Goal: Information Seeking & Learning: Learn about a topic

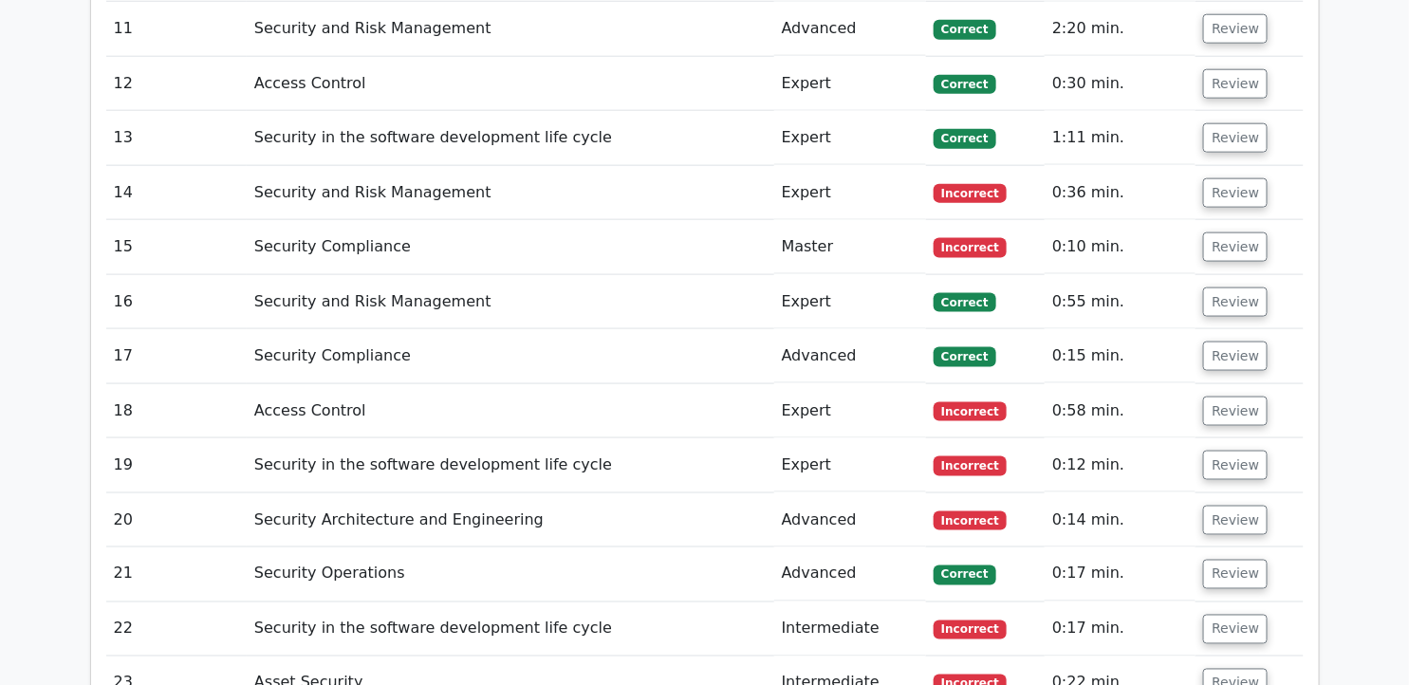
scroll to position [4265, 0]
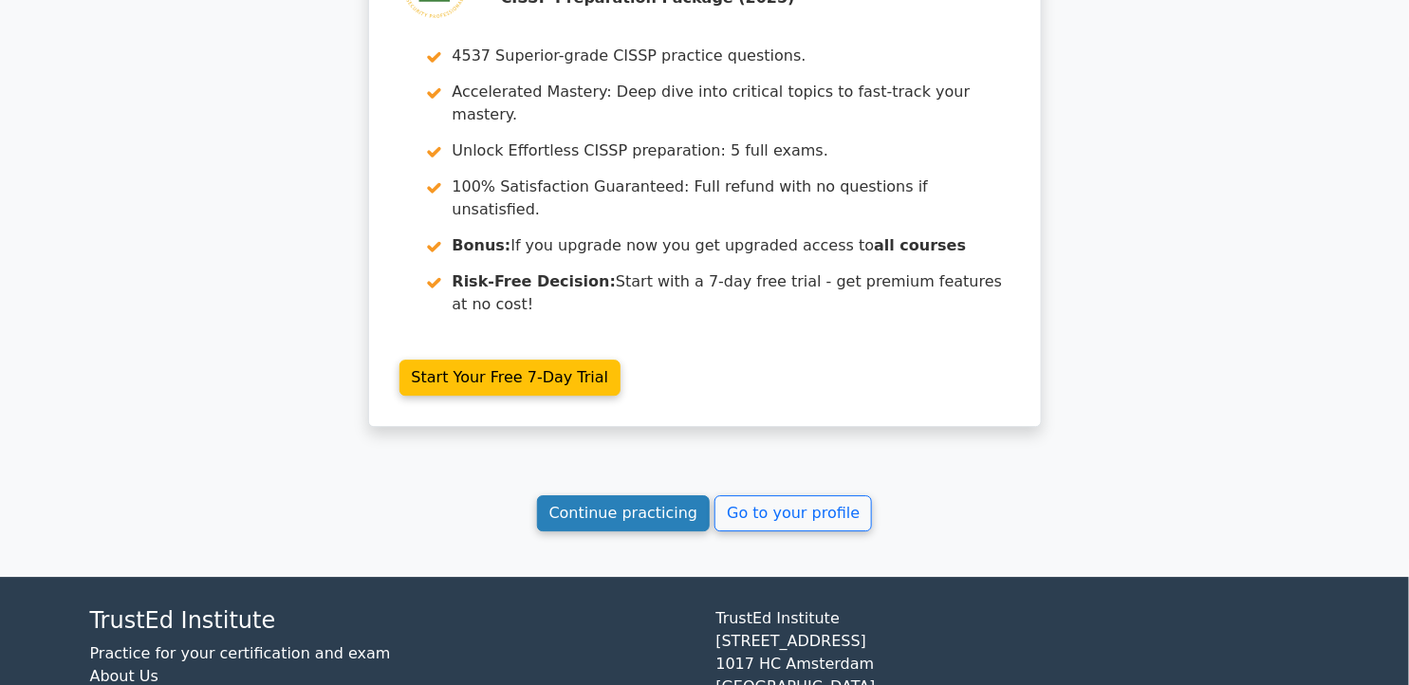
click at [642, 495] on link "Continue practicing" at bounding box center [624, 513] width 174 height 36
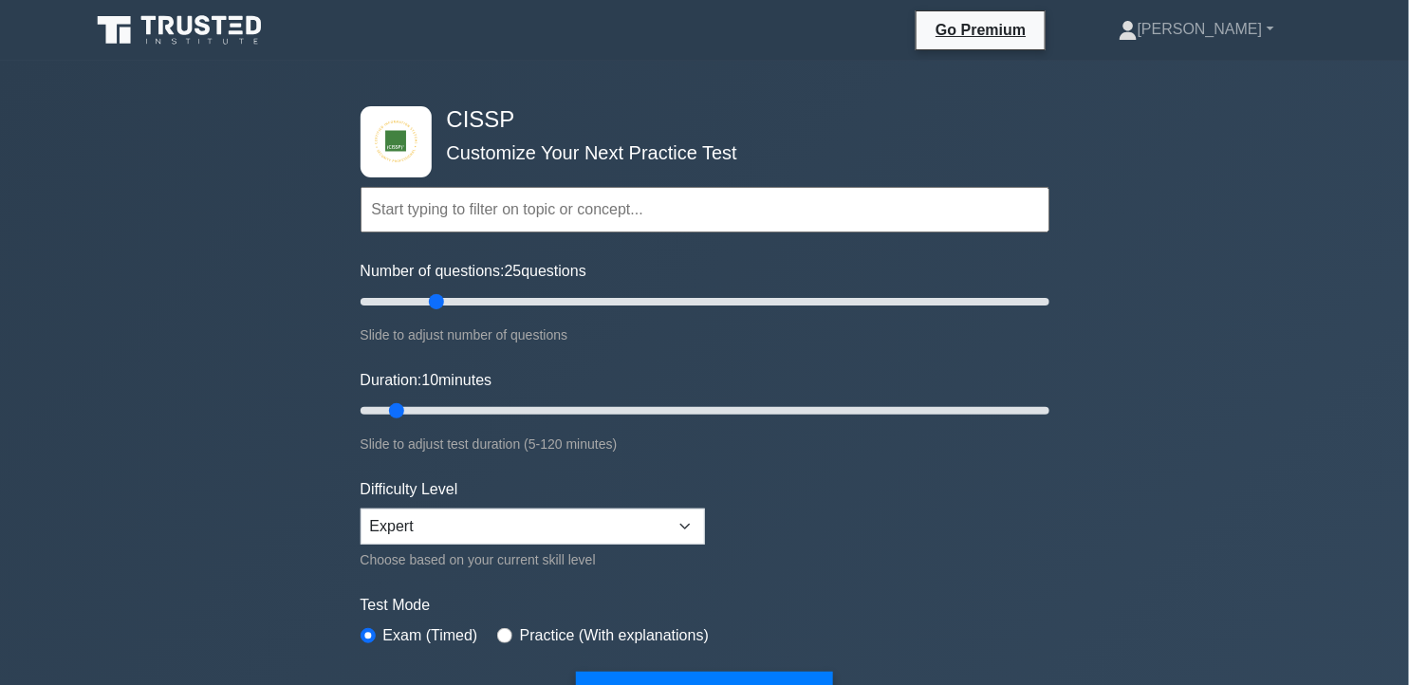
drag, startPoint x: 393, startPoint y: 302, endPoint x: 433, endPoint y: 302, distance: 39.9
type input "25"
click at [433, 302] on input "Number of questions: 25 questions" at bounding box center [705, 301] width 689 height 23
drag, startPoint x: 397, startPoint y: 405, endPoint x: 473, endPoint y: 411, distance: 76.1
type input "25"
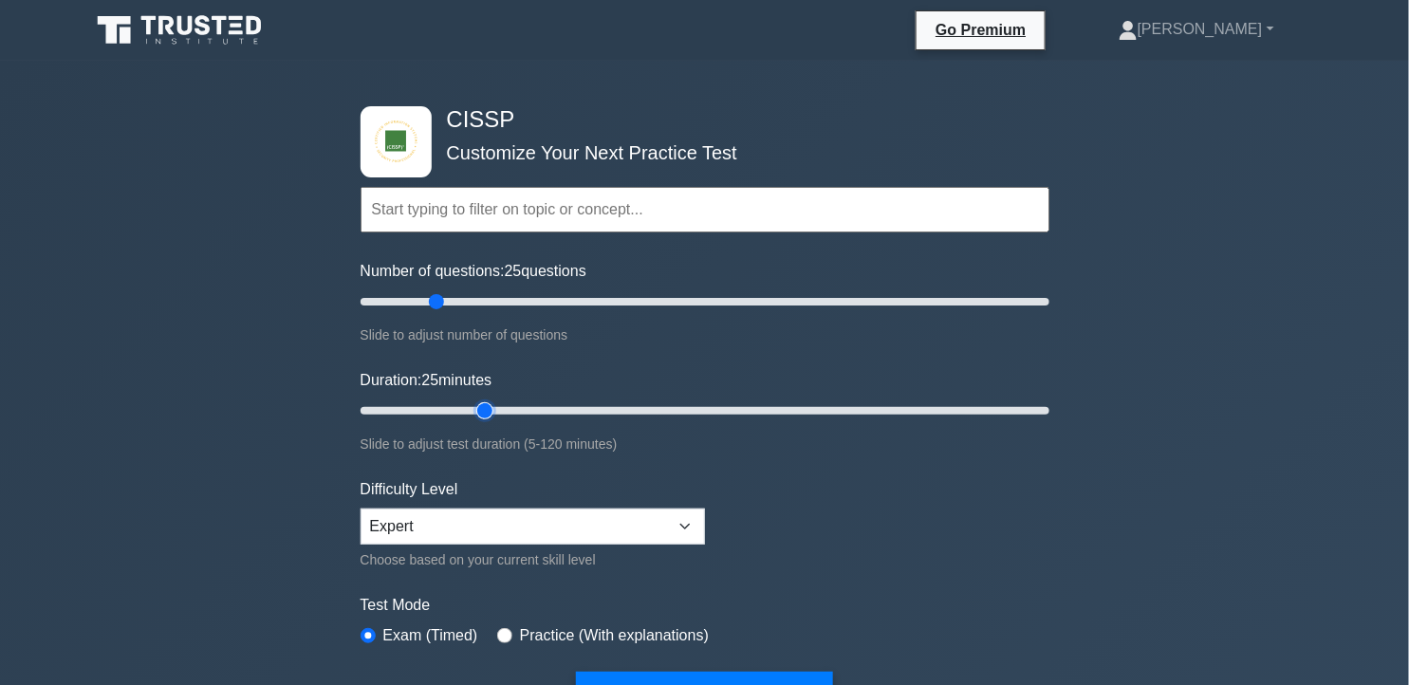
click at [473, 411] on input "Duration: 25 minutes" at bounding box center [705, 411] width 689 height 23
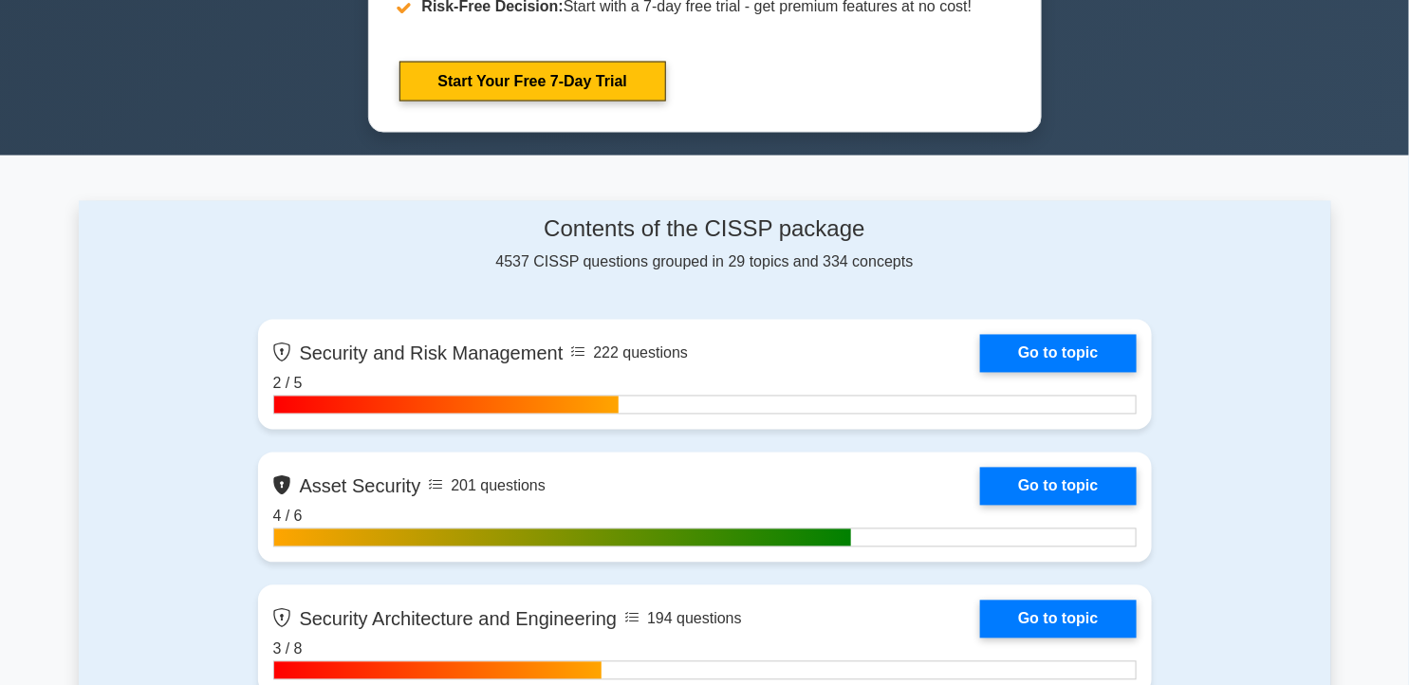
scroll to position [300, 0]
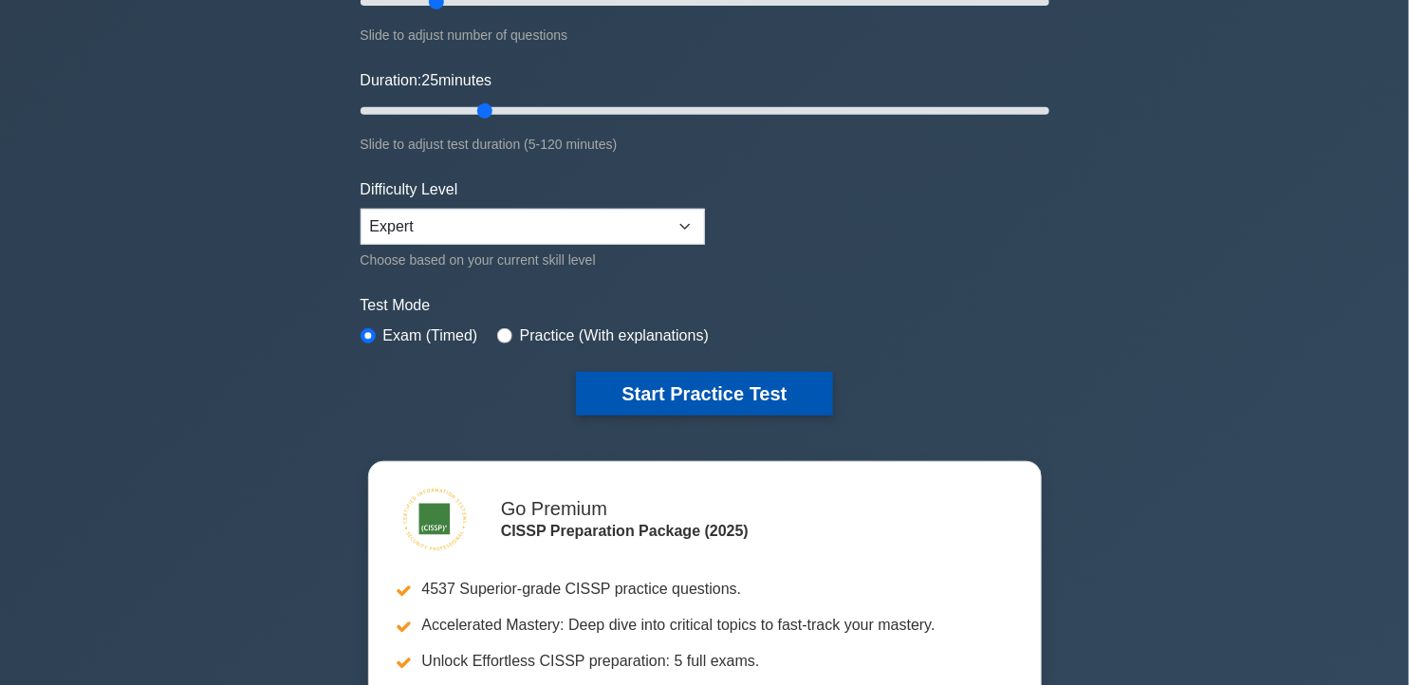
click at [705, 397] on button "Start Practice Test" at bounding box center [704, 394] width 256 height 44
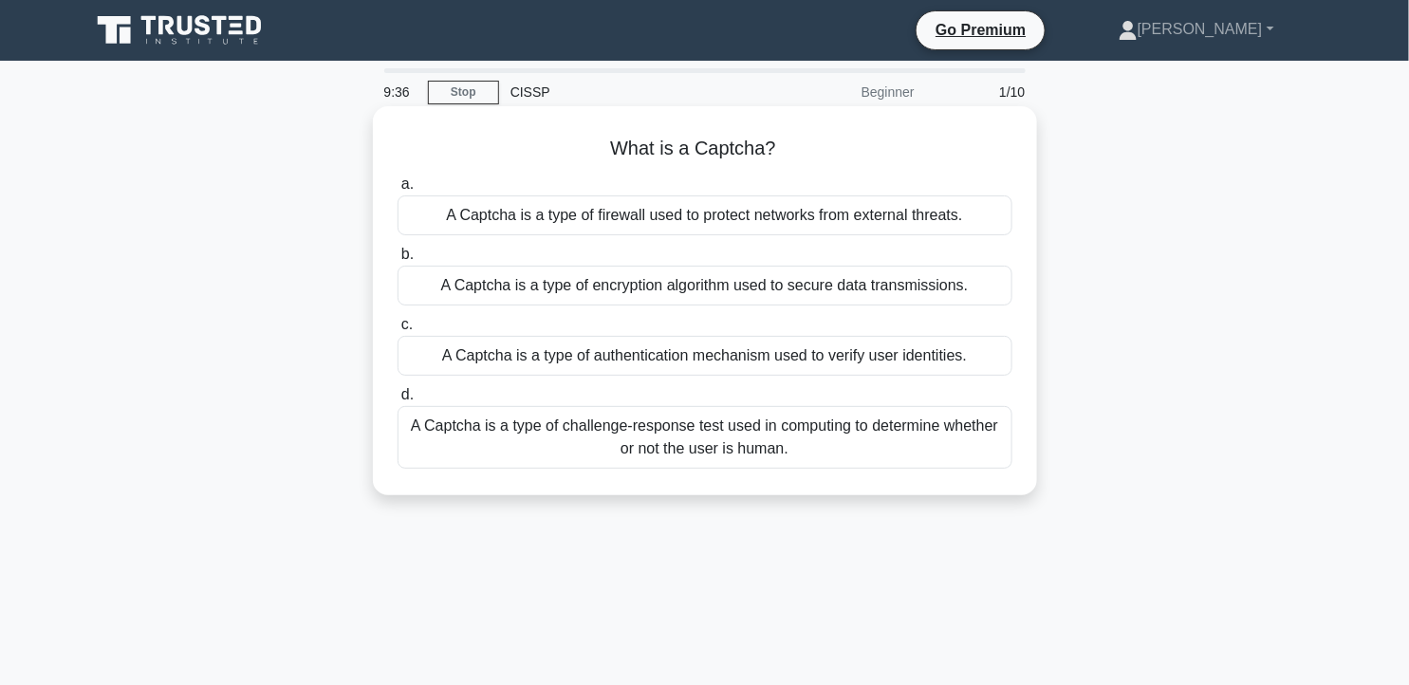
click at [560, 442] on div "A Captcha is a type of challenge-response test used in computing to determine w…" at bounding box center [705, 437] width 615 height 63
click at [398, 401] on input "d. A Captcha is a type of challenge-response test used in computing to determin…" at bounding box center [398, 395] width 0 height 12
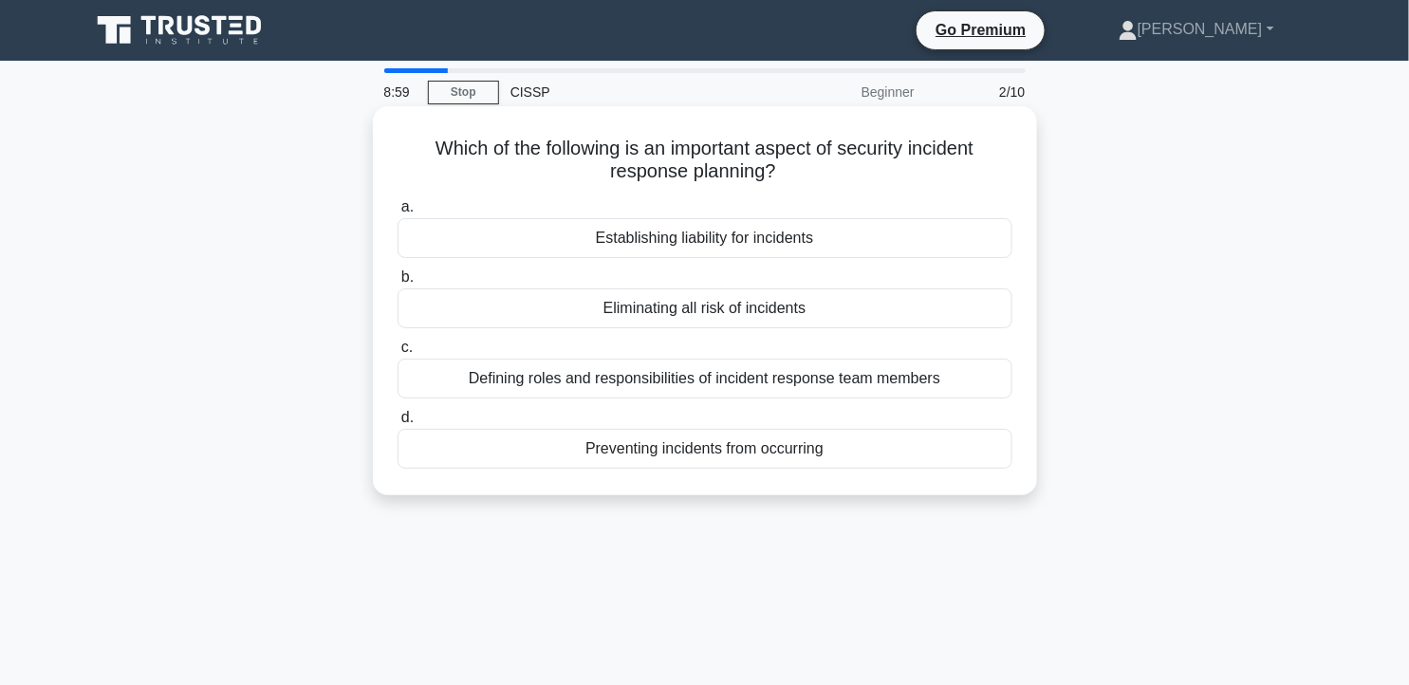
click at [627, 458] on div "Preventing incidents from occurring" at bounding box center [705, 449] width 615 height 40
click at [398, 424] on input "d. Preventing incidents from occurring" at bounding box center [398, 418] width 0 height 12
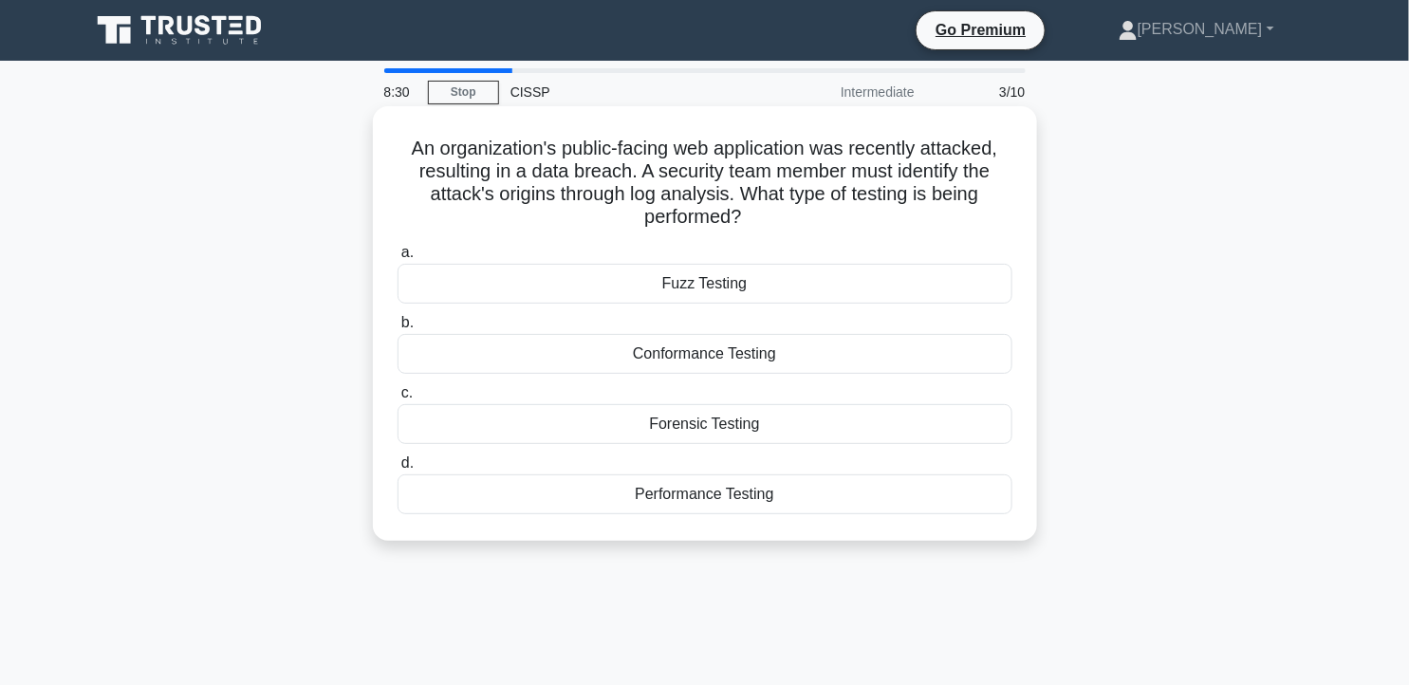
click at [801, 437] on div "Forensic Testing" at bounding box center [705, 424] width 615 height 40
click at [398, 400] on input "c. Forensic Testing" at bounding box center [398, 393] width 0 height 12
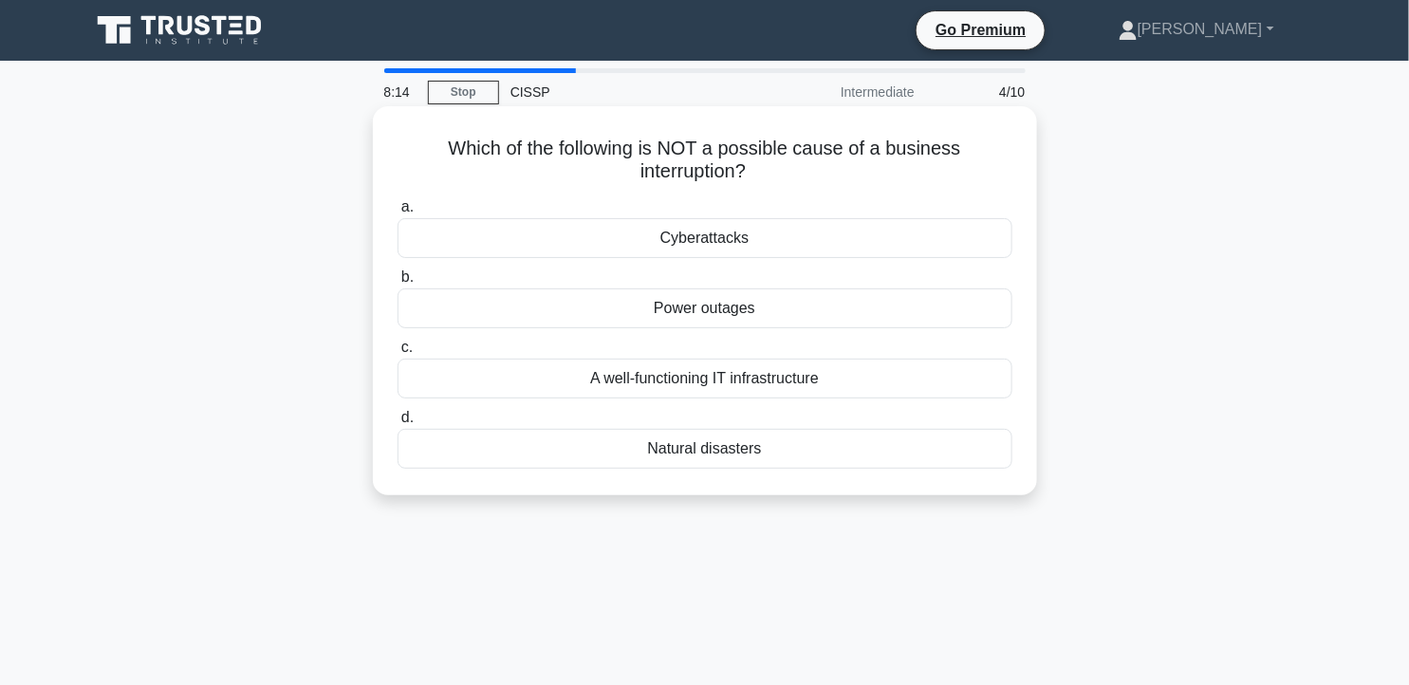
click at [932, 382] on div "A well-functioning IT infrastructure" at bounding box center [705, 379] width 615 height 40
click at [398, 354] on input "c. A well-functioning IT infrastructure" at bounding box center [398, 348] width 0 height 12
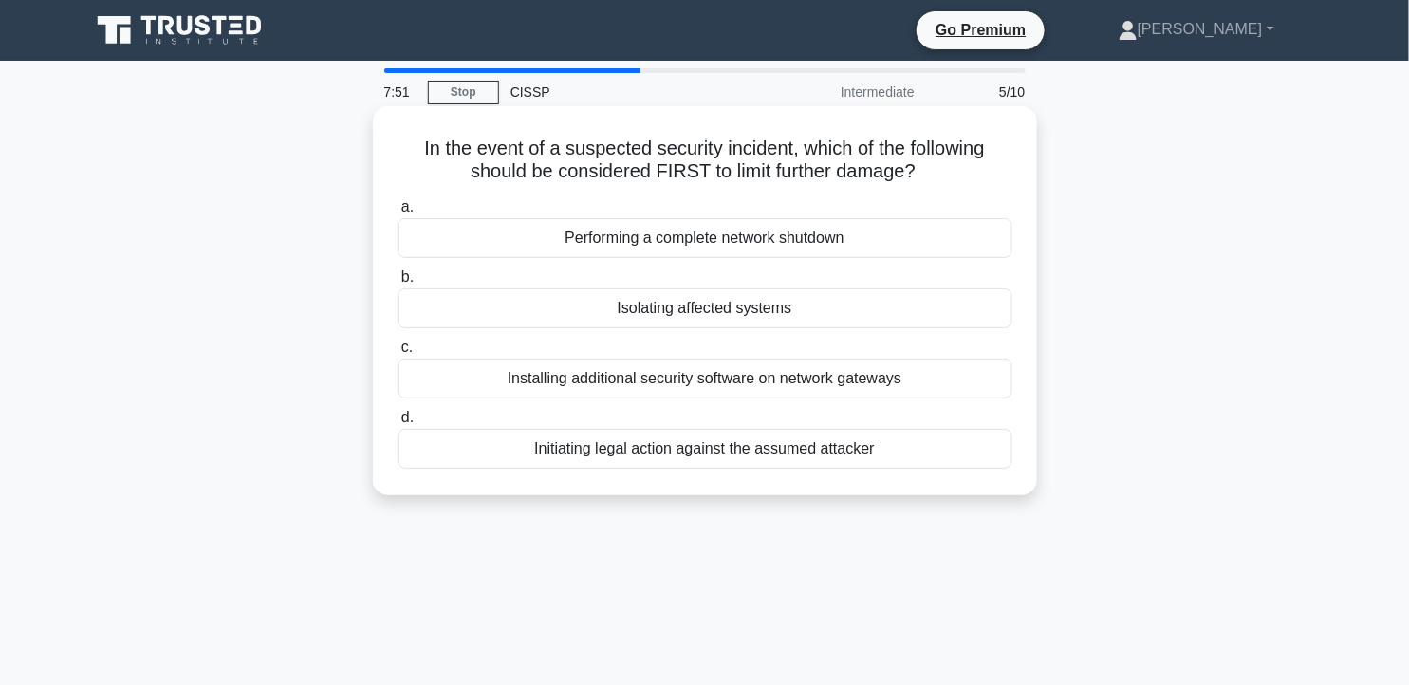
click at [873, 313] on div "Isolating affected systems" at bounding box center [705, 309] width 615 height 40
click at [398, 284] on input "b. Isolating affected systems" at bounding box center [398, 277] width 0 height 12
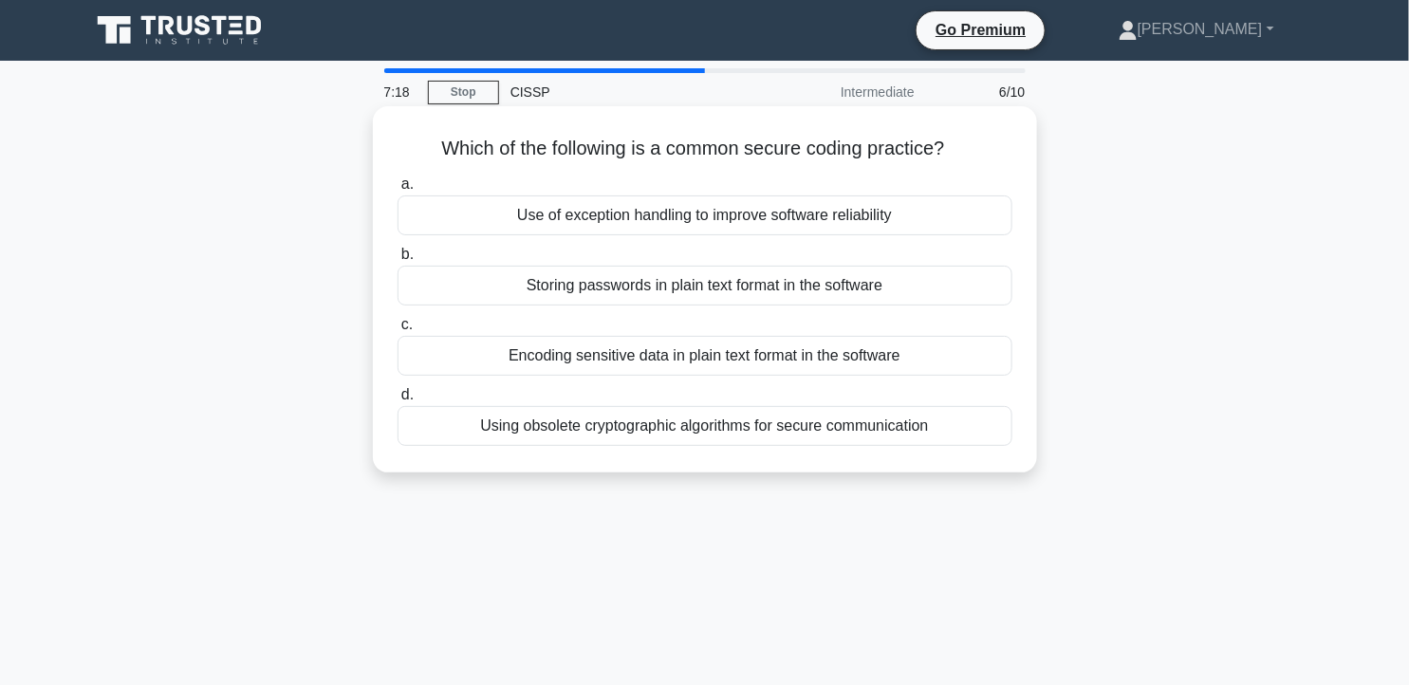
click at [964, 216] on div "Use of exception handling to improve software reliability" at bounding box center [705, 216] width 615 height 40
click at [398, 191] on input "a. Use of exception handling to improve software reliability" at bounding box center [398, 184] width 0 height 12
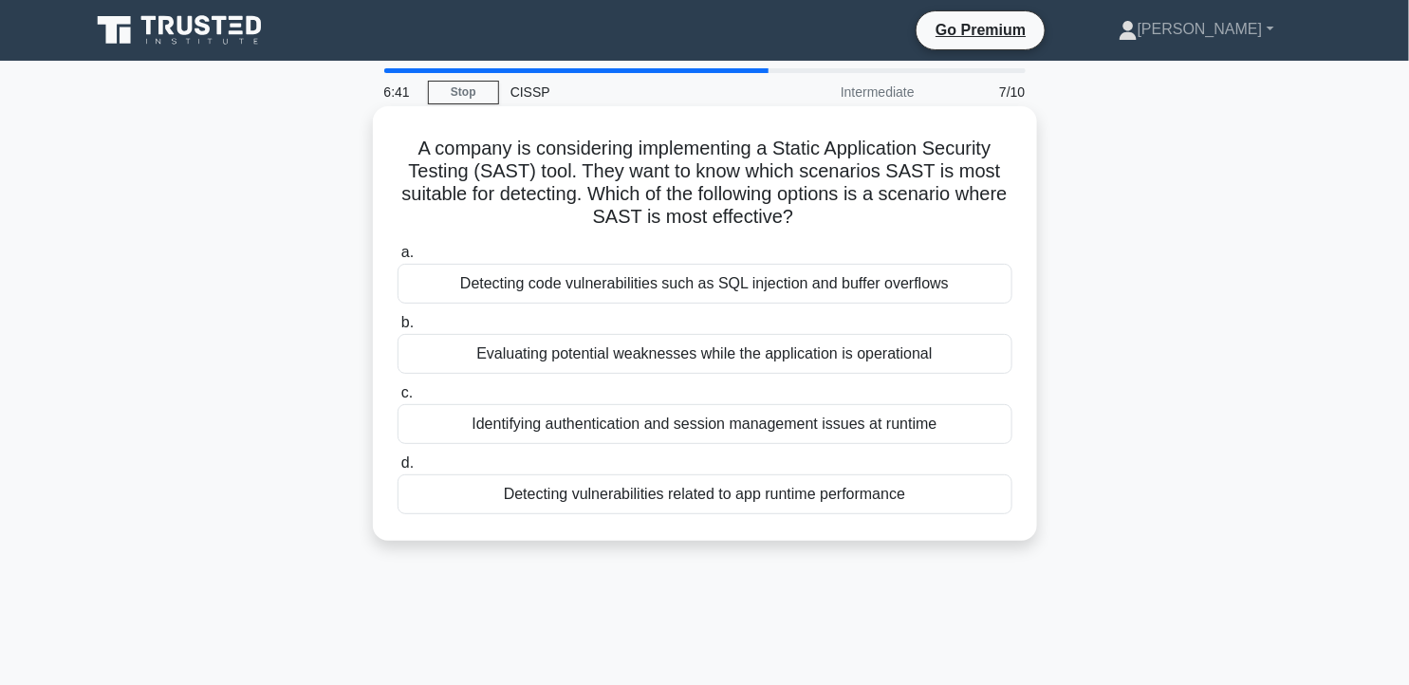
click at [878, 294] on div "Detecting code vulnerabilities such as SQL injection and buffer overflows" at bounding box center [705, 284] width 615 height 40
click at [398, 259] on input "a. Detecting code vulnerabilities such as SQL injection and buffer overflows" at bounding box center [398, 253] width 0 height 12
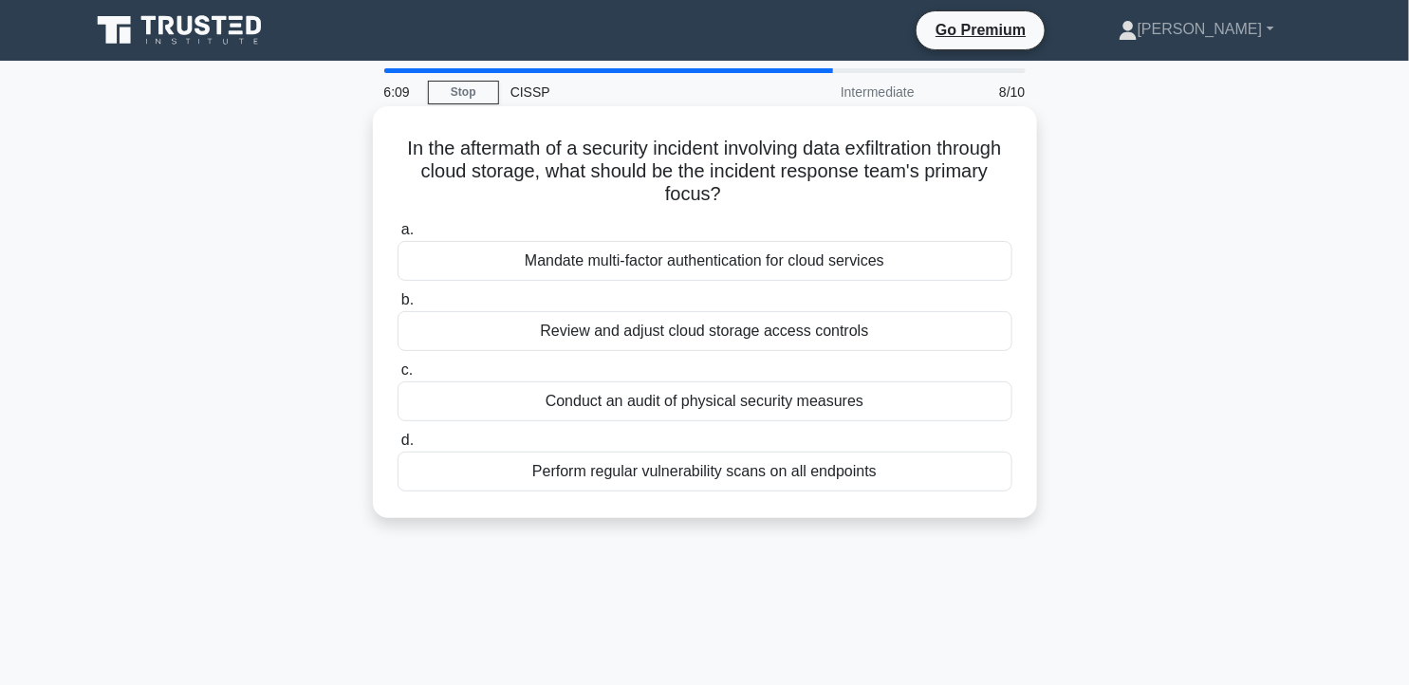
click at [903, 339] on div "Review and adjust cloud storage access controls" at bounding box center [705, 331] width 615 height 40
click at [398, 307] on input "b. Review and adjust cloud storage access controls" at bounding box center [398, 300] width 0 height 12
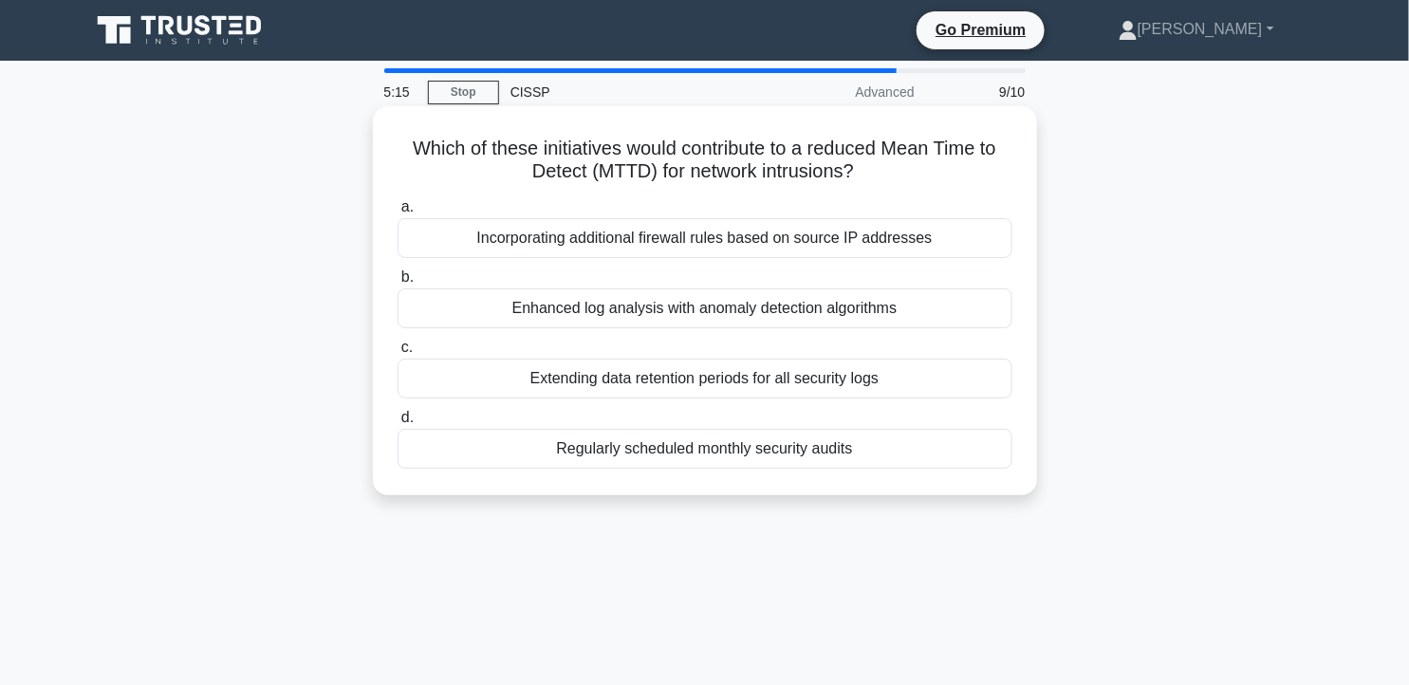
click at [888, 318] on div "Enhanced log analysis with anomaly detection algorithms" at bounding box center [705, 309] width 615 height 40
click at [398, 284] on input "b. Enhanced log analysis with anomaly detection algorithms" at bounding box center [398, 277] width 0 height 12
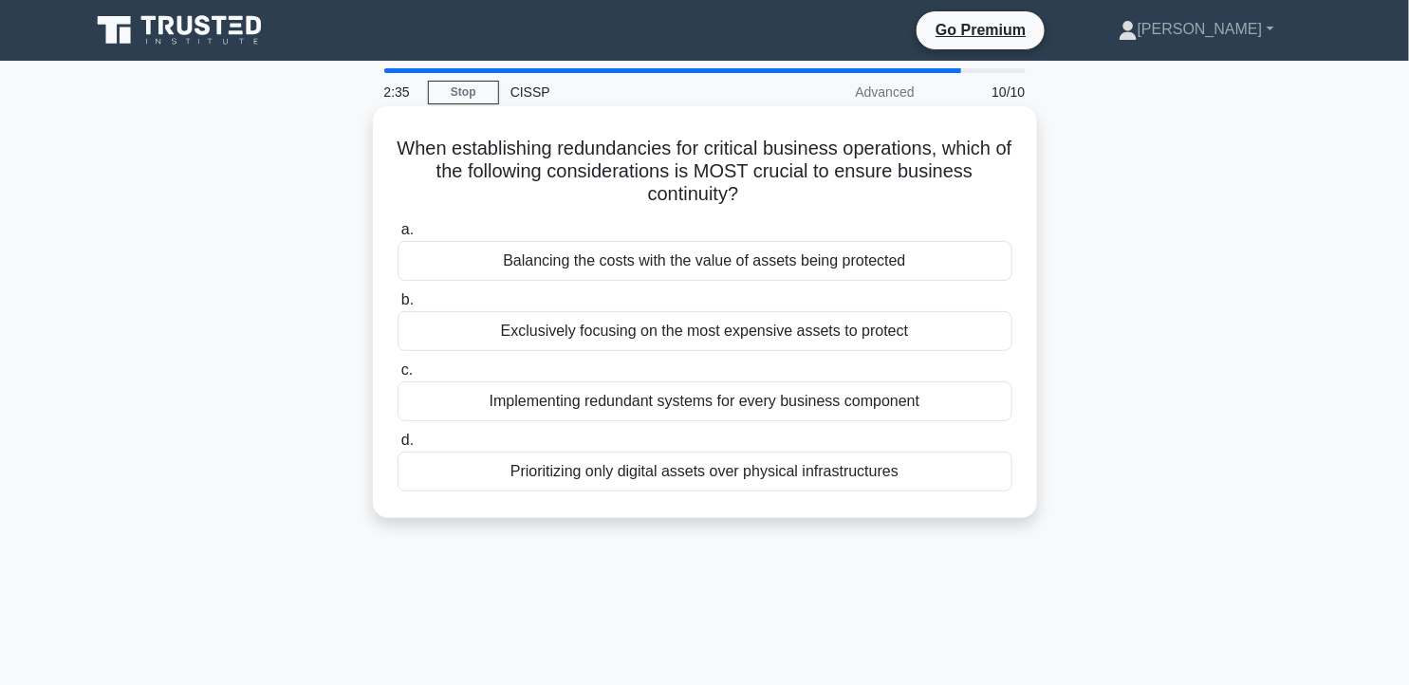
click at [913, 271] on div "Balancing the costs with the value of assets being protected" at bounding box center [705, 261] width 615 height 40
click at [398, 236] on input "a. Balancing the costs with the value of assets being protected" at bounding box center [398, 230] width 0 height 12
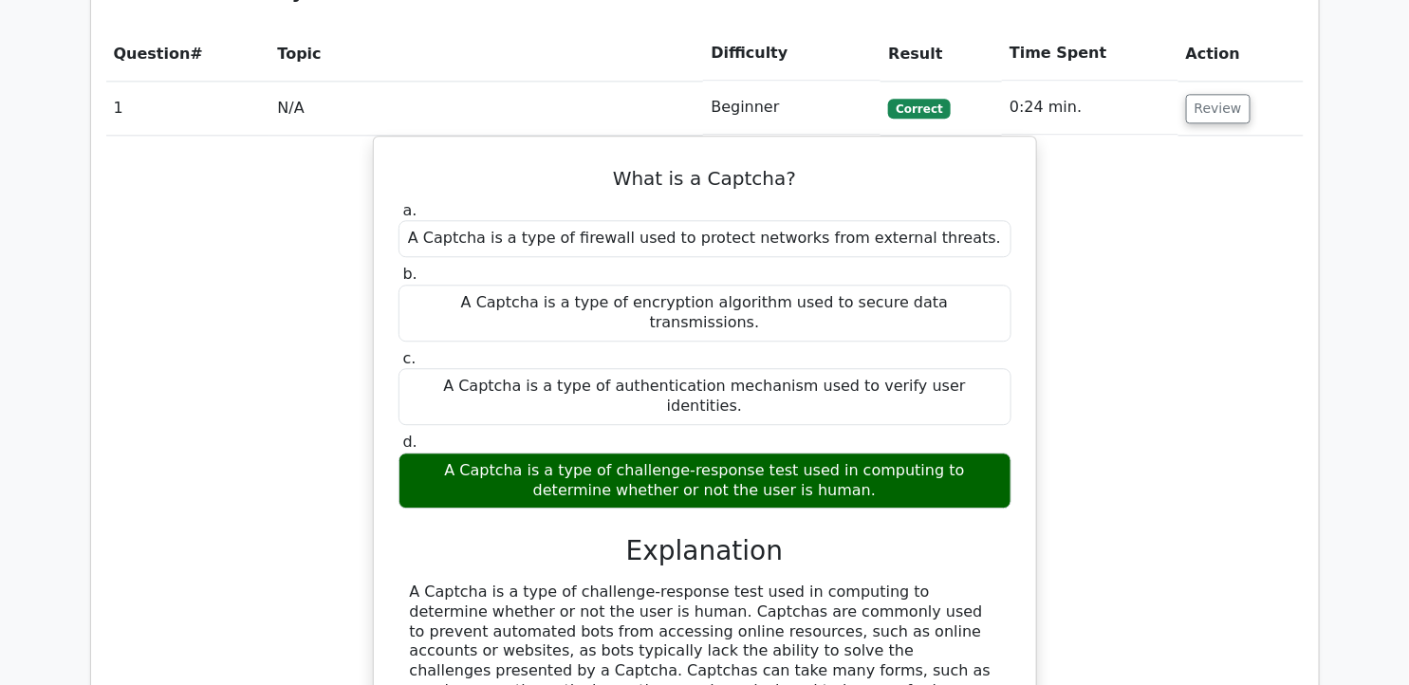
scroll to position [1587, 0]
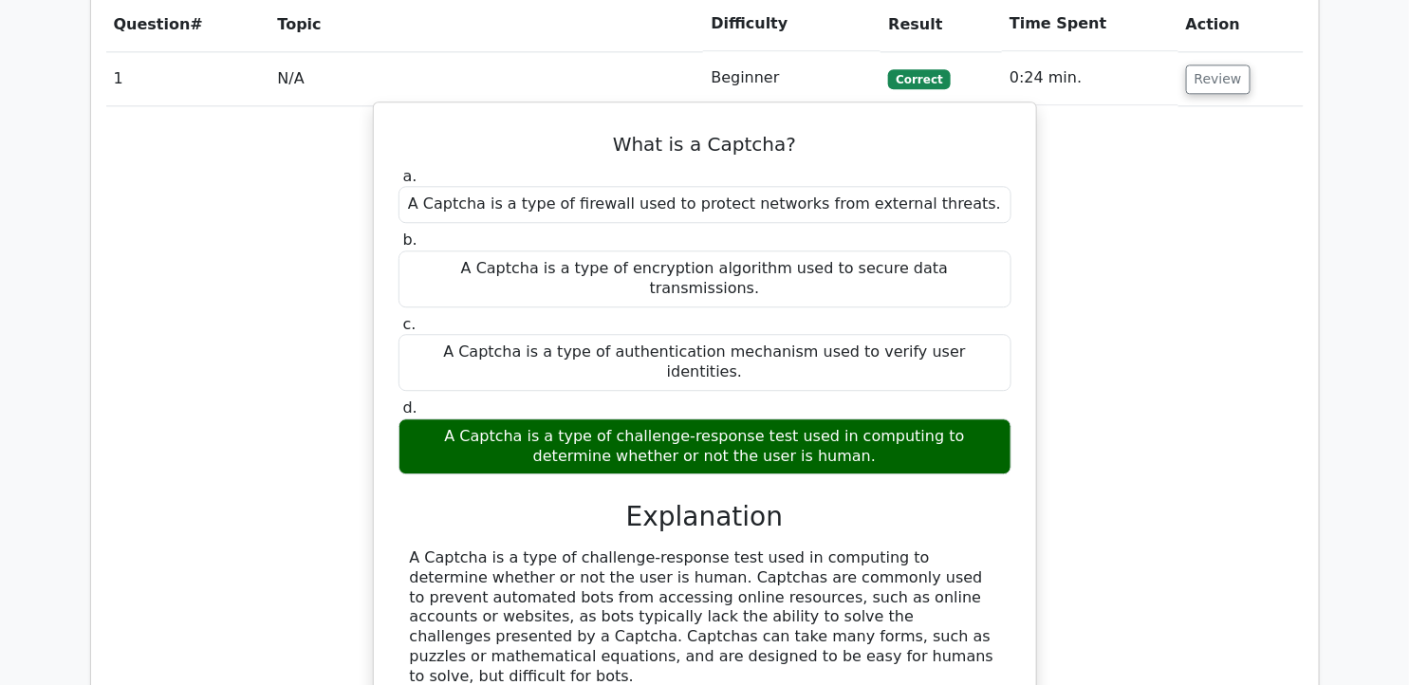
drag, startPoint x: 413, startPoint y: 452, endPoint x: 697, endPoint y: 552, distance: 301.1
click at [697, 552] on div "A Captcha is a type of challenge-response test used in computing to determine w…" at bounding box center [705, 618] width 590 height 139
copy div "A Captcha is a type of challenge-response test used in computing to determine w…"
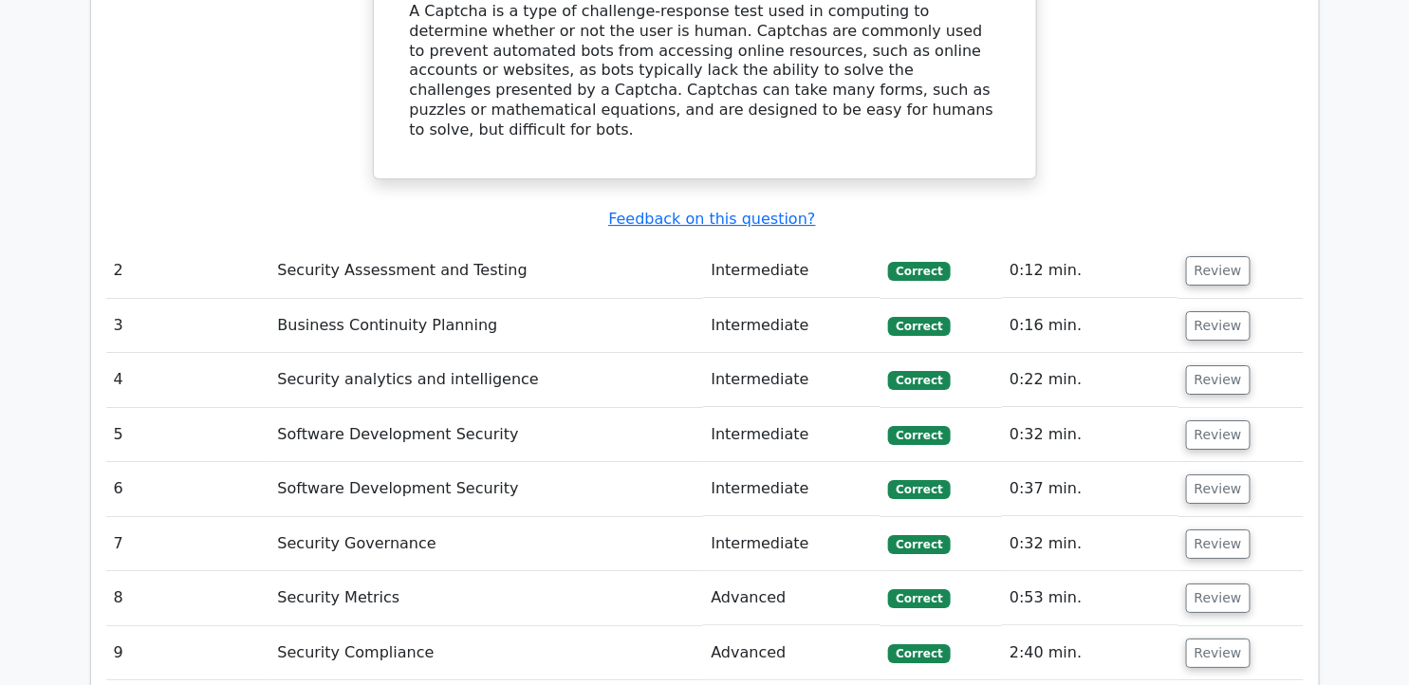
scroll to position [2150, 0]
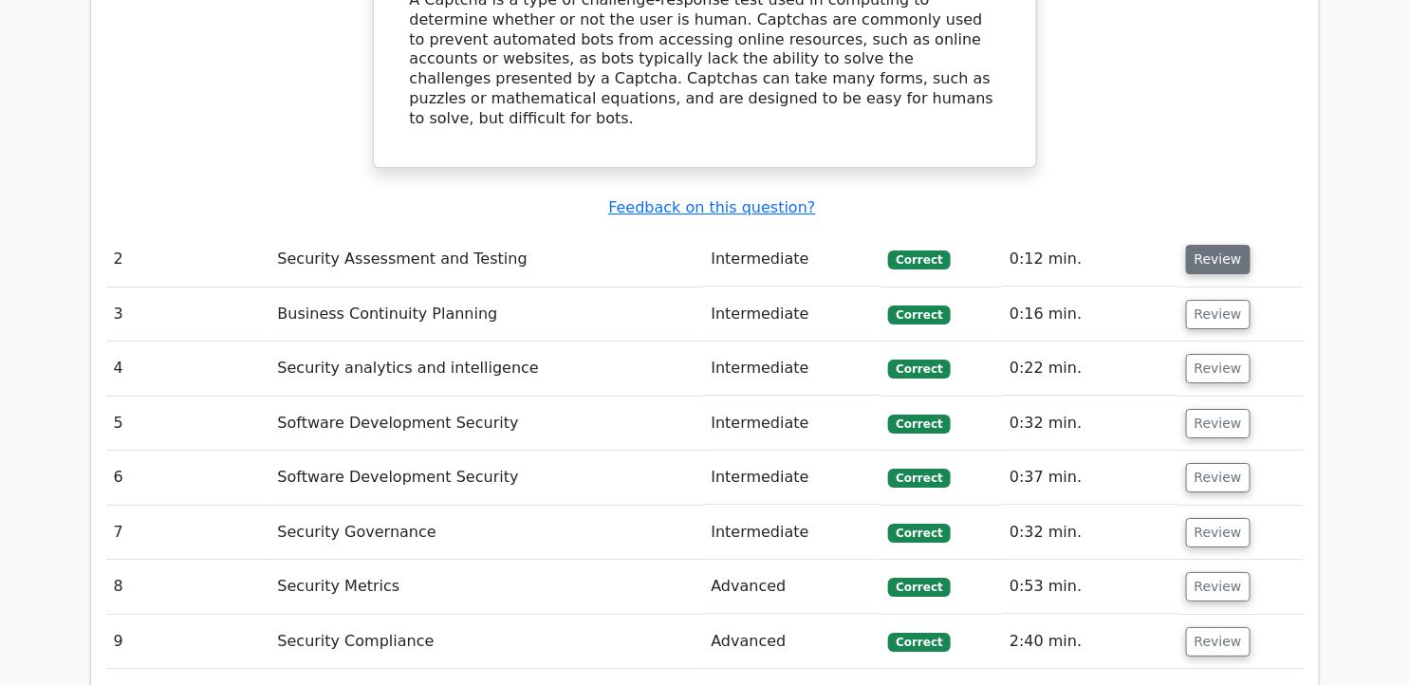
click at [1224, 245] on button "Review" at bounding box center [1218, 259] width 65 height 29
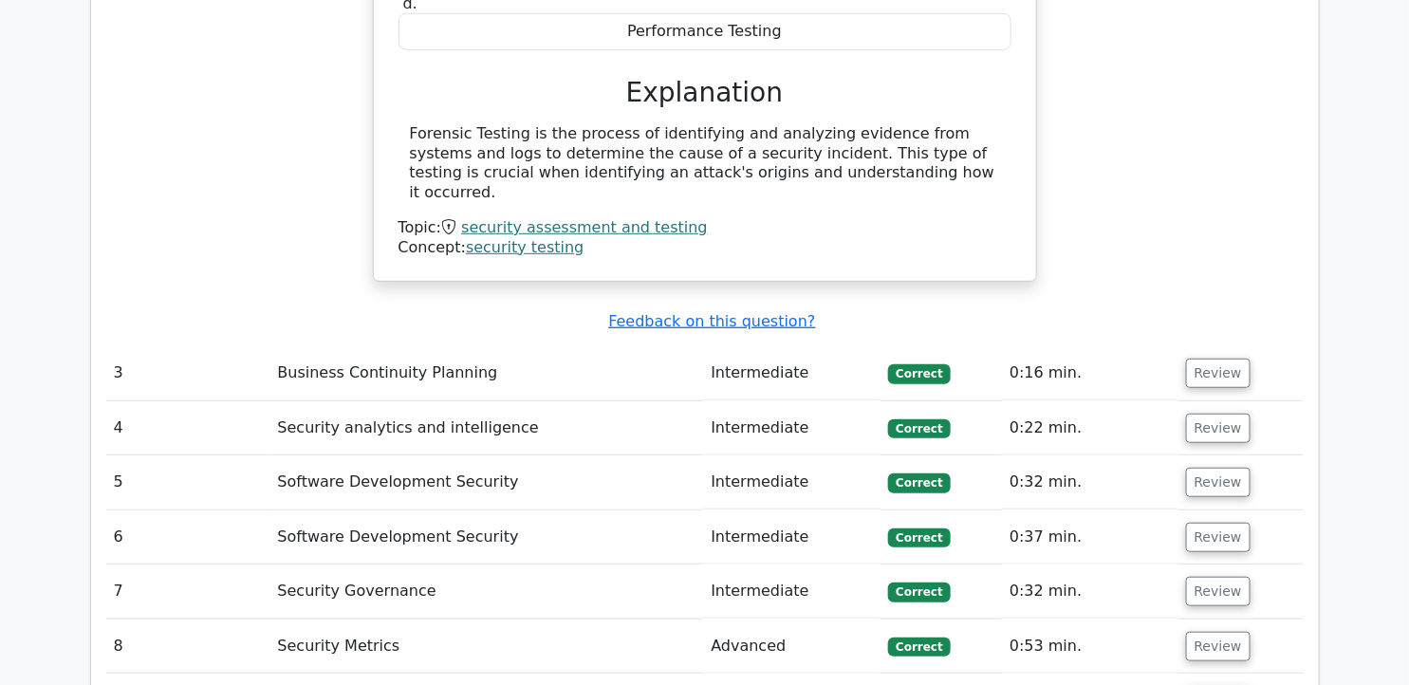
scroll to position [2795, 0]
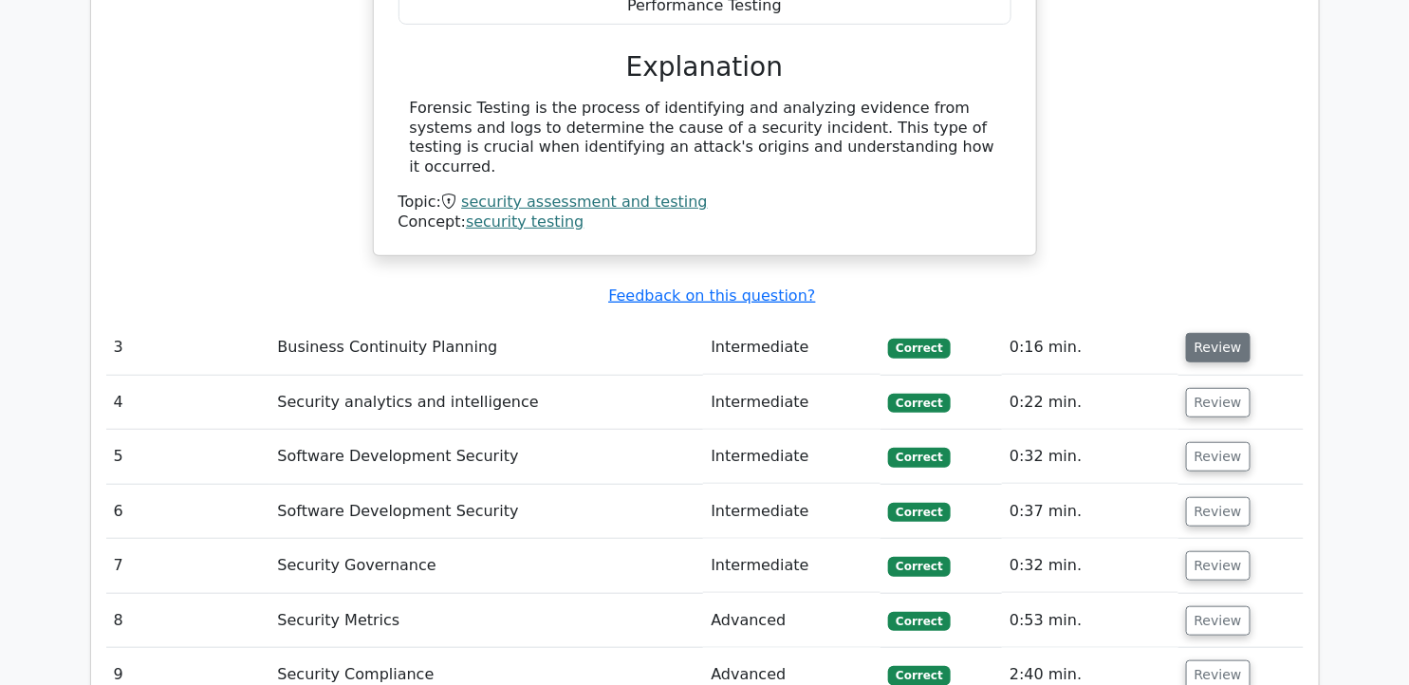
click at [1215, 333] on button "Review" at bounding box center [1218, 347] width 65 height 29
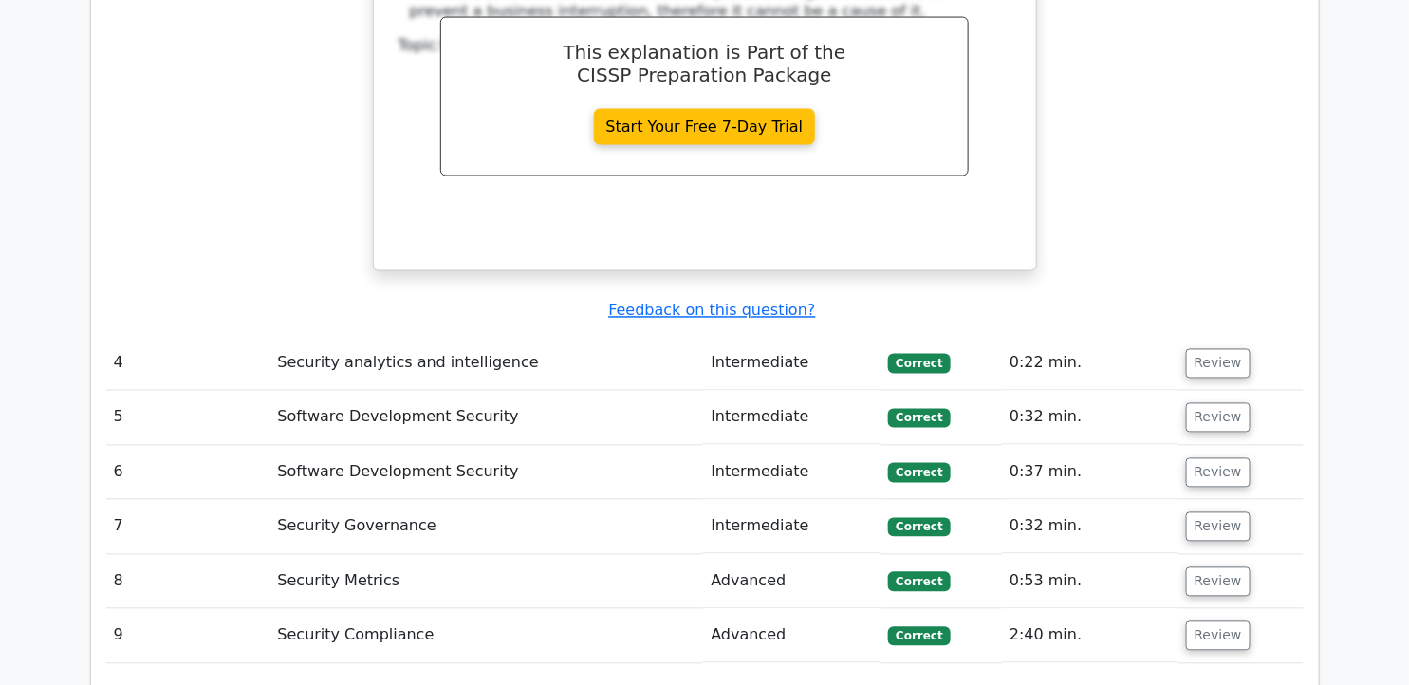
scroll to position [3589, 0]
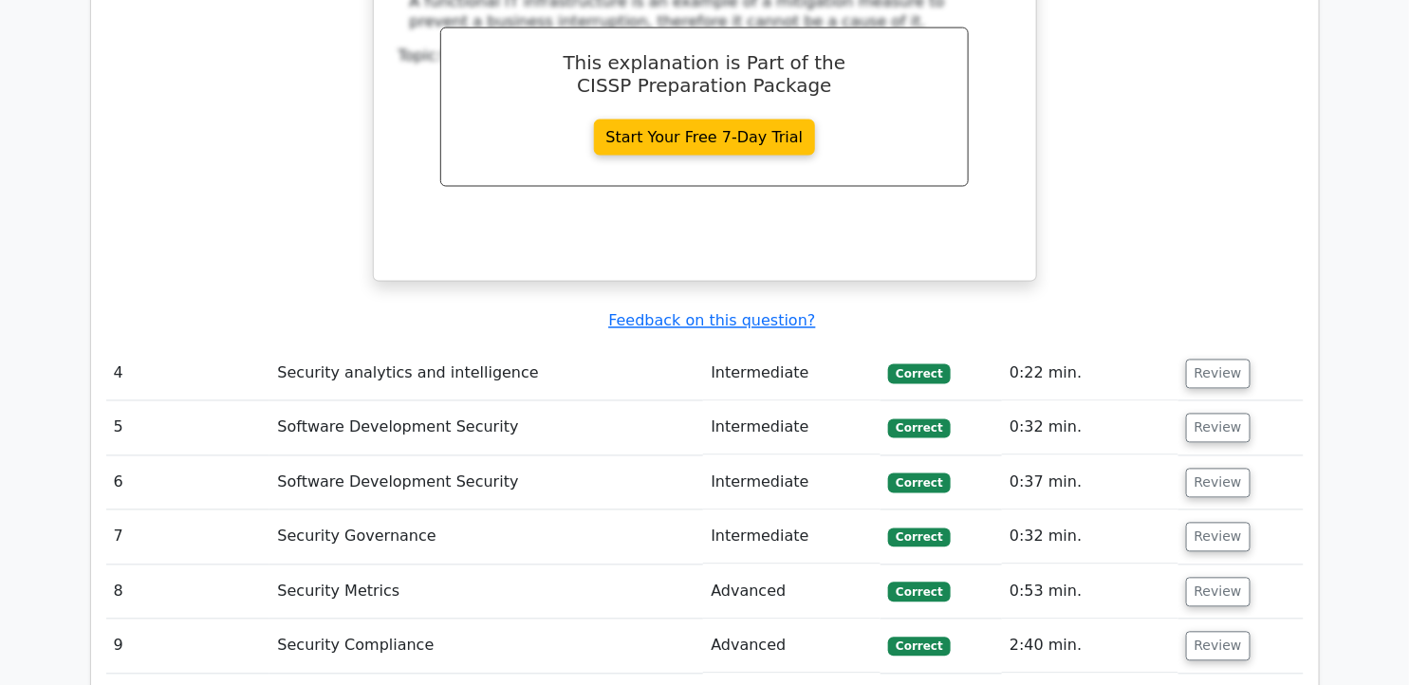
click at [1200, 347] on td "Review" at bounding box center [1241, 374] width 125 height 54
click at [1201, 360] on button "Review" at bounding box center [1218, 374] width 65 height 29
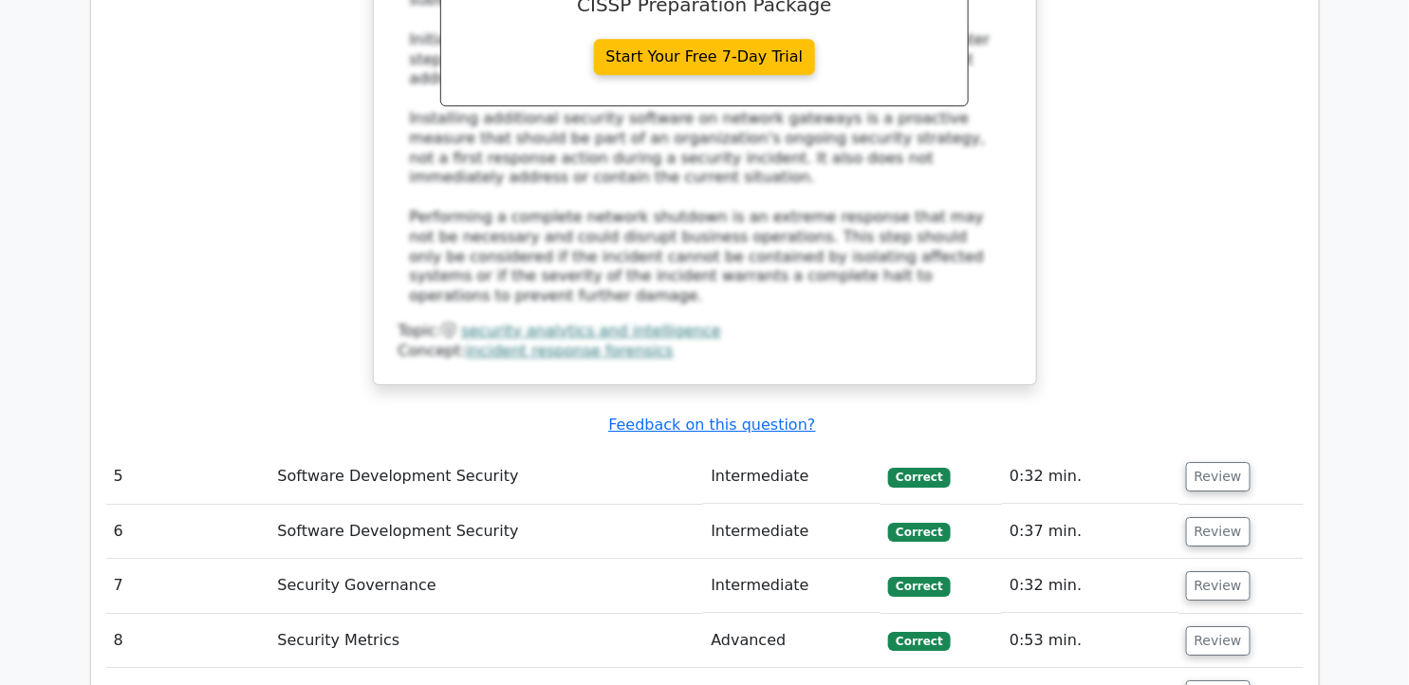
scroll to position [4535, 0]
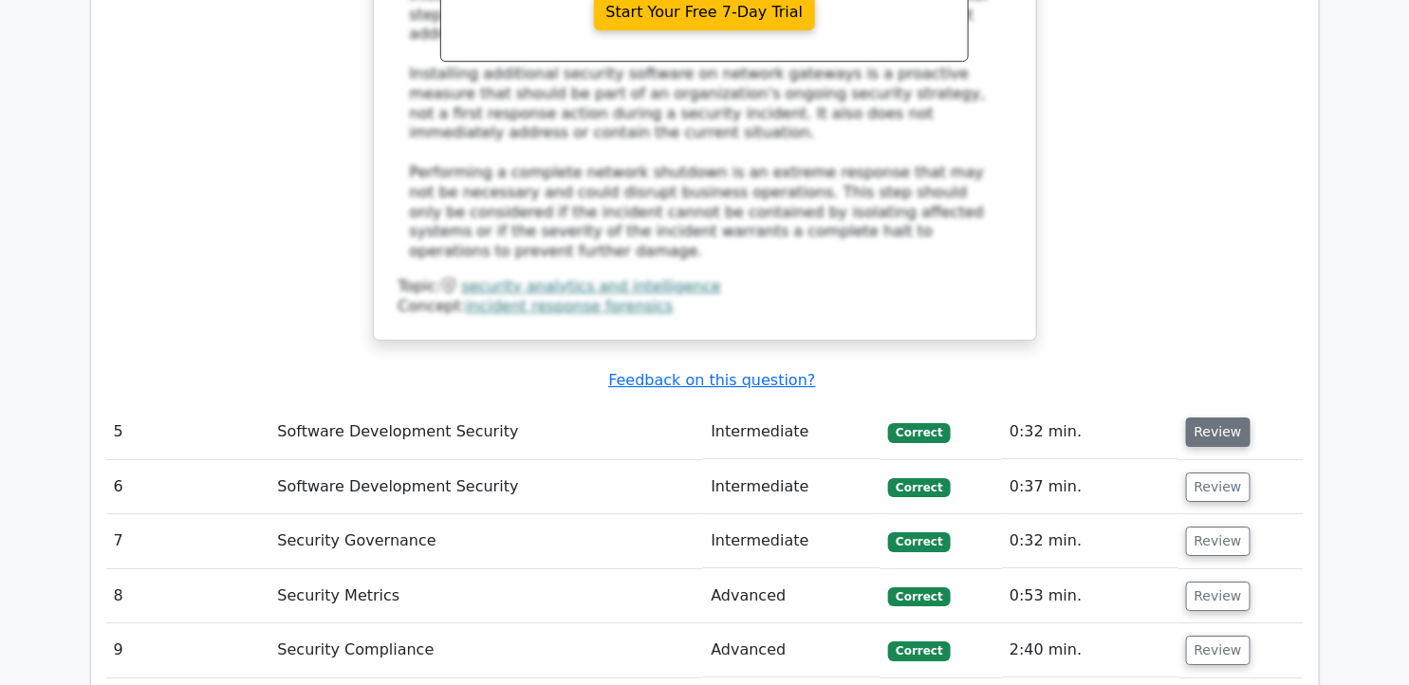
click at [1236, 418] on button "Review" at bounding box center [1218, 432] width 65 height 29
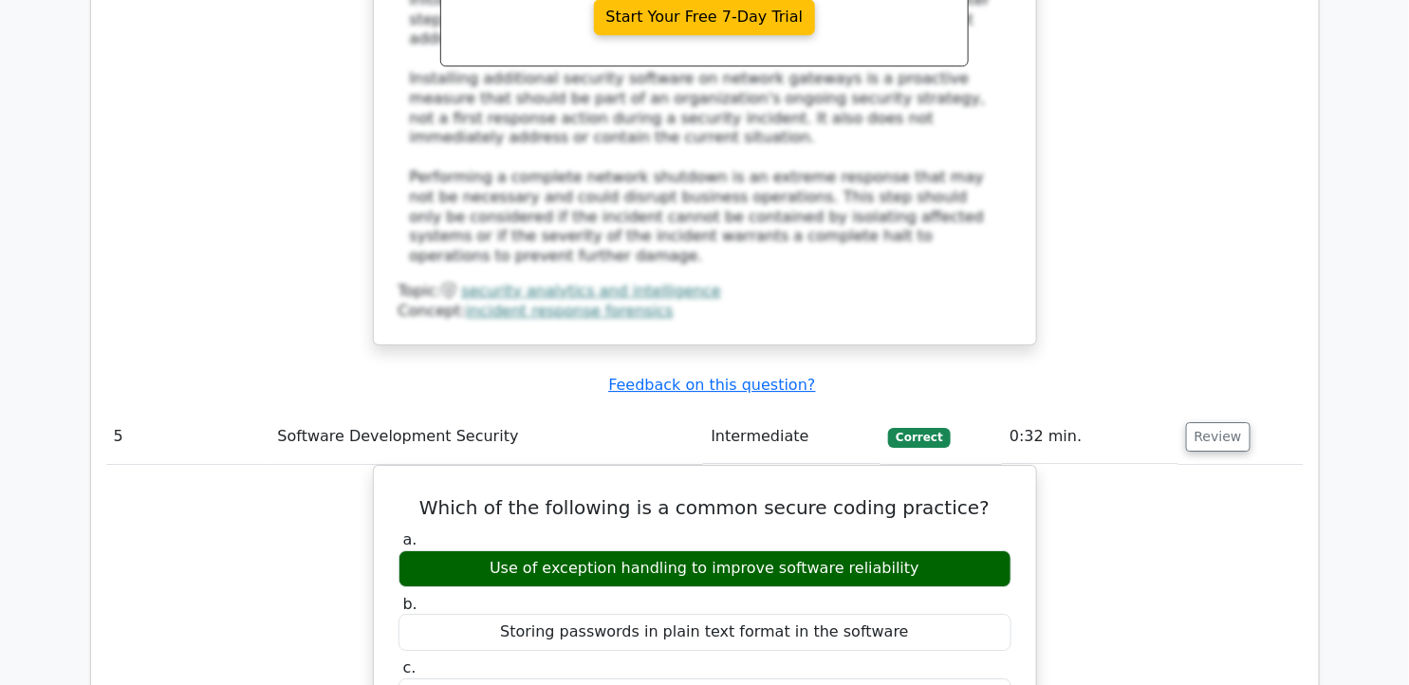
drag, startPoint x: 1353, startPoint y: 383, endPoint x: 1409, endPoint y: 459, distance: 94.3
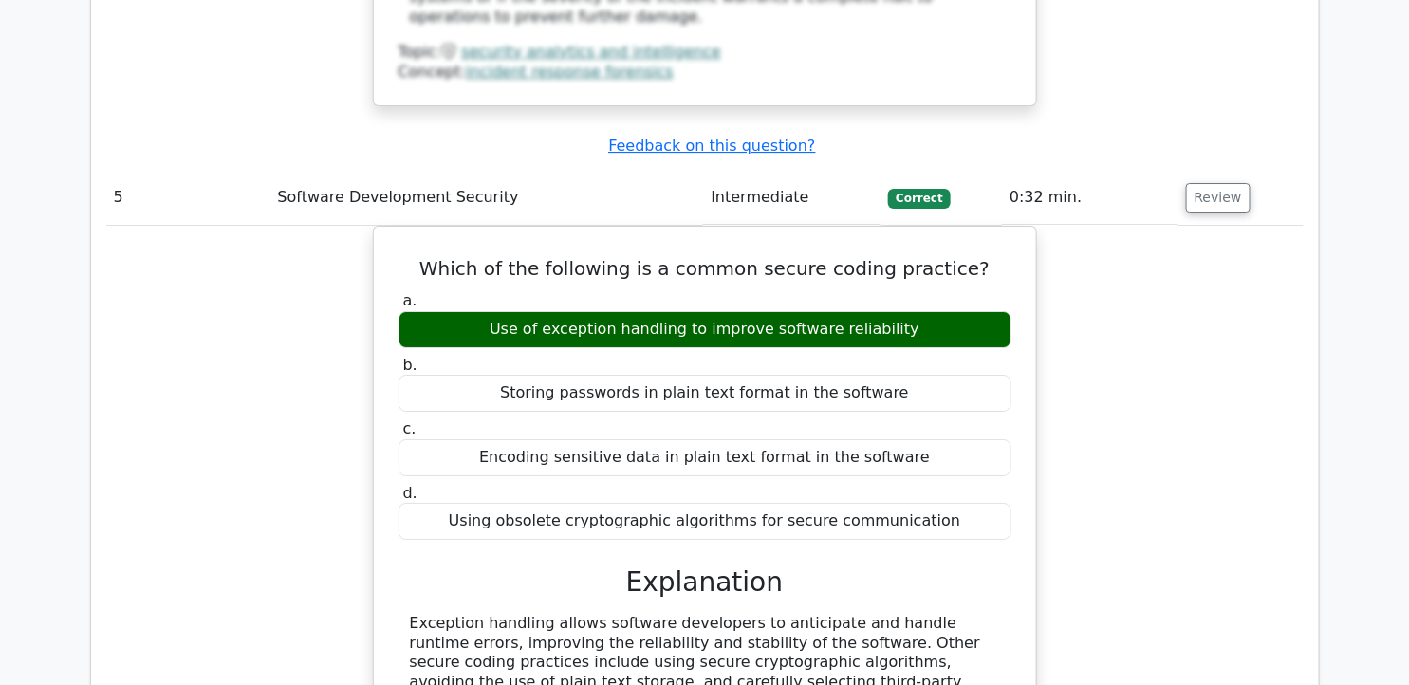
scroll to position [4816, 0]
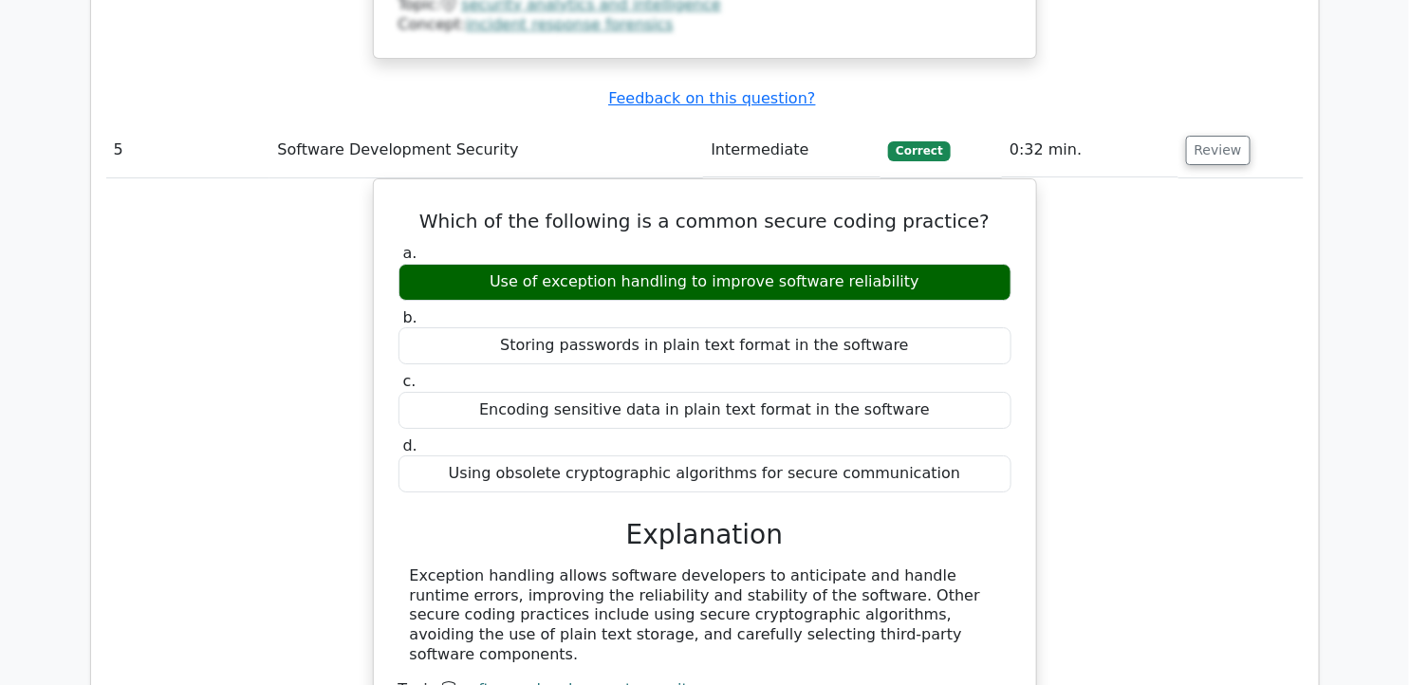
click at [1102, 240] on div "Which of the following is a common secure coding practice? a. Use of exception …" at bounding box center [705, 462] width 1198 height 568
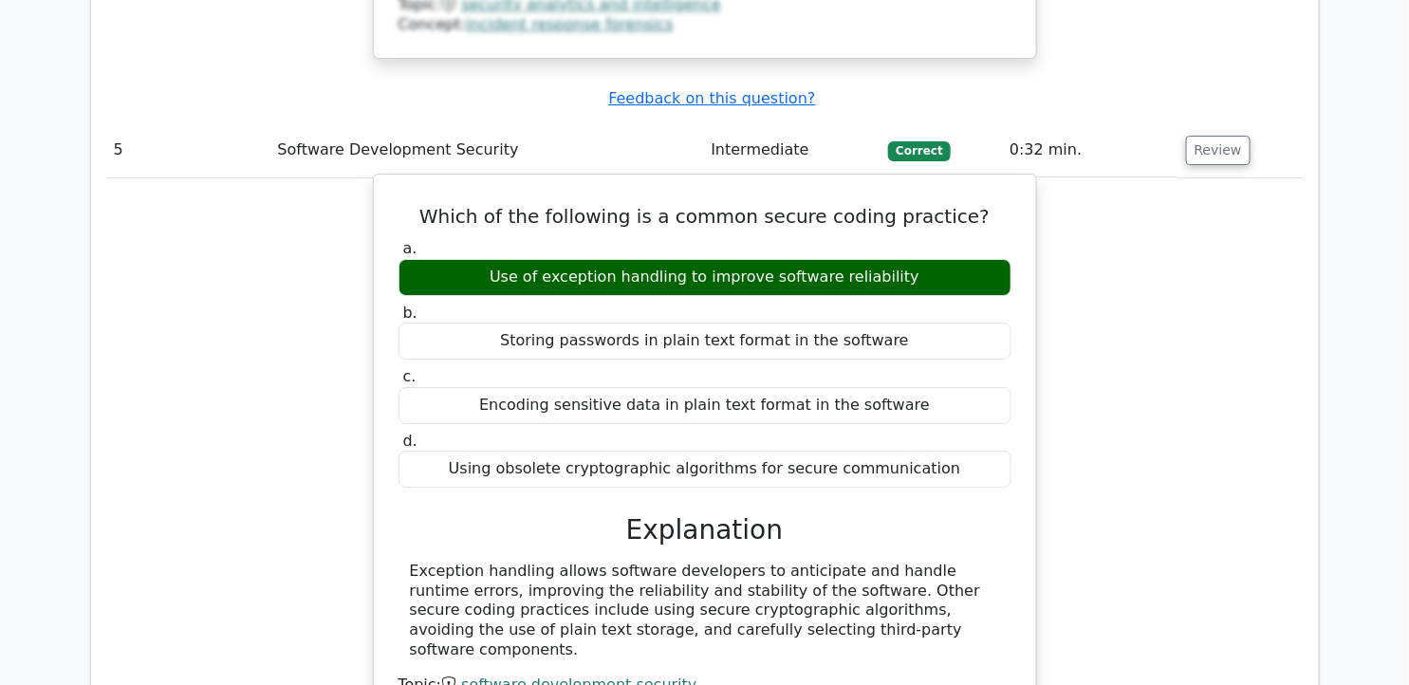
drag, startPoint x: 444, startPoint y: 31, endPoint x: 947, endPoint y: 302, distance: 571.1
click at [947, 302] on div "Which of the following is a common secure coding practice? a. Use of exception …" at bounding box center [705, 446] width 647 height 529
copy div "Which of the following is a common secure coding practice? a. Use of exception …"
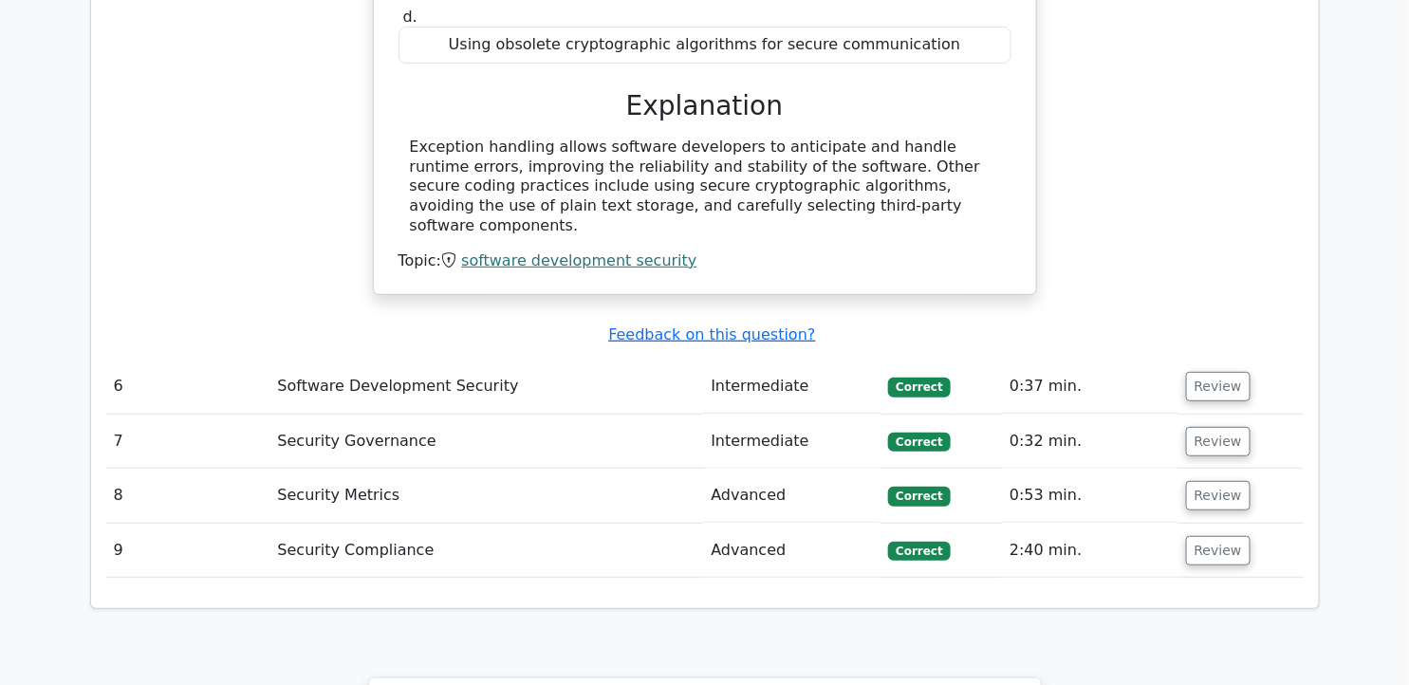
scroll to position [5229, 0]
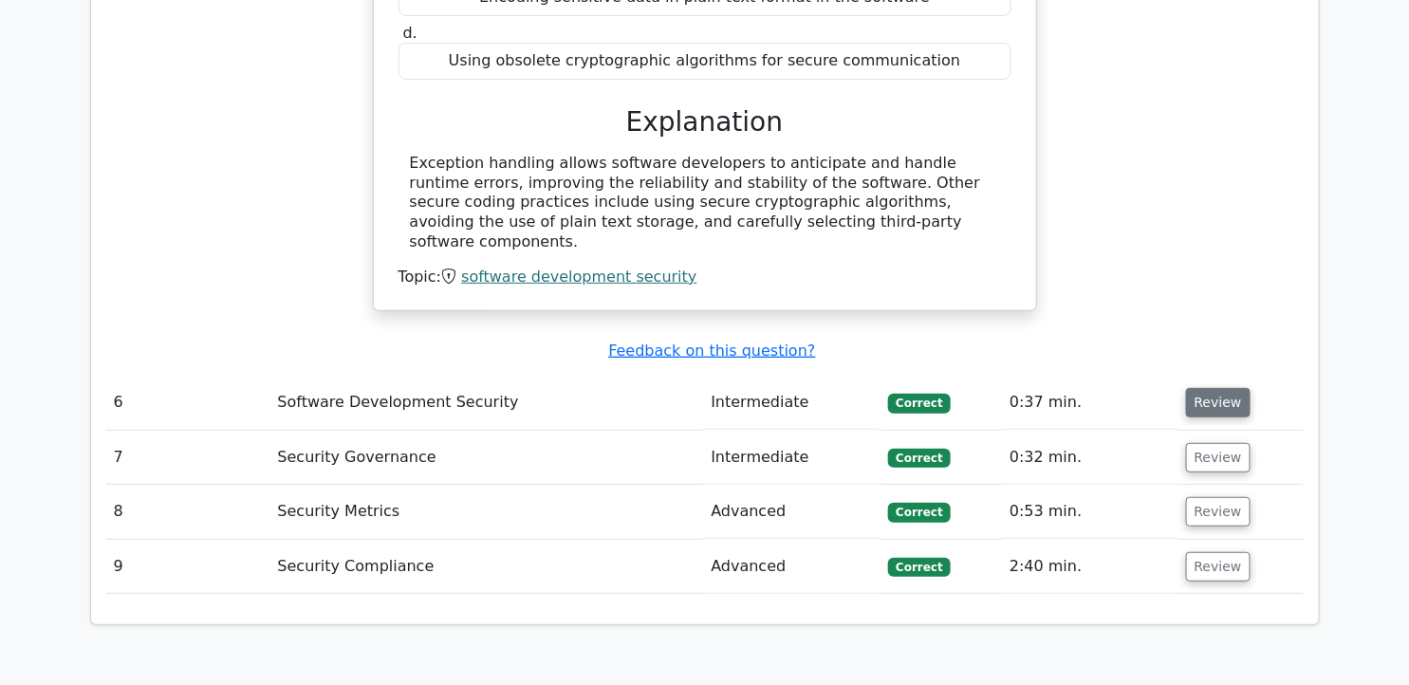
click at [1208, 388] on button "Review" at bounding box center [1218, 402] width 65 height 29
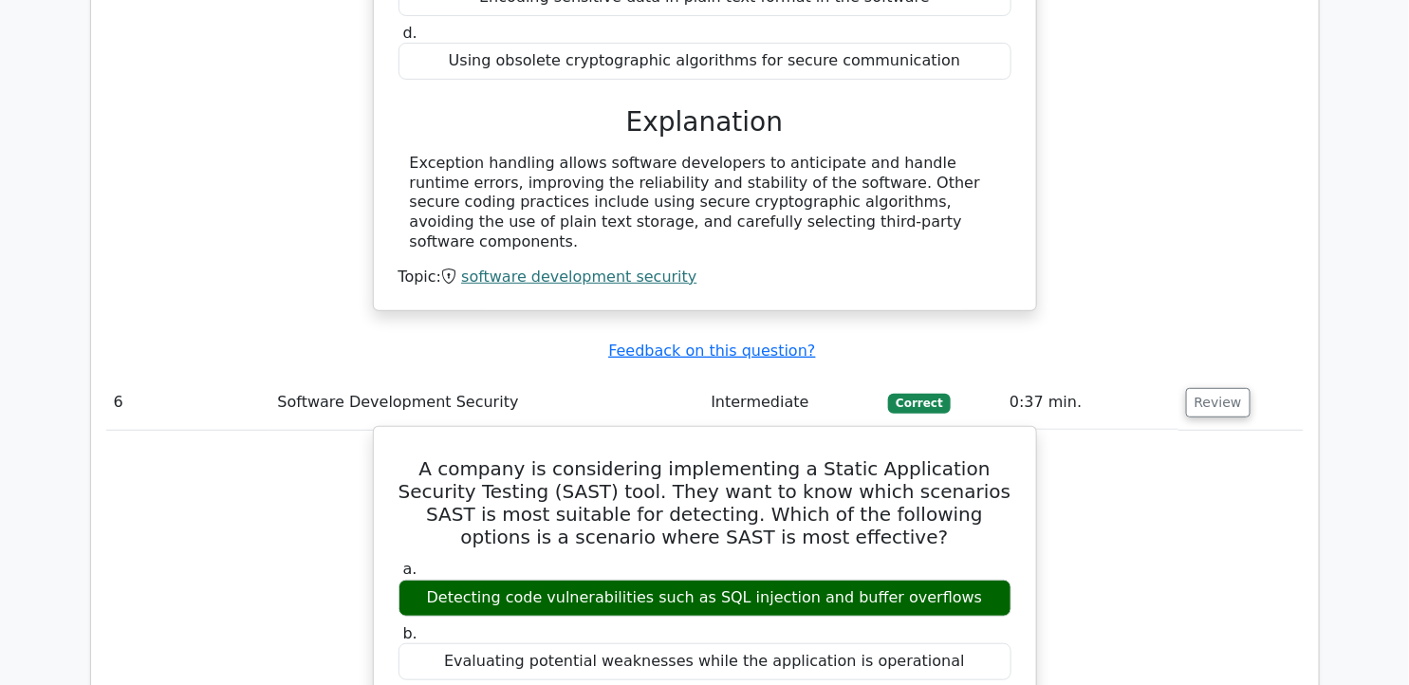
drag, startPoint x: 409, startPoint y: 269, endPoint x: 978, endPoint y: 595, distance: 656.4
copy div "A company is considering implementing a Static Application Security Testing (SA…"
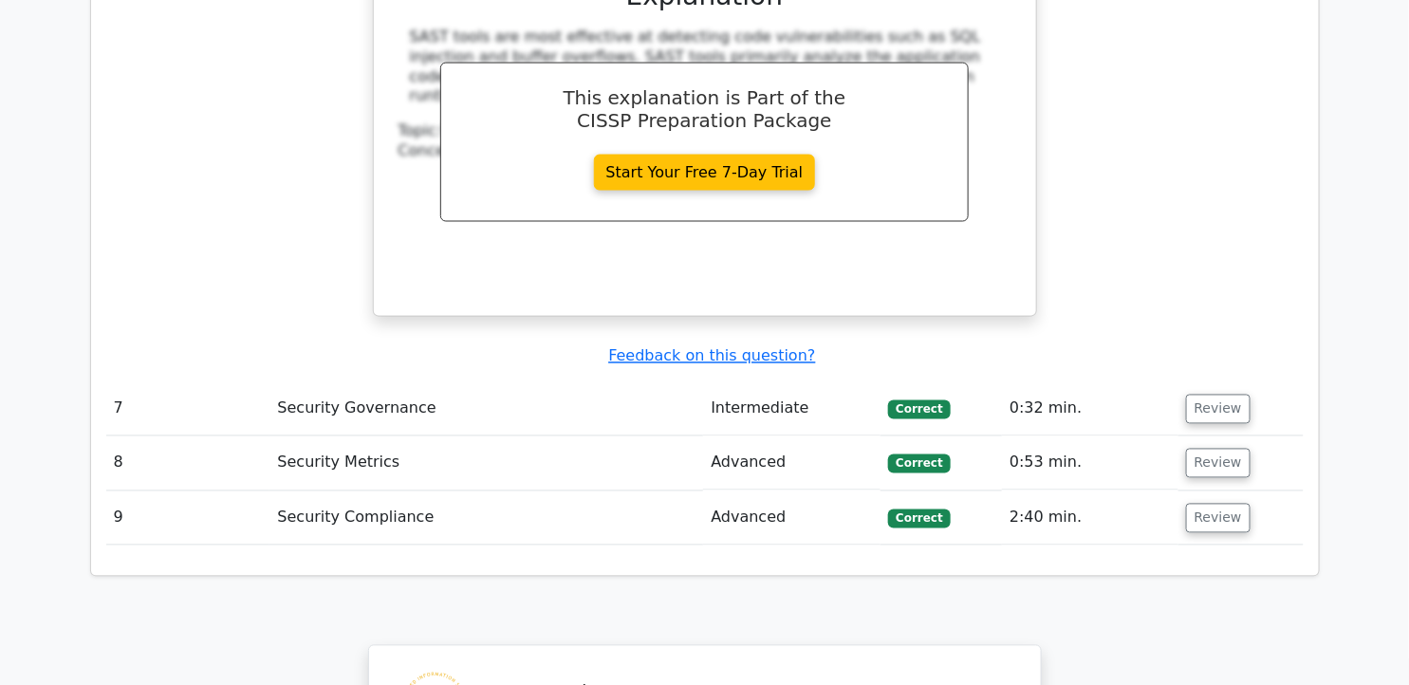
scroll to position [6081, 0]
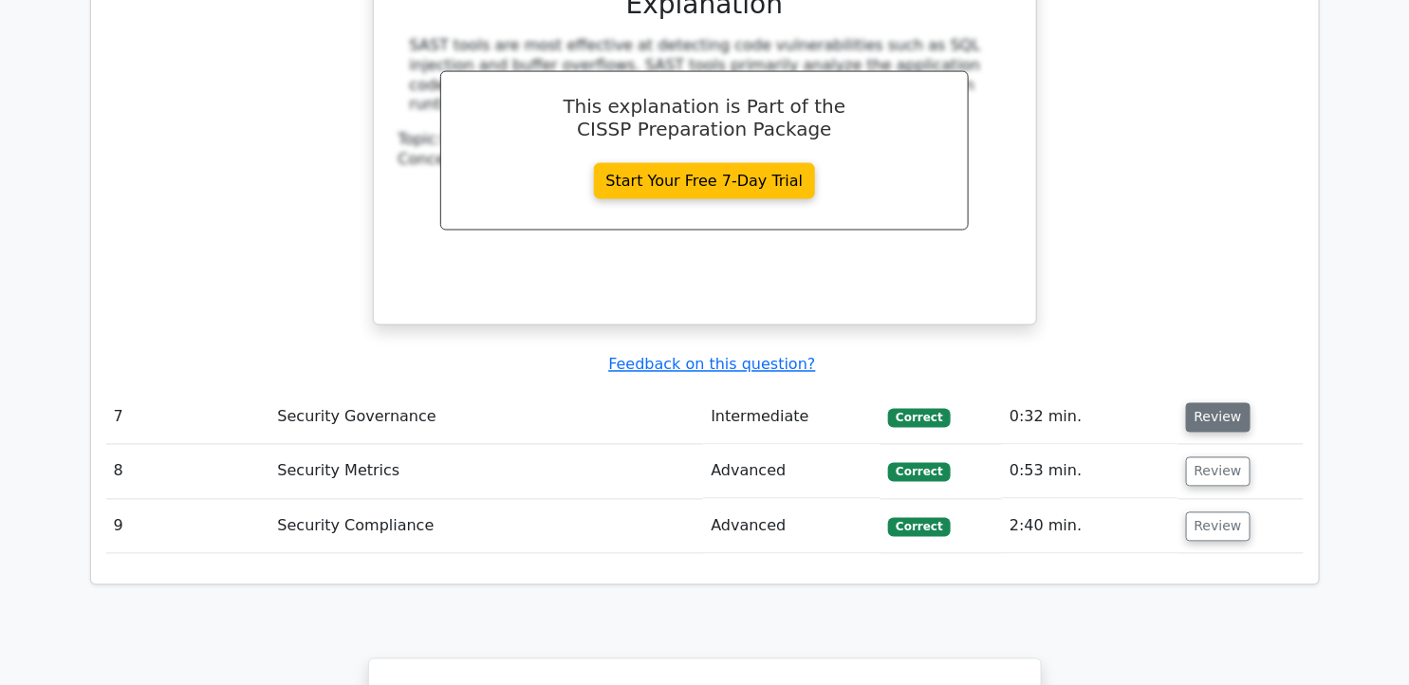
click at [1198, 403] on button "Review" at bounding box center [1218, 417] width 65 height 29
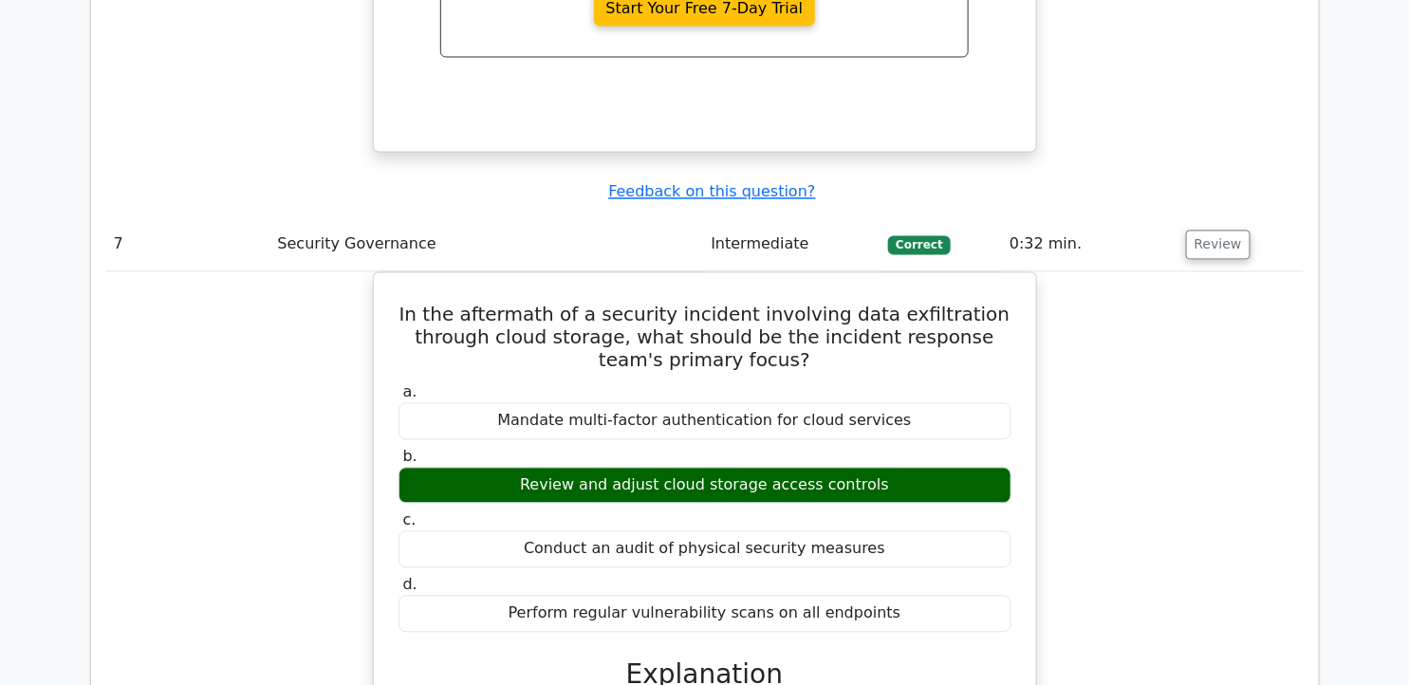
scroll to position [6271, 0]
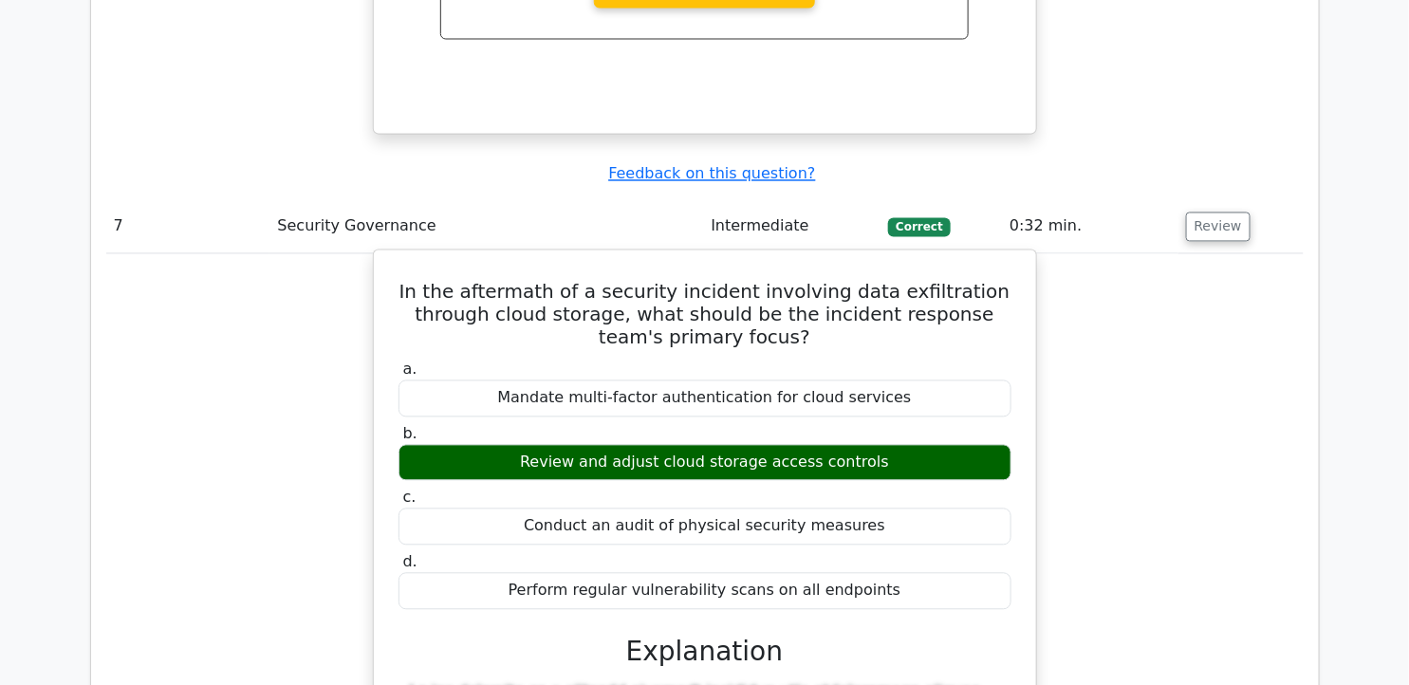
drag, startPoint x: 424, startPoint y: 91, endPoint x: 899, endPoint y: 397, distance: 564.4
click at [899, 397] on div "In the aftermath of a security incident involving data exfiltration through clo…" at bounding box center [705, 673] width 647 height 830
copy div "In the aftermath of a security incident involving data exfiltration through clo…"
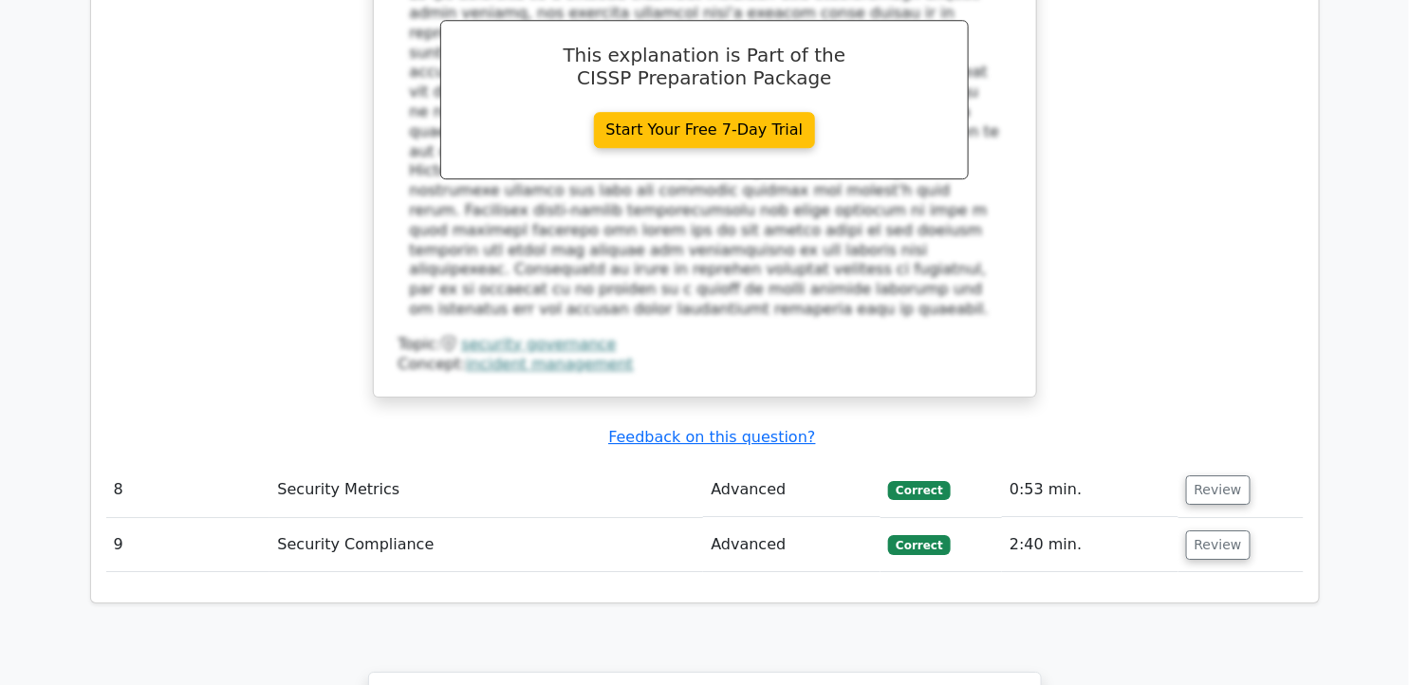
scroll to position [6994, 0]
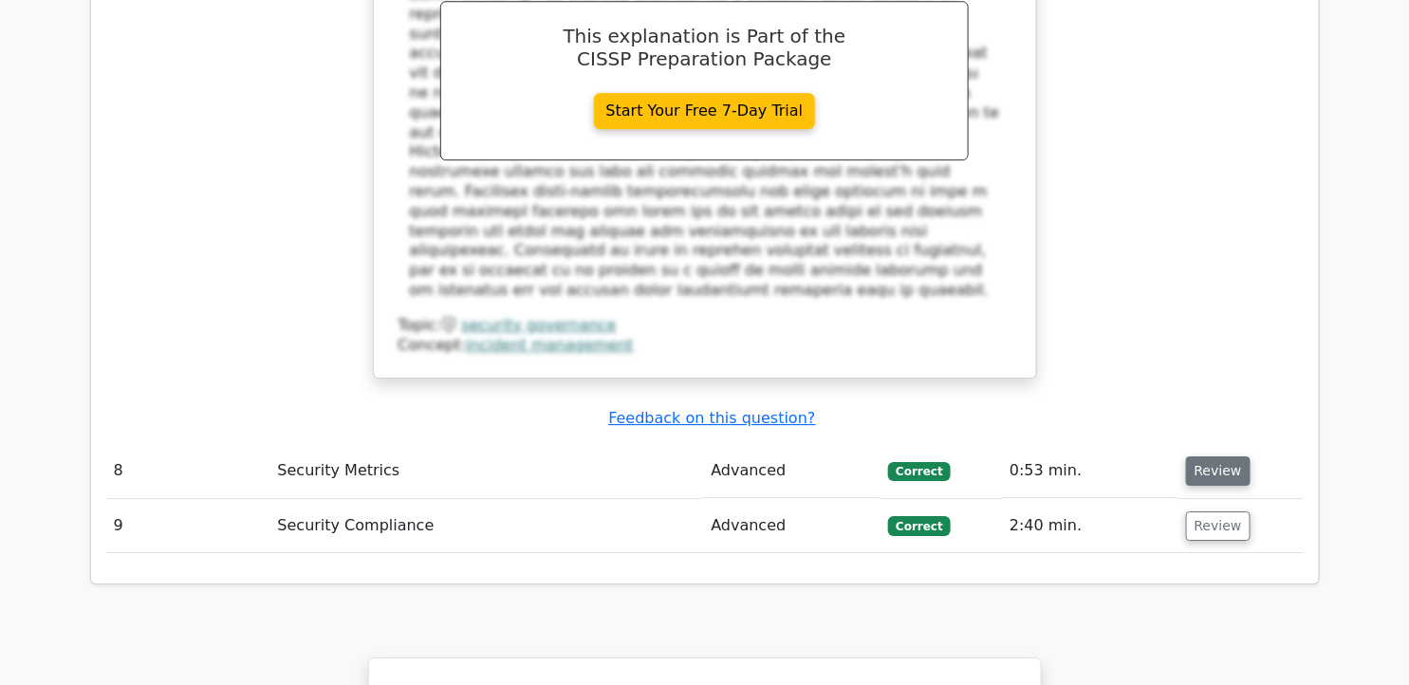
click at [1202, 456] on button "Review" at bounding box center [1218, 470] width 65 height 29
click at [1218, 456] on button "Review" at bounding box center [1218, 470] width 65 height 29
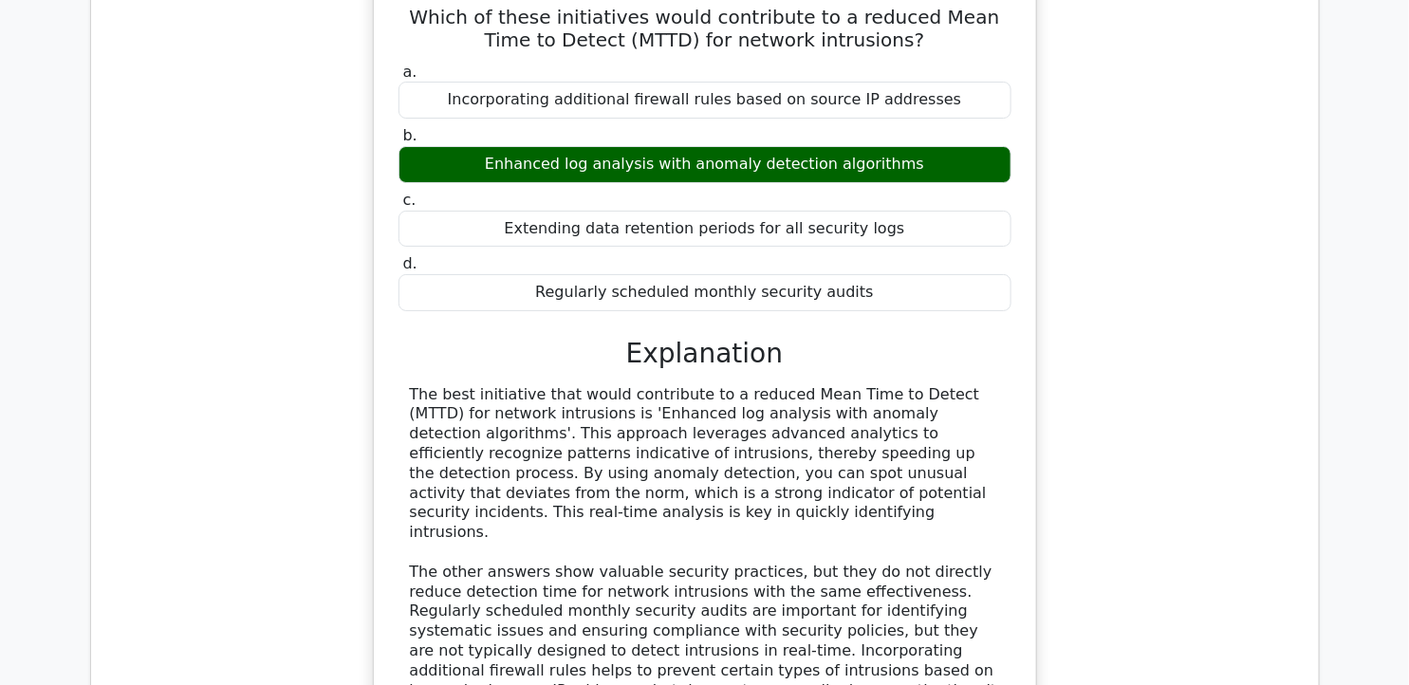
scroll to position [7554, 0]
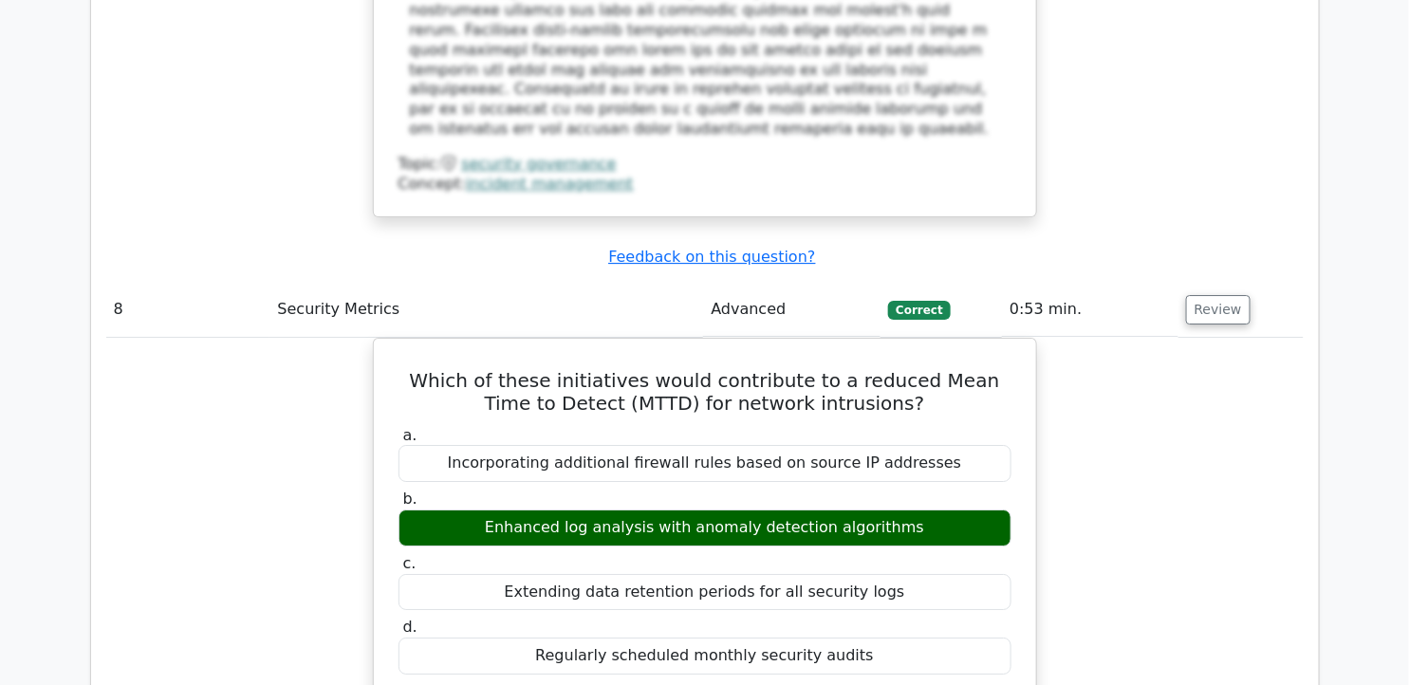
scroll to position [7130, 0]
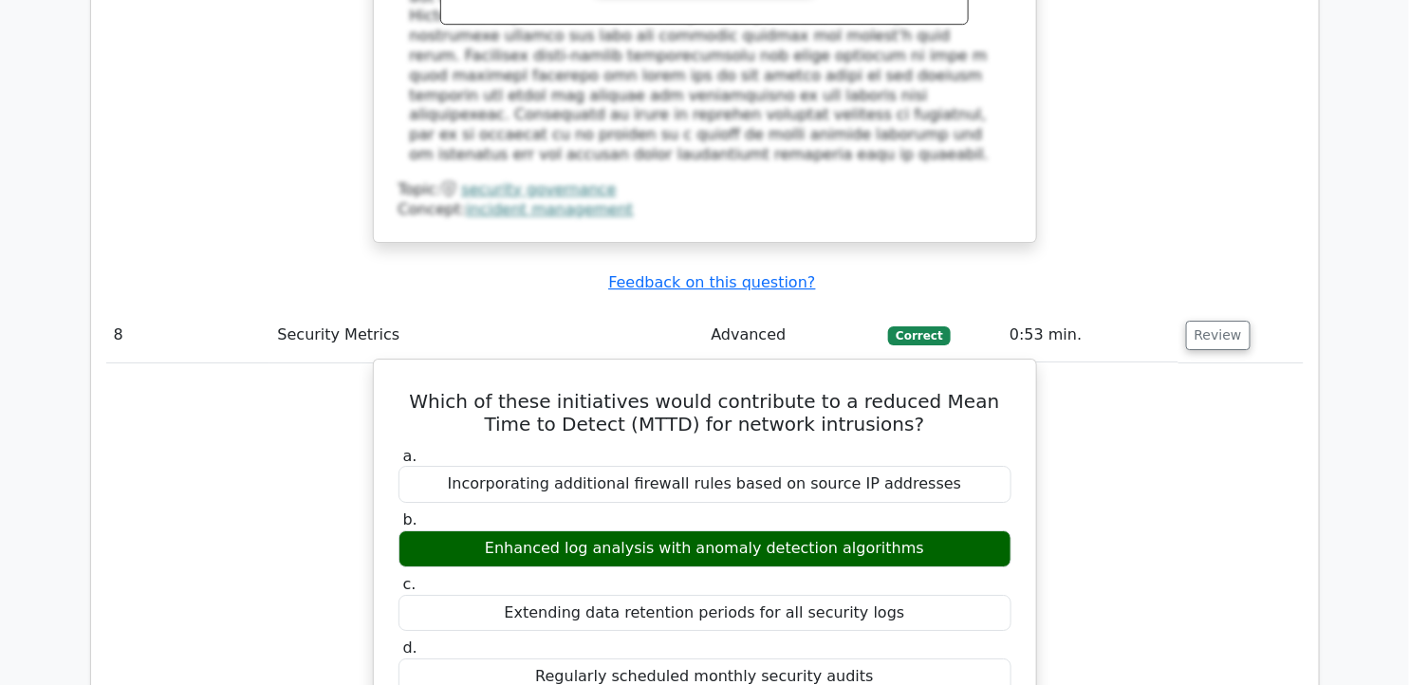
drag, startPoint x: 404, startPoint y: 157, endPoint x: 878, endPoint y: 427, distance: 545.4
copy div "Which of these initiatives would contribute to a reduced Mean Time to Detect (M…"
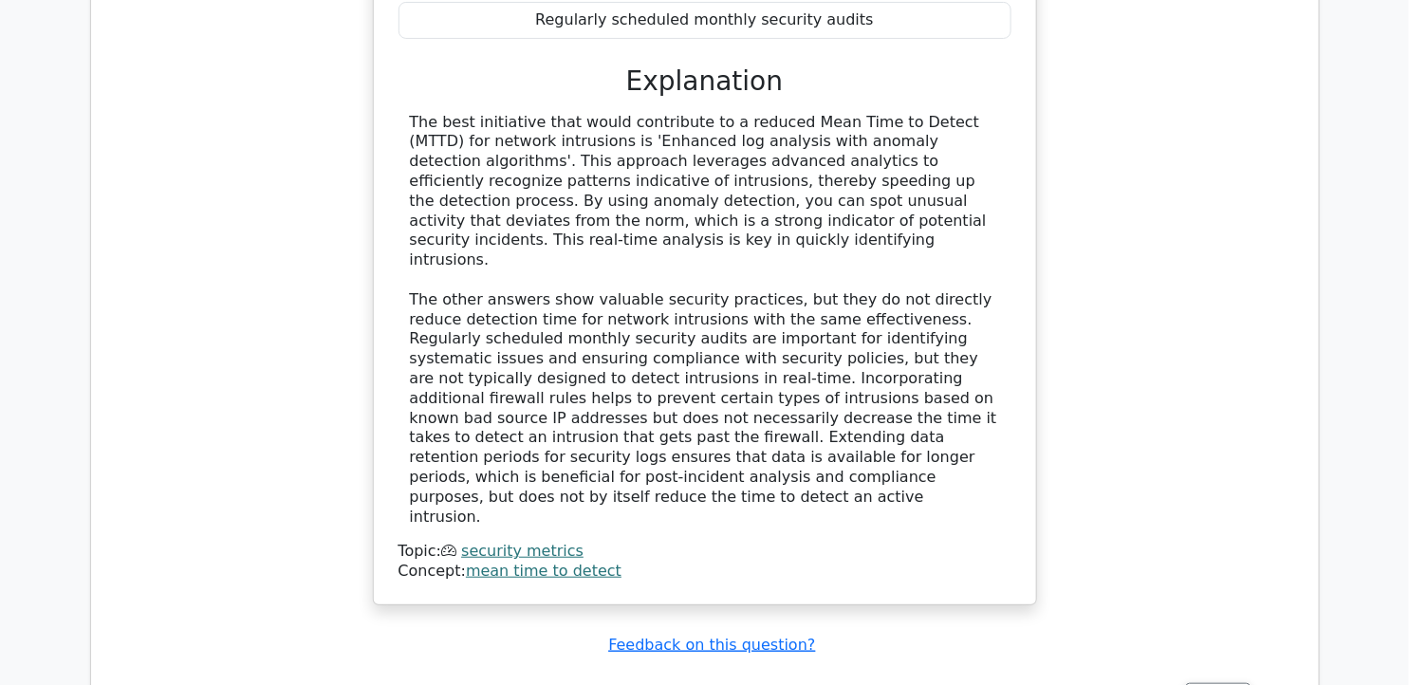
scroll to position [7812, 0]
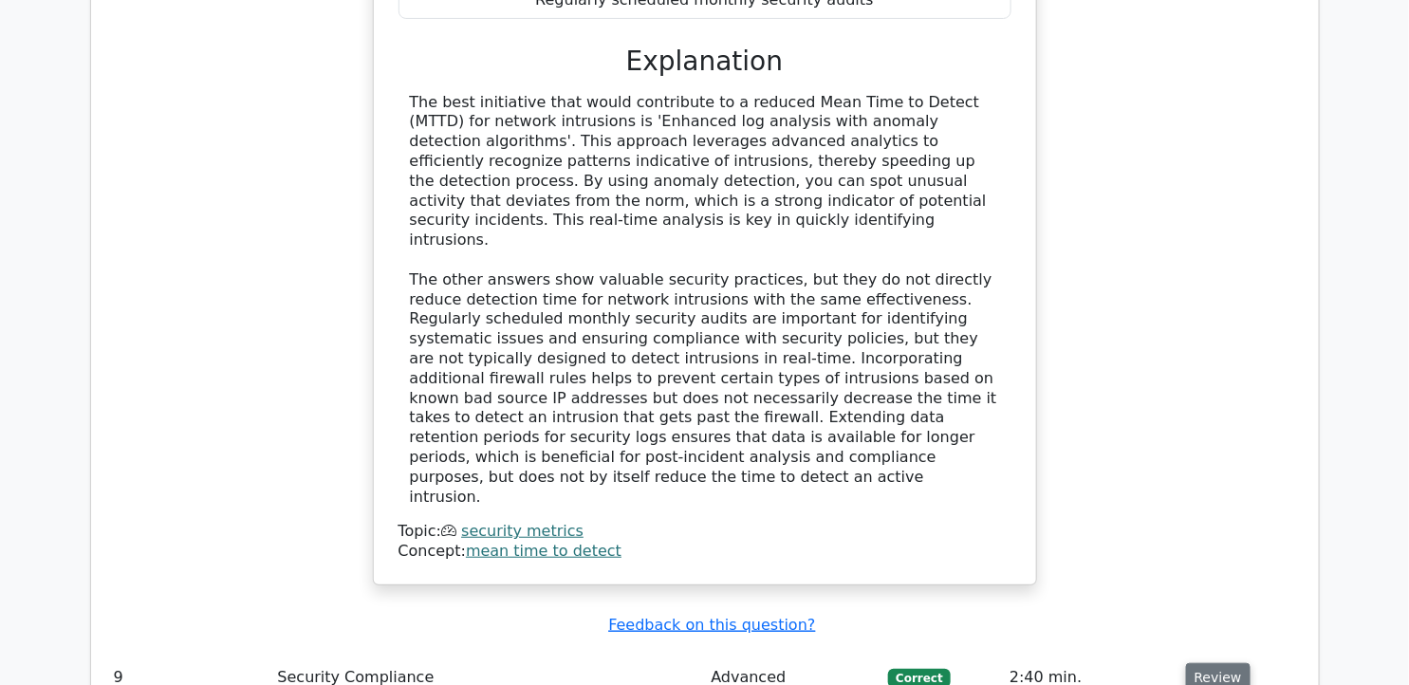
click at [1186, 663] on button "Review" at bounding box center [1218, 677] width 65 height 29
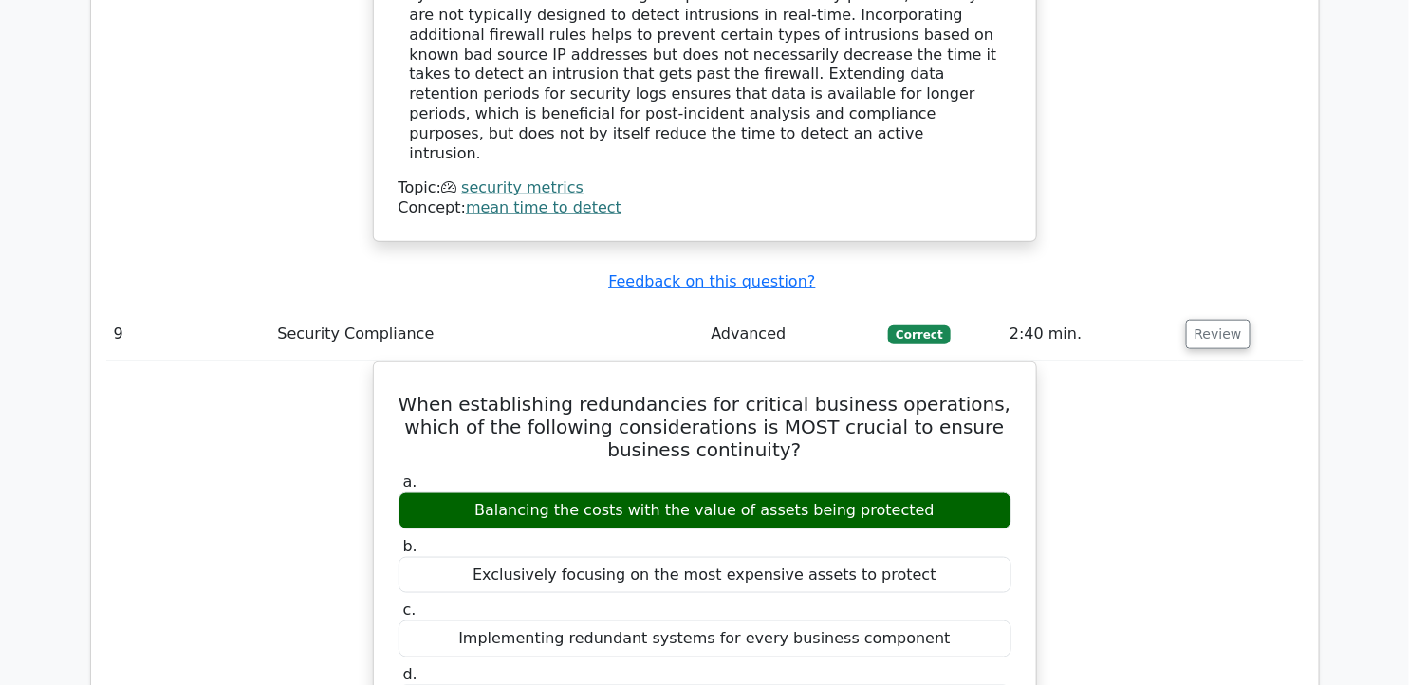
scroll to position [8210, 0]
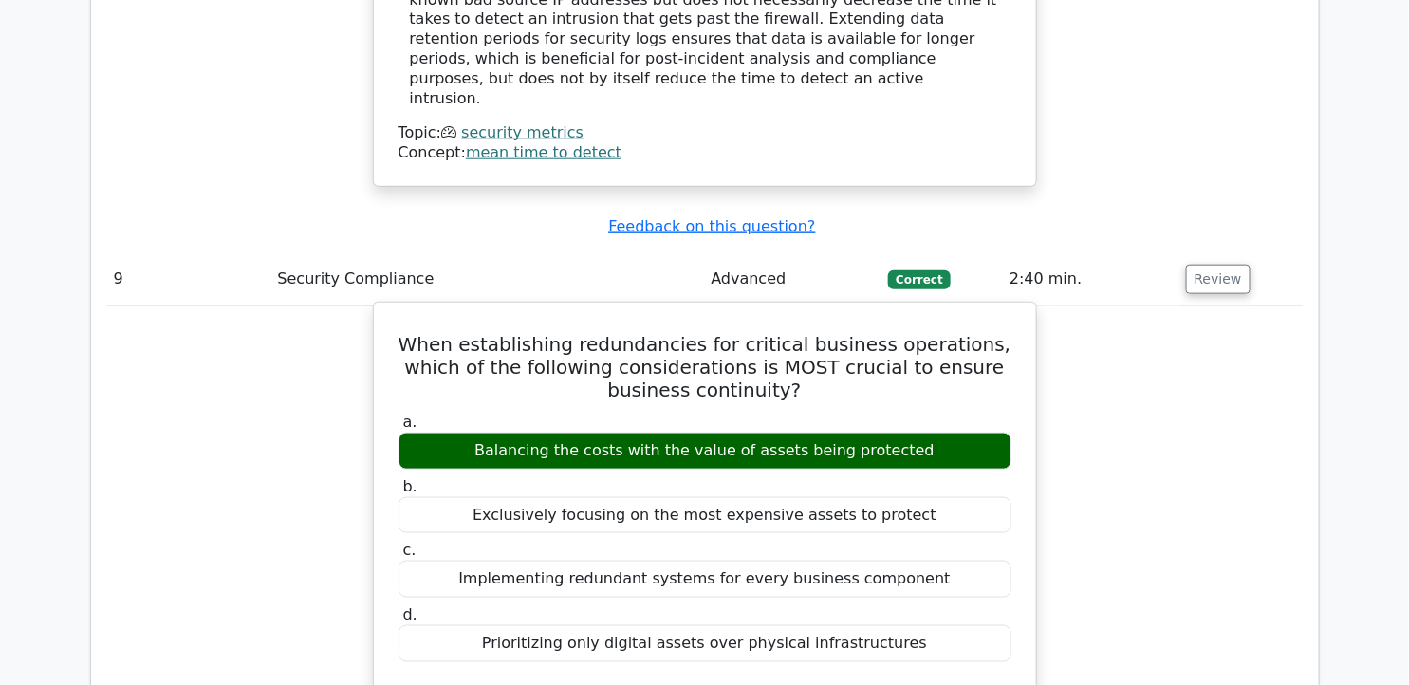
drag, startPoint x: 403, startPoint y: 45, endPoint x: 908, endPoint y: 345, distance: 587.7
copy div "When establishing redundancies for critical business operations, which of the f…"
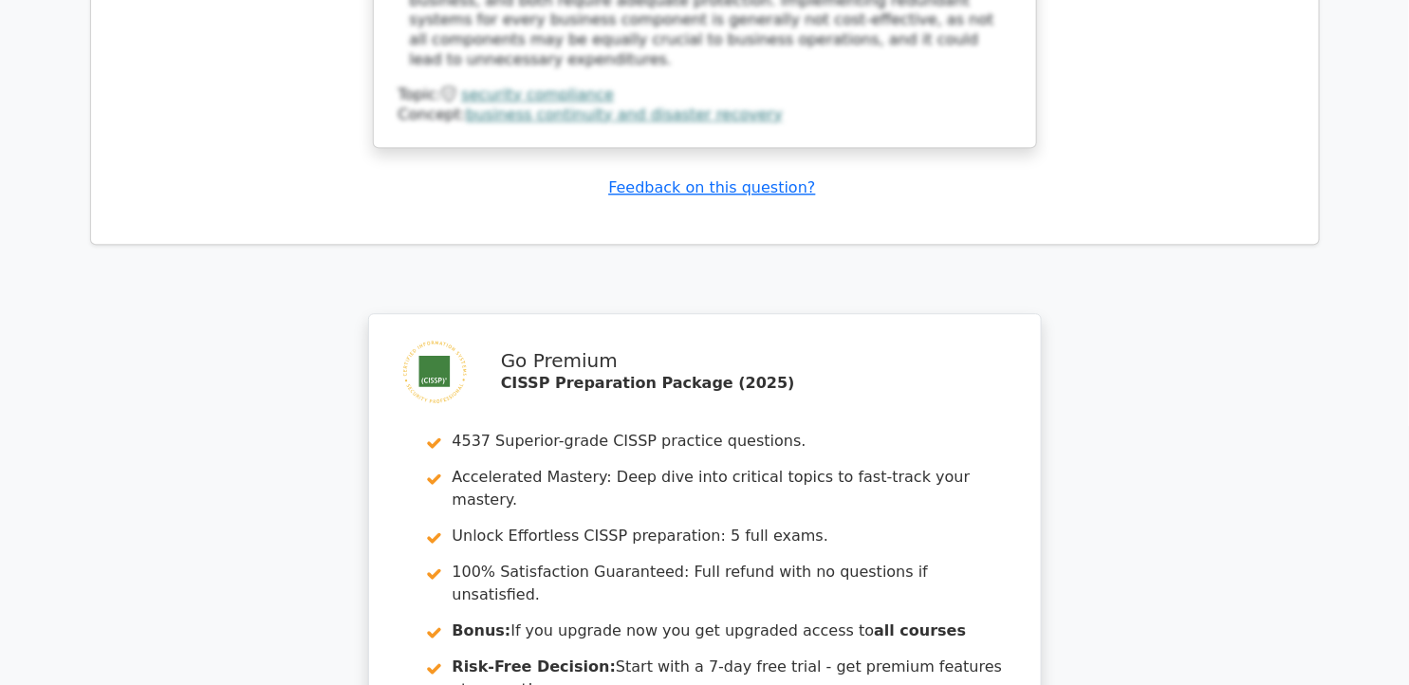
scroll to position [9254, 0]
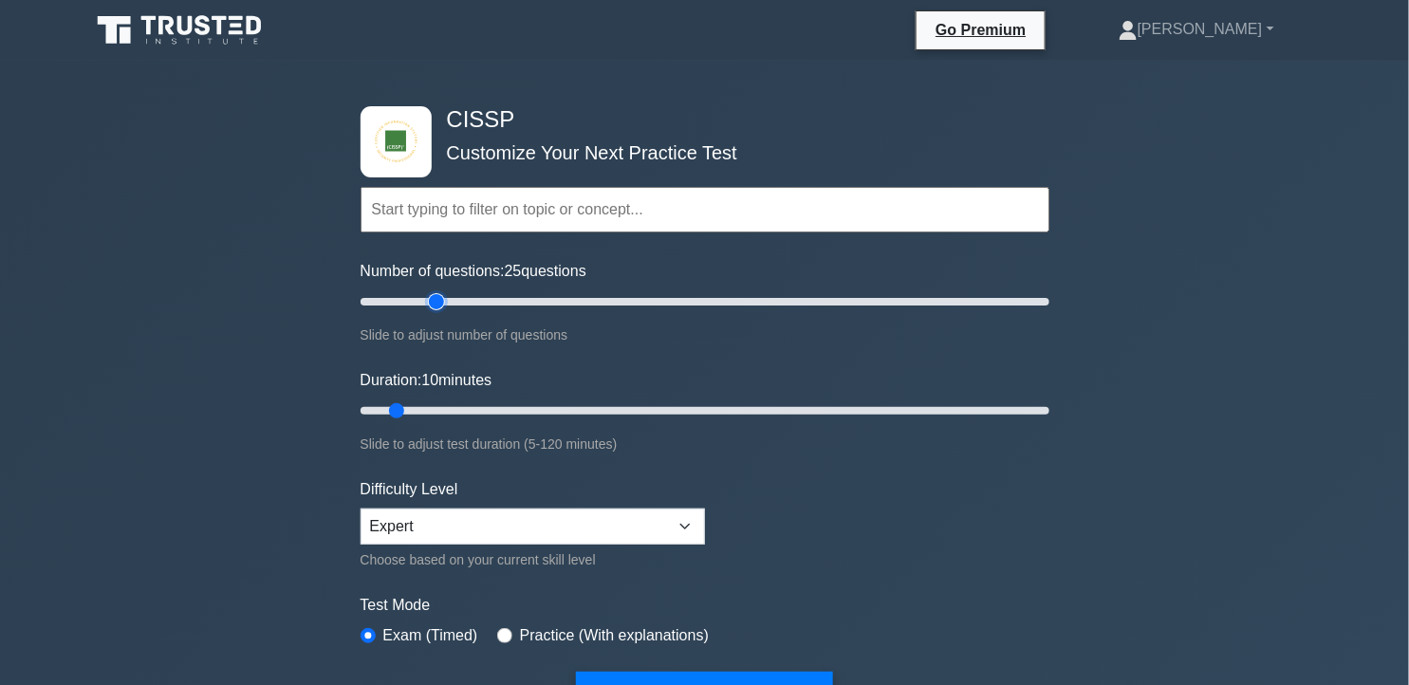
drag, startPoint x: 389, startPoint y: 298, endPoint x: 438, endPoint y: 301, distance: 48.5
type input "25"
click at [438, 301] on input "Number of questions: 25 questions" at bounding box center [705, 301] width 689 height 23
drag, startPoint x: 396, startPoint y: 402, endPoint x: 473, endPoint y: 402, distance: 76.9
type input "25"
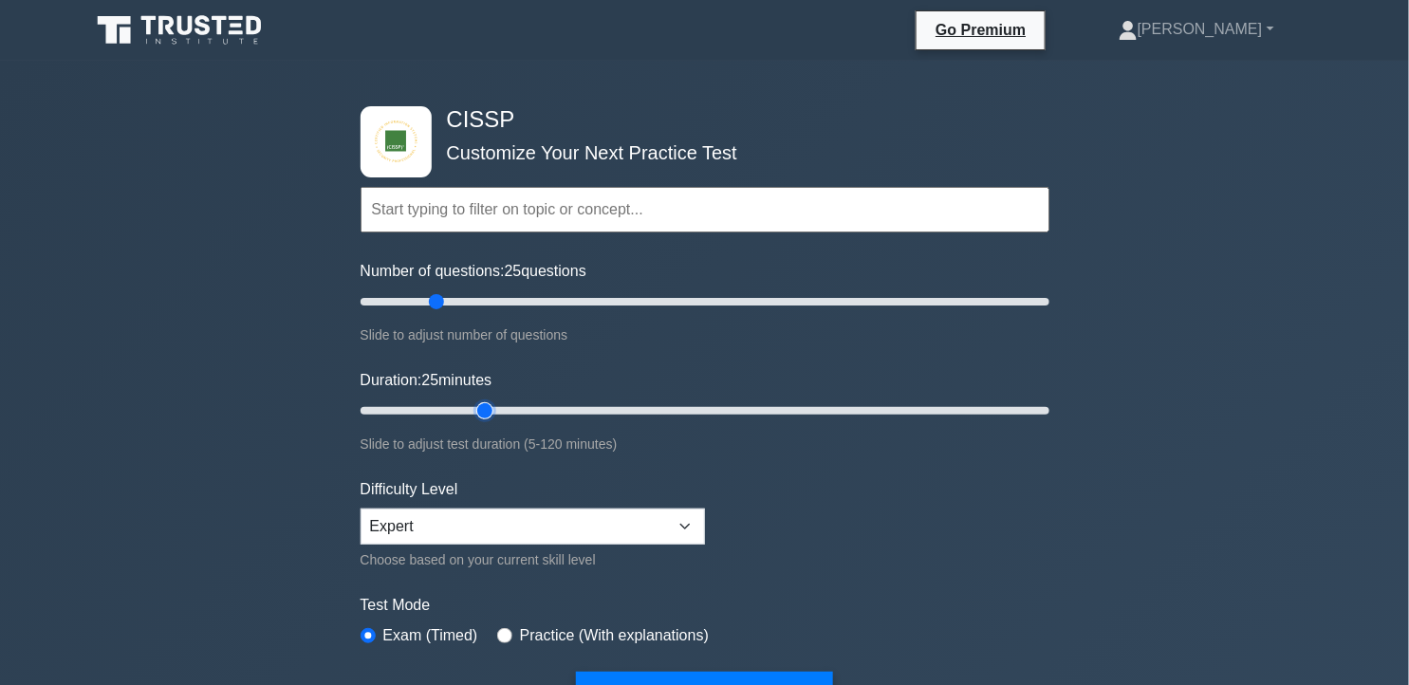
click at [473, 402] on input "Duration: 25 minutes" at bounding box center [705, 411] width 689 height 23
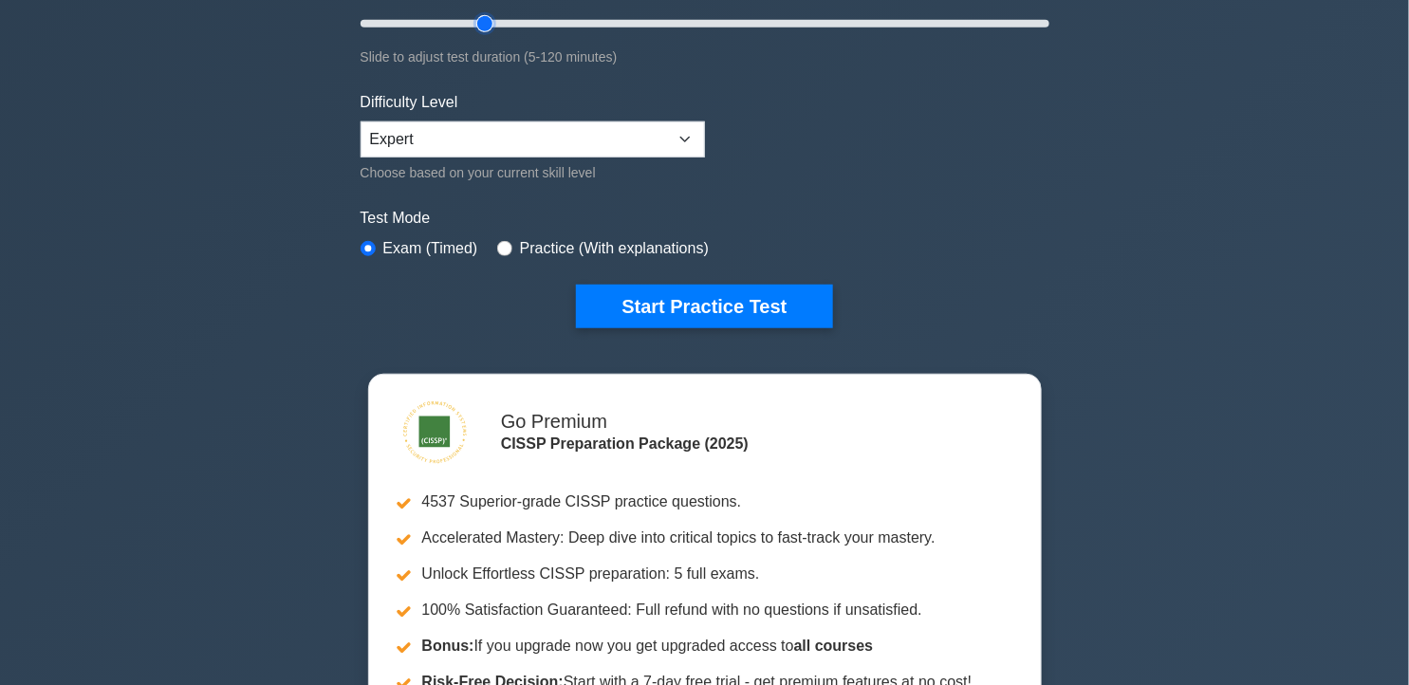
scroll to position [412, 0]
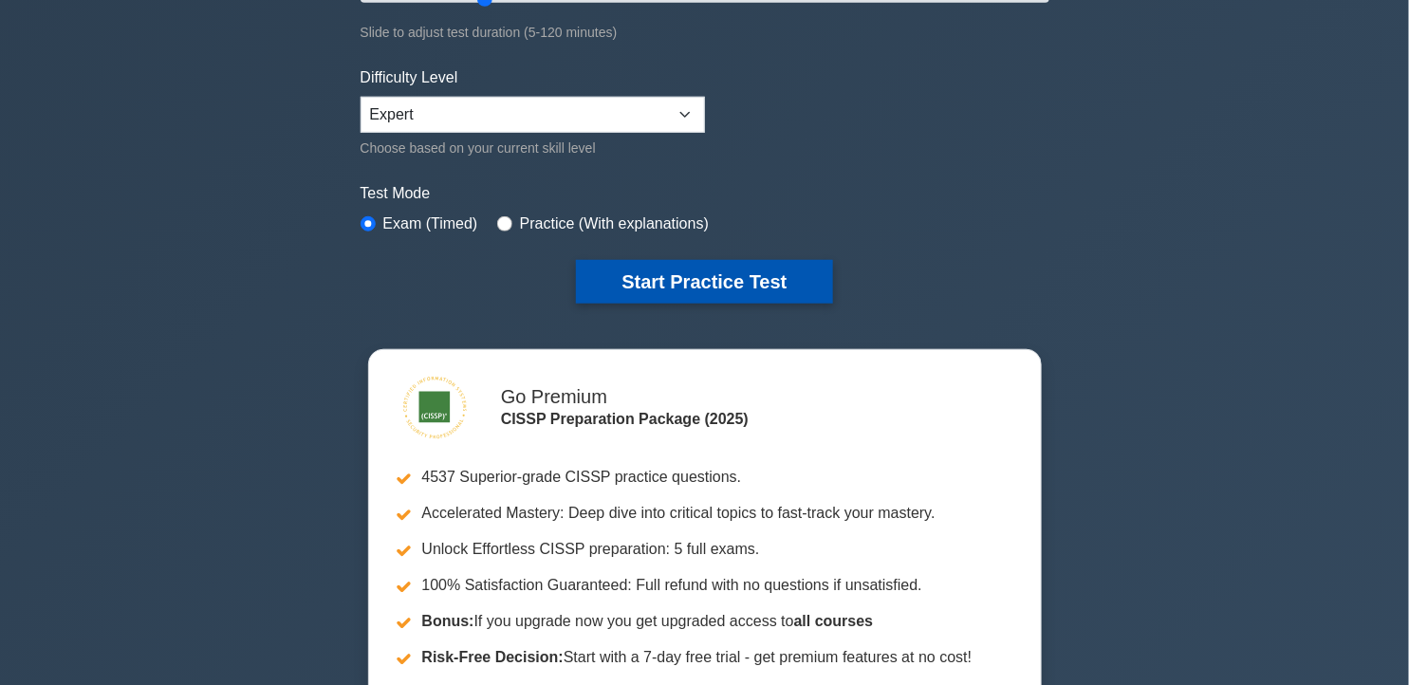
click at [690, 264] on button "Start Practice Test" at bounding box center [704, 282] width 256 height 44
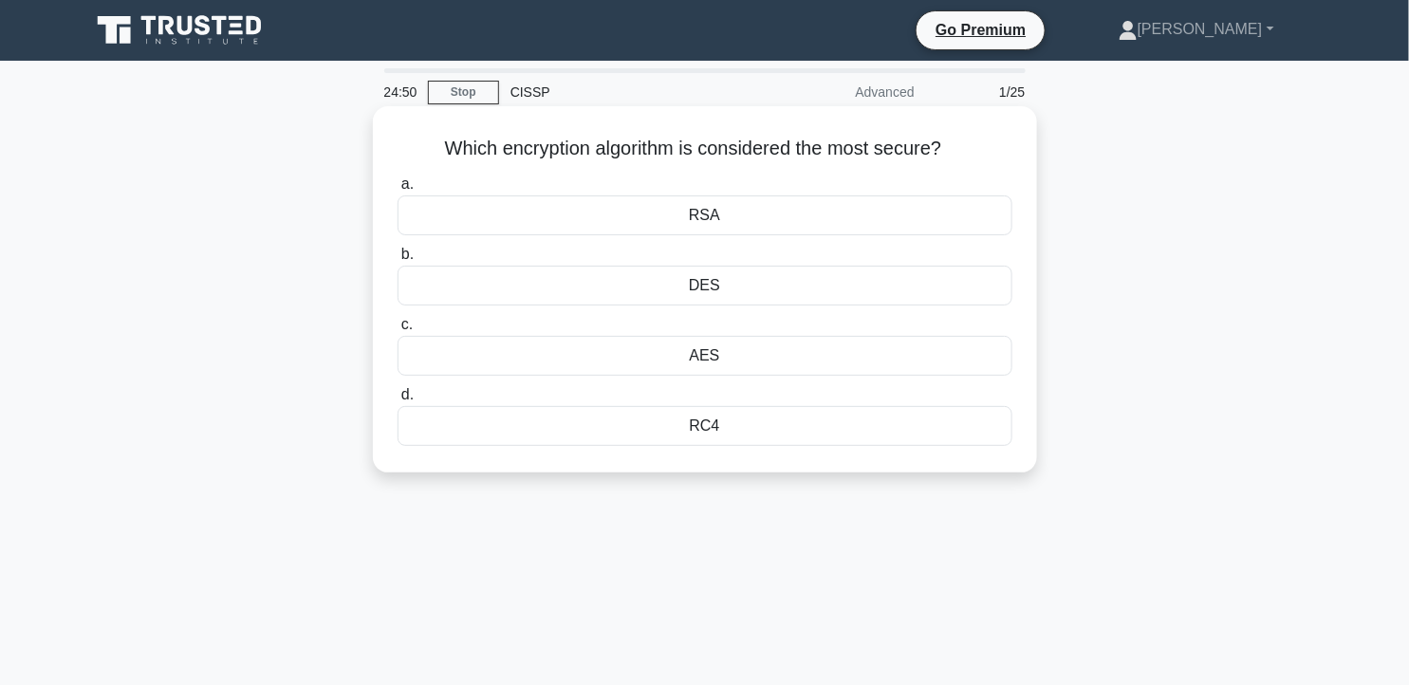
click at [776, 219] on div "RSA" at bounding box center [705, 216] width 615 height 40
click at [398, 191] on input "a. RSA" at bounding box center [398, 184] width 0 height 12
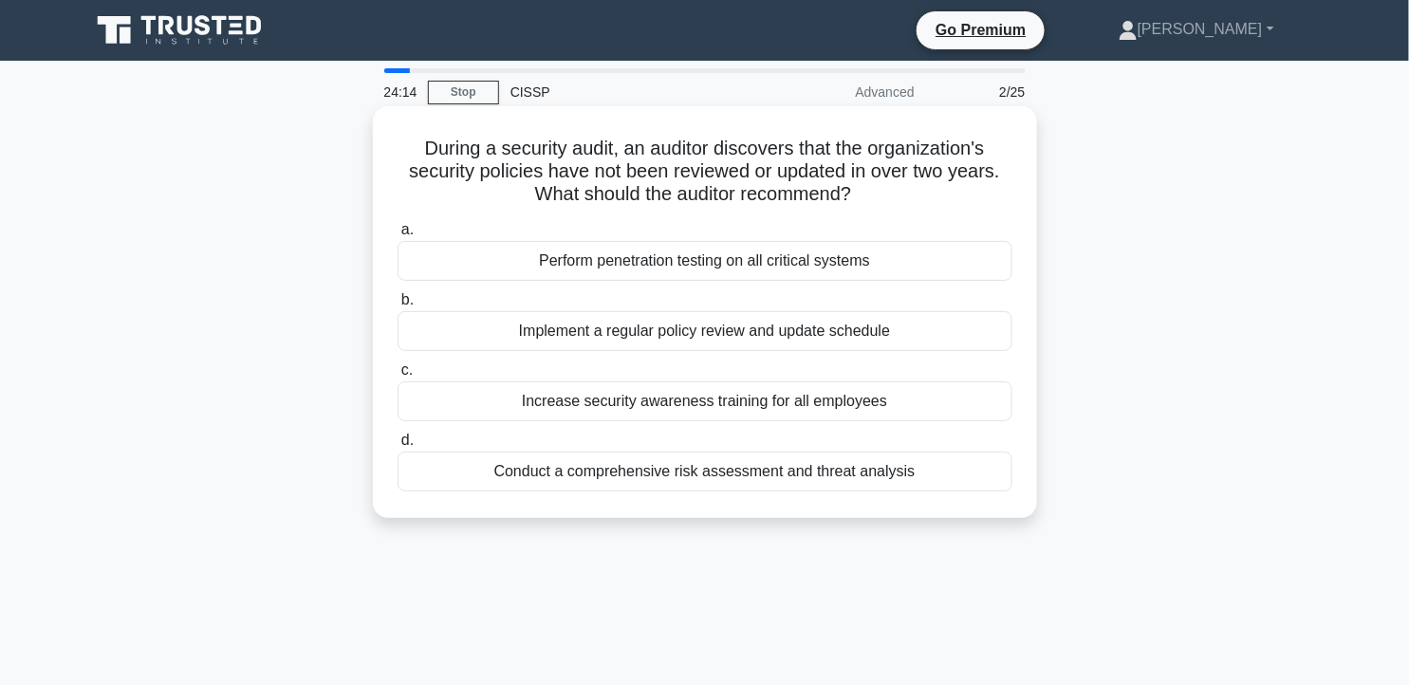
click at [824, 475] on div "Conduct a comprehensive risk assessment and threat analysis" at bounding box center [705, 472] width 615 height 40
click at [398, 447] on input "d. Conduct a comprehensive risk assessment and threat analysis" at bounding box center [398, 441] width 0 height 12
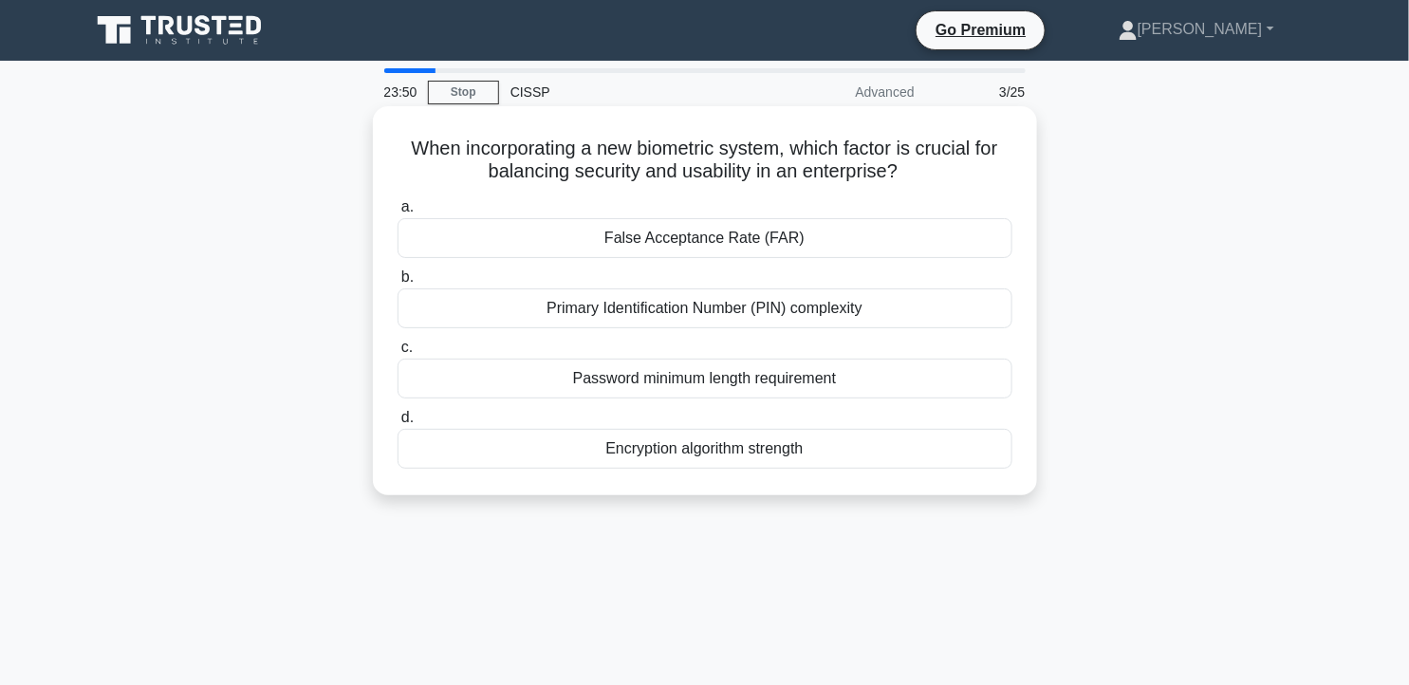
click at [843, 241] on div "False Acceptance Rate (FAR)" at bounding box center [705, 238] width 615 height 40
click at [398, 214] on input "a. False Acceptance Rate (FAR)" at bounding box center [398, 207] width 0 height 12
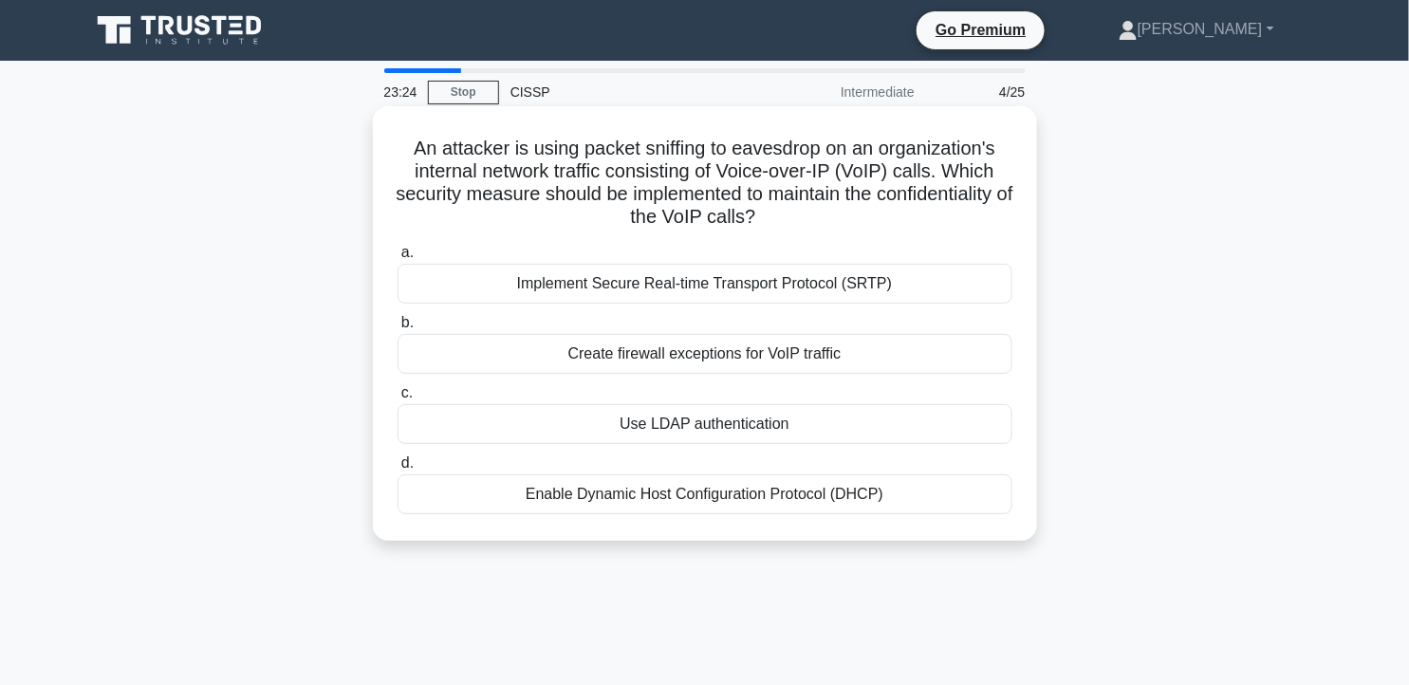
click at [925, 280] on div "Implement Secure Real-time Transport Protocol (SRTP)" at bounding box center [705, 284] width 615 height 40
click at [398, 259] on input "a. Implement Secure Real-time Transport Protocol (SRTP)" at bounding box center [398, 253] width 0 height 12
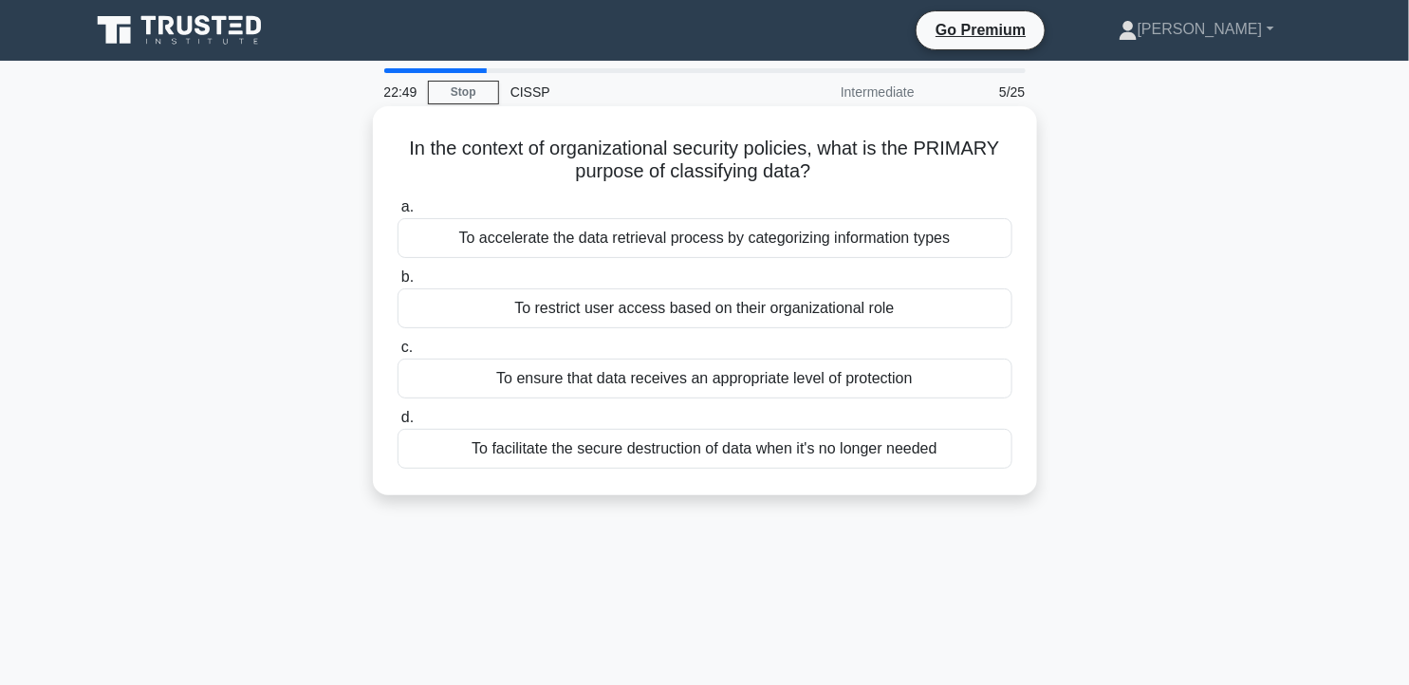
click at [814, 378] on div "To ensure that data receives an appropriate level of protection" at bounding box center [705, 379] width 615 height 40
click at [398, 354] on input "c. To ensure that data receives an appropriate level of protection" at bounding box center [398, 348] width 0 height 12
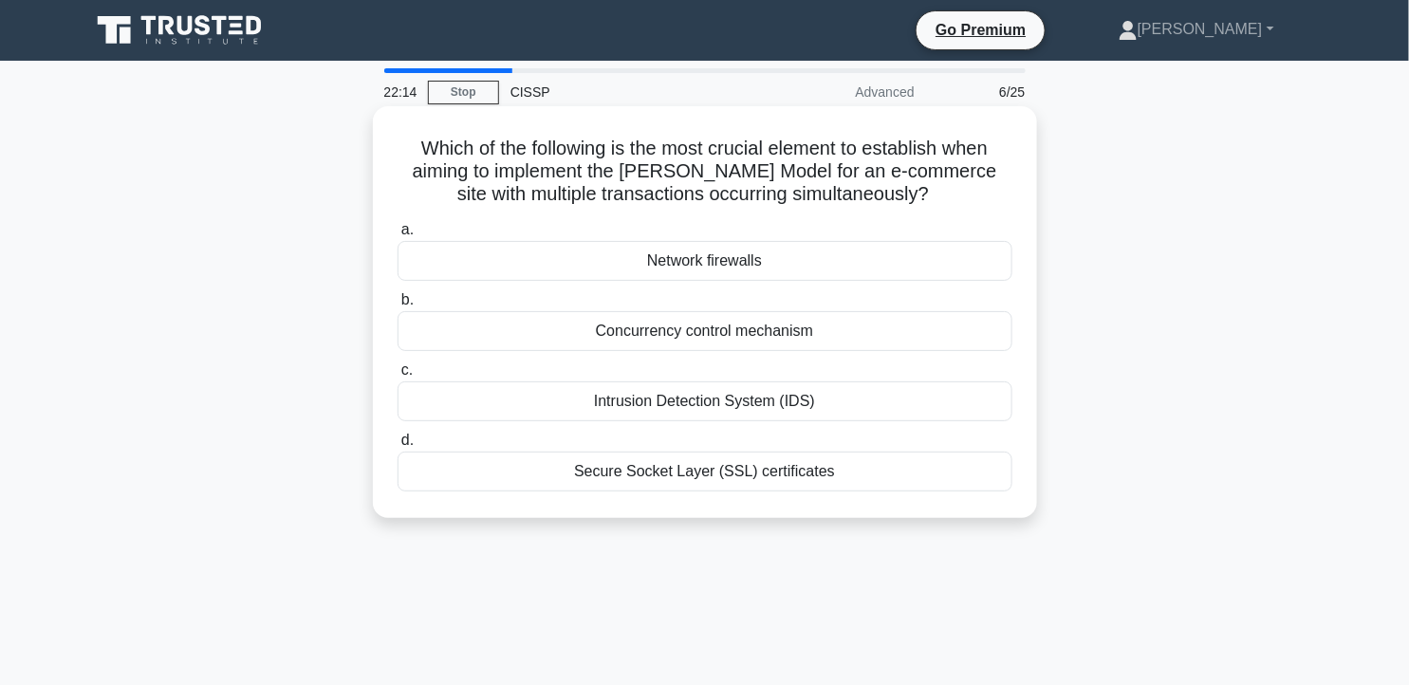
click at [904, 330] on div "Concurrency control mechanism" at bounding box center [705, 331] width 615 height 40
click at [398, 307] on input "b. Concurrency control mechanism" at bounding box center [398, 300] width 0 height 12
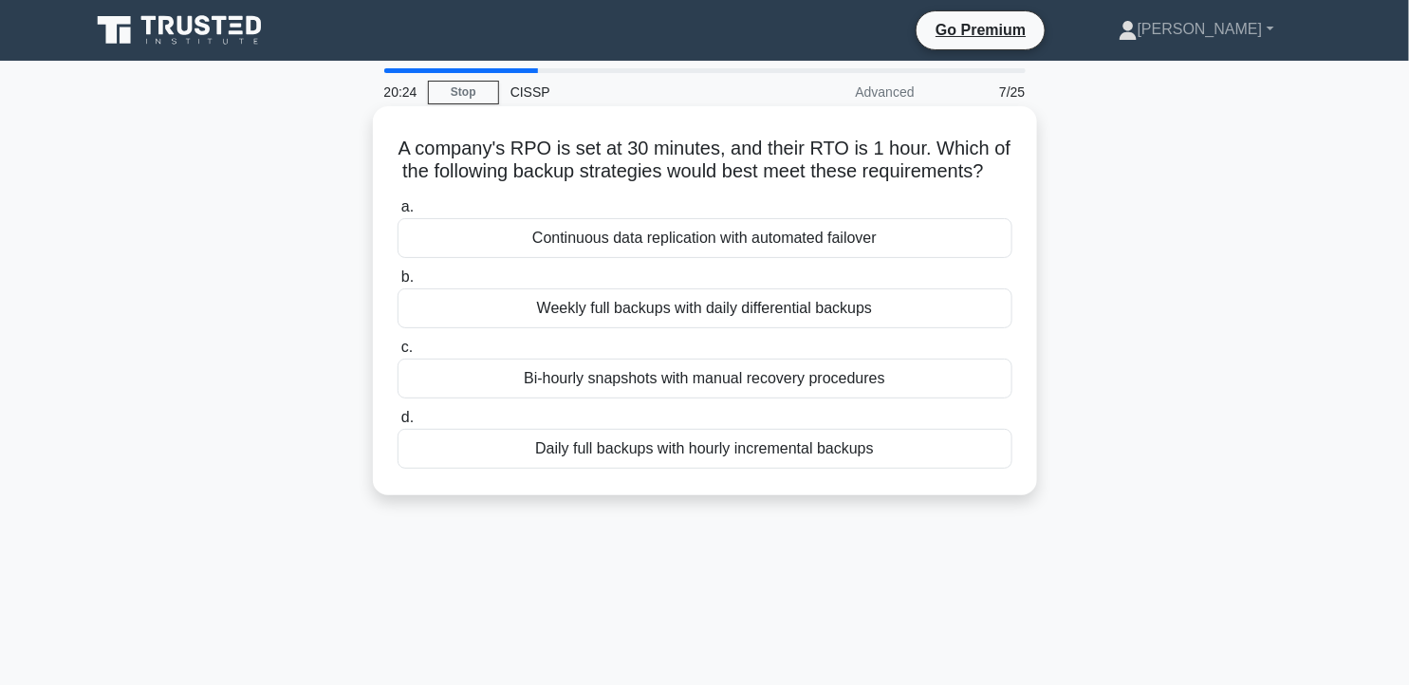
click at [851, 469] on div "Daily full backups with hourly incremental backups" at bounding box center [705, 449] width 615 height 40
click at [398, 424] on input "d. Daily full backups with hourly incremental backups" at bounding box center [398, 418] width 0 height 12
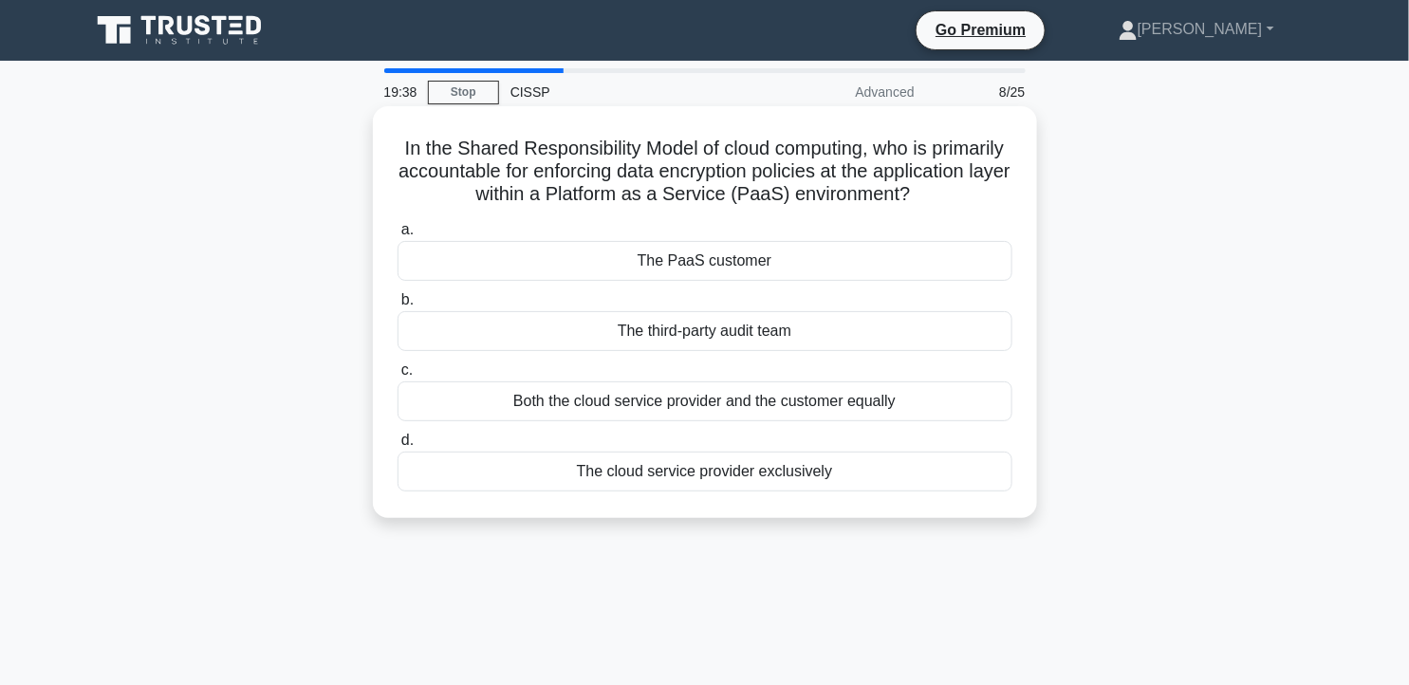
click at [846, 264] on div "The PaaS customer" at bounding box center [705, 261] width 615 height 40
click at [398, 236] on input "a. The PaaS customer" at bounding box center [398, 230] width 0 height 12
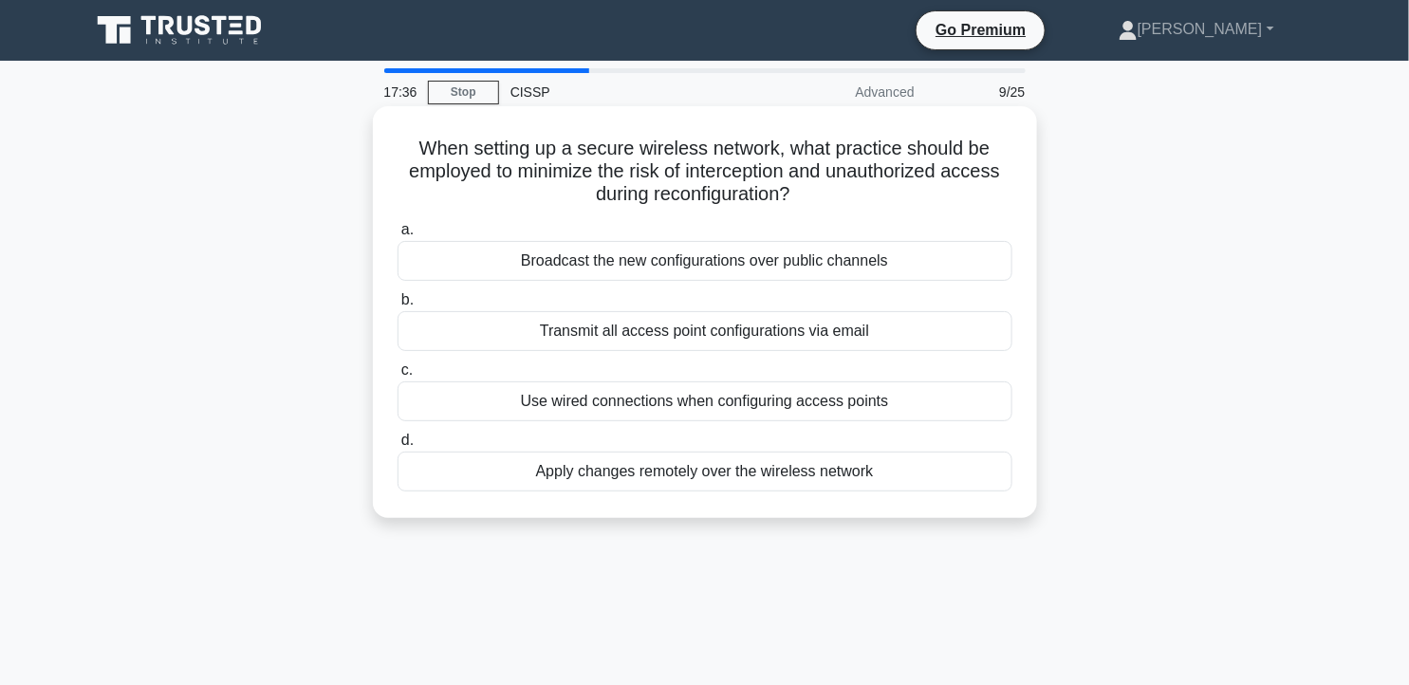
click at [835, 410] on div "Use wired connections when configuring access points" at bounding box center [705, 402] width 615 height 40
click at [398, 377] on input "c. Use wired connections when configuring access points" at bounding box center [398, 370] width 0 height 12
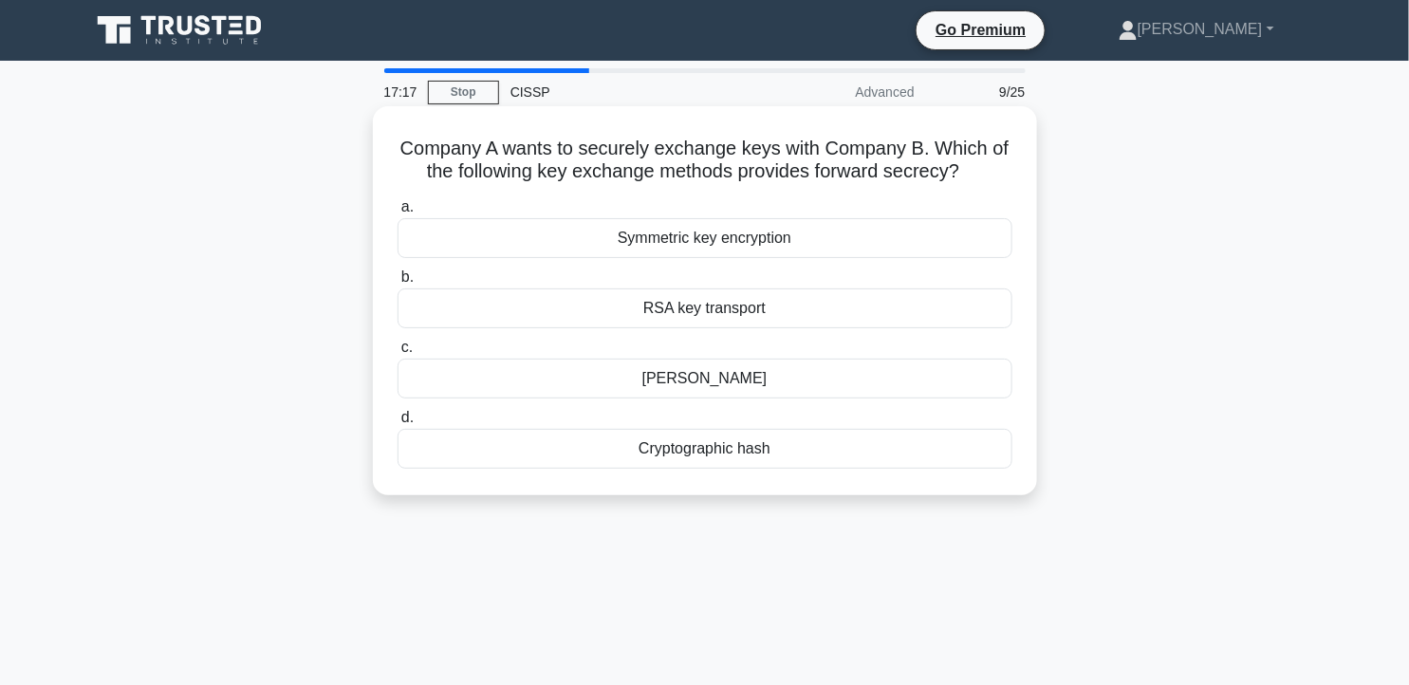
click at [833, 382] on div "[PERSON_NAME]" at bounding box center [705, 379] width 615 height 40
click at [398, 354] on input "c. Diffie-Hellman" at bounding box center [398, 348] width 0 height 12
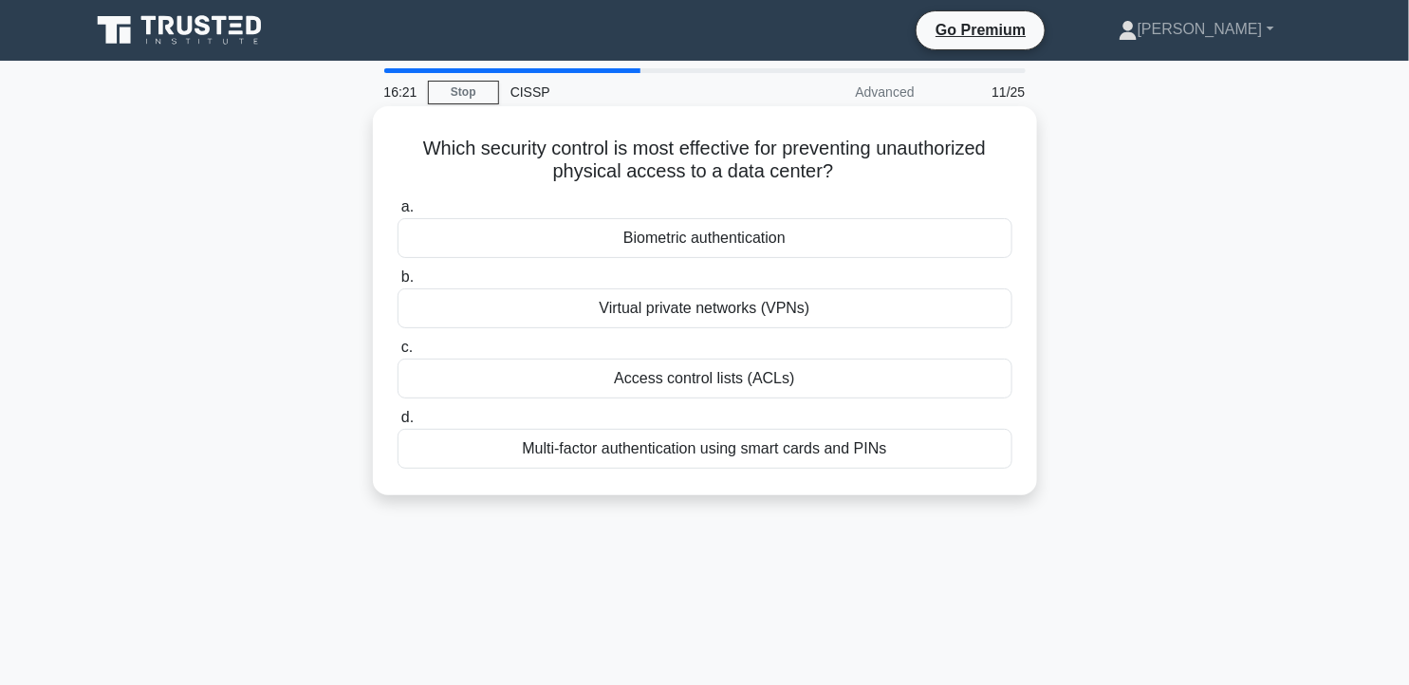
click at [885, 233] on div "Biometric authentication" at bounding box center [705, 238] width 615 height 40
click at [398, 214] on input "a. Biometric authentication" at bounding box center [398, 207] width 0 height 12
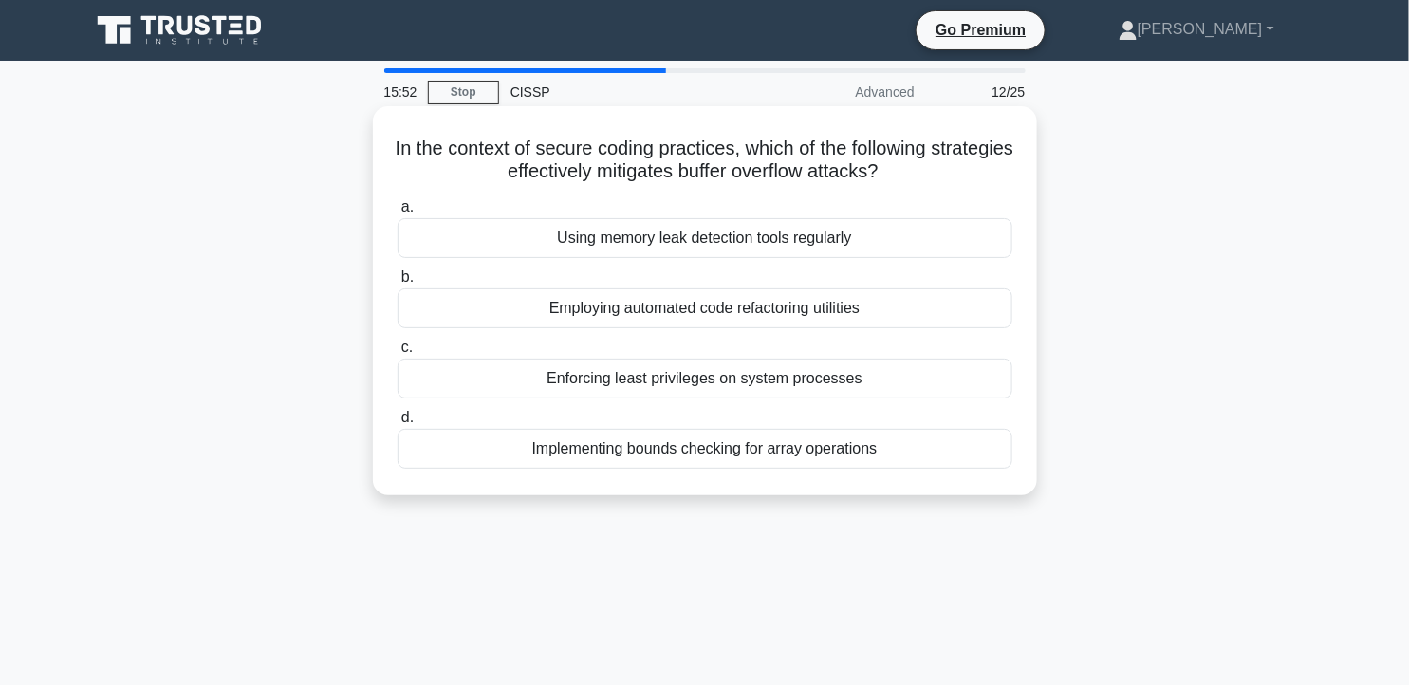
click at [814, 452] on div "Implementing bounds checking for array operations" at bounding box center [705, 449] width 615 height 40
click at [398, 424] on input "d. Implementing bounds checking for array operations" at bounding box center [398, 418] width 0 height 12
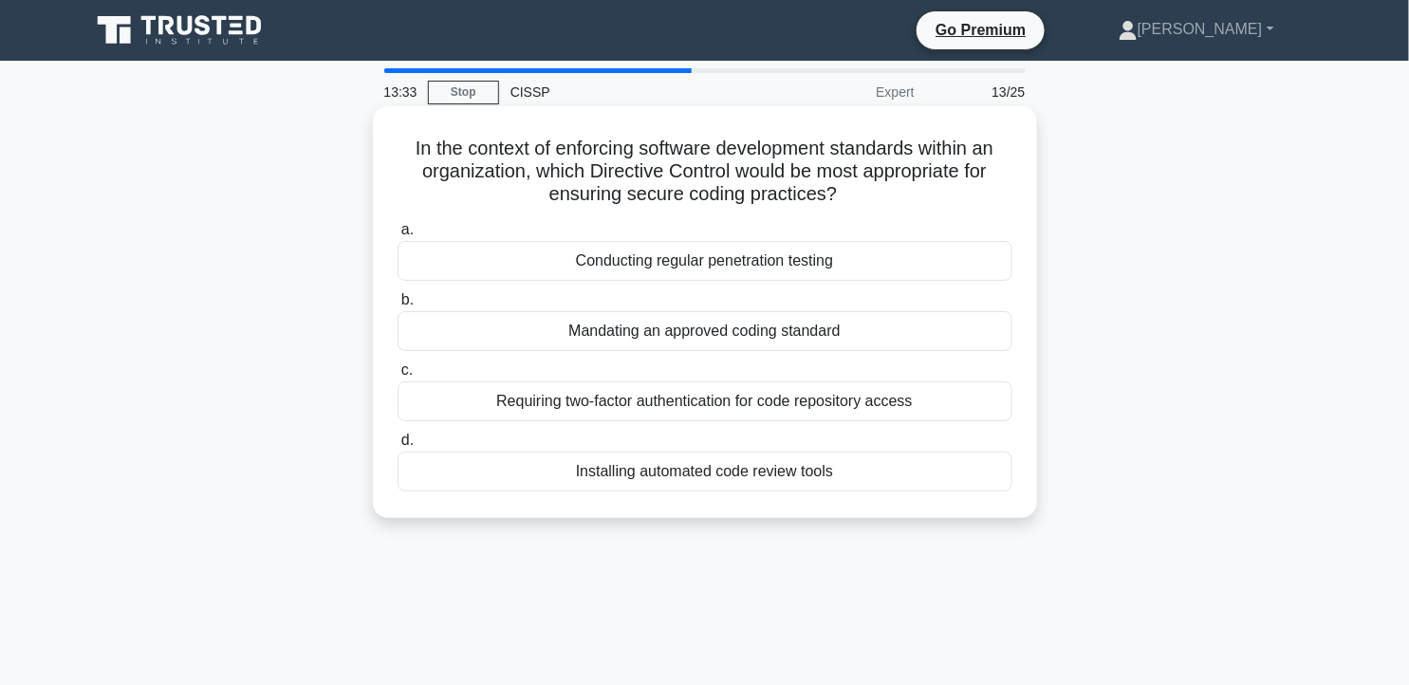
click at [866, 462] on div "Installing automated code review tools" at bounding box center [705, 472] width 615 height 40
click at [398, 447] on input "d. Installing automated code review tools" at bounding box center [398, 441] width 0 height 12
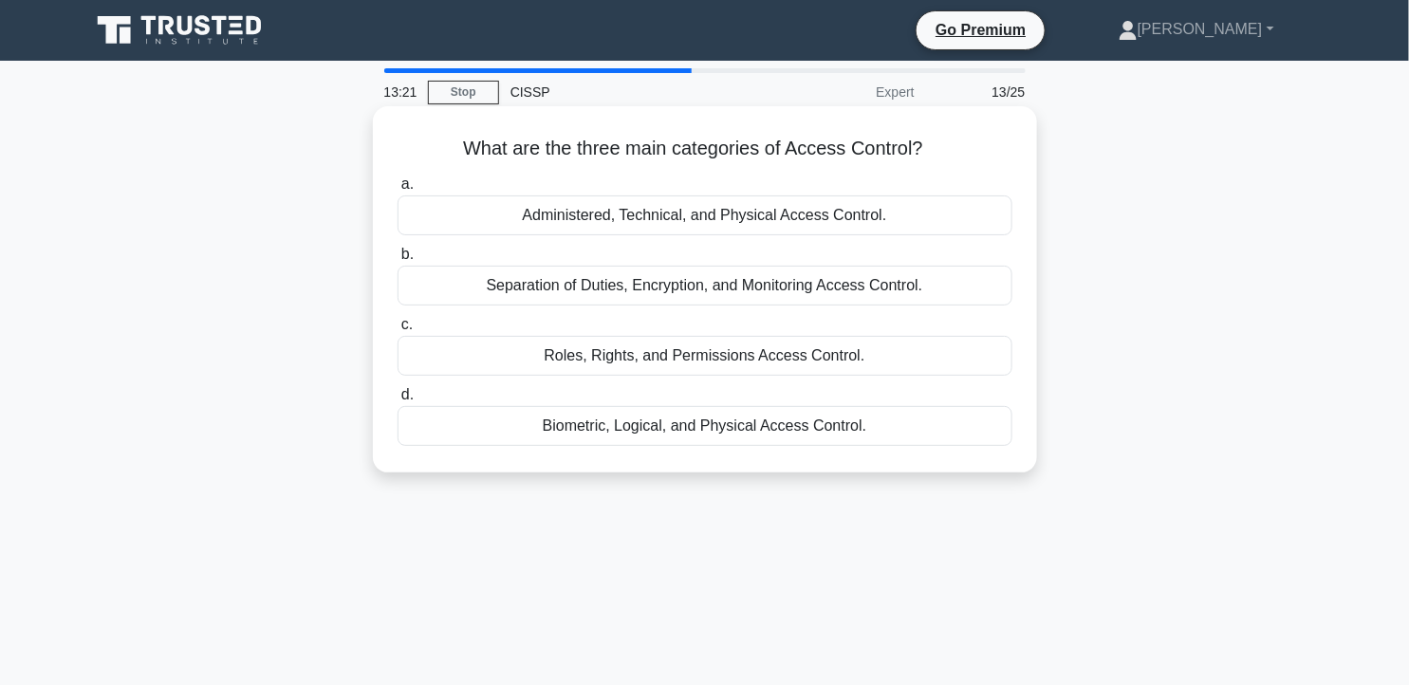
click at [812, 220] on div "Administered, Technical, and Physical Access Control." at bounding box center [705, 216] width 615 height 40
click at [398, 191] on input "a. Administered, Technical, and Physical Access Control." at bounding box center [398, 184] width 0 height 12
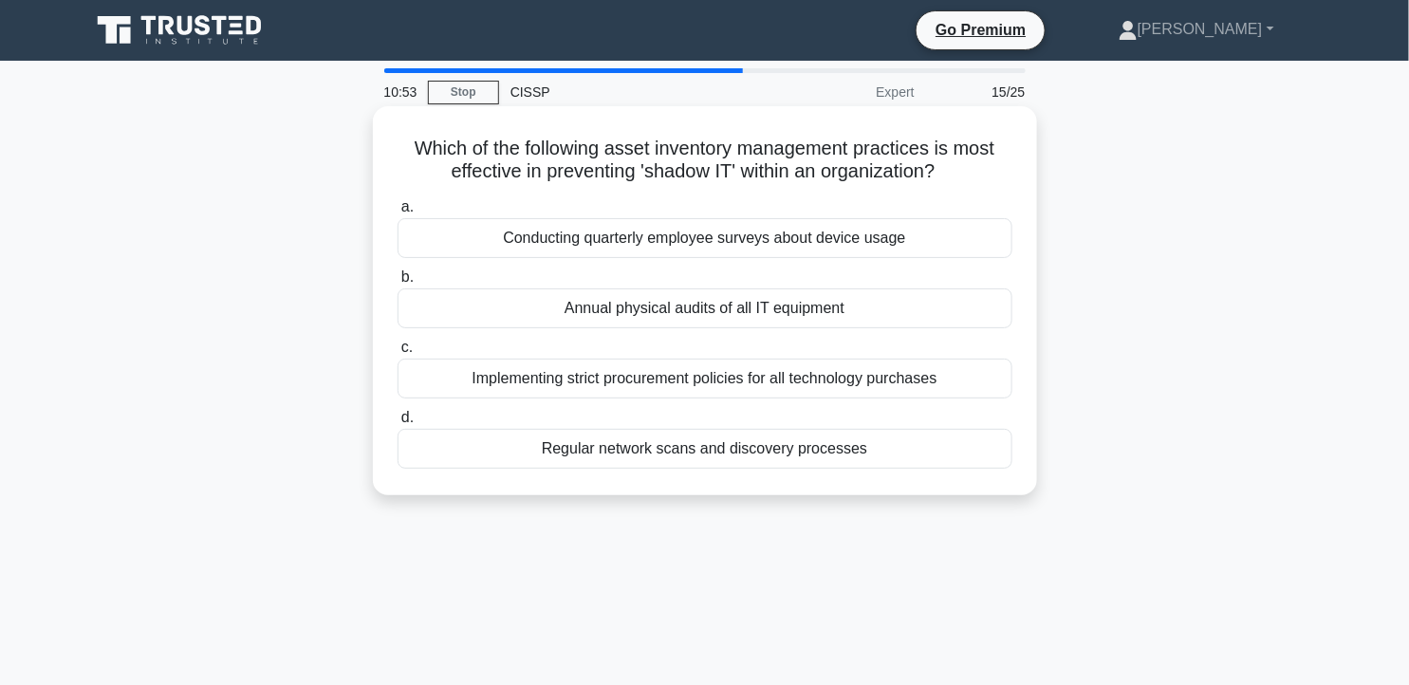
click at [792, 382] on div "Implementing strict procurement policies for all technology purchases" at bounding box center [705, 379] width 615 height 40
click at [398, 354] on input "c. Implementing strict procurement policies for all technology purchases" at bounding box center [398, 348] width 0 height 12
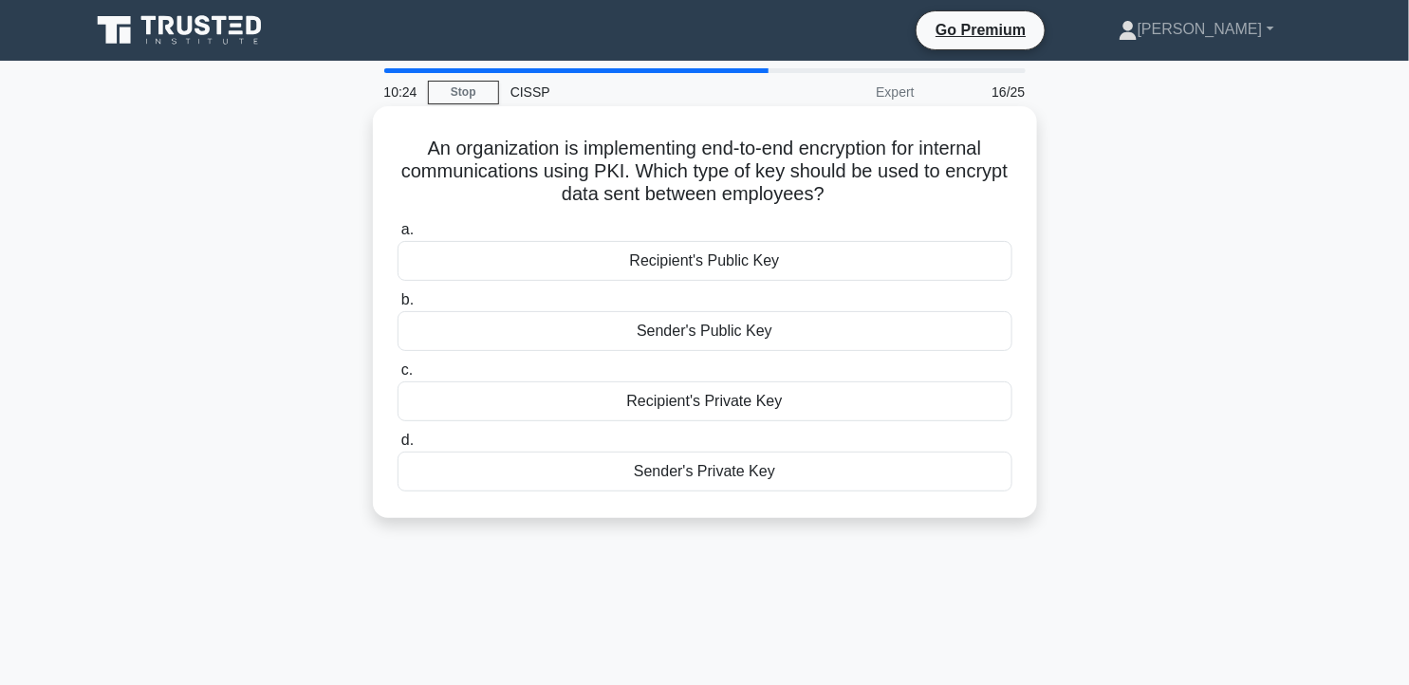
click at [782, 259] on div "Recipient's Public Key" at bounding box center [705, 261] width 615 height 40
click at [398, 236] on input "a. Recipient's Public Key" at bounding box center [398, 230] width 0 height 12
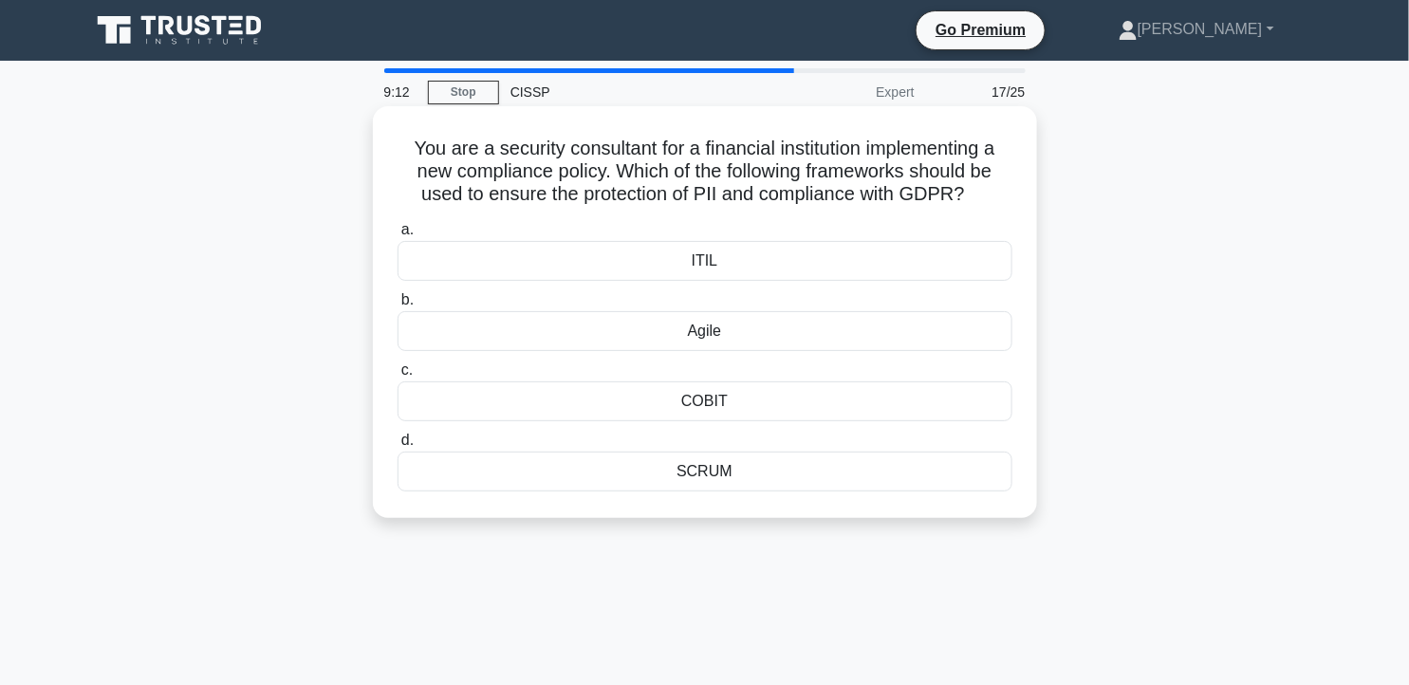
click at [681, 482] on div "SCRUM" at bounding box center [705, 472] width 615 height 40
click at [398, 447] on input "d. SCRUM" at bounding box center [398, 441] width 0 height 12
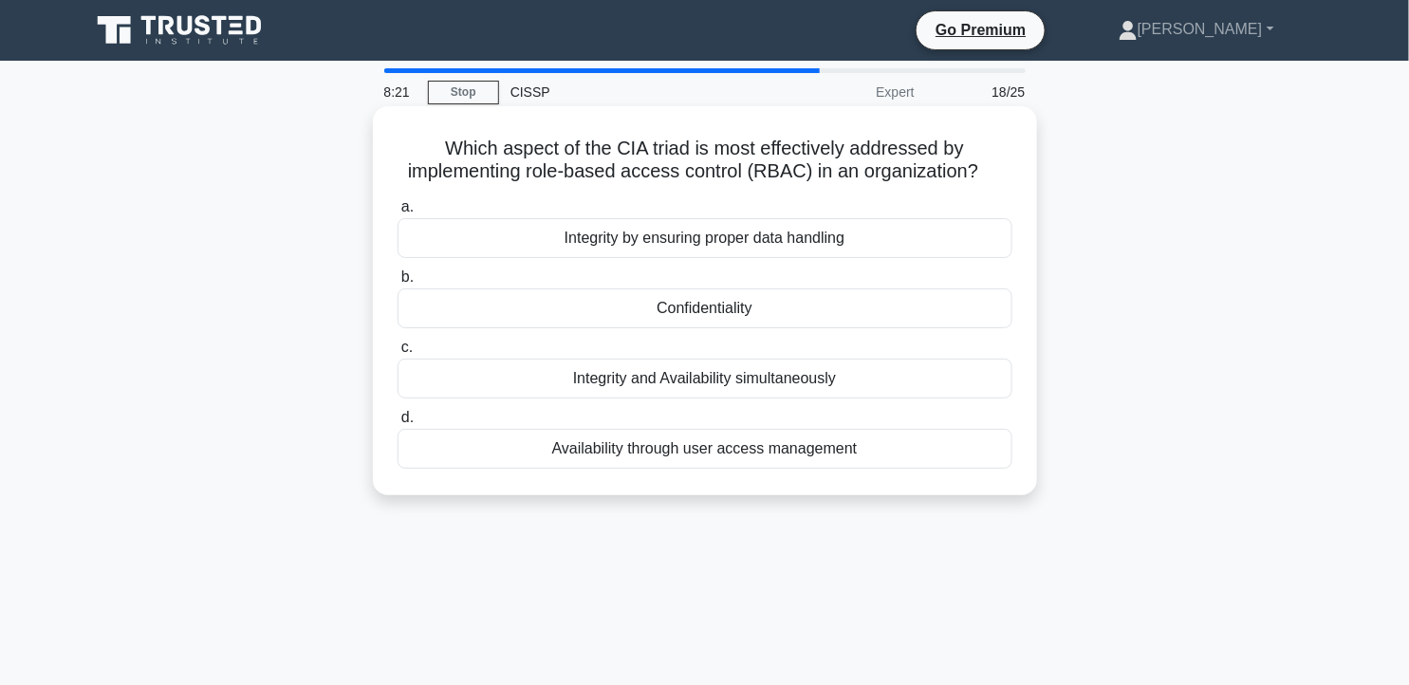
click at [919, 442] on div "Availability through user access management" at bounding box center [705, 449] width 615 height 40
click at [398, 424] on input "d. Availability through user access management" at bounding box center [398, 418] width 0 height 12
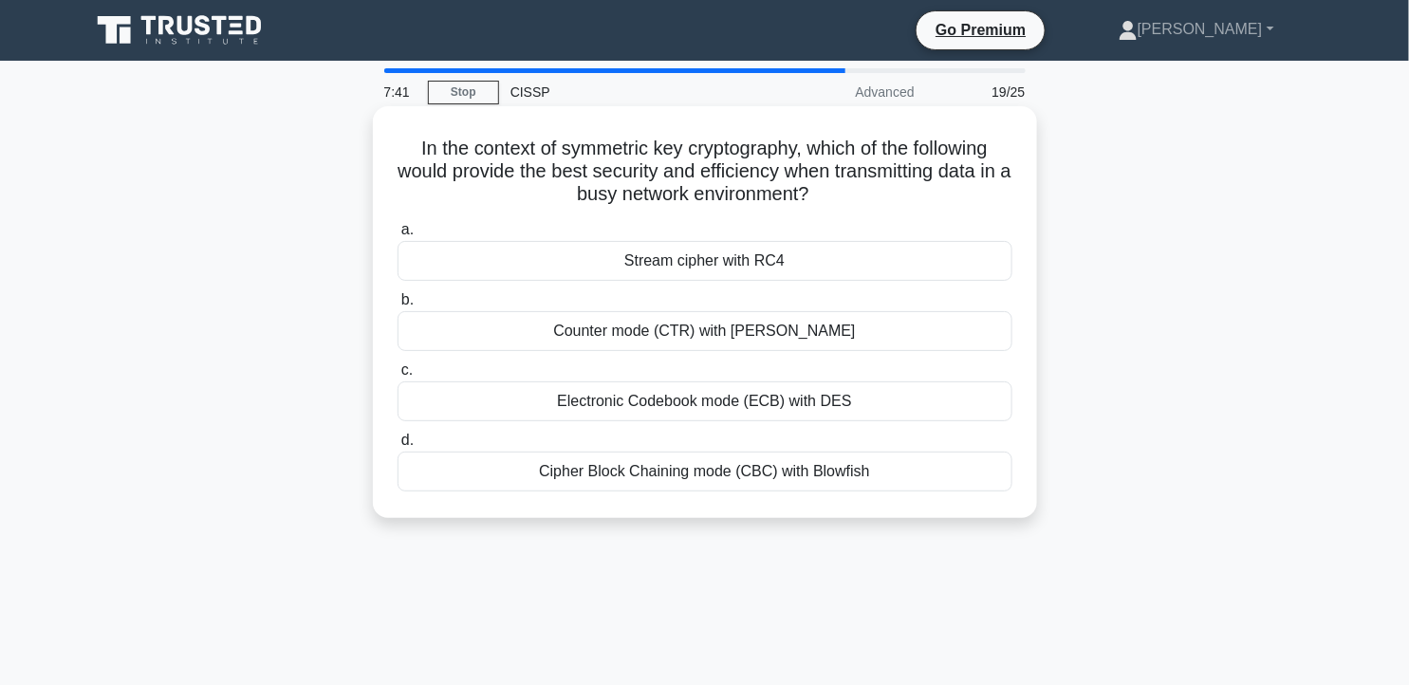
click at [792, 262] on div "Stream cipher with RC4" at bounding box center [705, 261] width 615 height 40
click at [398, 236] on input "a. Stream cipher with RC4" at bounding box center [398, 230] width 0 height 12
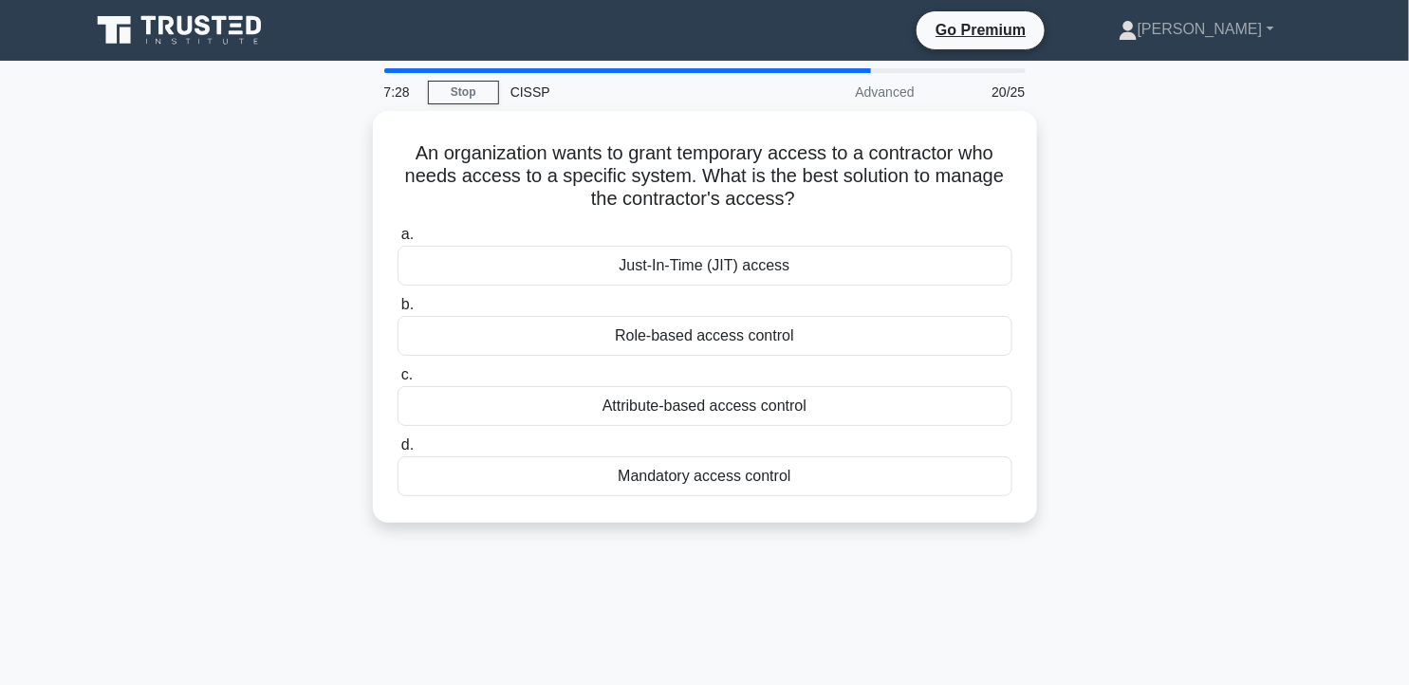
click at [792, 262] on div "Just-In-Time (JIT) access" at bounding box center [705, 266] width 615 height 40
click at [398, 241] on input "a. Just-In-Time (JIT) access" at bounding box center [398, 235] width 0 height 12
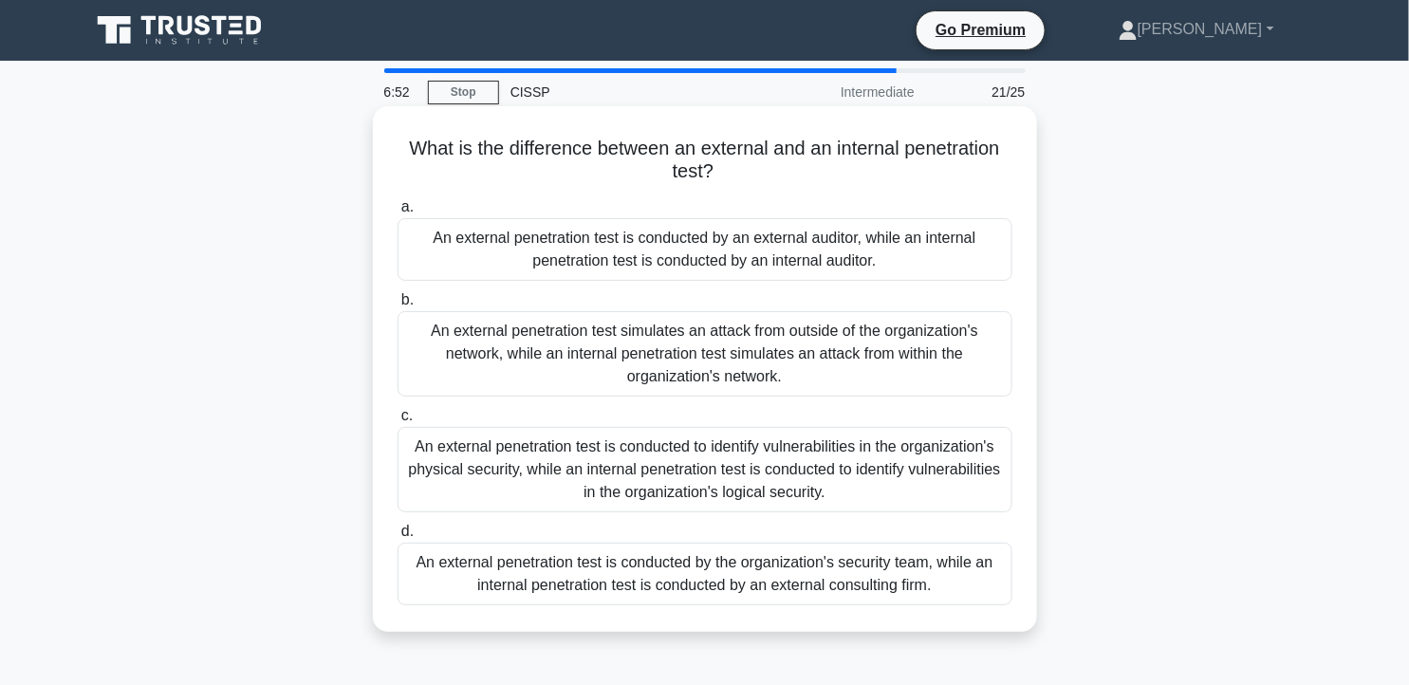
click at [752, 348] on div "An external penetration test simulates an attack from outside of the organizati…" at bounding box center [705, 353] width 615 height 85
click at [398, 307] on input "b. An external penetration test simulates an attack from outside of the organiz…" at bounding box center [398, 300] width 0 height 12
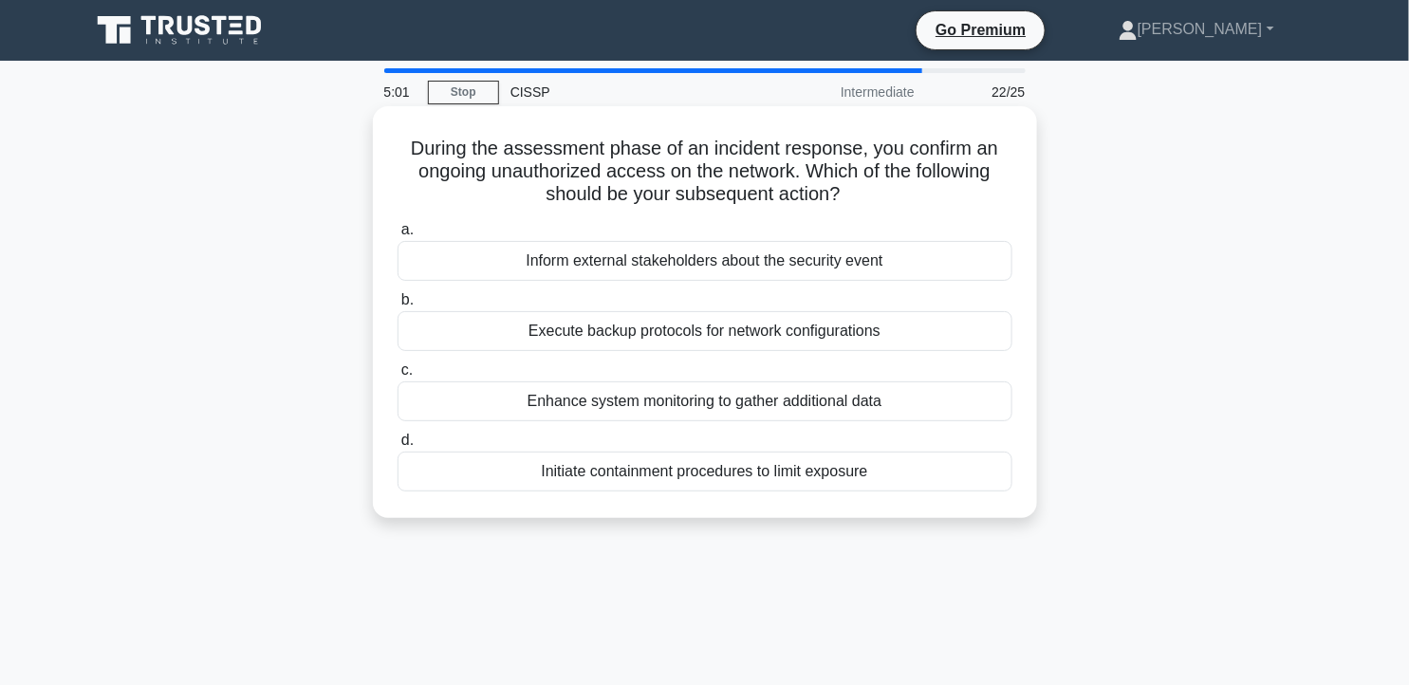
click at [770, 473] on div "Initiate containment procedures to limit exposure" at bounding box center [705, 472] width 615 height 40
click at [398, 447] on input "d. Initiate containment procedures to limit exposure" at bounding box center [398, 441] width 0 height 12
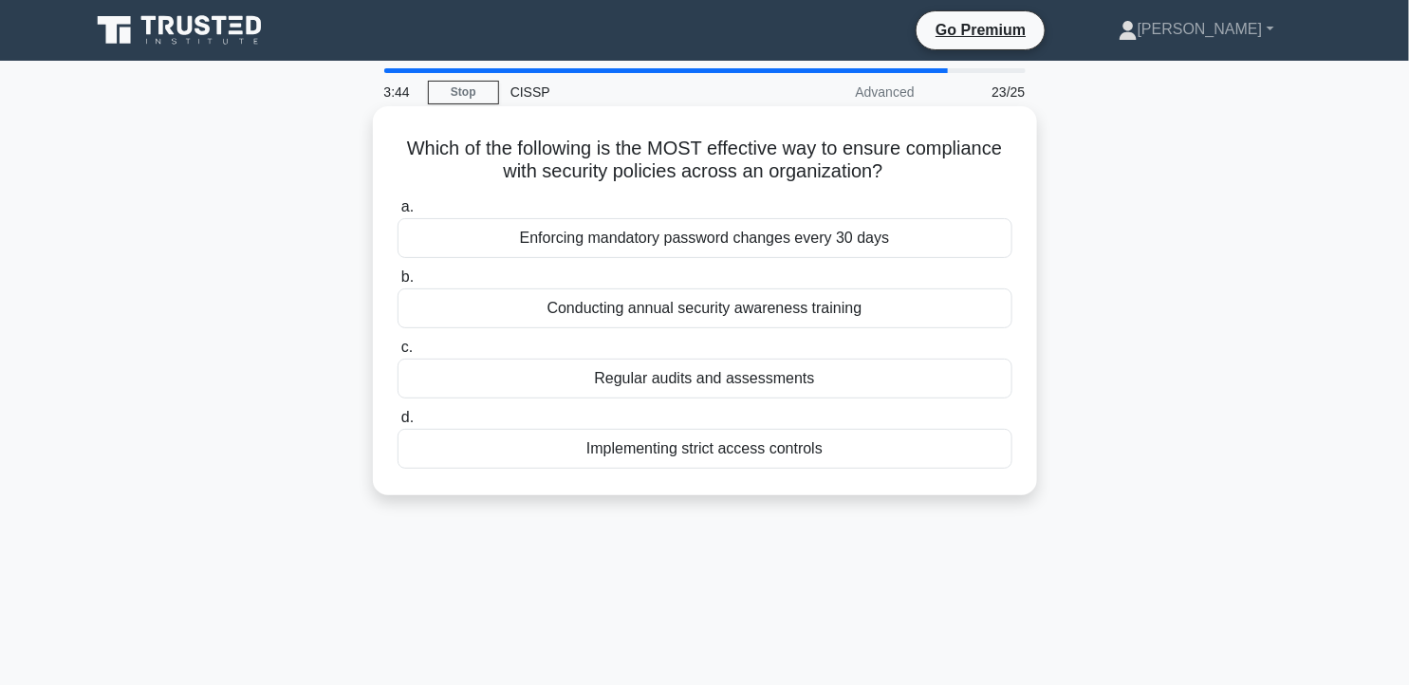
click at [707, 382] on div "Regular audits and assessments" at bounding box center [705, 379] width 615 height 40
click at [398, 354] on input "c. Regular audits and assessments" at bounding box center [398, 348] width 0 height 12
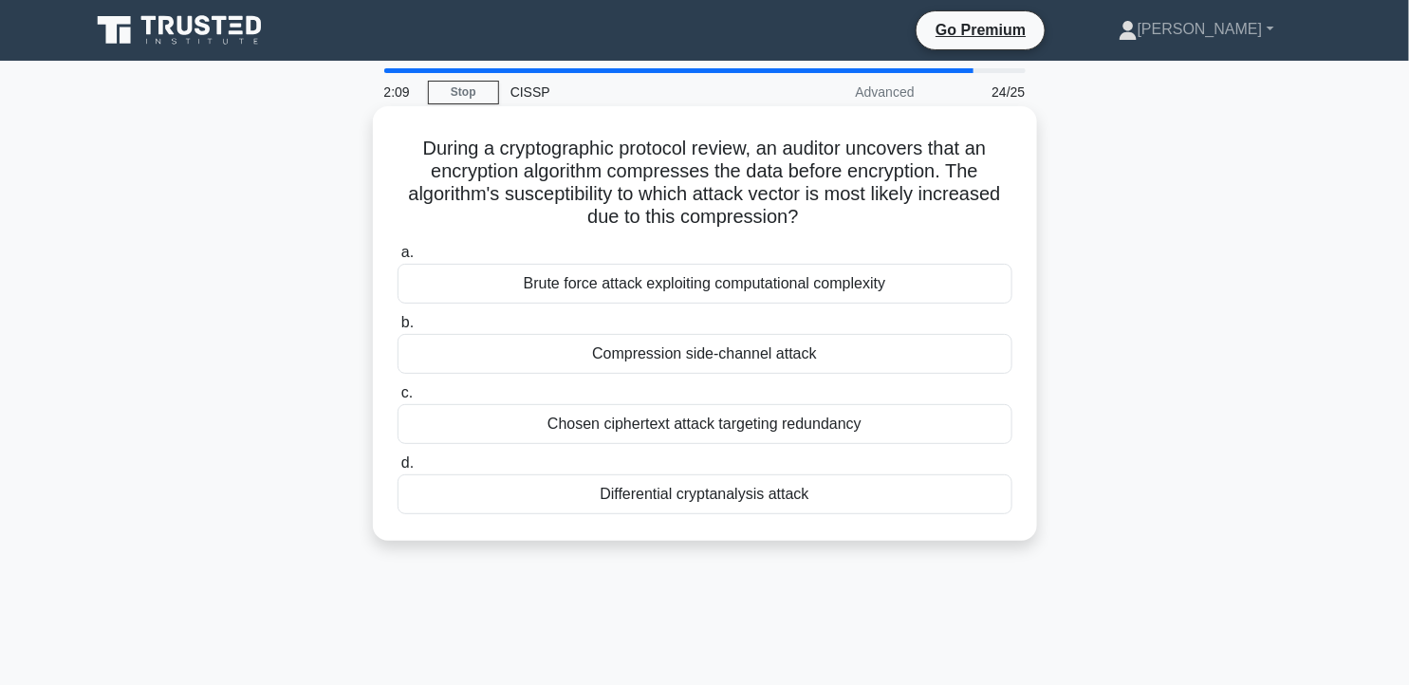
click at [810, 430] on div "Chosen ciphertext attack targeting redundancy" at bounding box center [705, 424] width 615 height 40
click at [398, 400] on input "c. Chosen ciphertext attack targeting redundancy" at bounding box center [398, 393] width 0 height 12
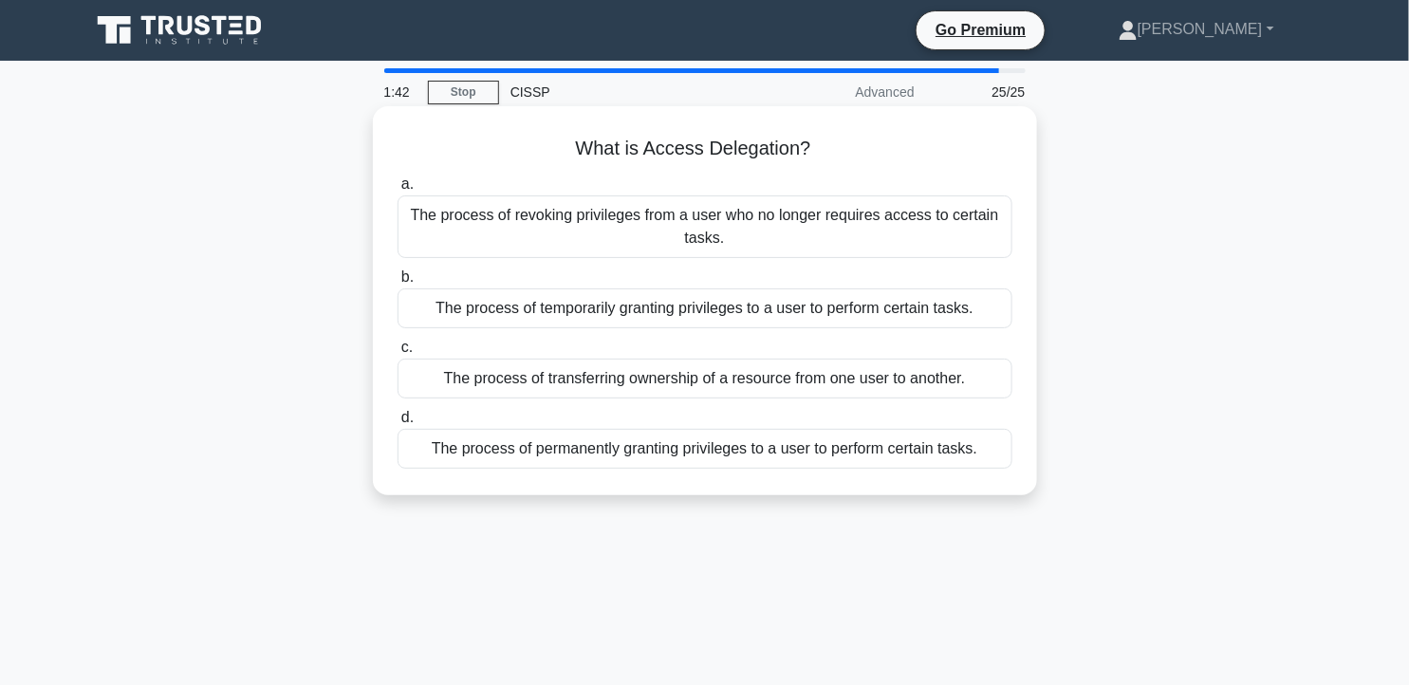
click at [829, 314] on div "The process of temporarily granting privileges to a user to perform certain tas…" at bounding box center [705, 309] width 615 height 40
click at [398, 284] on input "b. The process of temporarily granting privileges to a user to perform certain …" at bounding box center [398, 277] width 0 height 12
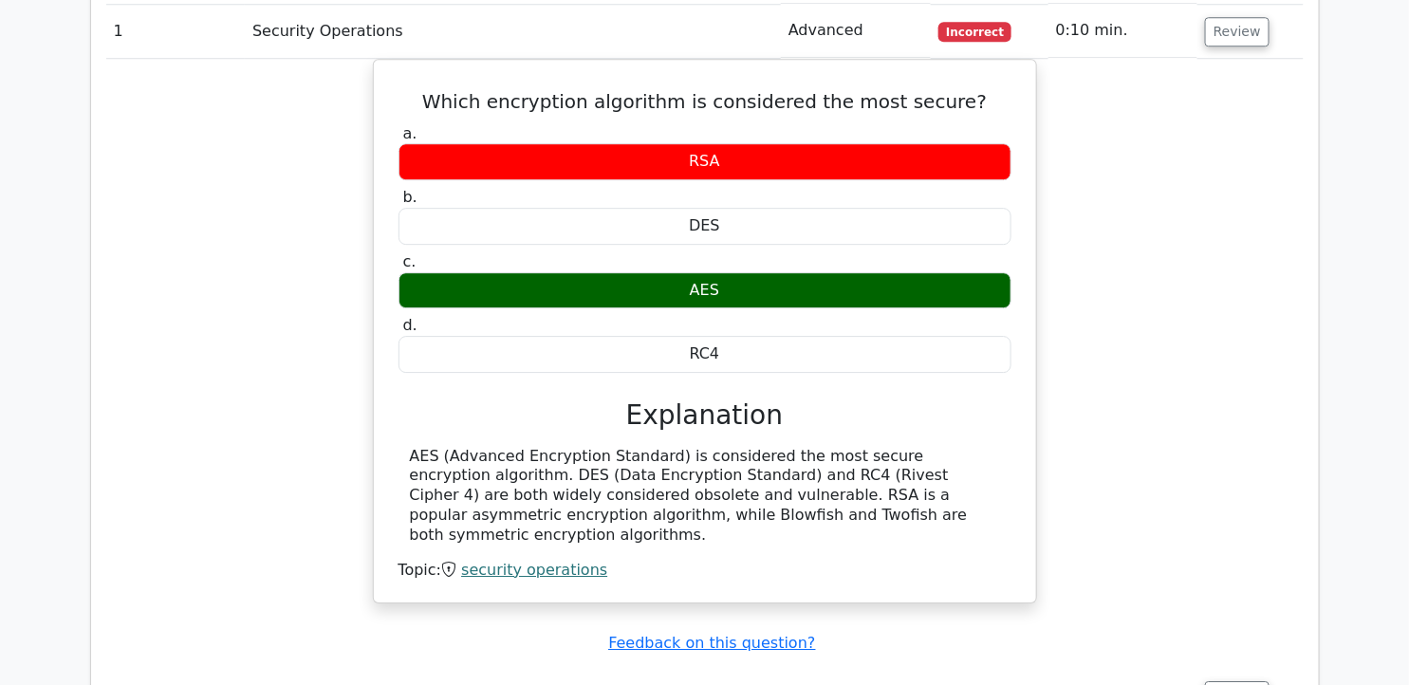
scroll to position [1904, 0]
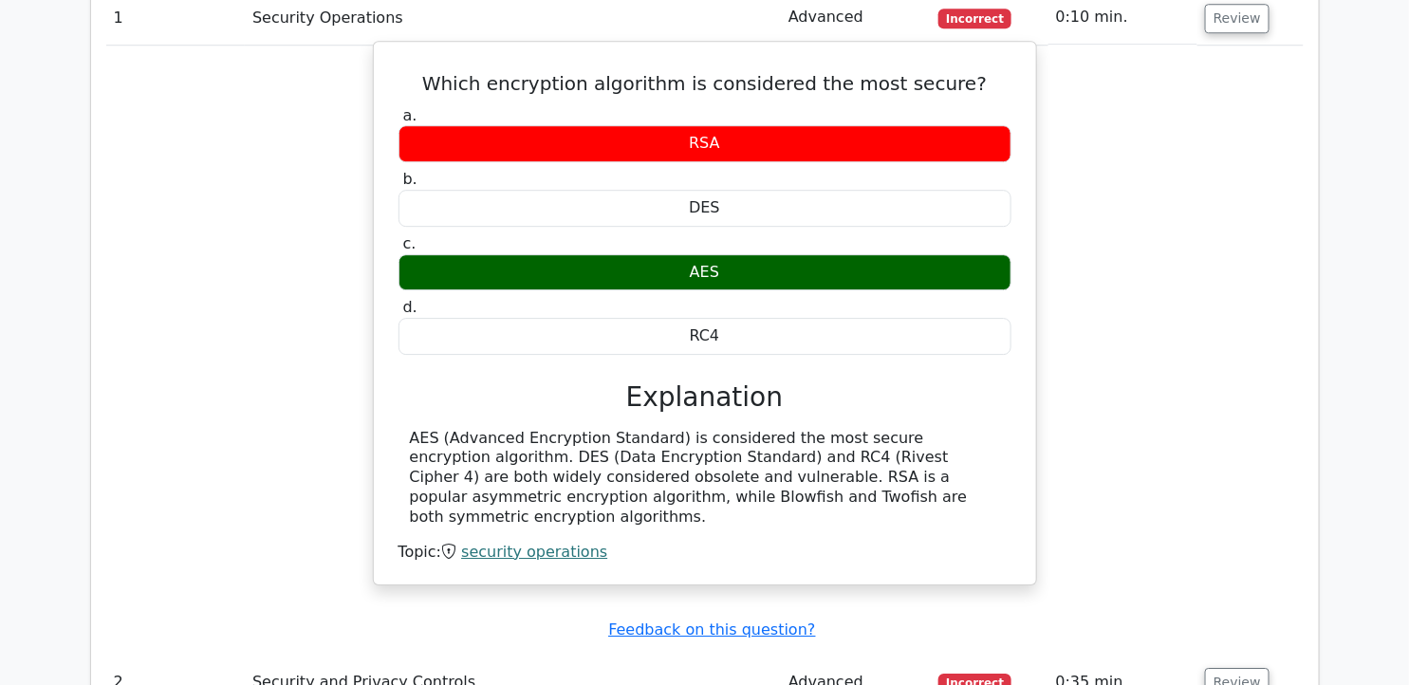
drag, startPoint x: 601, startPoint y: 372, endPoint x: 952, endPoint y: 428, distance: 355.6
click at [952, 429] on div "AES (Advanced Encryption Standard) is considered the most secure encryption alg…" at bounding box center [705, 478] width 590 height 99
copy div "AES (Advanced Encryption Standard) is considered the most secure encryption alg…"
drag, startPoint x: 446, startPoint y: 11, endPoint x: 764, endPoint y: 260, distance: 403.6
click at [764, 260] on div "Which encryption algorithm is considered the most secure? a. RSA b. DES c. d." at bounding box center [705, 313] width 647 height 529
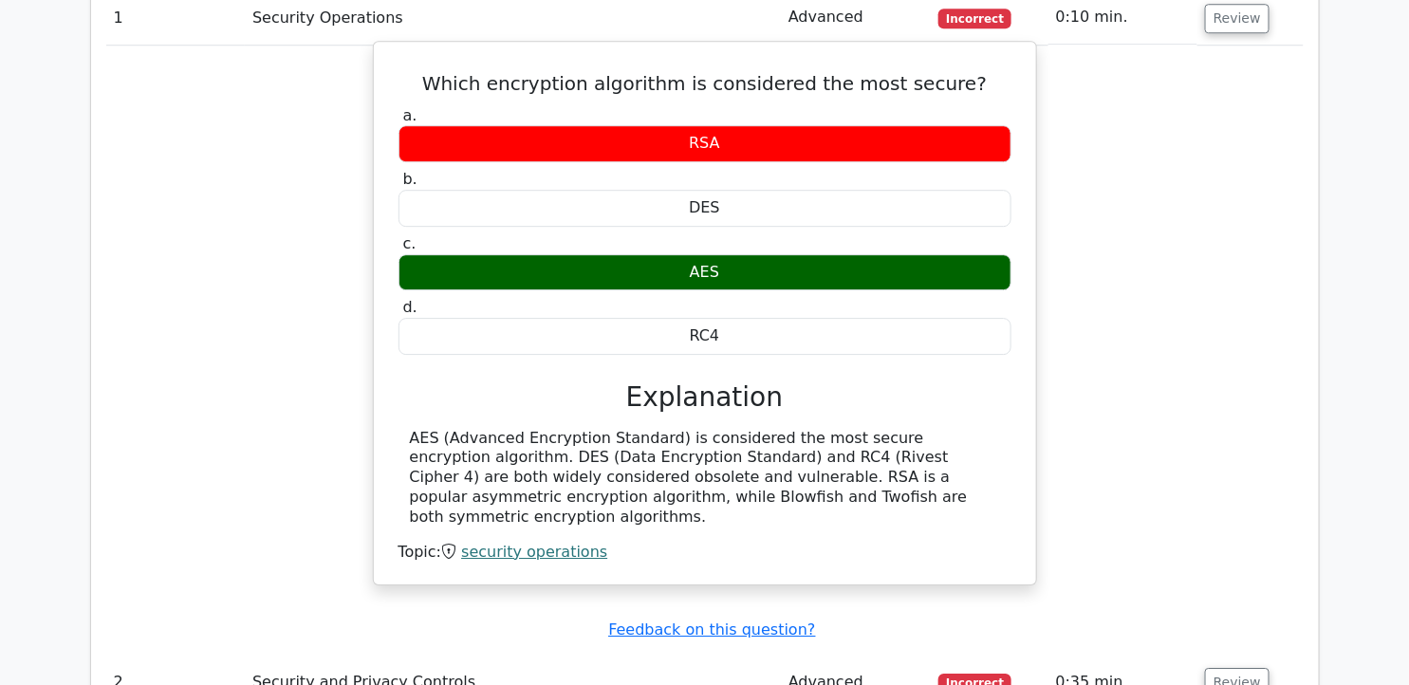
copy div "Which encryption algorithm is considered the most secure? a. RSA b. DES c. AES …"
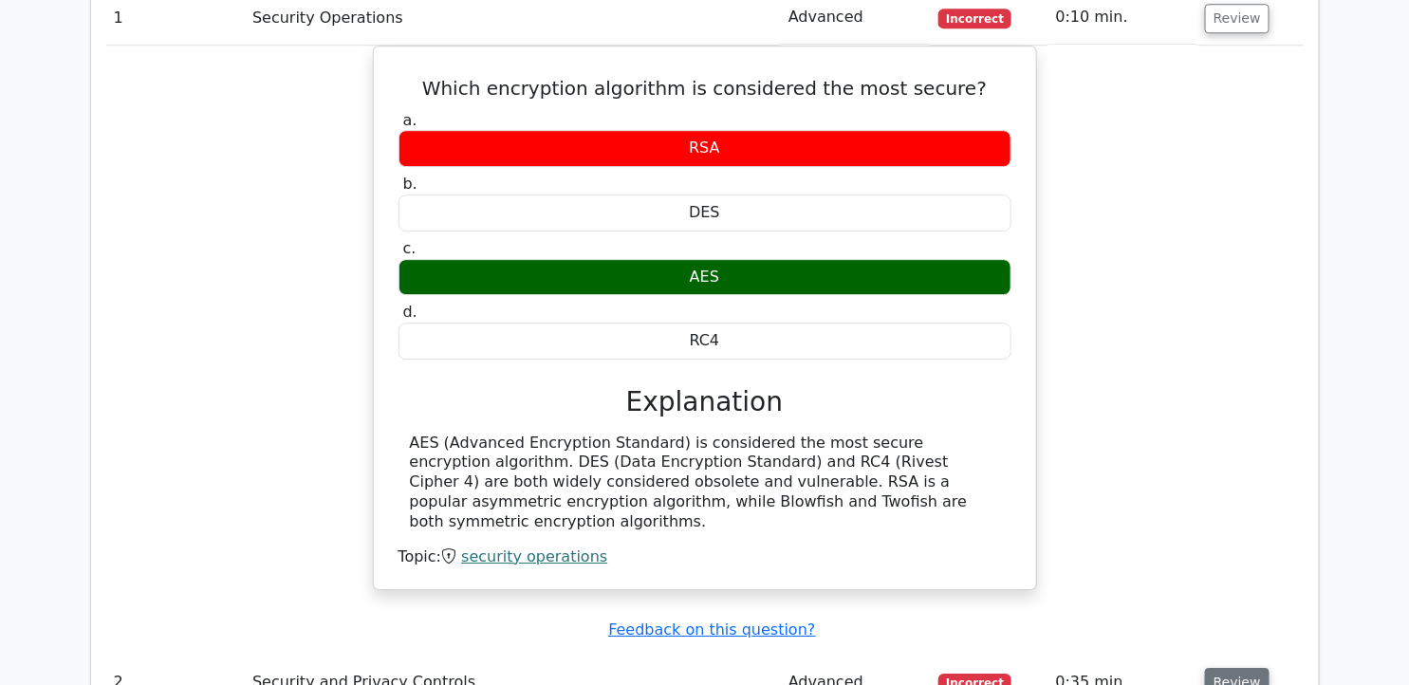
click at [1227, 668] on button "Review" at bounding box center [1237, 682] width 65 height 29
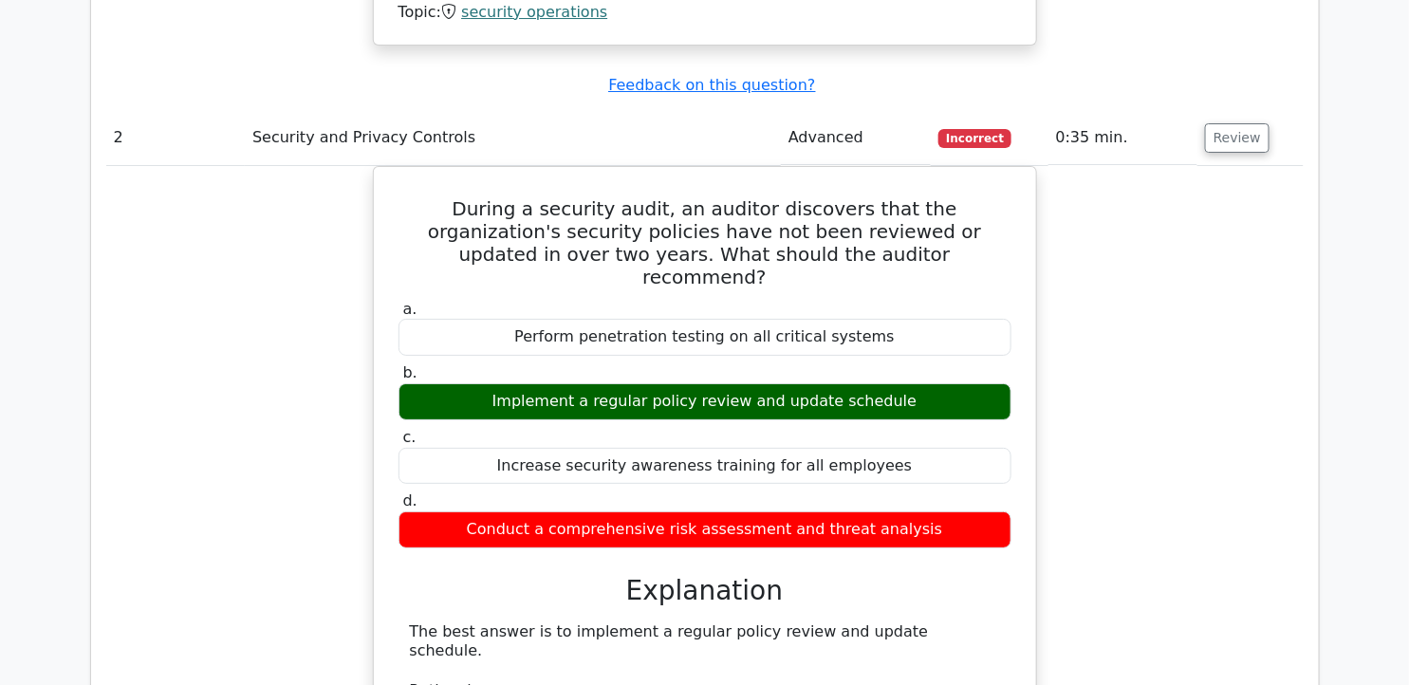
scroll to position [2482, 0]
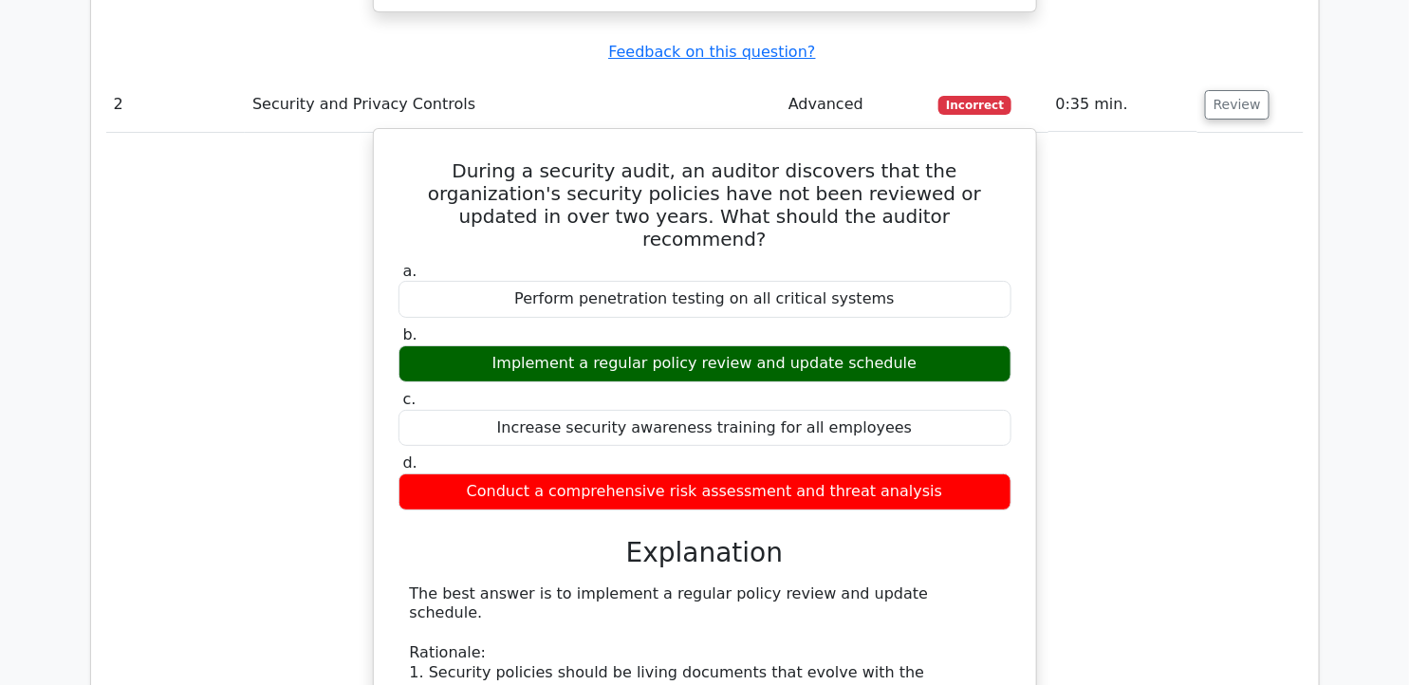
drag, startPoint x: 415, startPoint y: 83, endPoint x: 943, endPoint y: 387, distance: 610.1
click at [943, 387] on div "During a security audit, an auditor discovers that the organization's security …" at bounding box center [705, 633] width 647 height 992
copy div "During a security audit, an auditor discovers that the organization's security …"
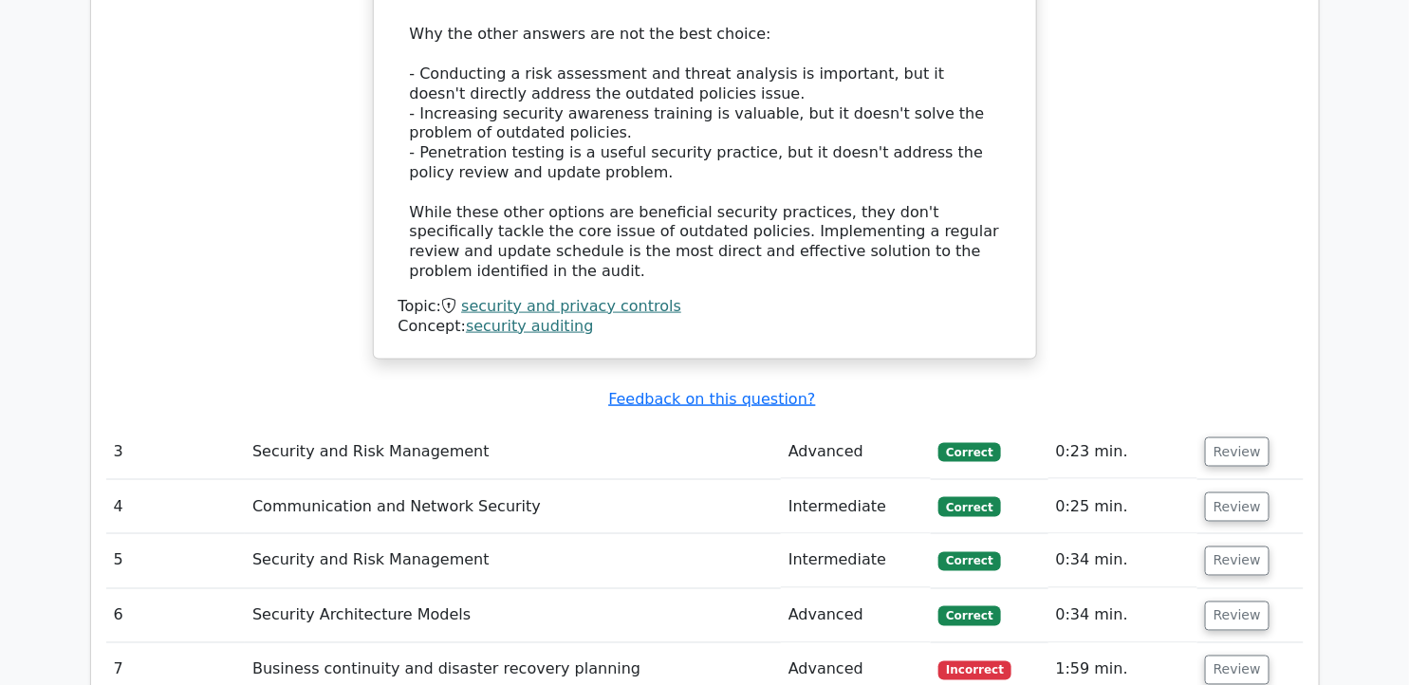
scroll to position [3315, 0]
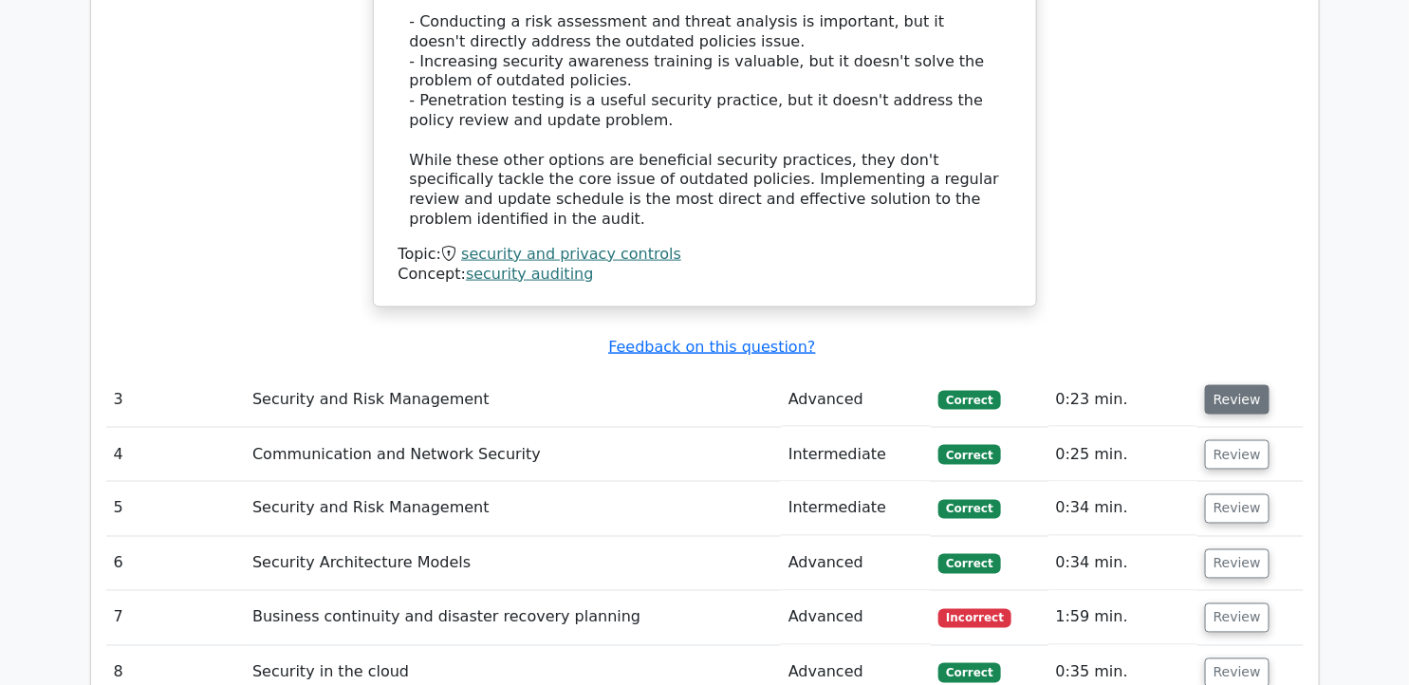
click at [1238, 385] on button "Review" at bounding box center [1237, 399] width 65 height 29
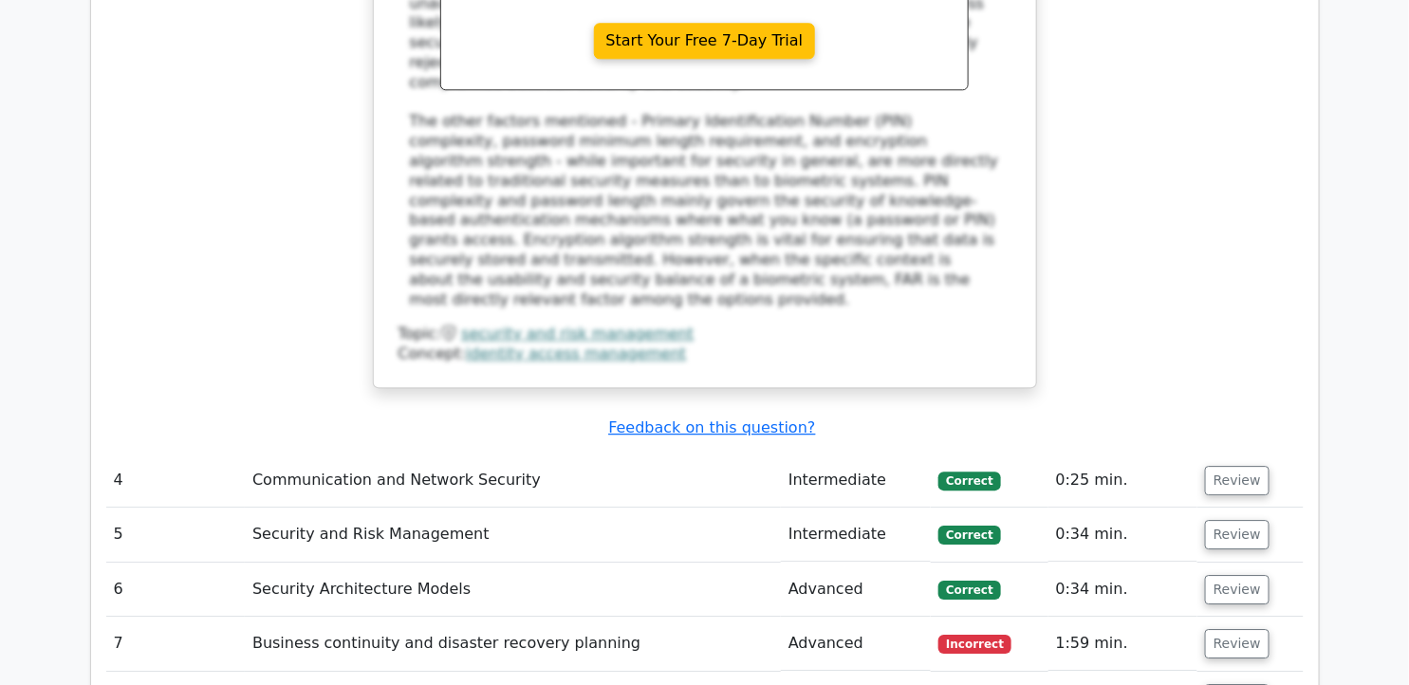
scroll to position [4295, 0]
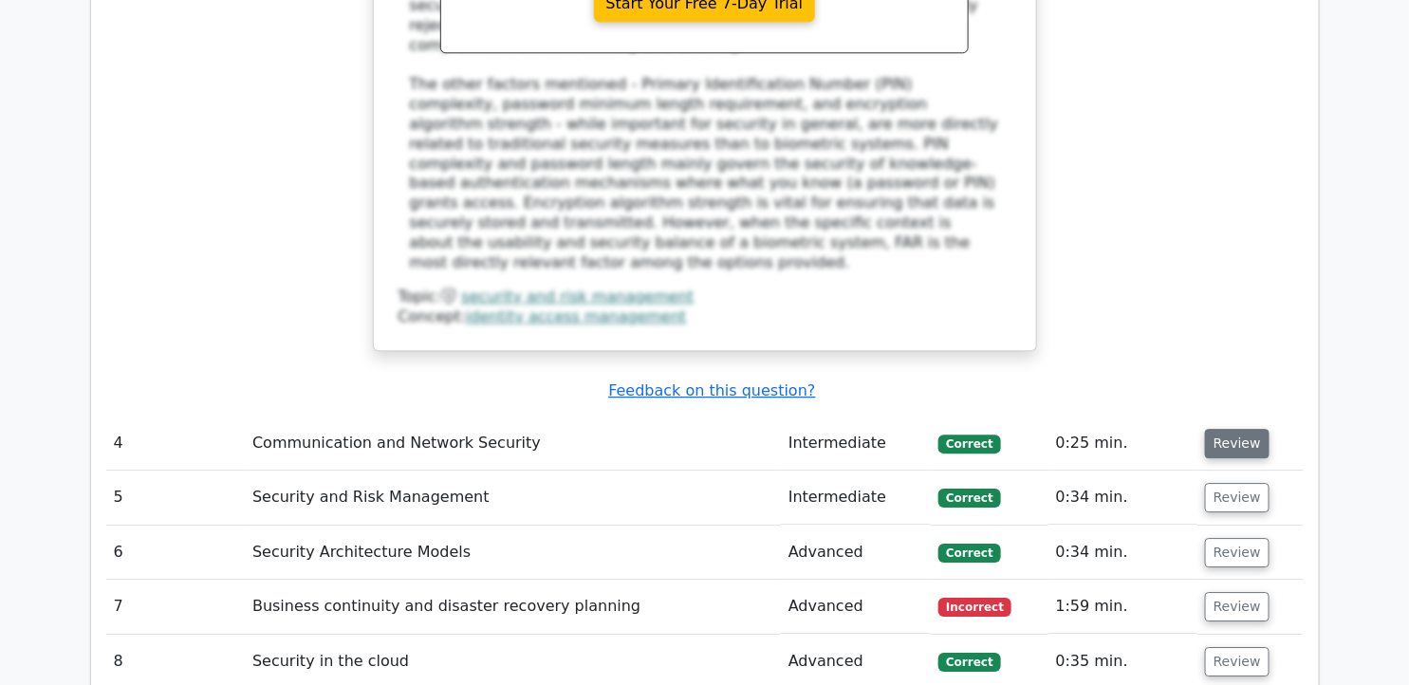
click at [1224, 429] on button "Review" at bounding box center [1237, 443] width 65 height 29
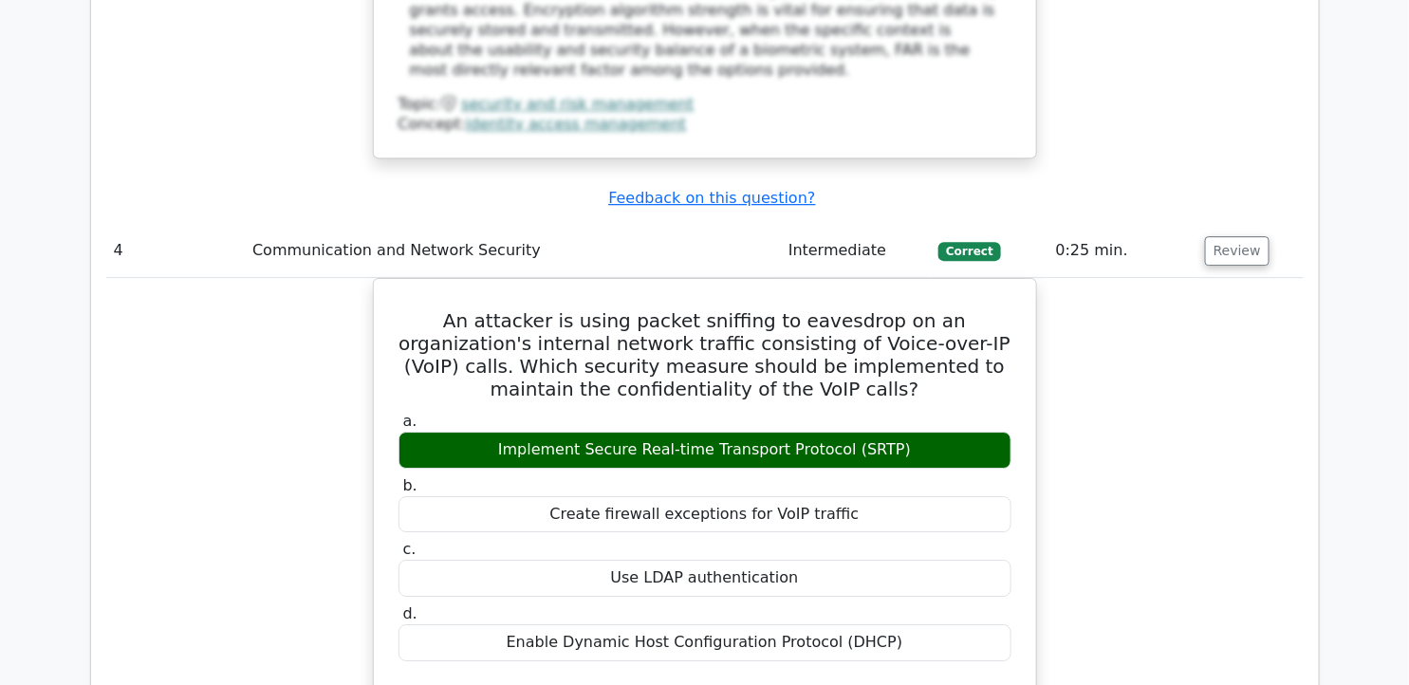
scroll to position [4505, 0]
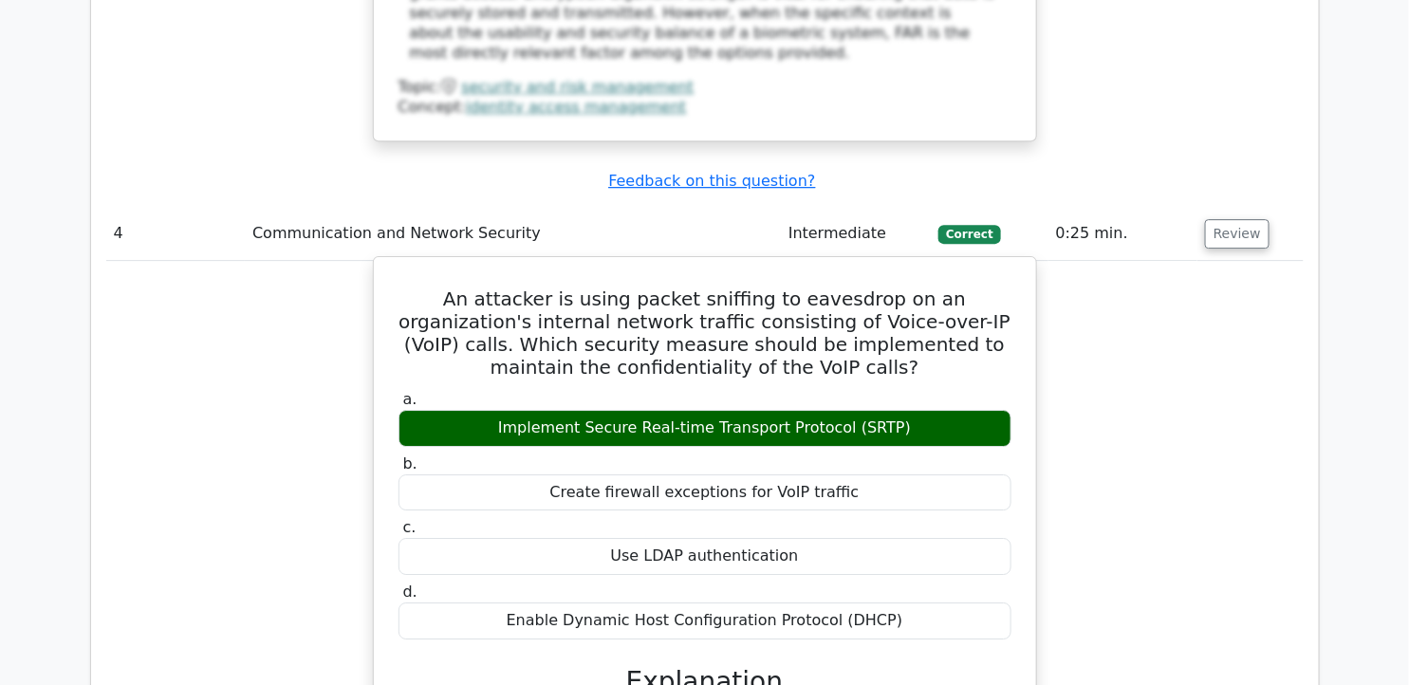
drag, startPoint x: 408, startPoint y: 109, endPoint x: 909, endPoint y: 450, distance: 605.9
click at [909, 450] on div "An attacker is using packet sniffing to eavesdrop on an organization's internal…" at bounding box center [705, 629] width 647 height 729
copy div "An attacker is using packet sniffing to eavesdrop on an organization's internal…"
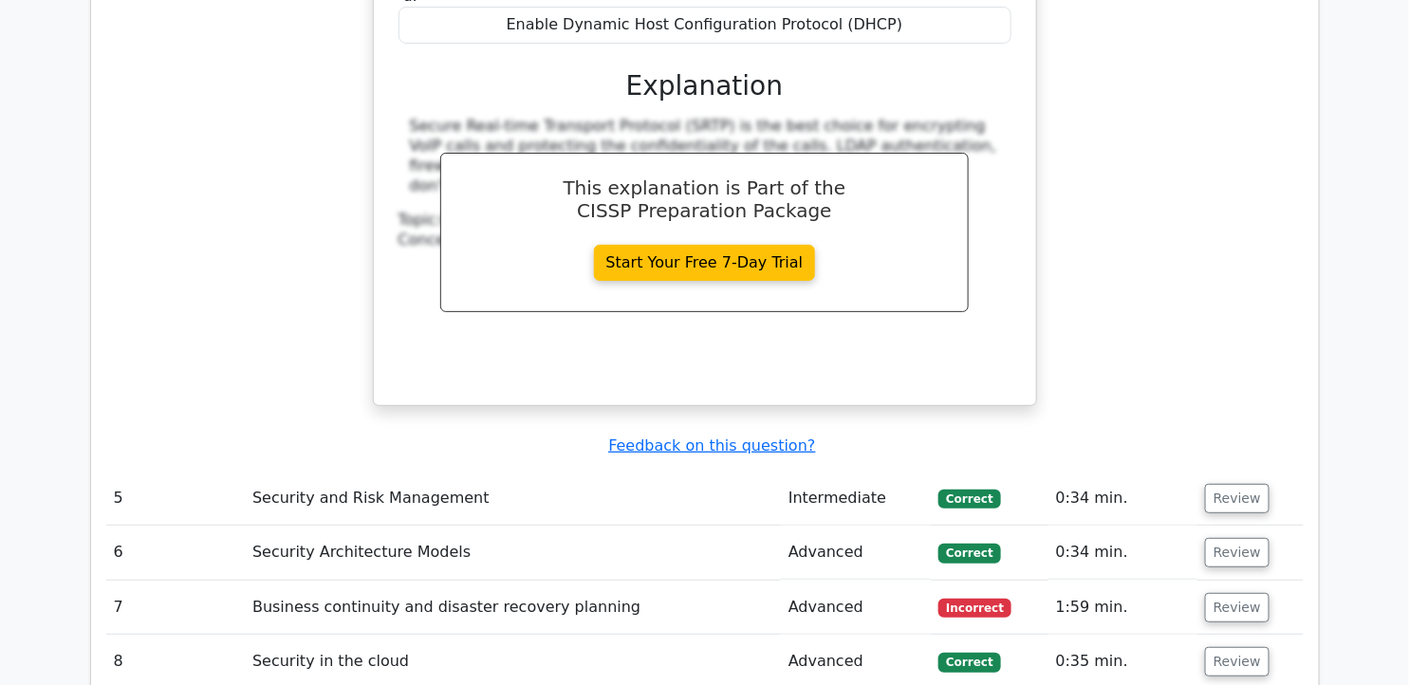
scroll to position [5123, 0]
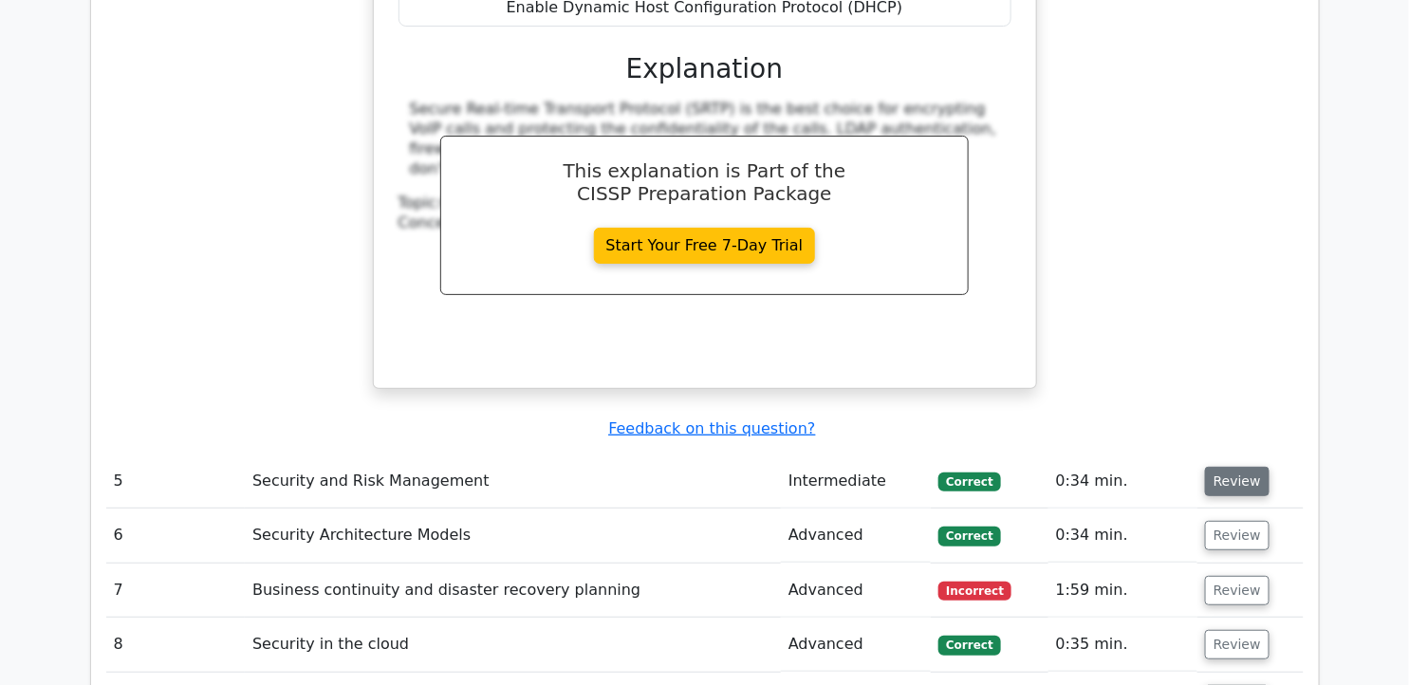
click at [1247, 467] on button "Review" at bounding box center [1237, 481] width 65 height 29
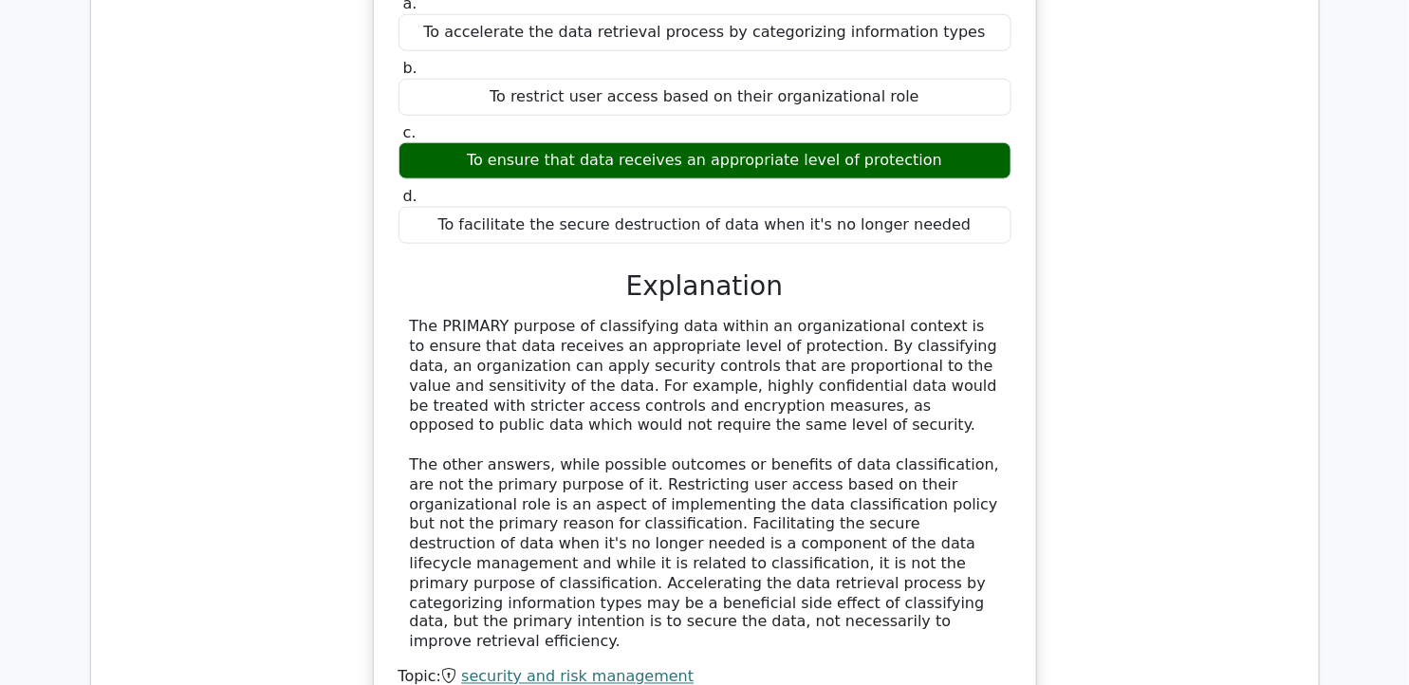
scroll to position [5704, 0]
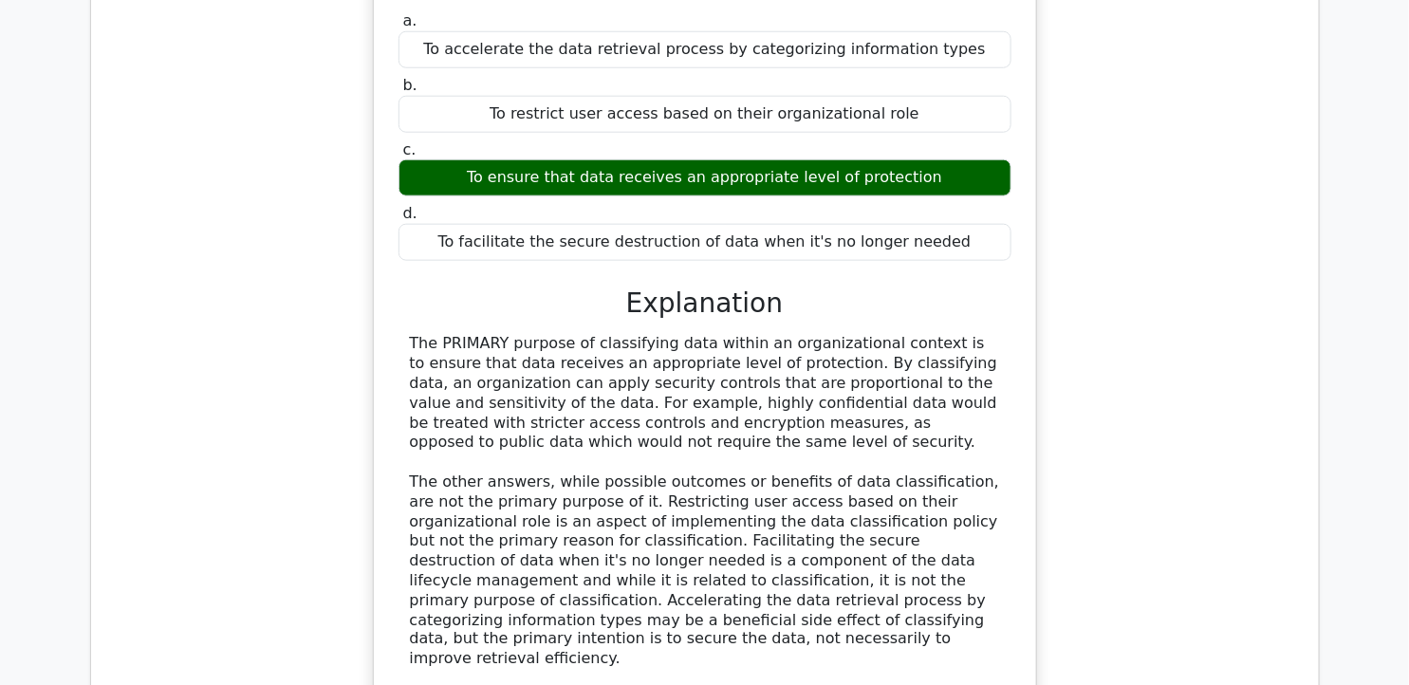
drag, startPoint x: 409, startPoint y: 159, endPoint x: 503, endPoint y: 267, distance: 142.6
click at [503, 334] on div "The PRIMARY purpose of classifying data within an organizational context is to …" at bounding box center [705, 502] width 590 height 336
copy div "The PRIMARY purpose of classifying data within an organizational context is to …"
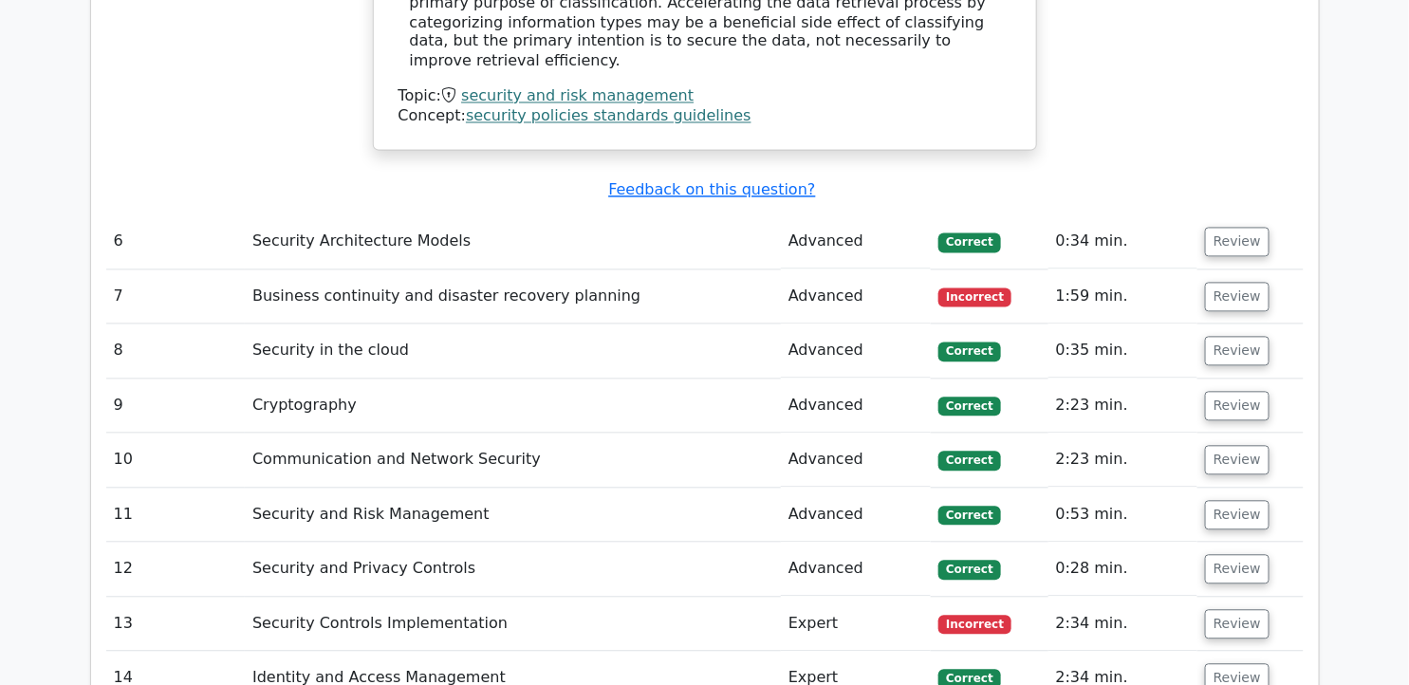
scroll to position [6340, 0]
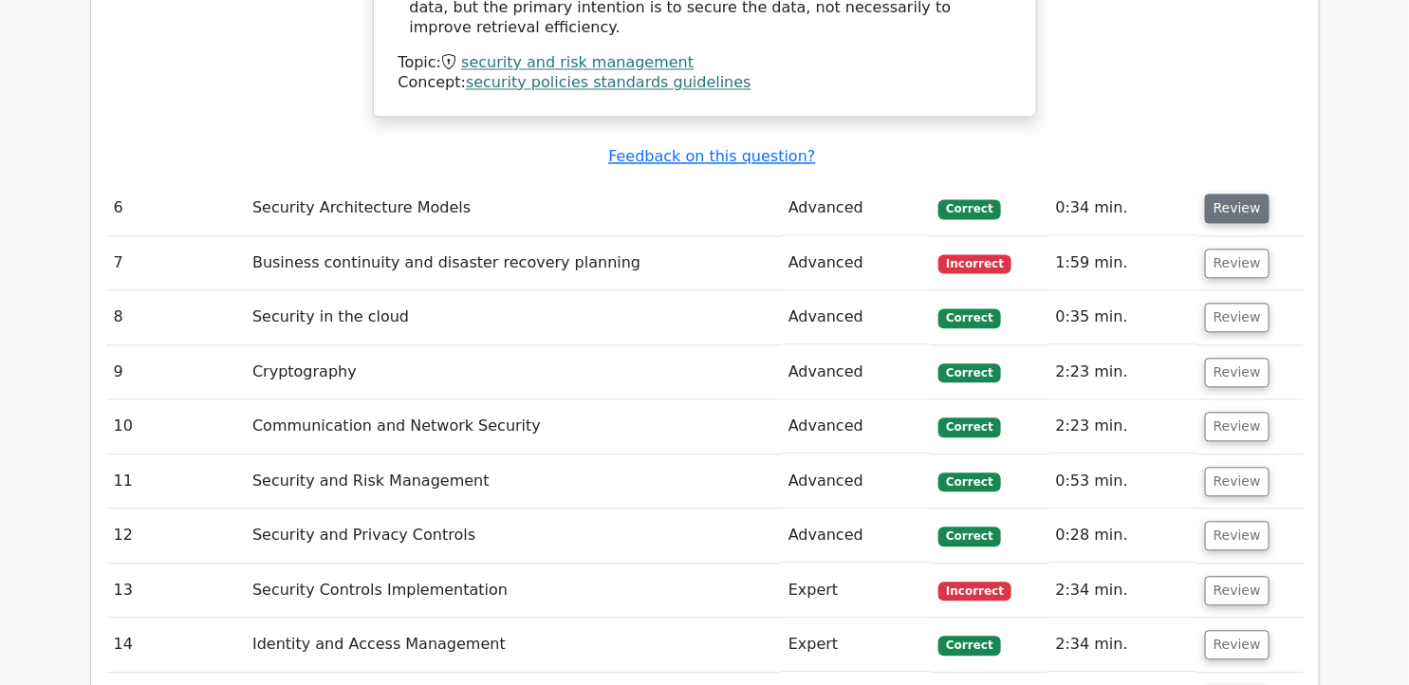
click at [1224, 195] on button "Review" at bounding box center [1237, 209] width 65 height 29
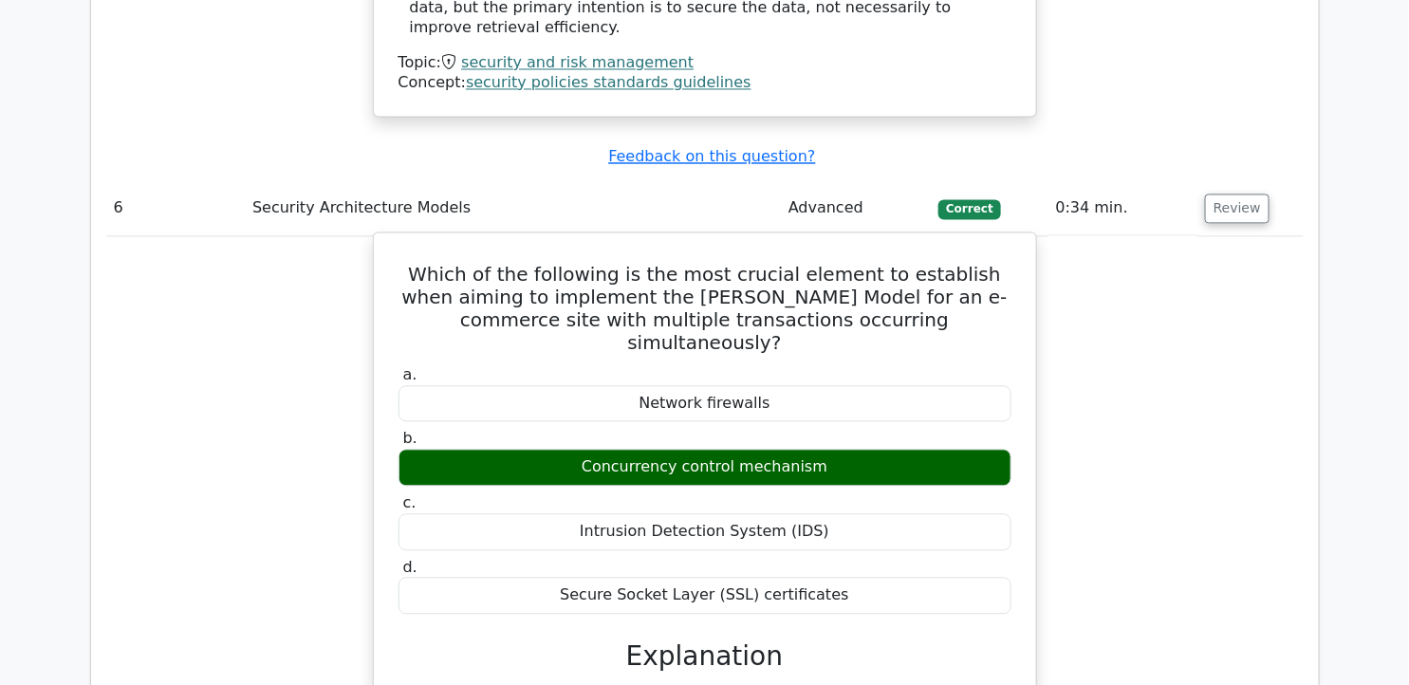
drag, startPoint x: 413, startPoint y: 65, endPoint x: 866, endPoint y: 367, distance: 545.4
click at [866, 367] on div "Which of the following is the most crucial element to establish when aiming to …" at bounding box center [705, 605] width 647 height 729
copy div "Which of the following is the most crucial element to establish when aiming to …"
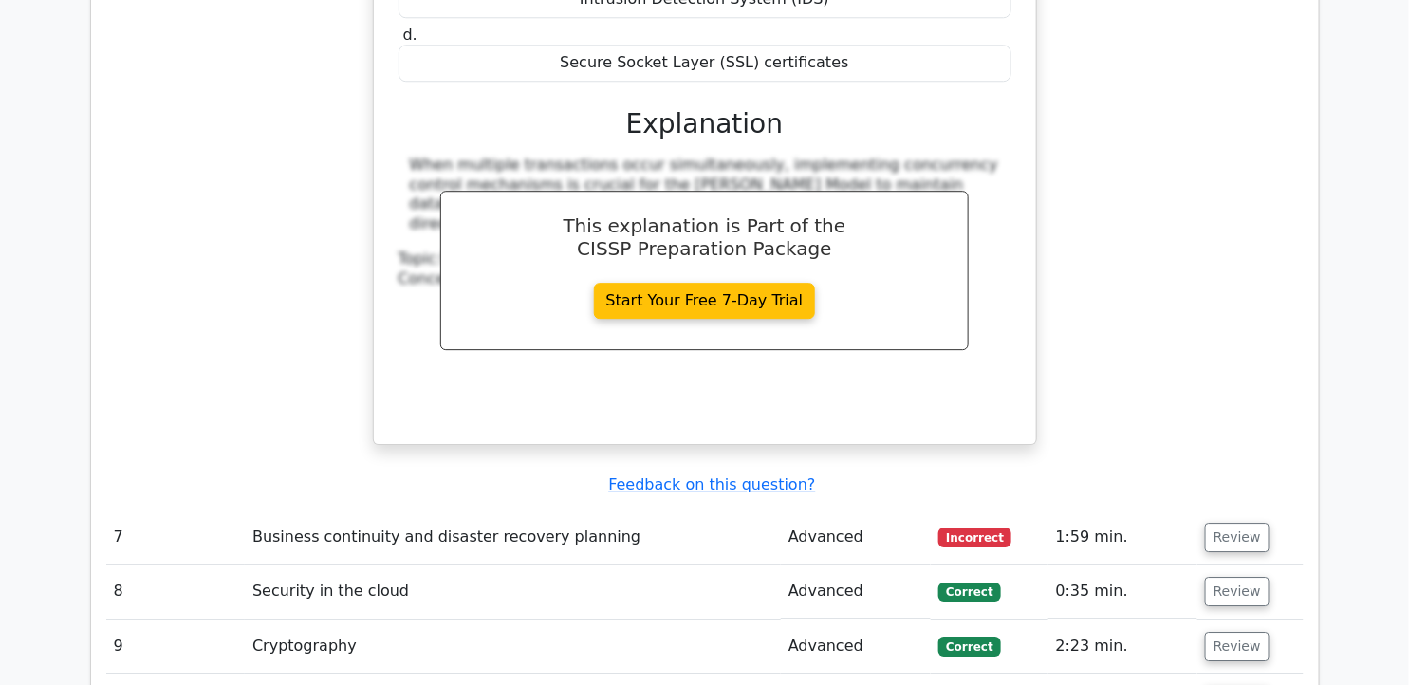
scroll to position [6897, 0]
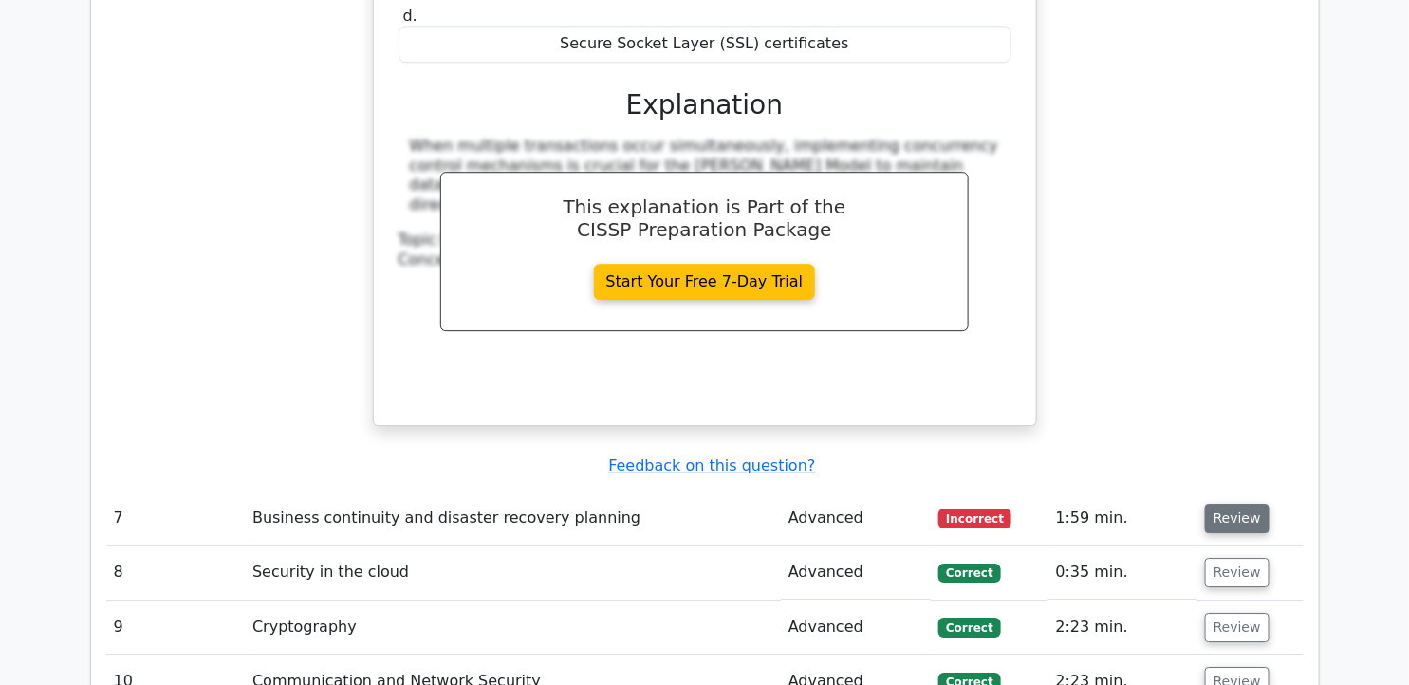
click at [1220, 504] on button "Review" at bounding box center [1237, 518] width 65 height 29
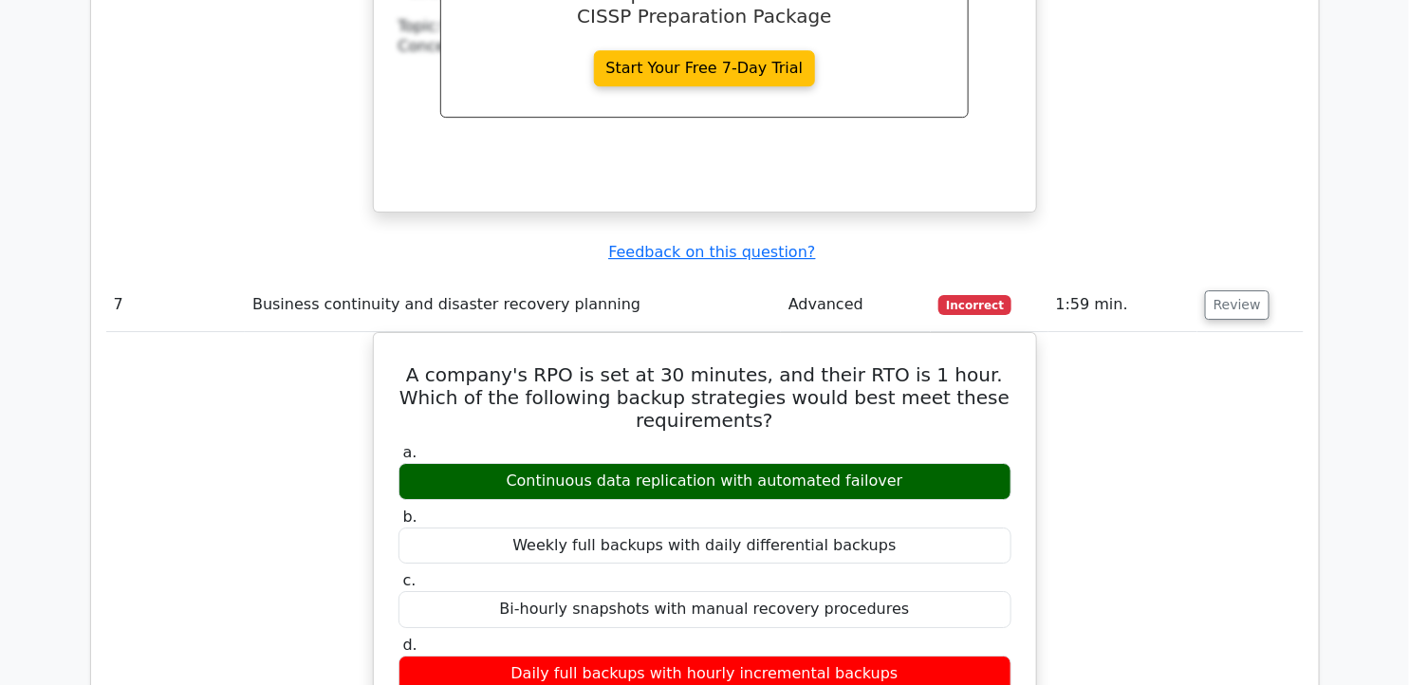
scroll to position [7132, 0]
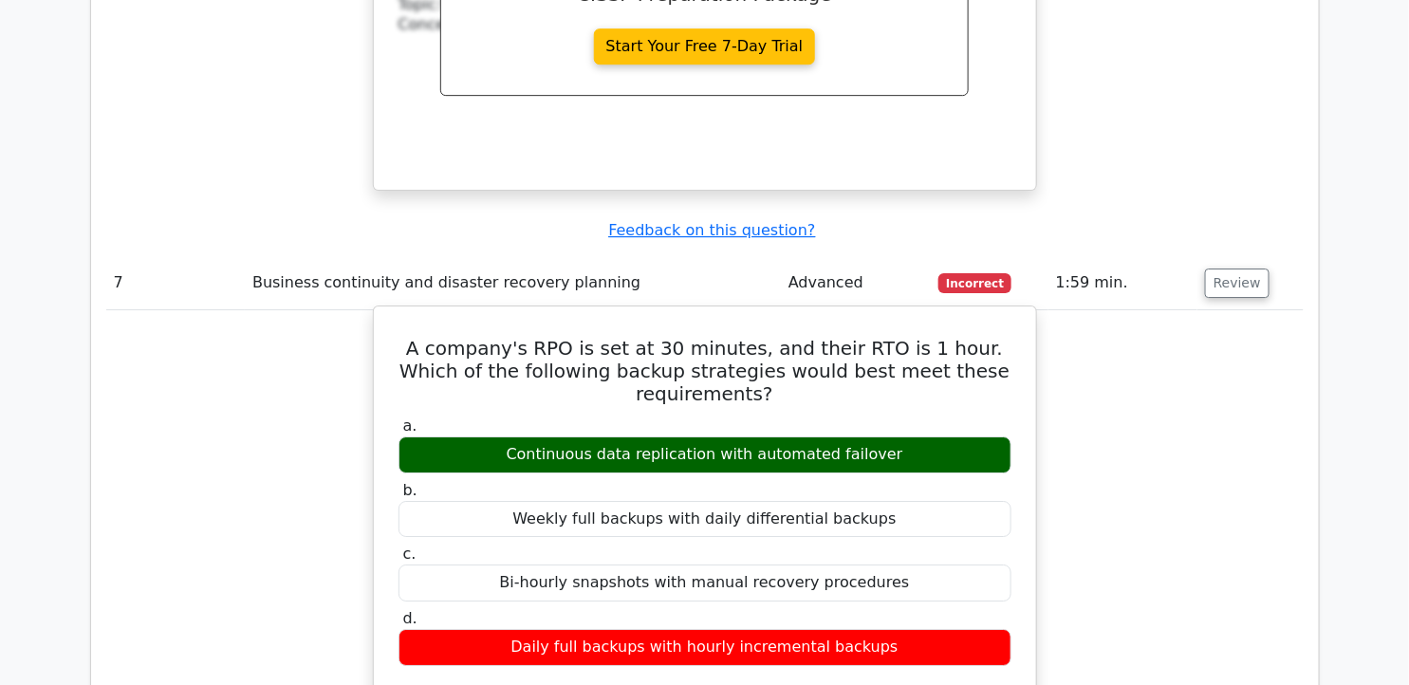
drag, startPoint x: 400, startPoint y: 121, endPoint x: 950, endPoint y: 409, distance: 620.6
copy div "A company's RPO is set at 30 minutes, and their RTO is 1 hour. Which of the fol…"
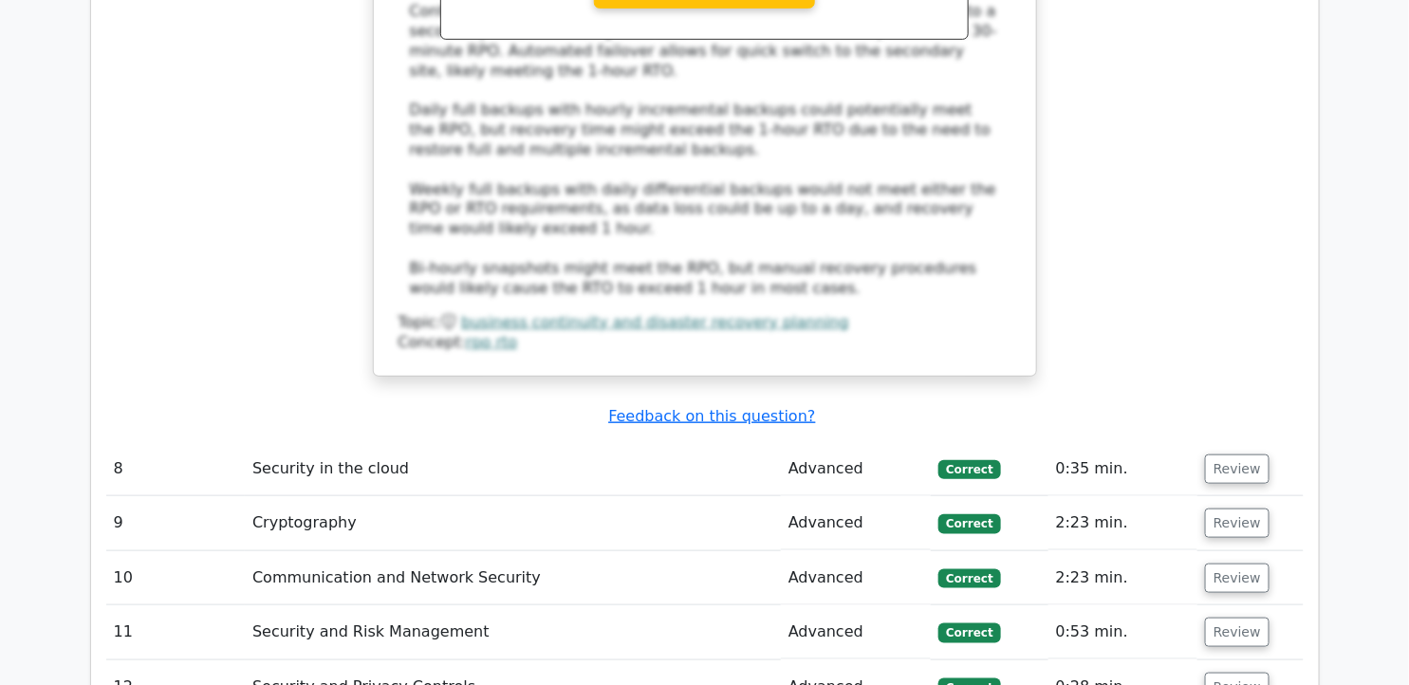
scroll to position [8054, 0]
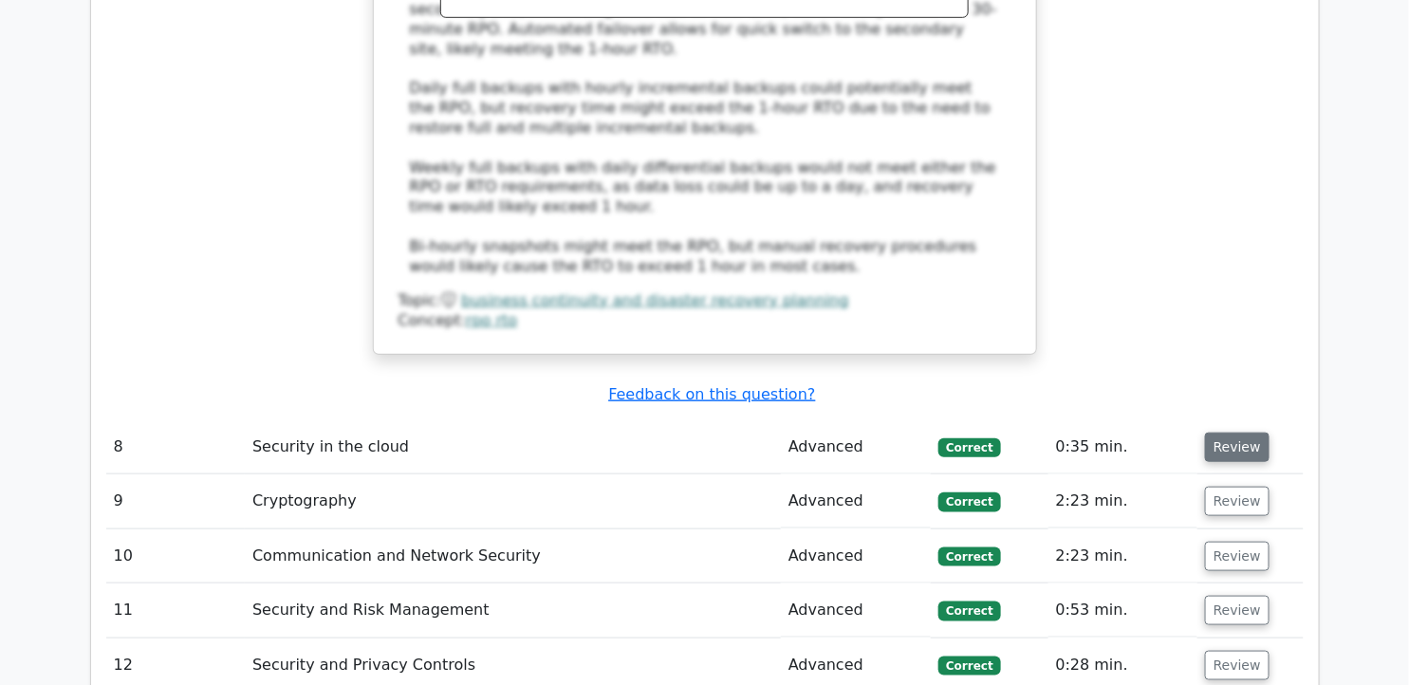
click at [1221, 433] on button "Review" at bounding box center [1237, 447] width 65 height 29
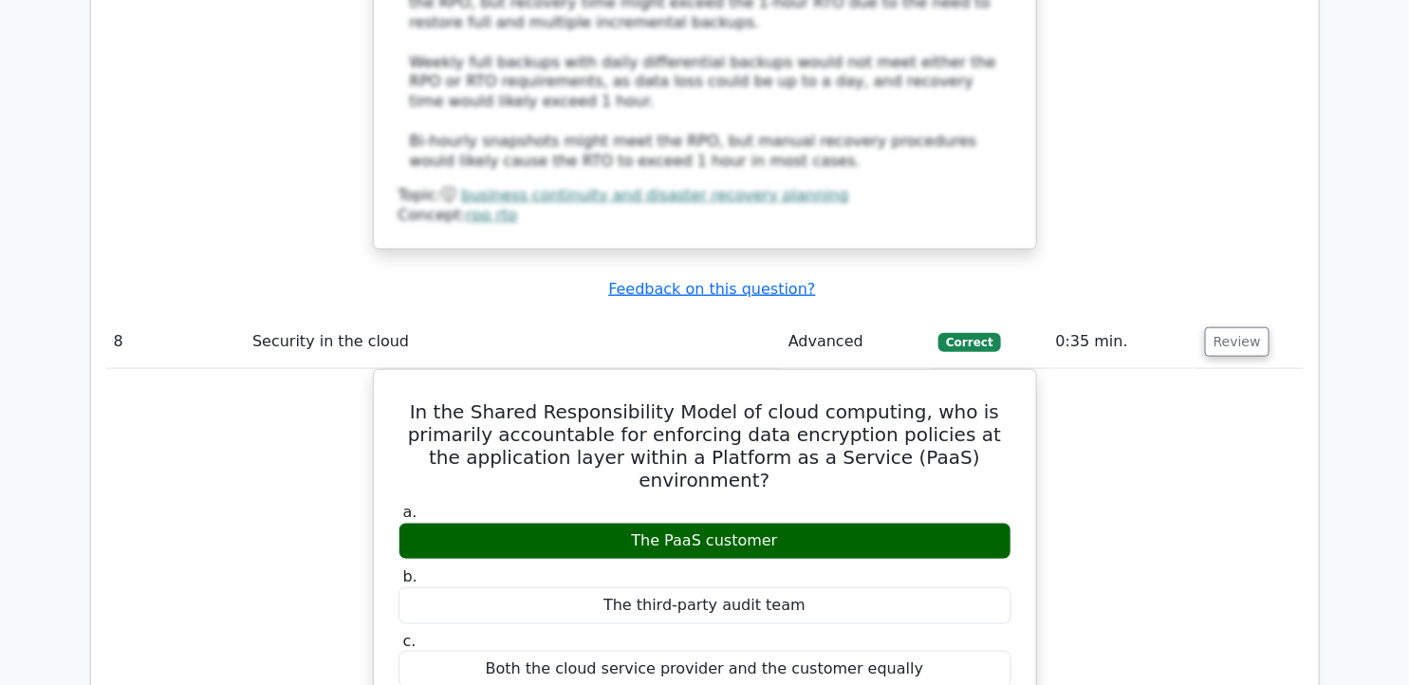
scroll to position [8145, 0]
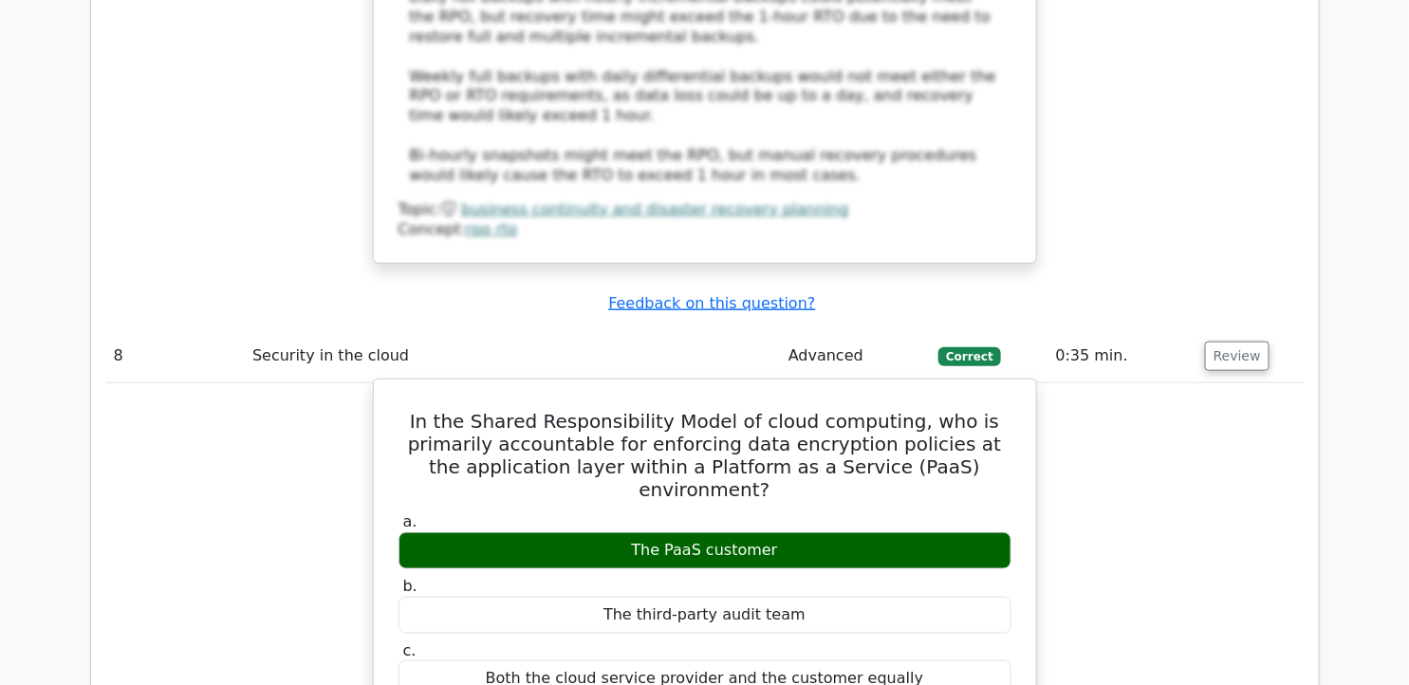
drag, startPoint x: 434, startPoint y: 150, endPoint x: 873, endPoint y: 468, distance: 542.4
copy div "In the Shared Responsibility Model of cloud computing, who is primarily account…"
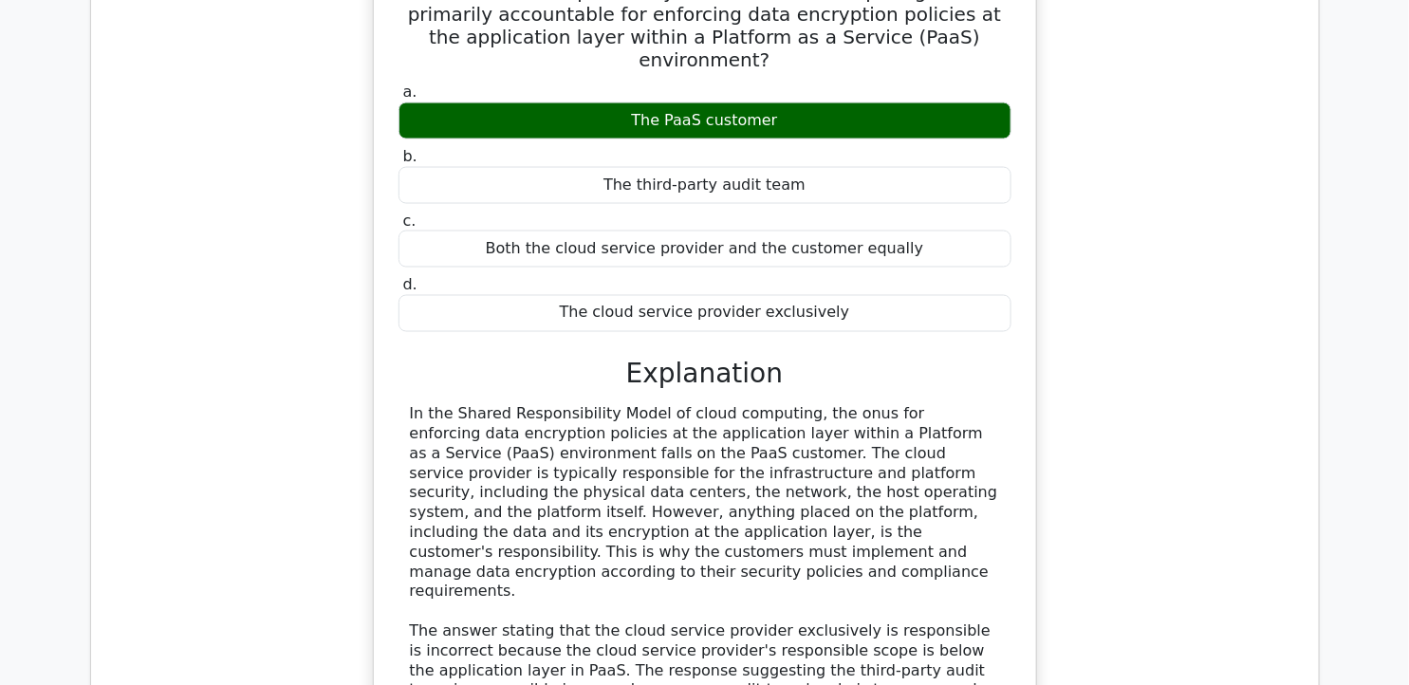
scroll to position [8639, 0]
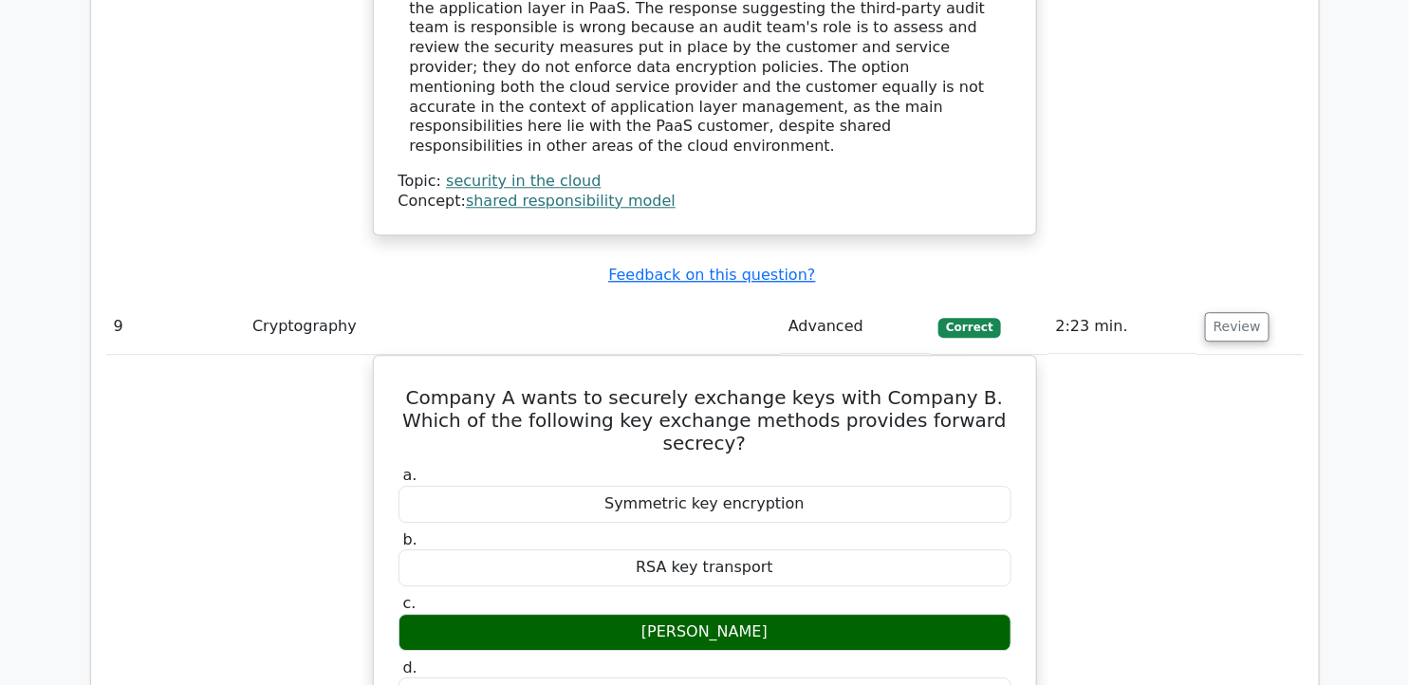
scroll to position [9130, 0]
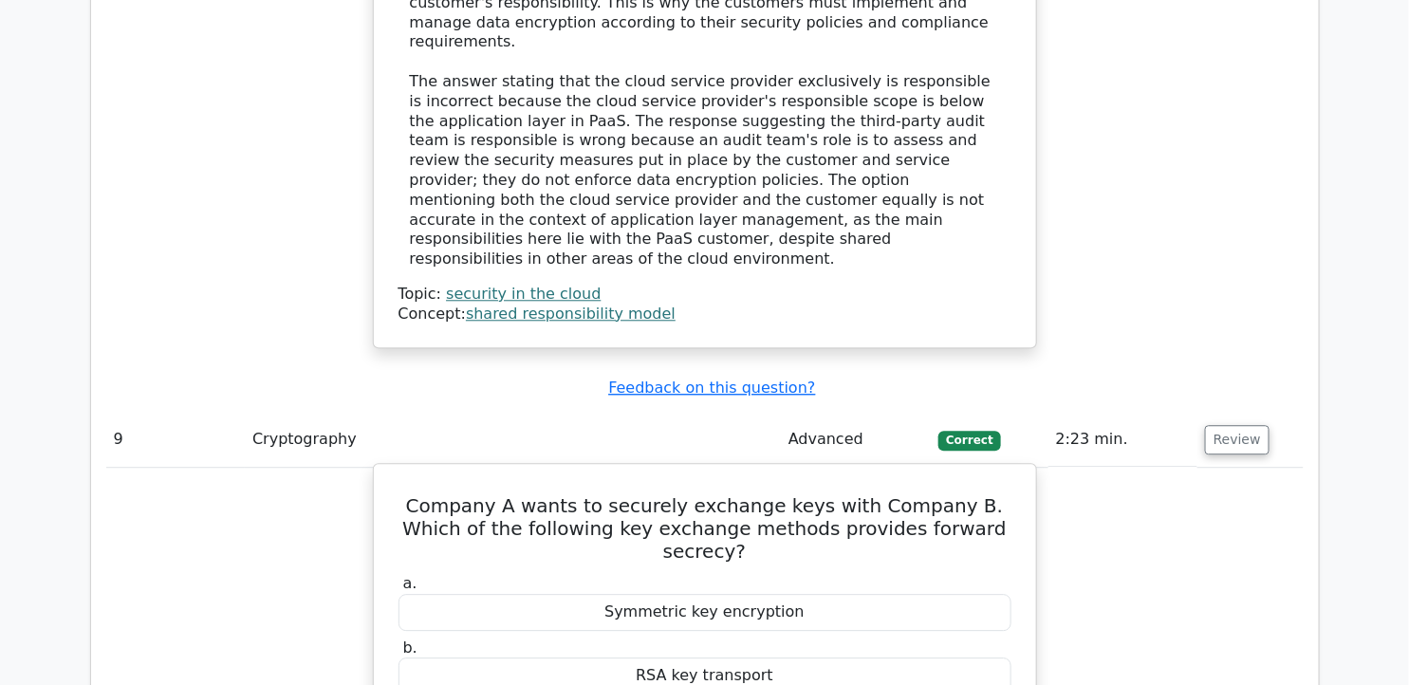
drag, startPoint x: 397, startPoint y: 175, endPoint x: 800, endPoint y: 442, distance: 484.1
copy div "Company A wants to securely exchange keys with Company B. Which of the followin…"
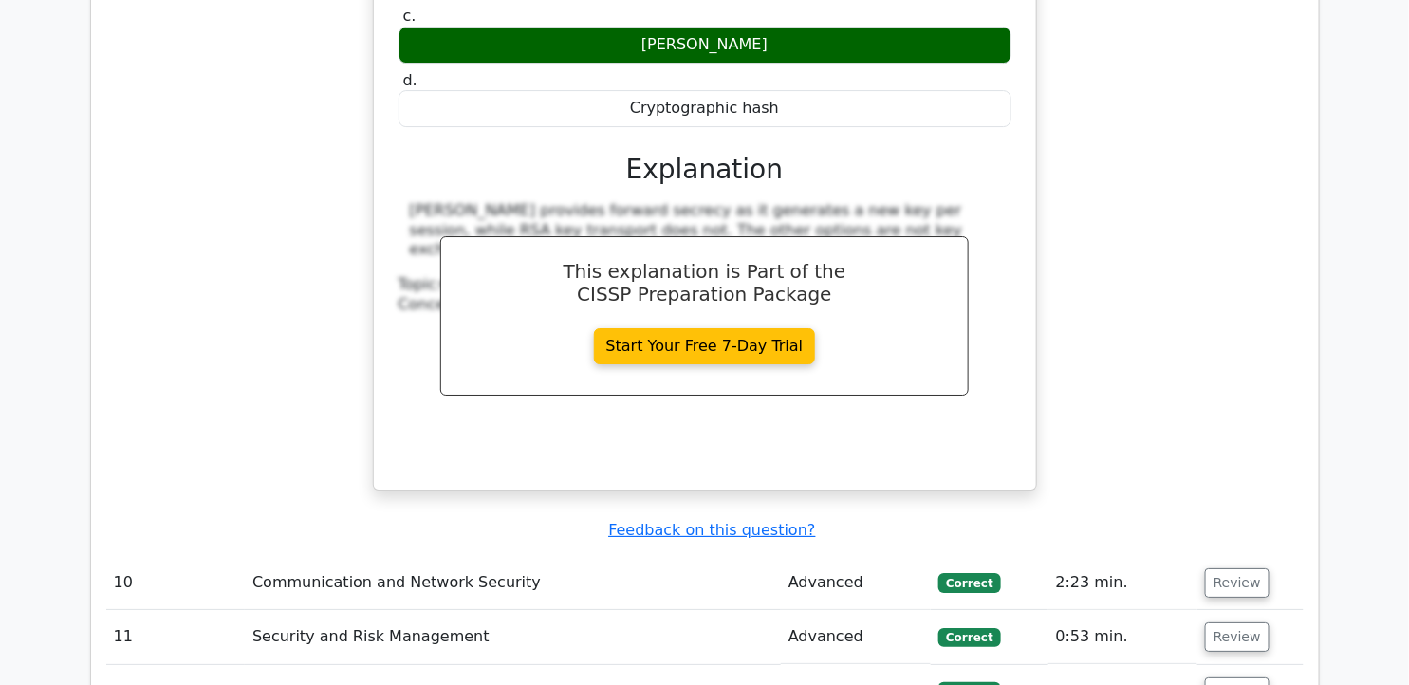
scroll to position [9855, 0]
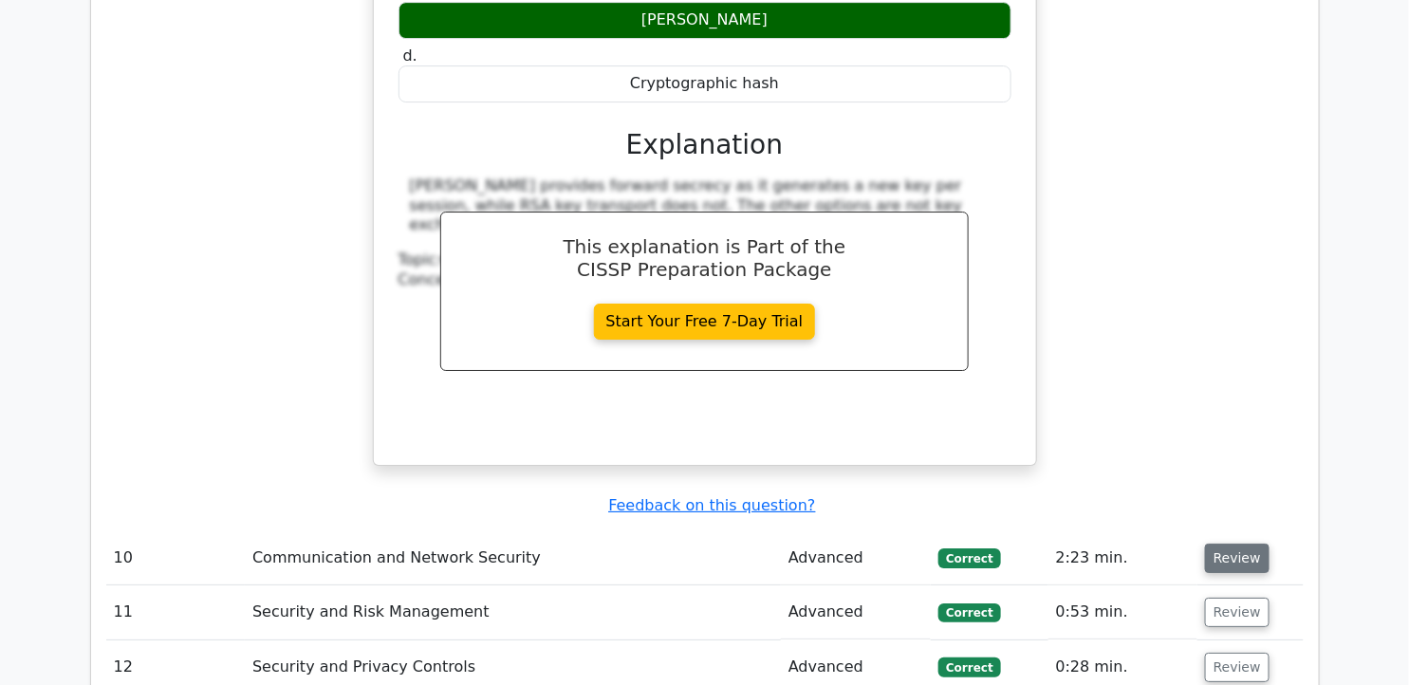
click at [1213, 544] on button "Review" at bounding box center [1237, 558] width 65 height 29
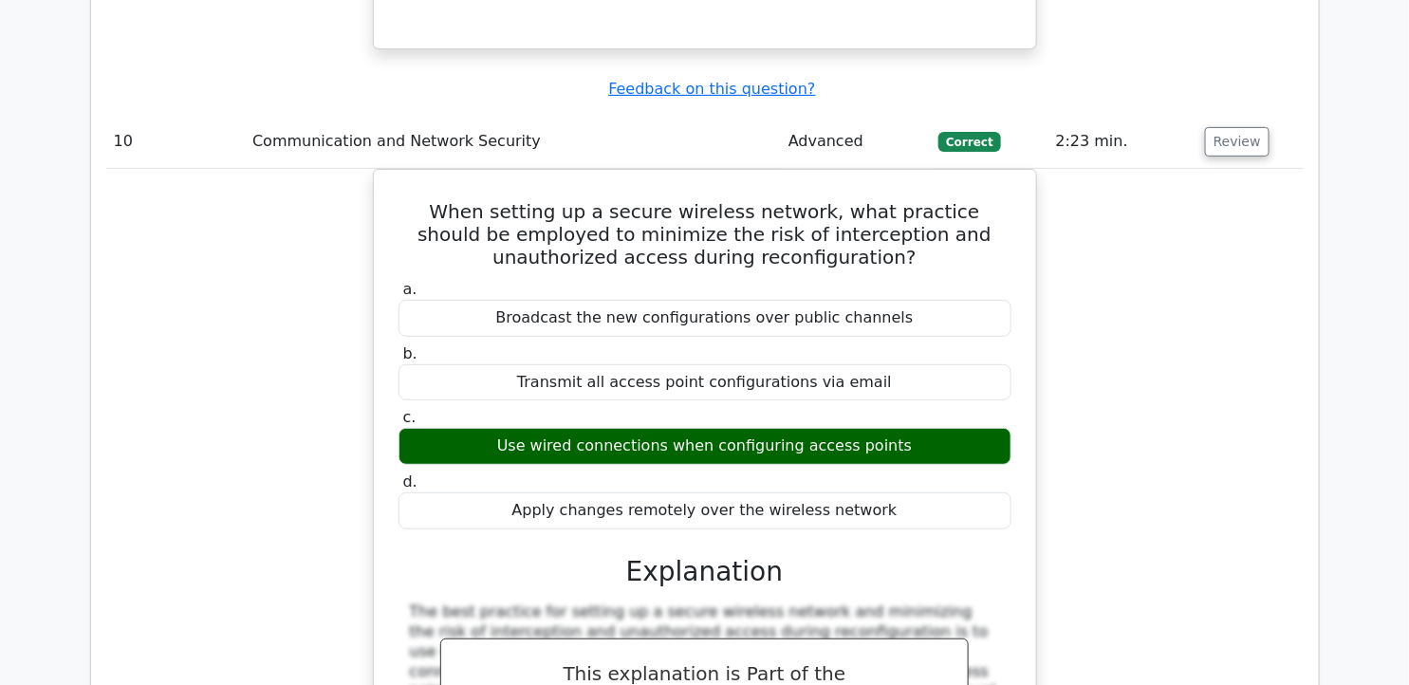
scroll to position [10509, 0]
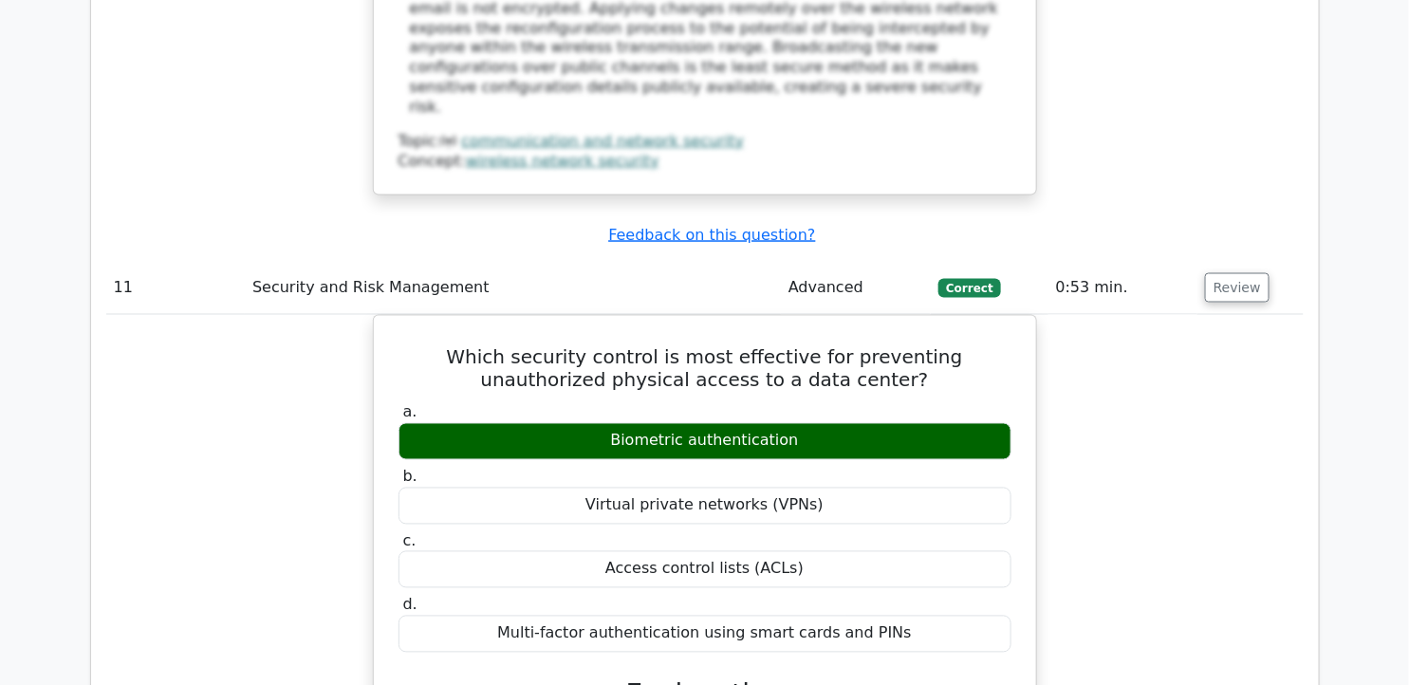
scroll to position [11025, 0]
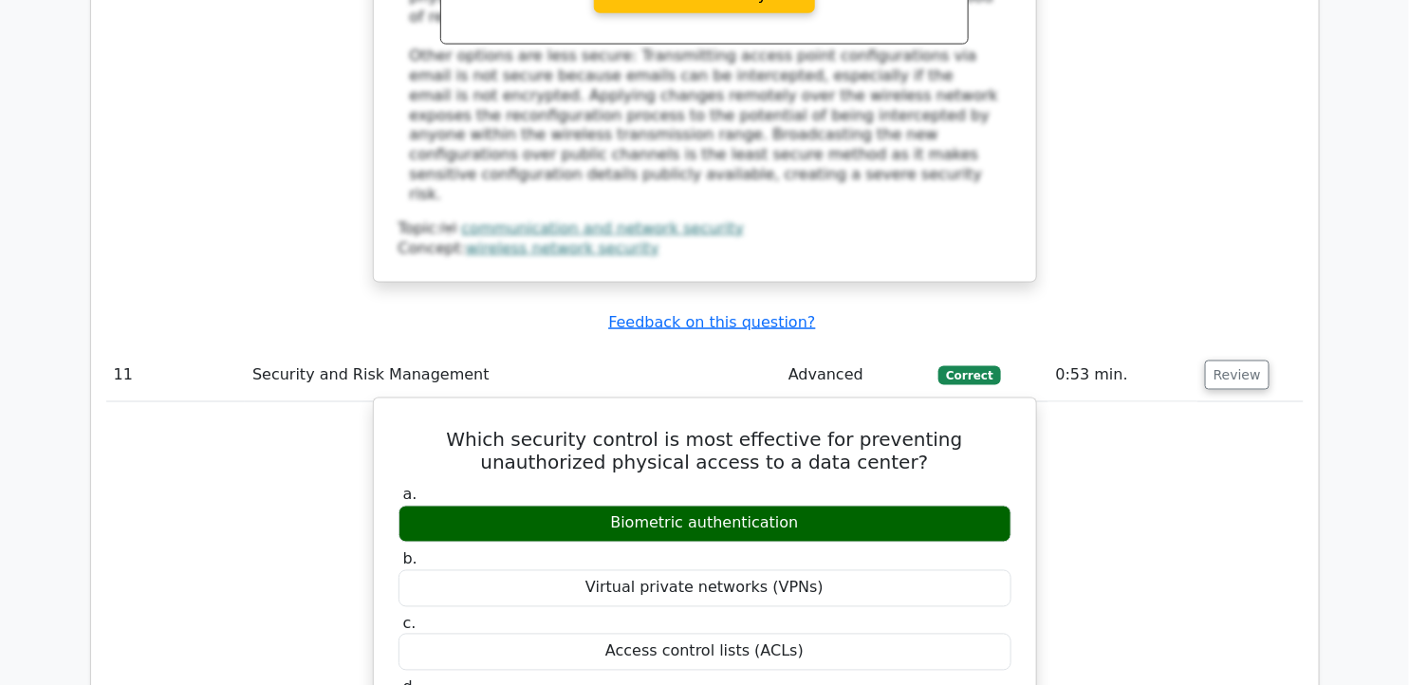
drag, startPoint x: 406, startPoint y: 51, endPoint x: 906, endPoint y: 333, distance: 574.1
copy div "Which security control is most effective for preventing unauthorized physical a…"
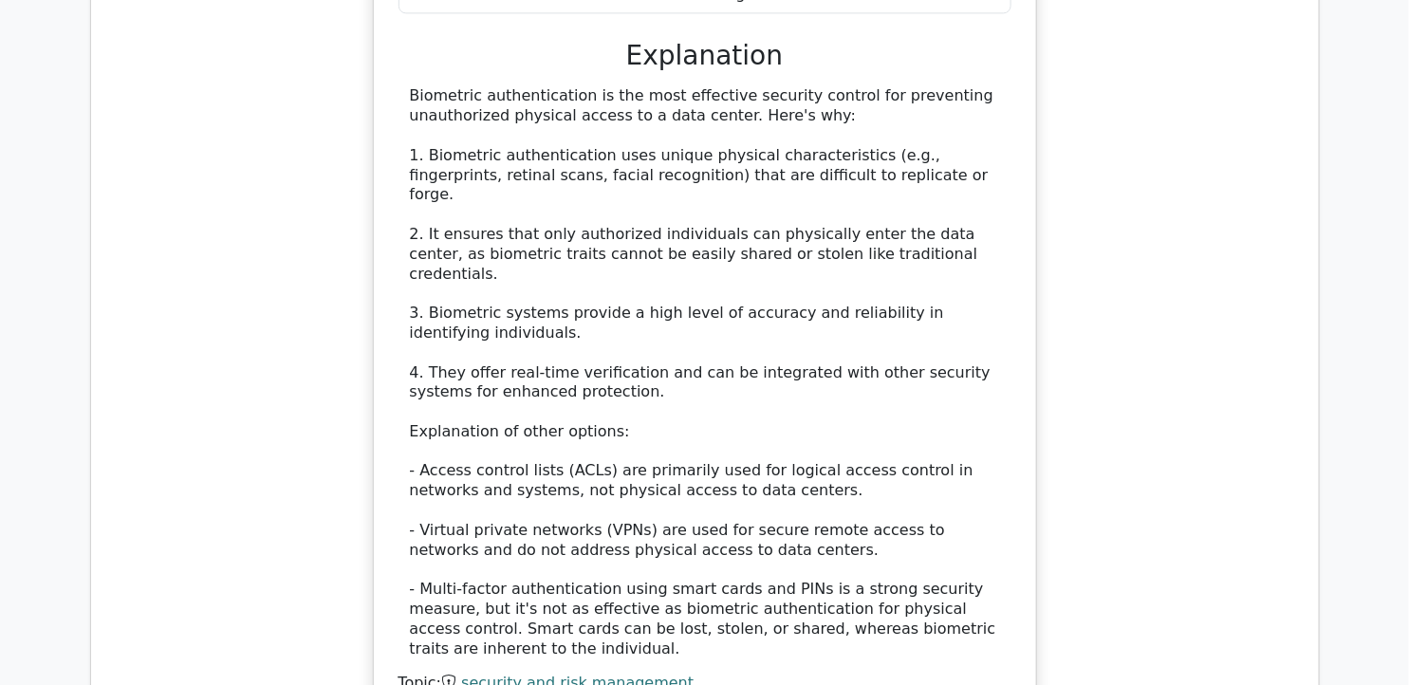
scroll to position [11803, 0]
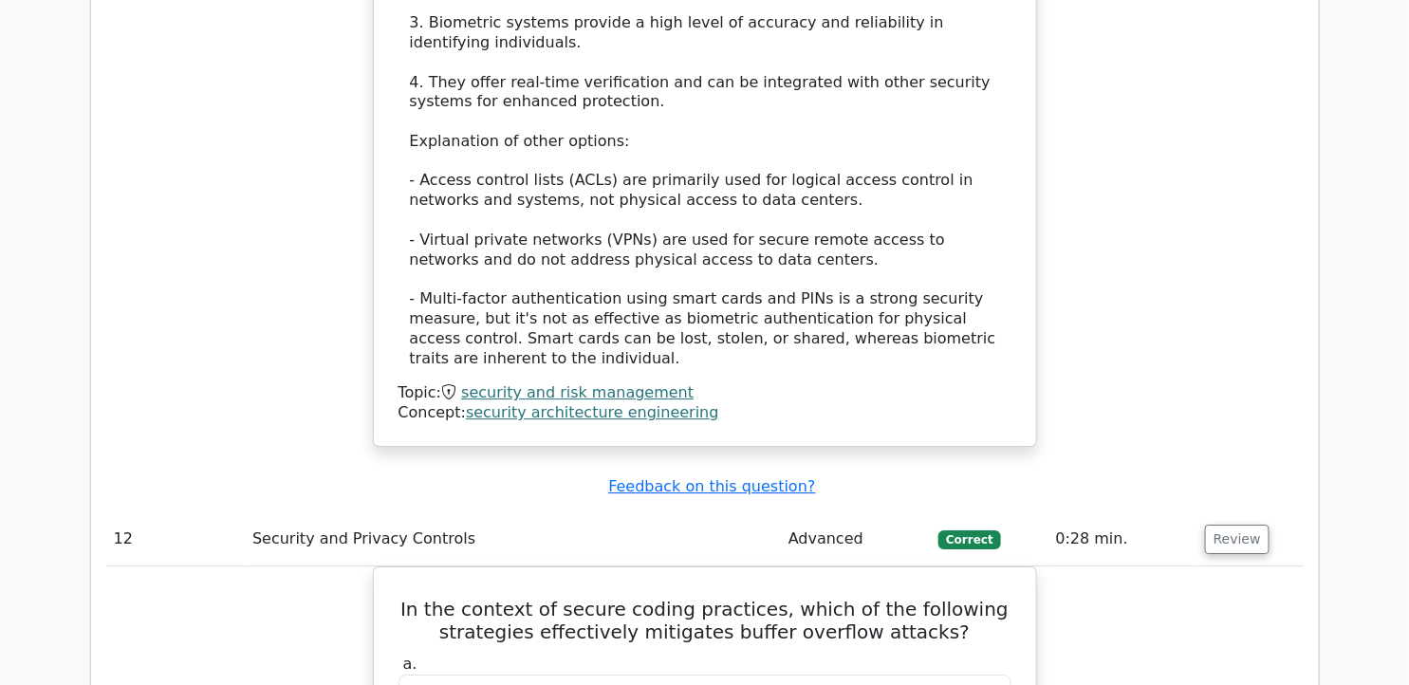
scroll to position [12120, 0]
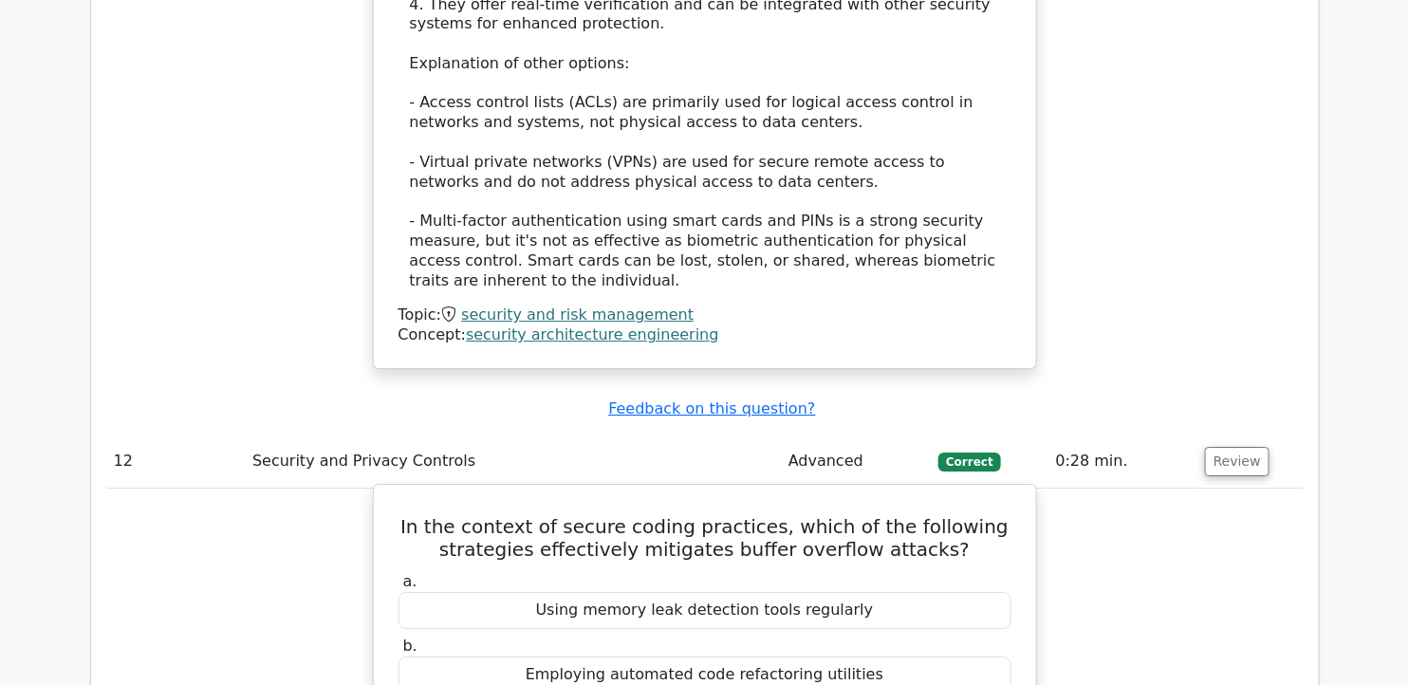
drag, startPoint x: 427, startPoint y: 95, endPoint x: 932, endPoint y: 386, distance: 582.9
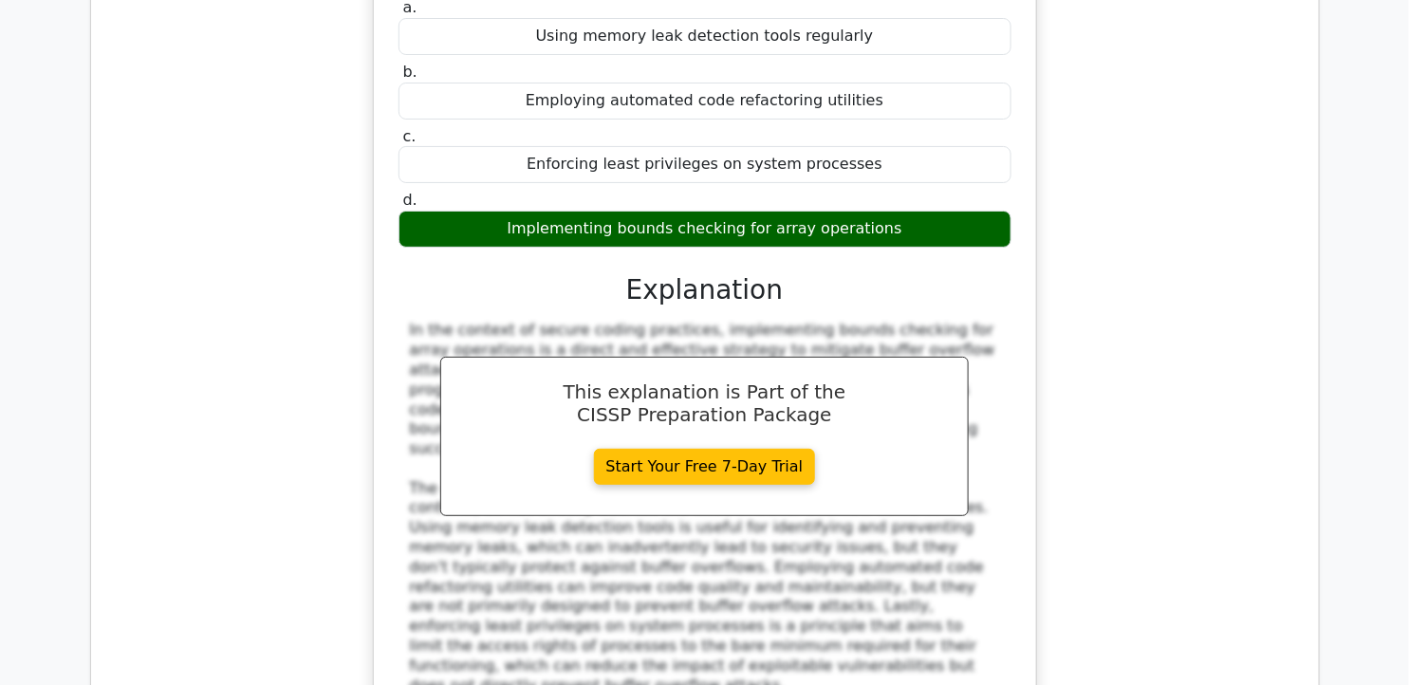
scroll to position [12752, 0]
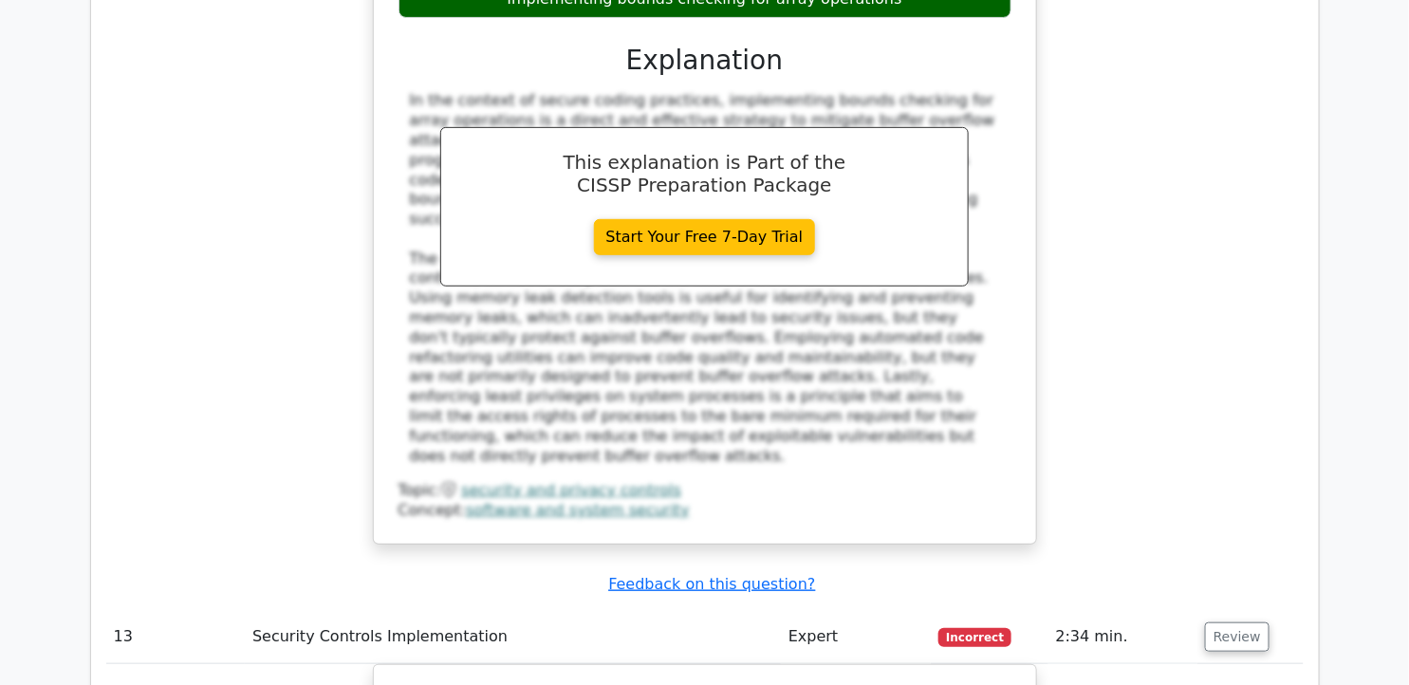
scroll to position [12960, 0]
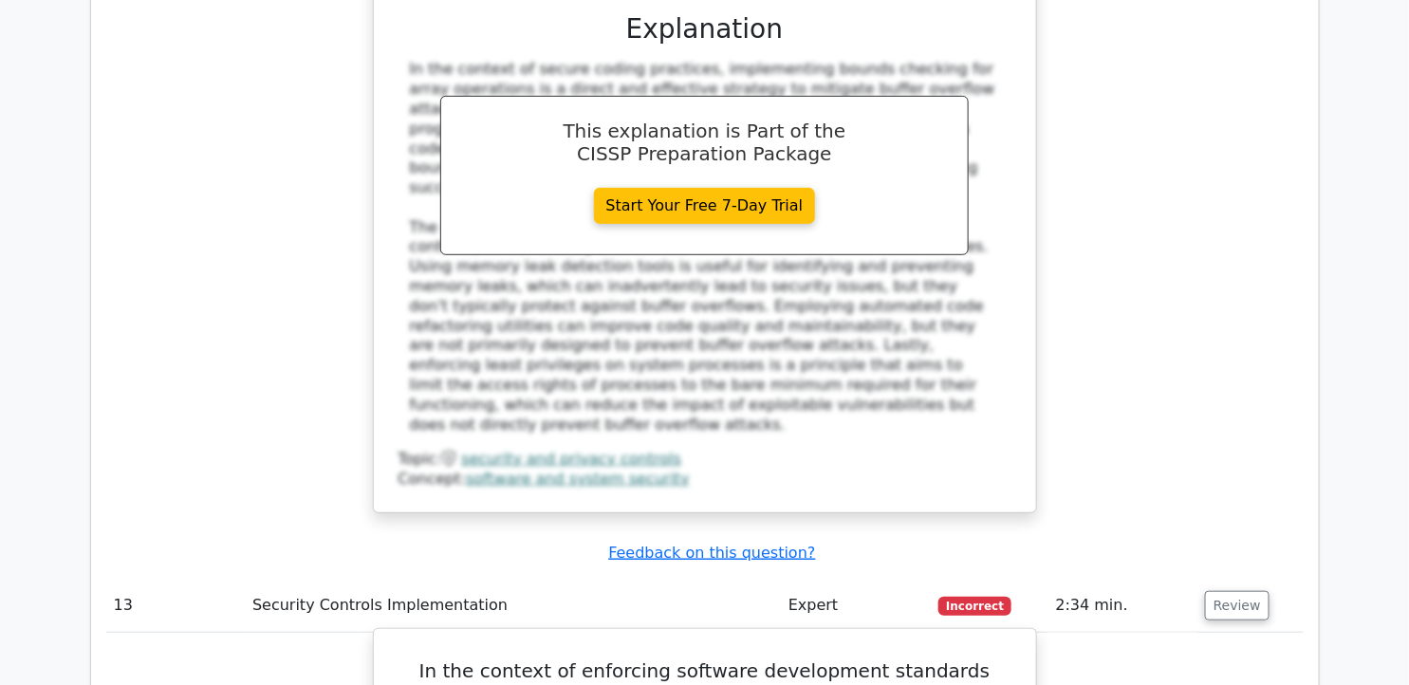
drag, startPoint x: 402, startPoint y: 201, endPoint x: 976, endPoint y: 505, distance: 648.7
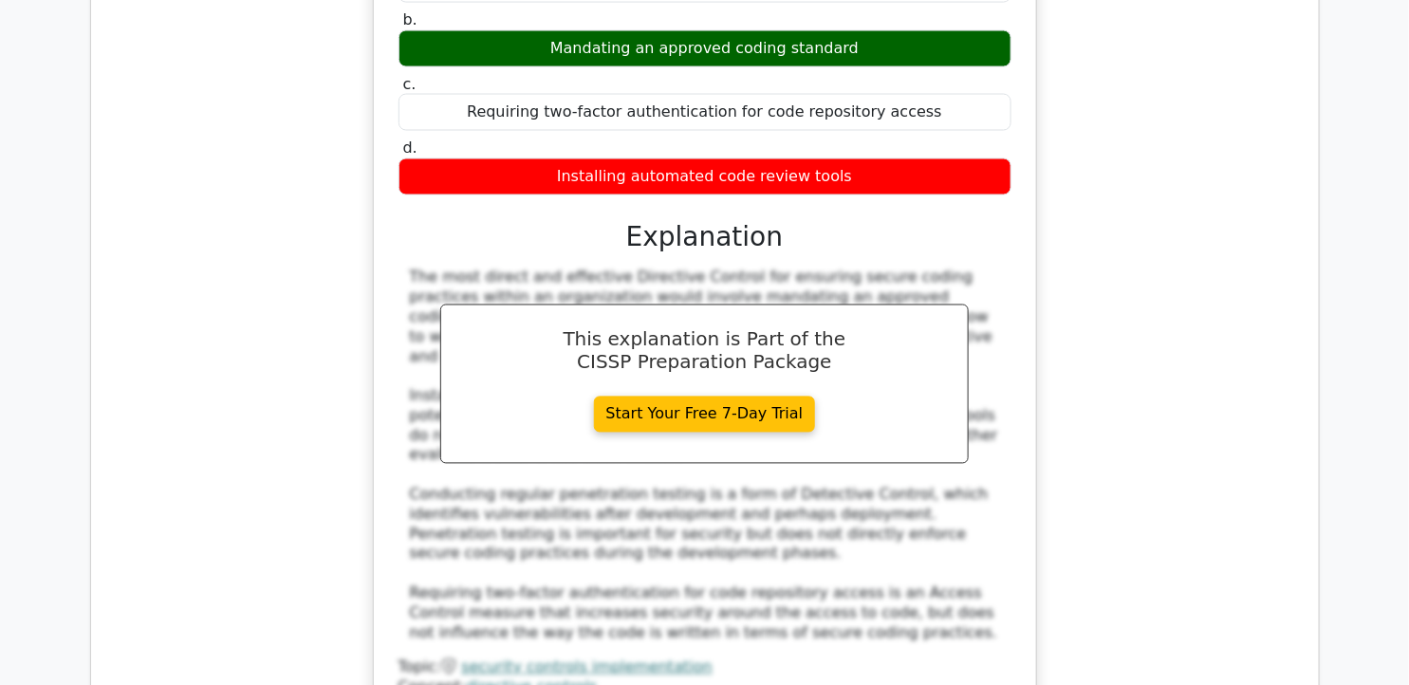
scroll to position [13814, 0]
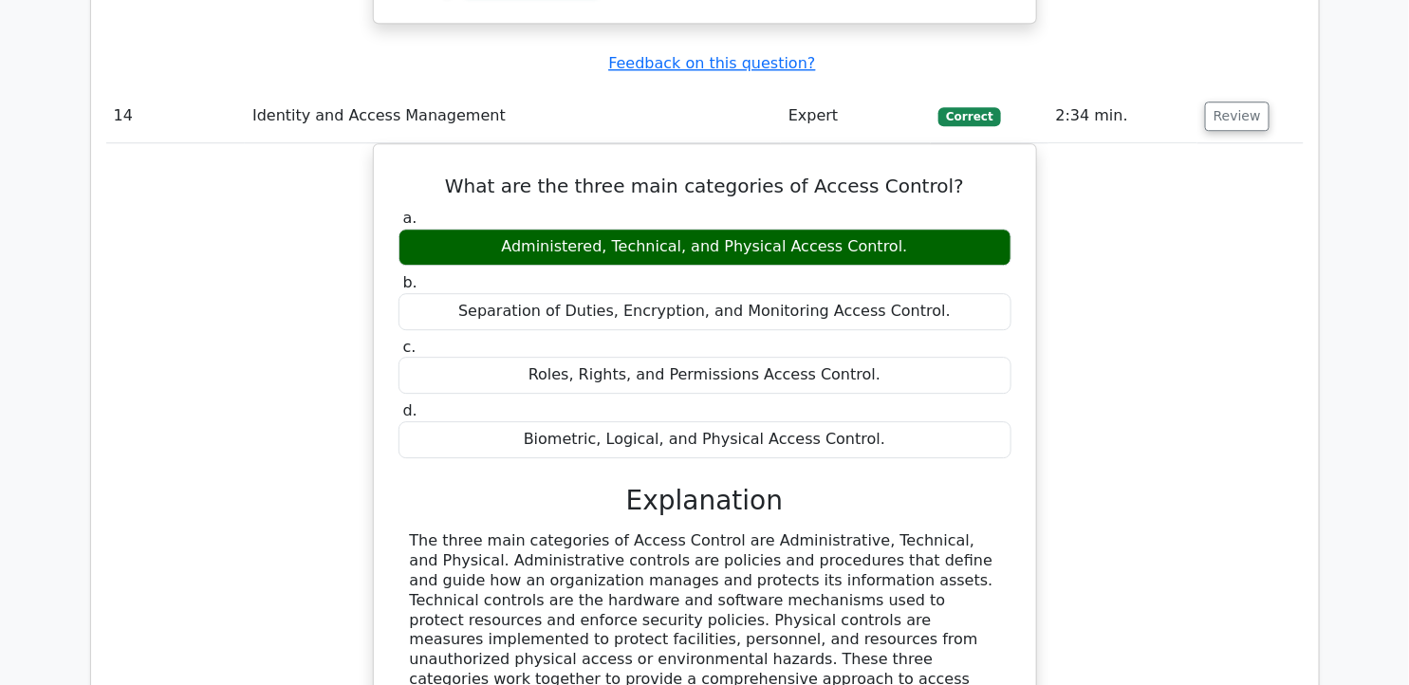
scroll to position [14435, 0]
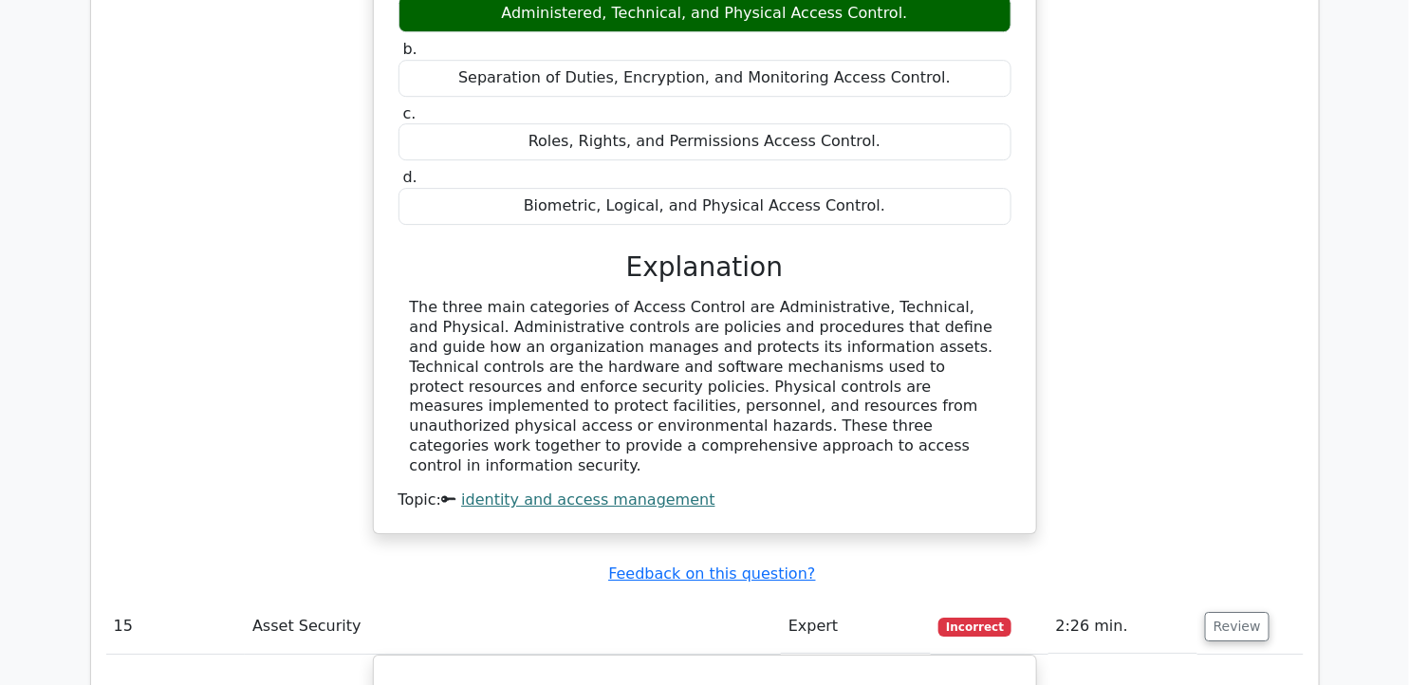
scroll to position [14752, 0]
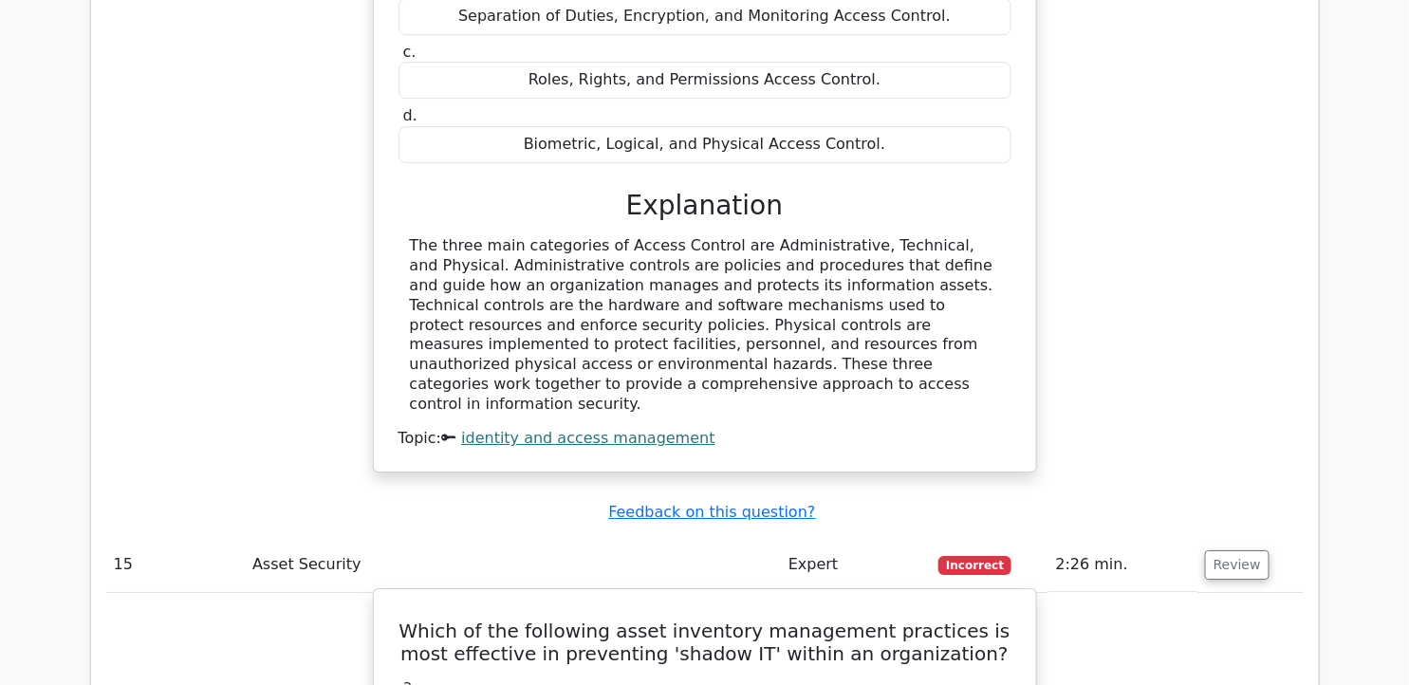
drag, startPoint x: 404, startPoint y: 126, endPoint x: 889, endPoint y: 418, distance: 565.8
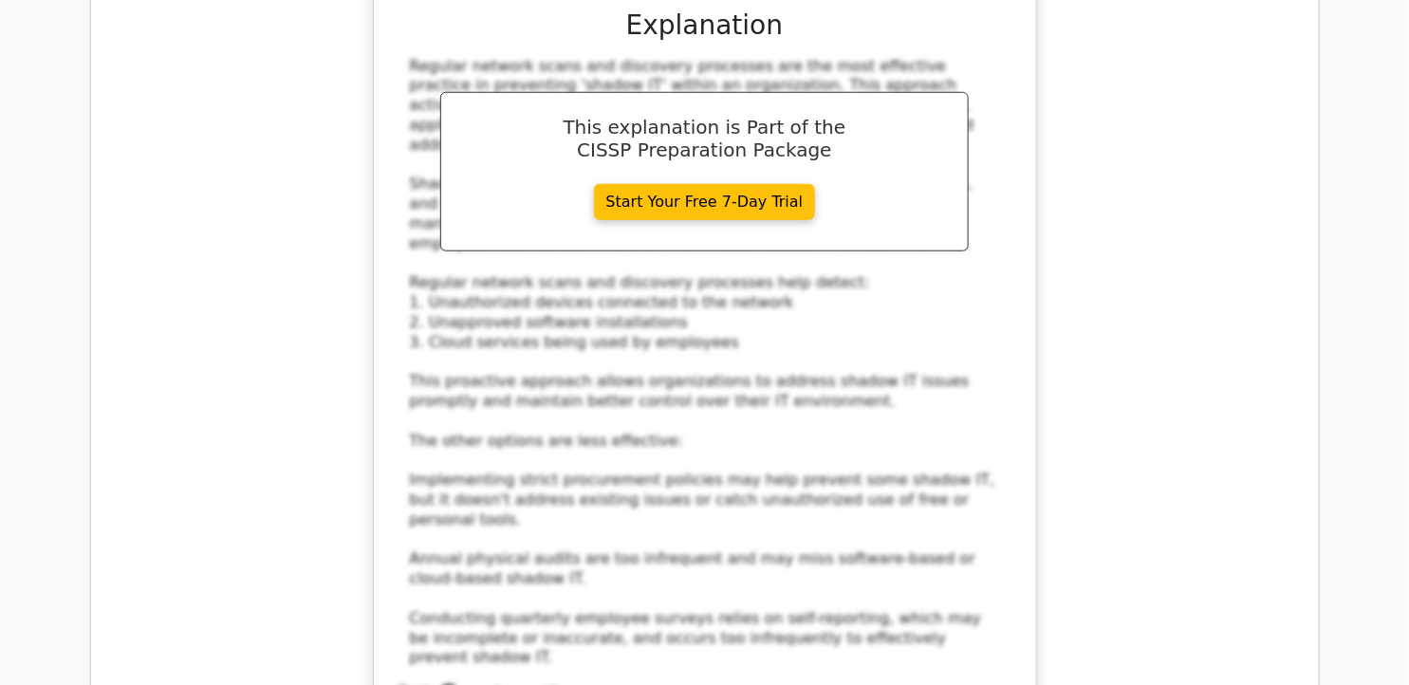
scroll to position [15792, 0]
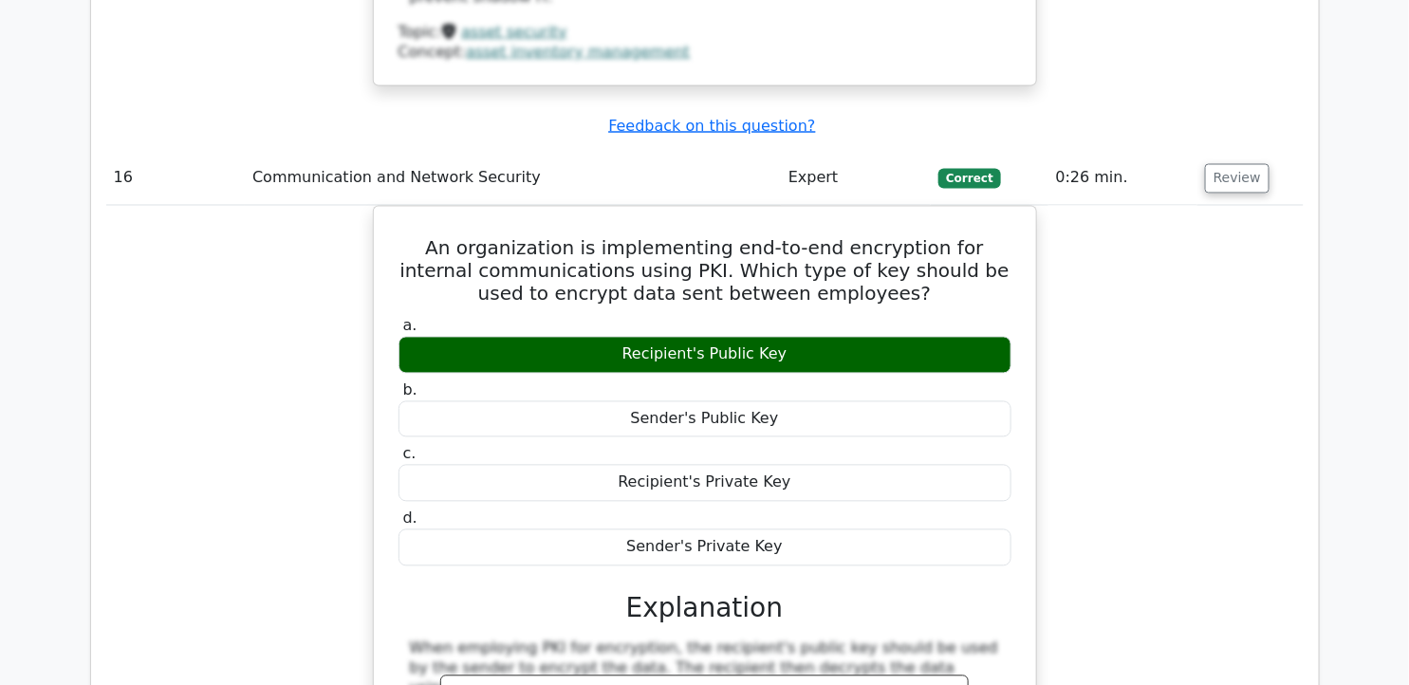
scroll to position [16395, 0]
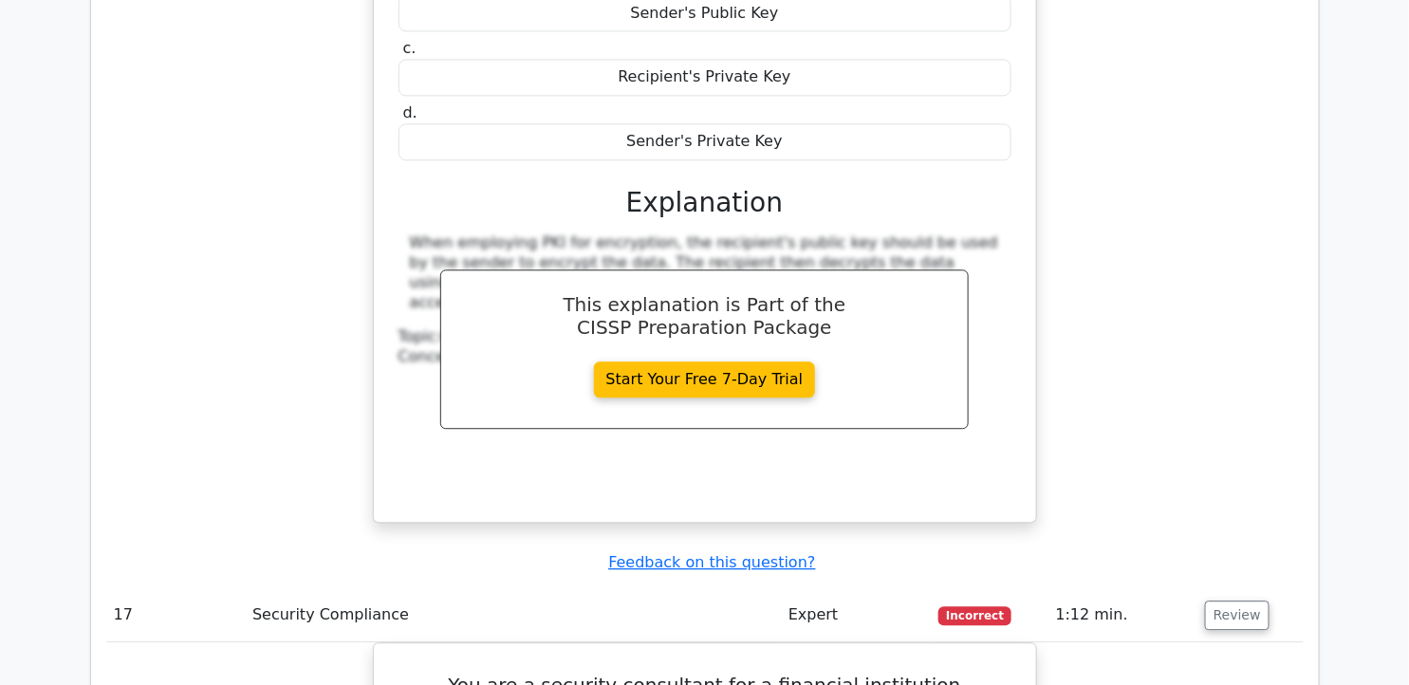
scroll to position [16739, 0]
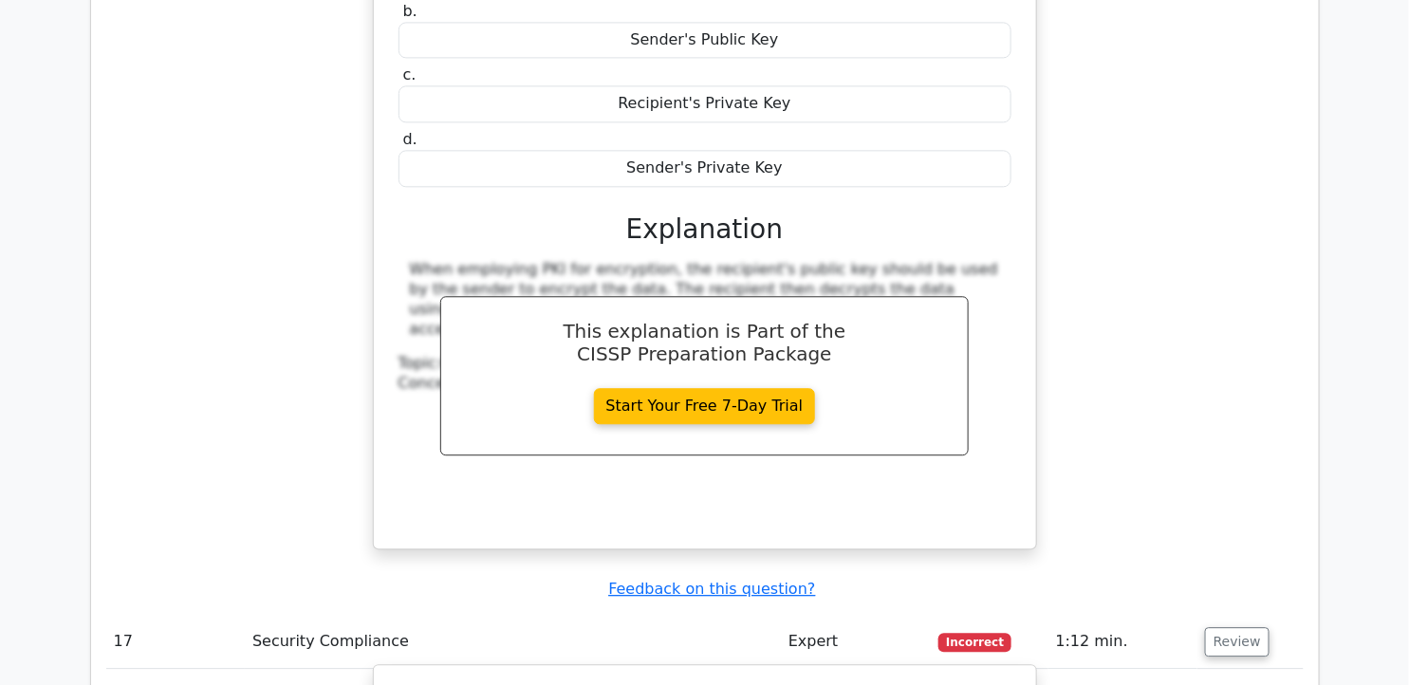
drag, startPoint x: 405, startPoint y: 142, endPoint x: 767, endPoint y: 457, distance: 479.6
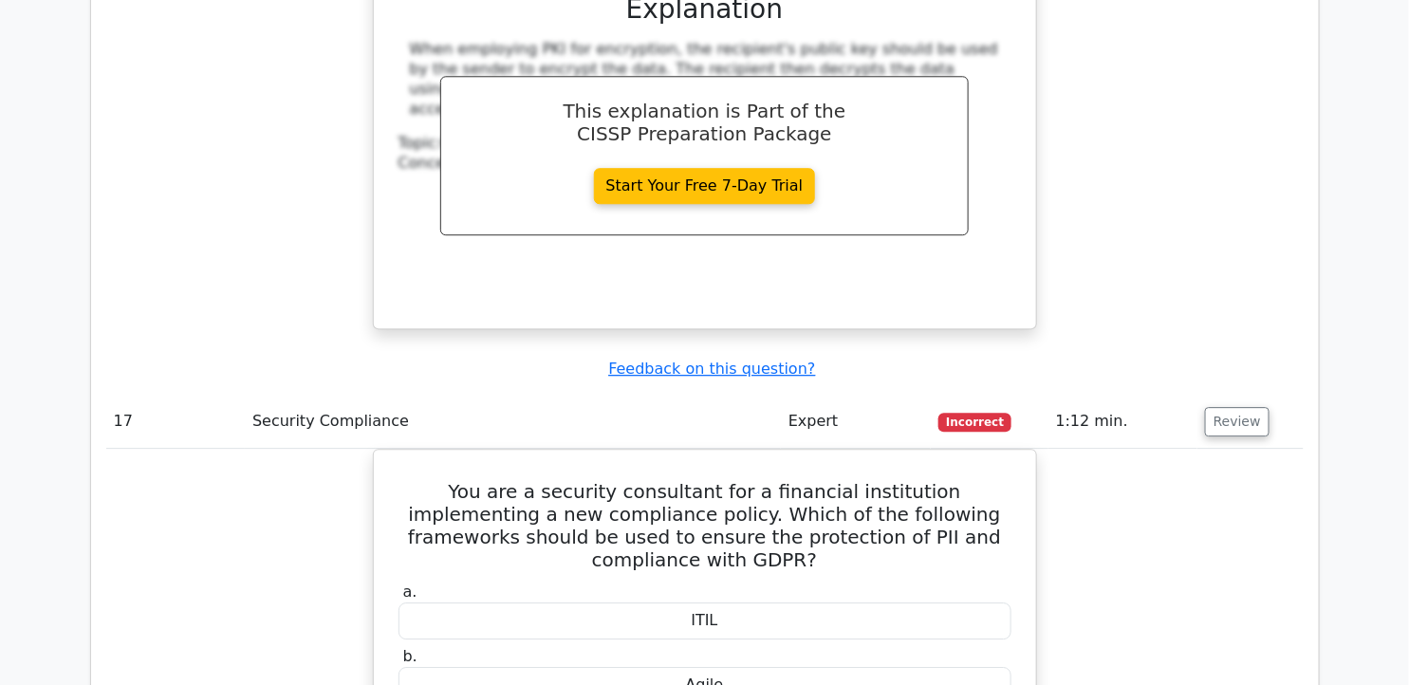
scroll to position [17035, 0]
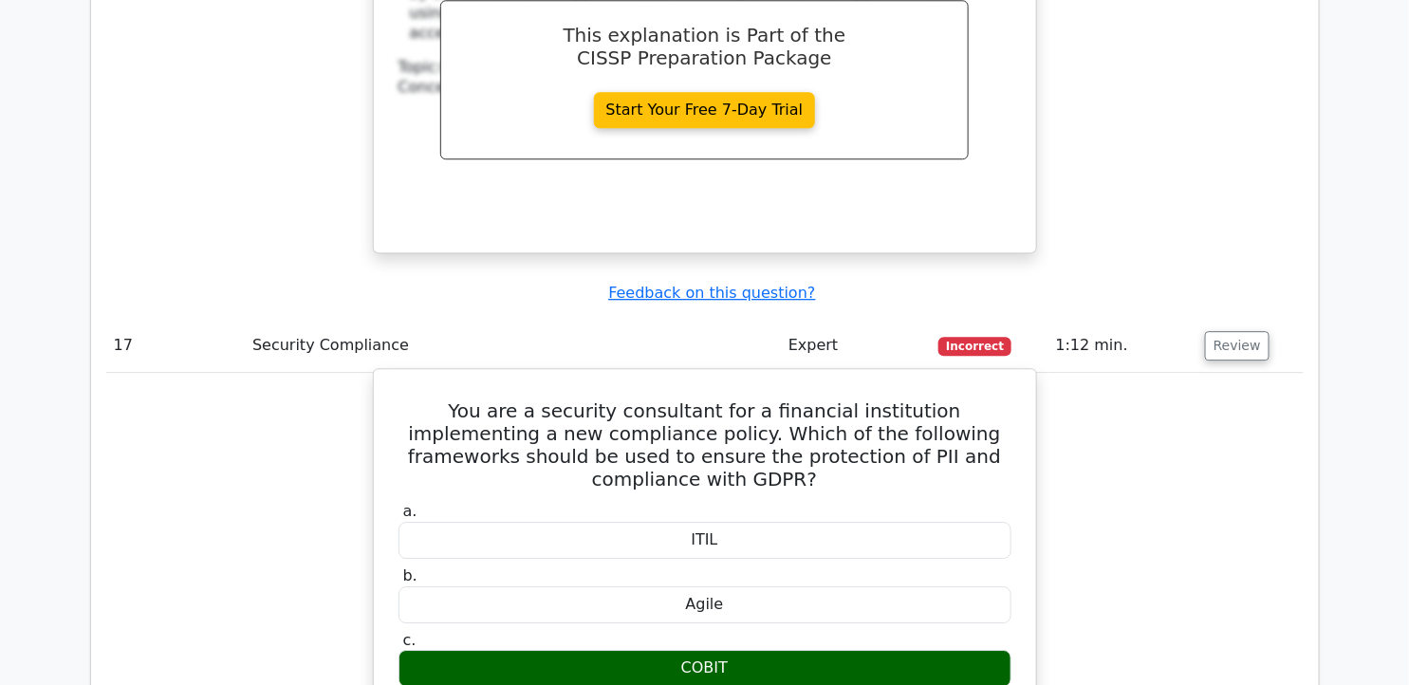
drag, startPoint x: 494, startPoint y: 286, endPoint x: 945, endPoint y: 361, distance: 457.0
drag, startPoint x: 945, startPoint y: 361, endPoint x: 846, endPoint y: 325, distance: 106.0
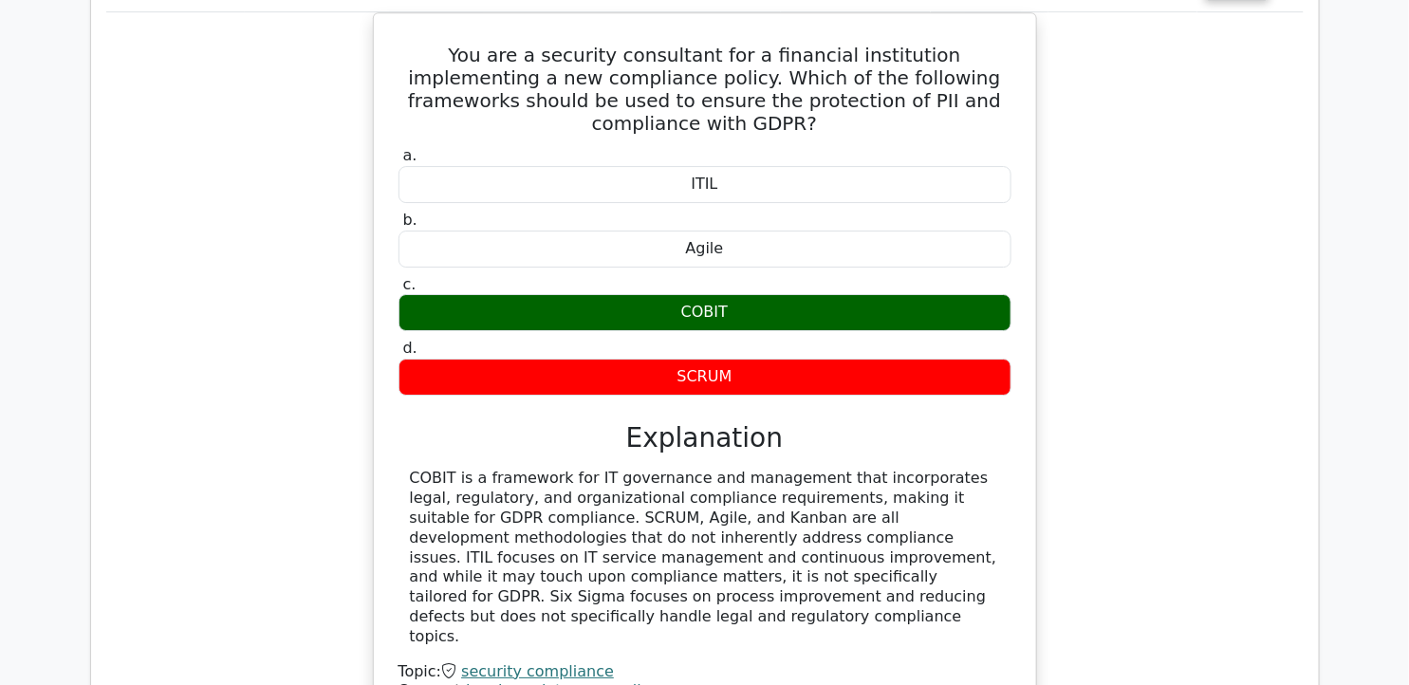
scroll to position [17434, 0]
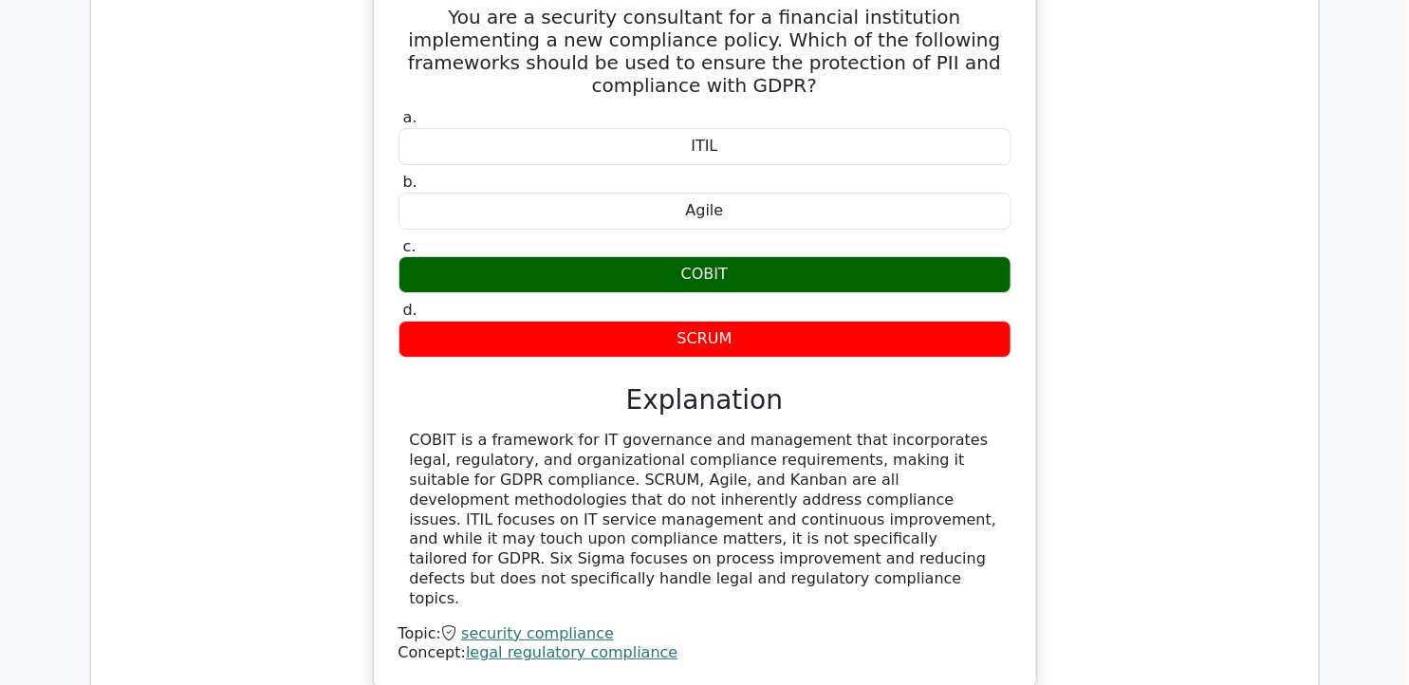
drag, startPoint x: 441, startPoint y: 218, endPoint x: 867, endPoint y: 496, distance: 508.8
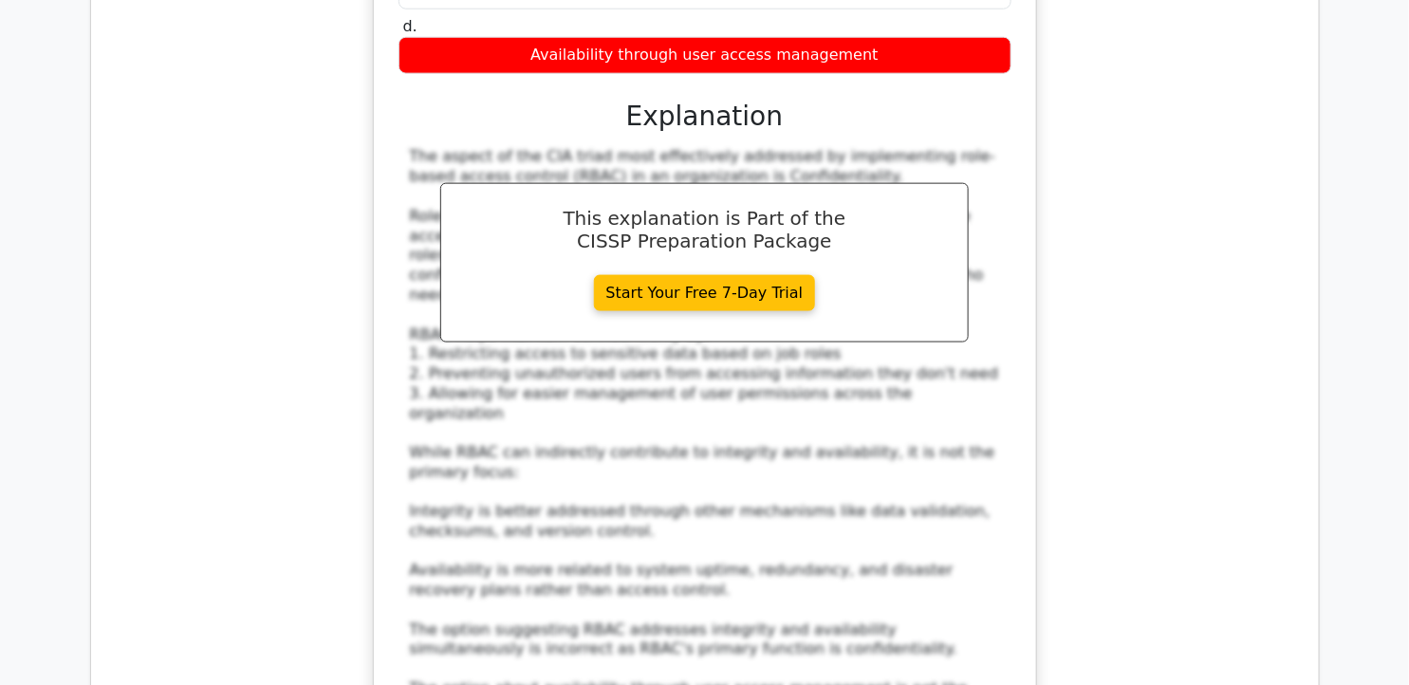
scroll to position [18500, 0]
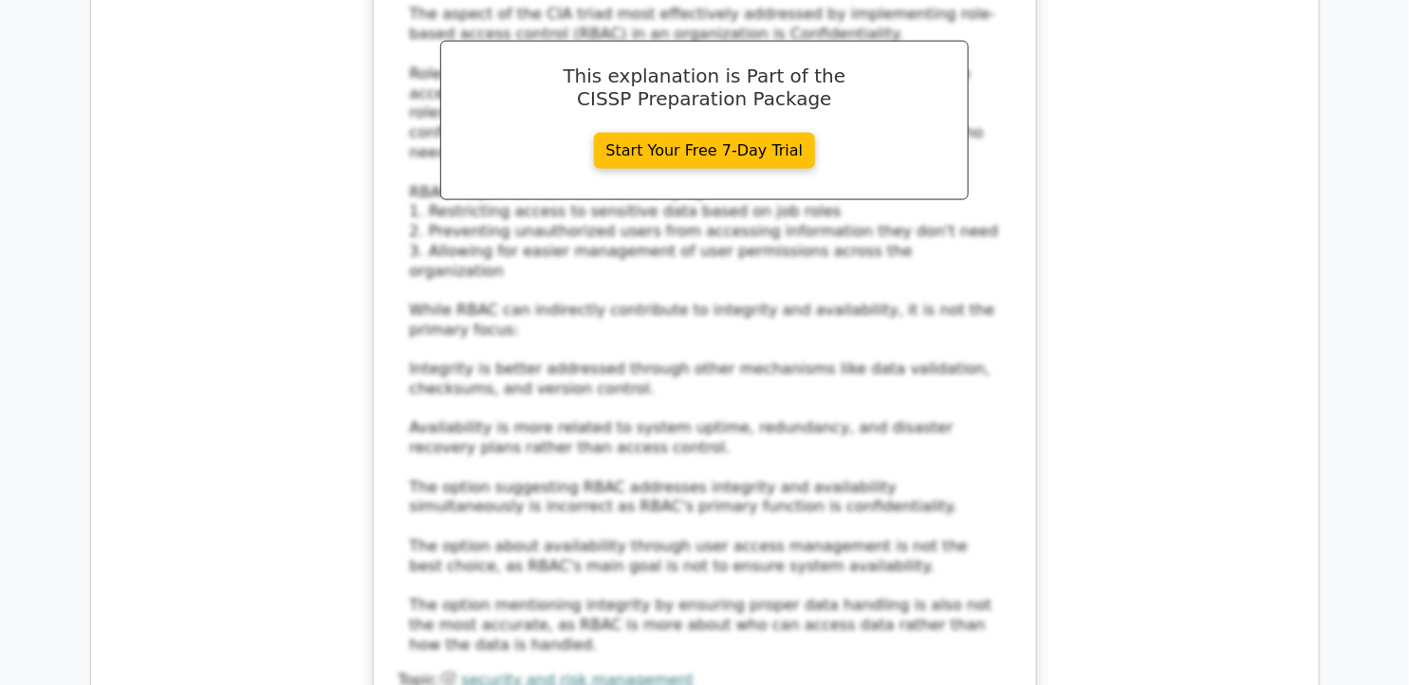
scroll to position [18677, 0]
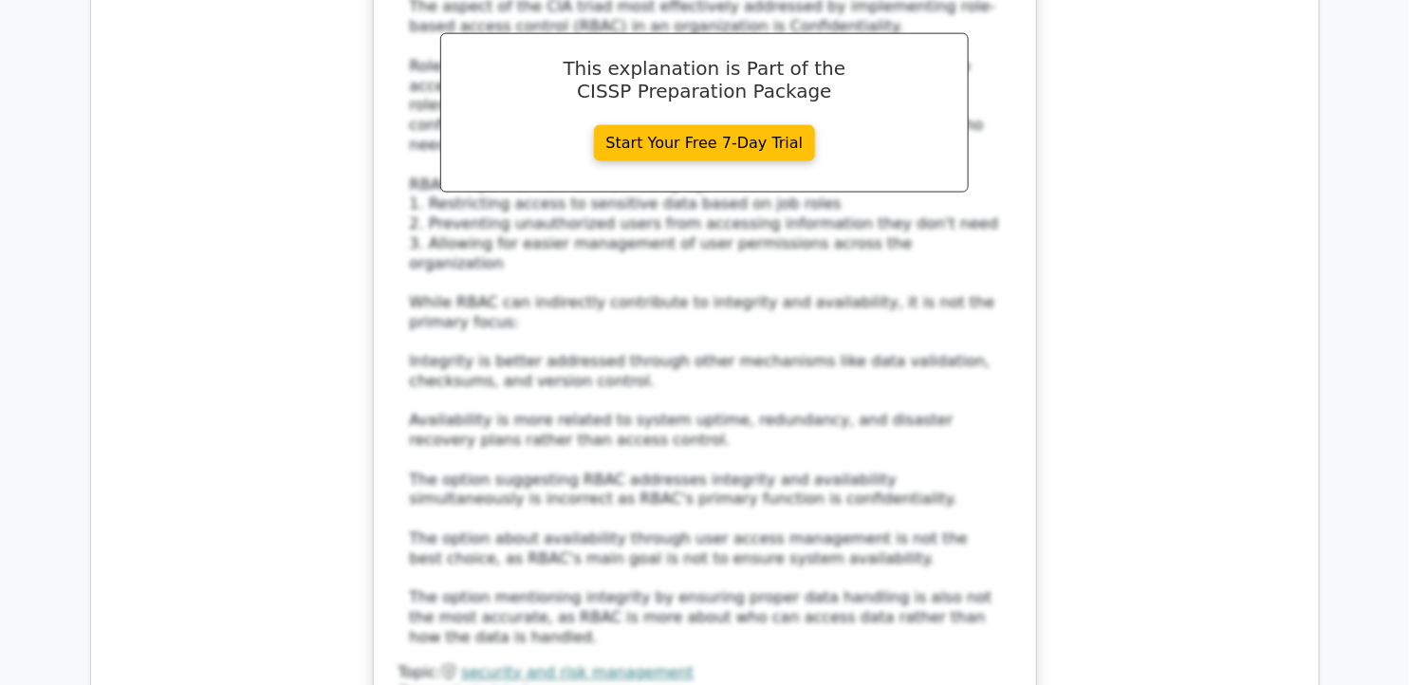
drag, startPoint x: 409, startPoint y: 377, endPoint x: 875, endPoint y: 489, distance: 479.2
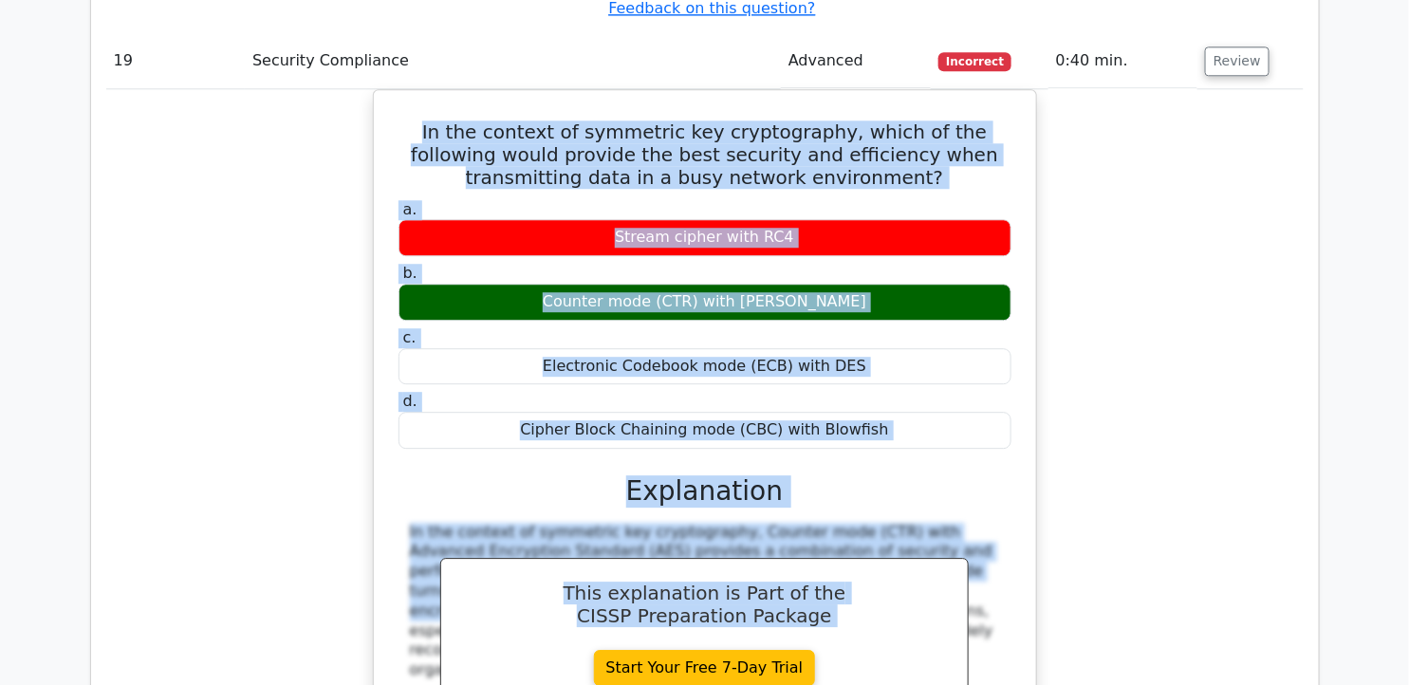
scroll to position [19475, 0]
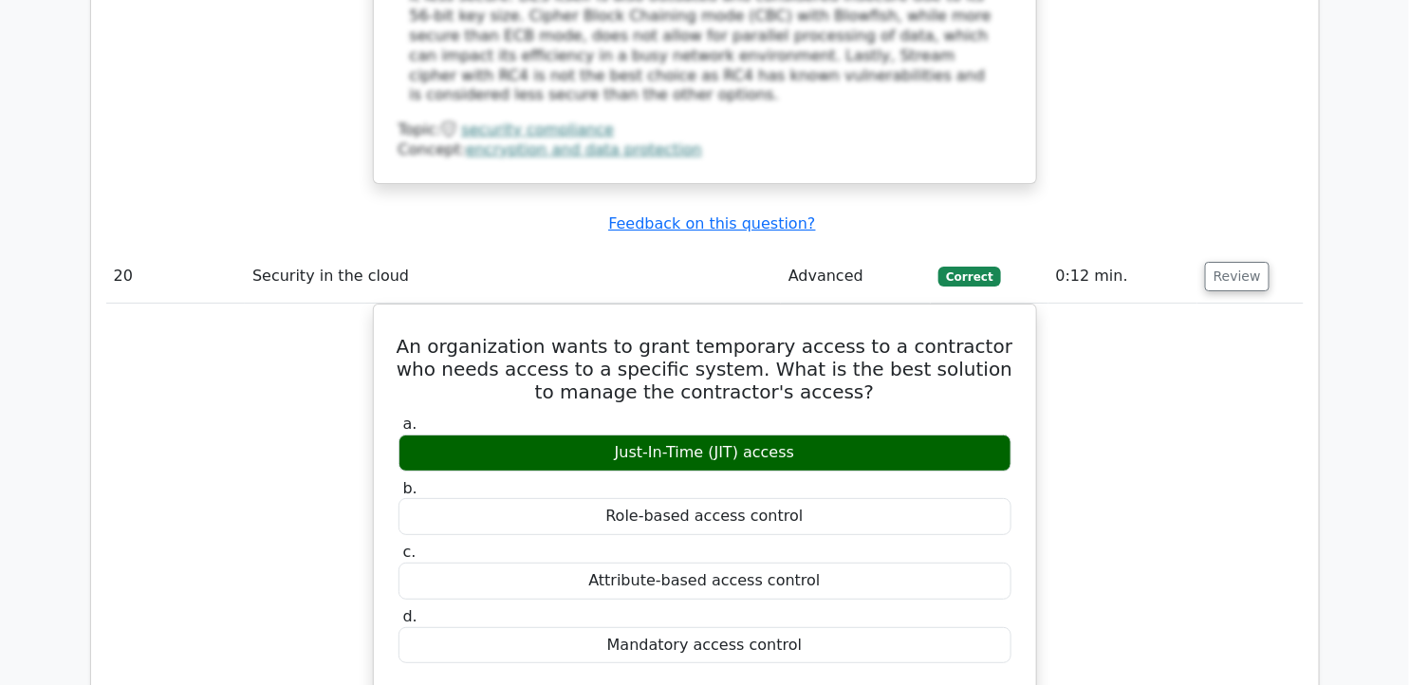
scroll to position [20265, 0]
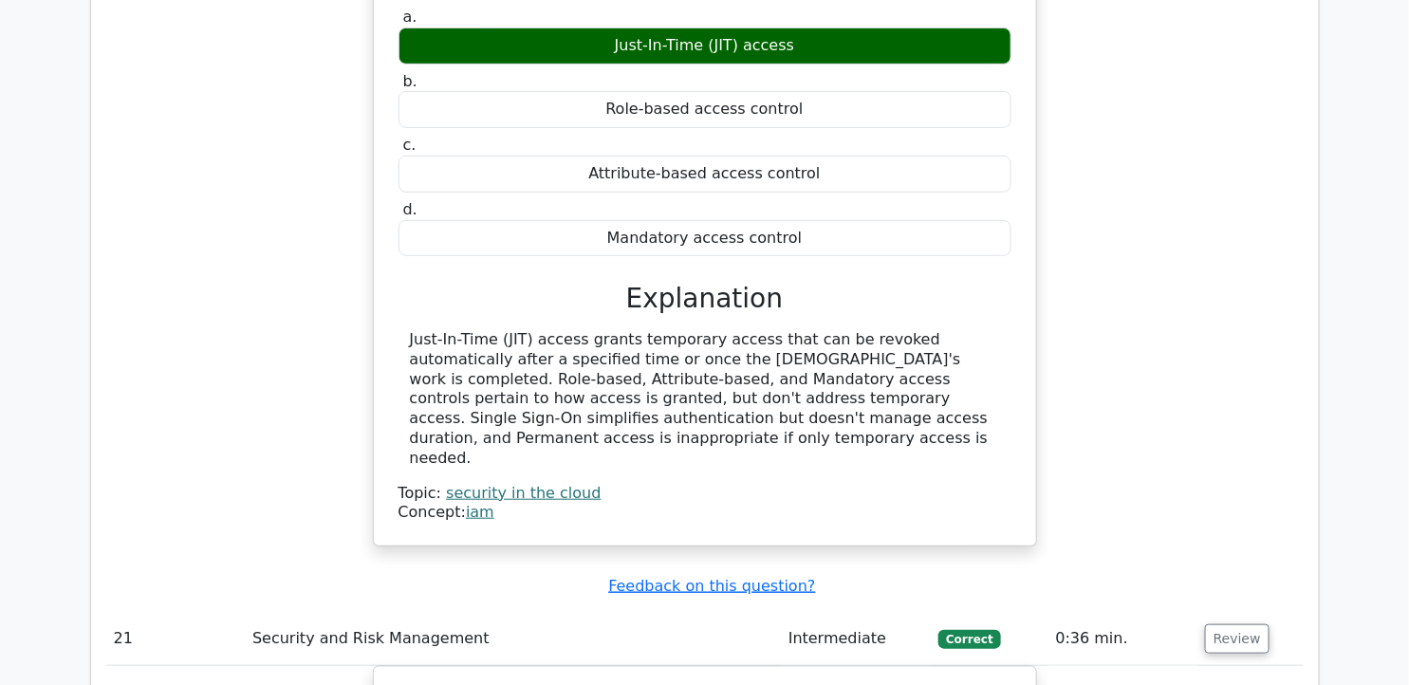
scroll to position [20525, 0]
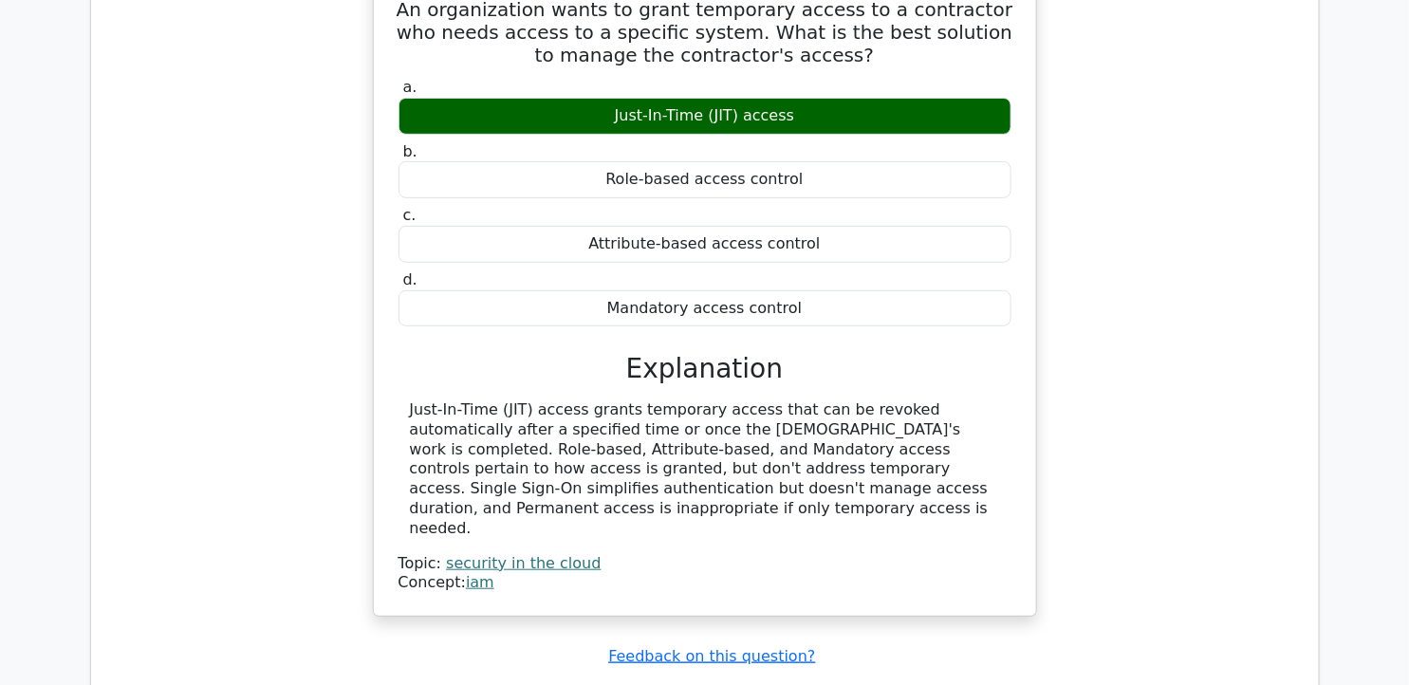
drag, startPoint x: 401, startPoint y: 28, endPoint x: 960, endPoint y: 425, distance: 685.4
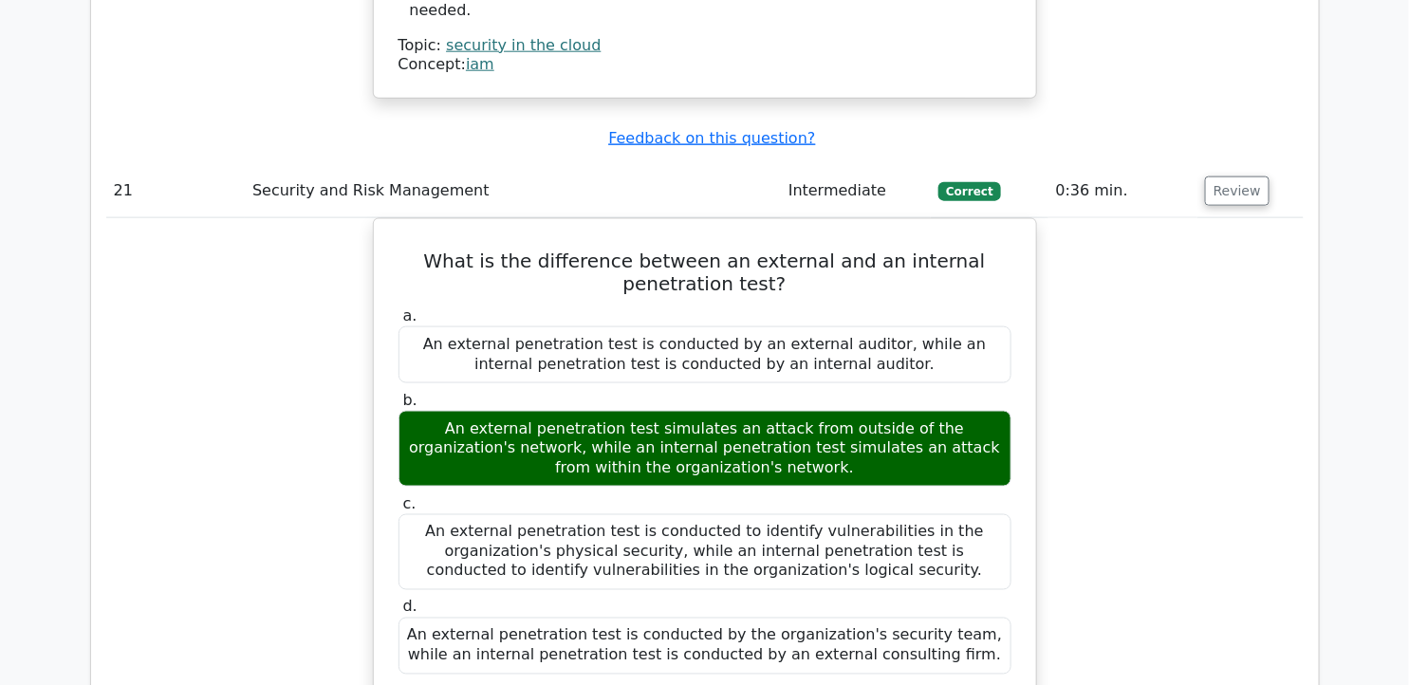
scroll to position [21085, 0]
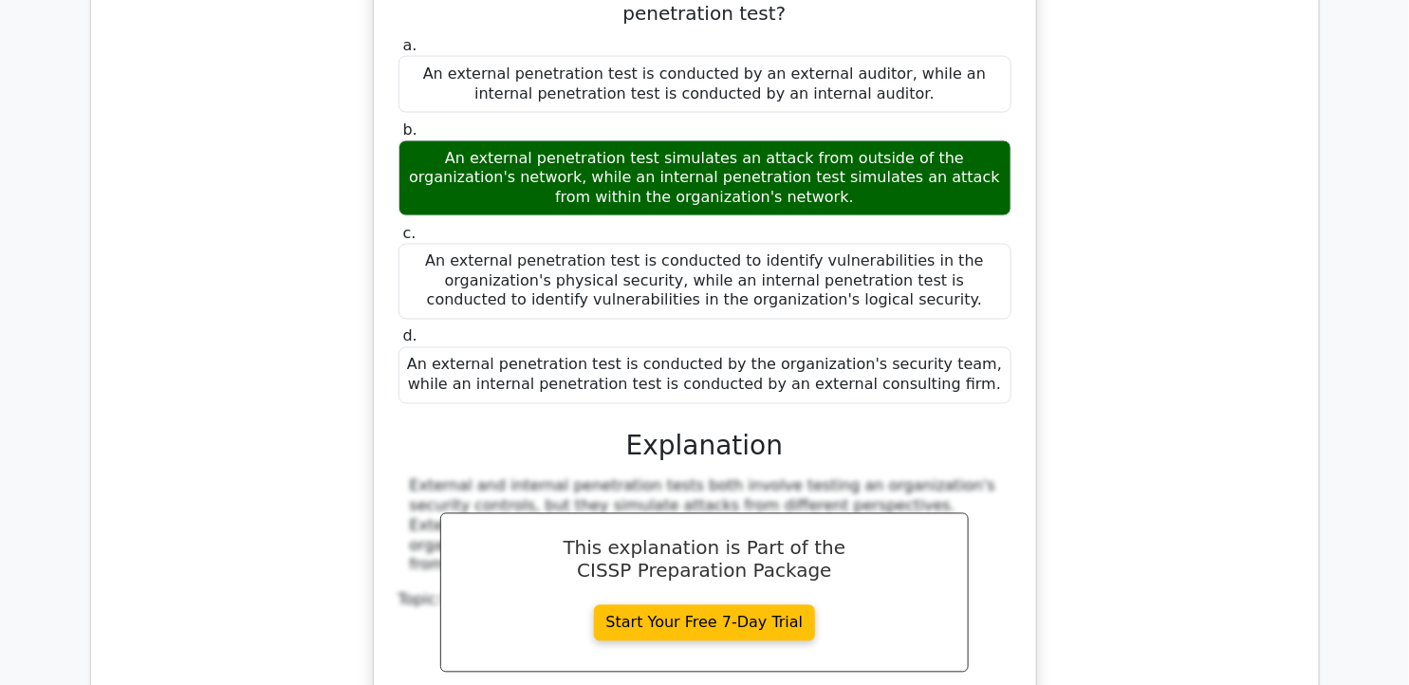
scroll to position [21357, 0]
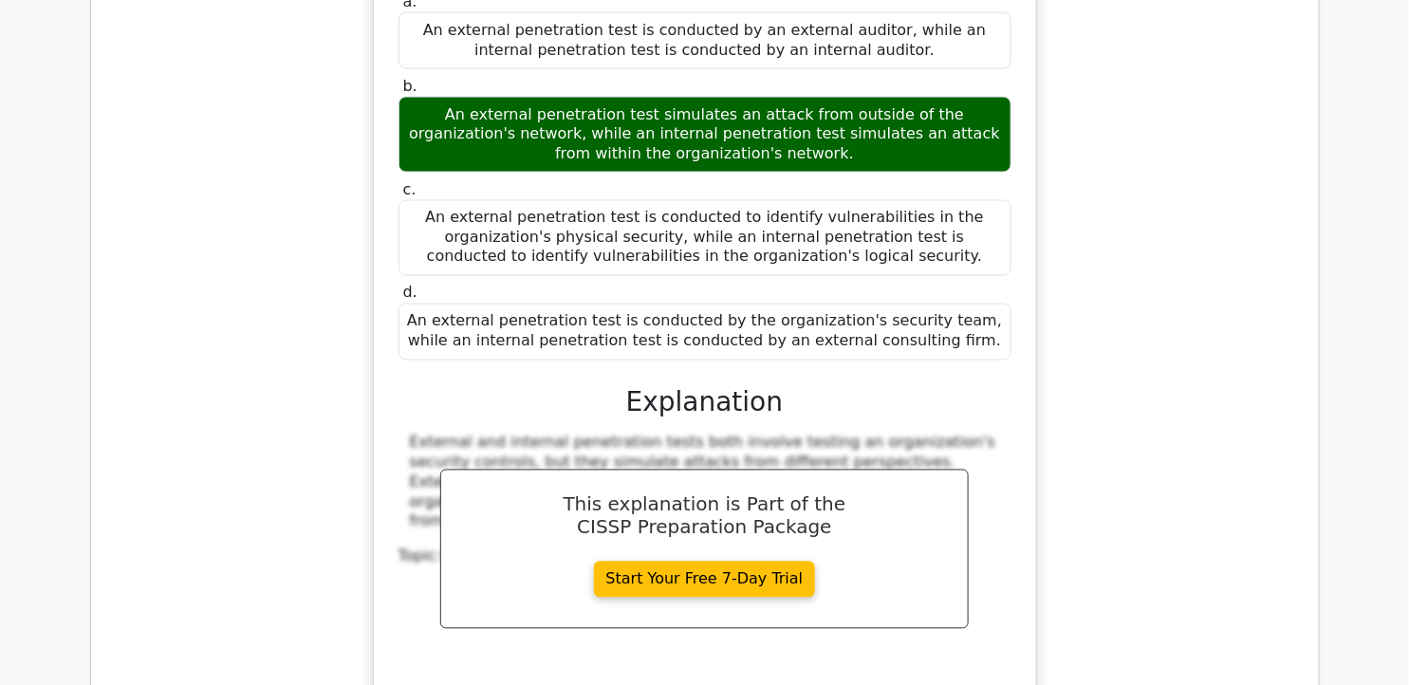
drag, startPoint x: 409, startPoint y: 137, endPoint x: 883, endPoint y: 439, distance: 562.1
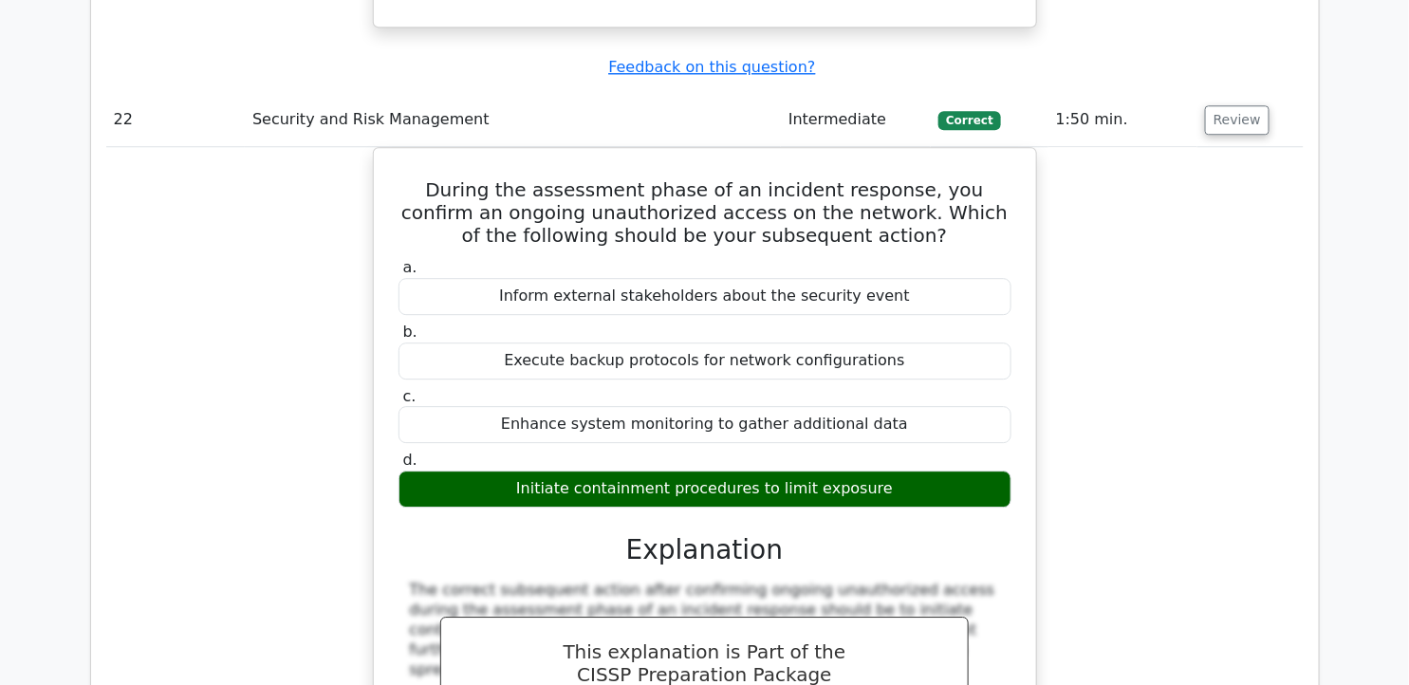
scroll to position [22134, 0]
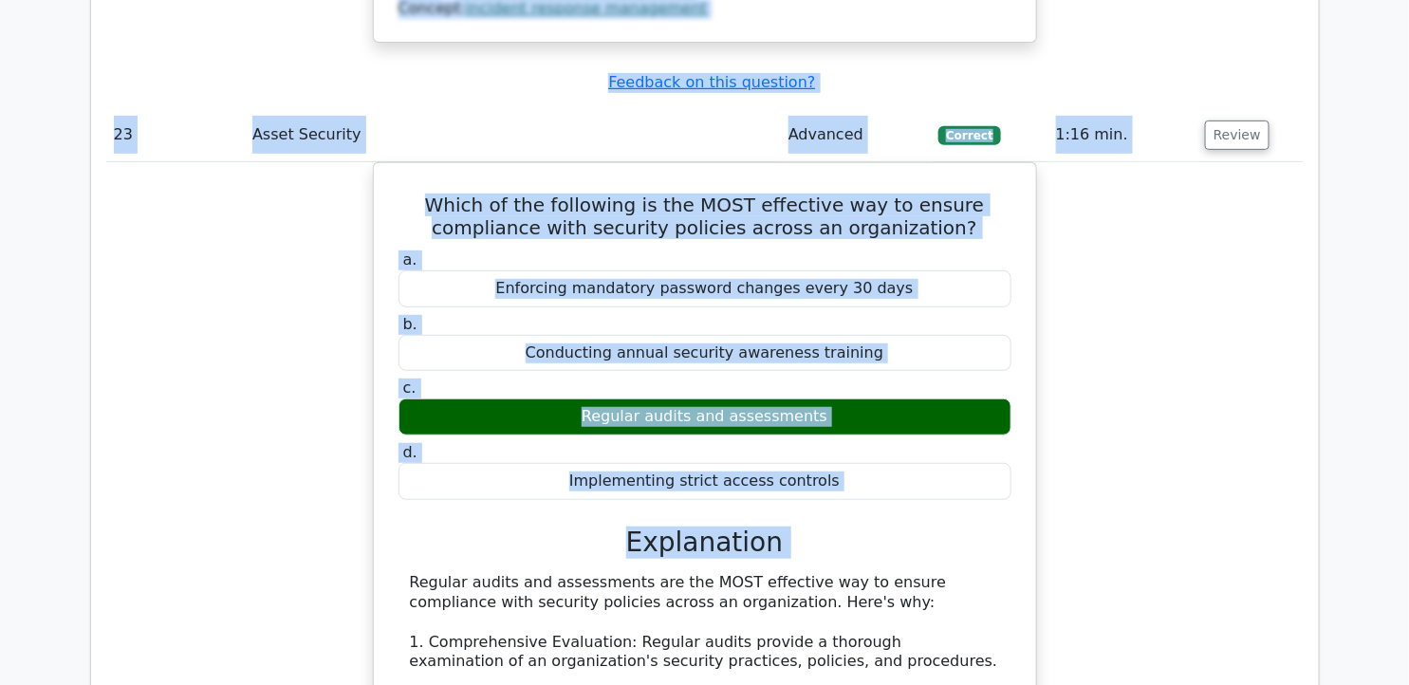
scroll to position [23196, 0]
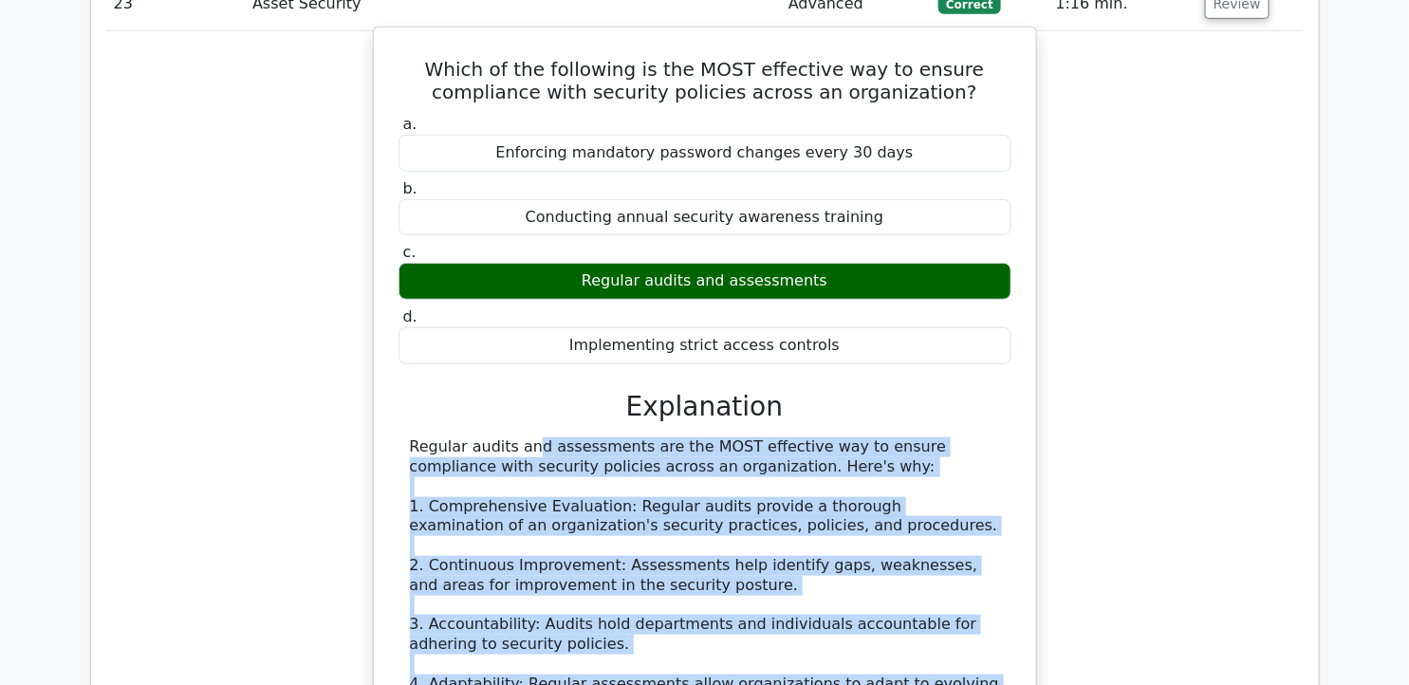
drag, startPoint x: 411, startPoint y: 422, endPoint x: 989, endPoint y: 247, distance: 604.0
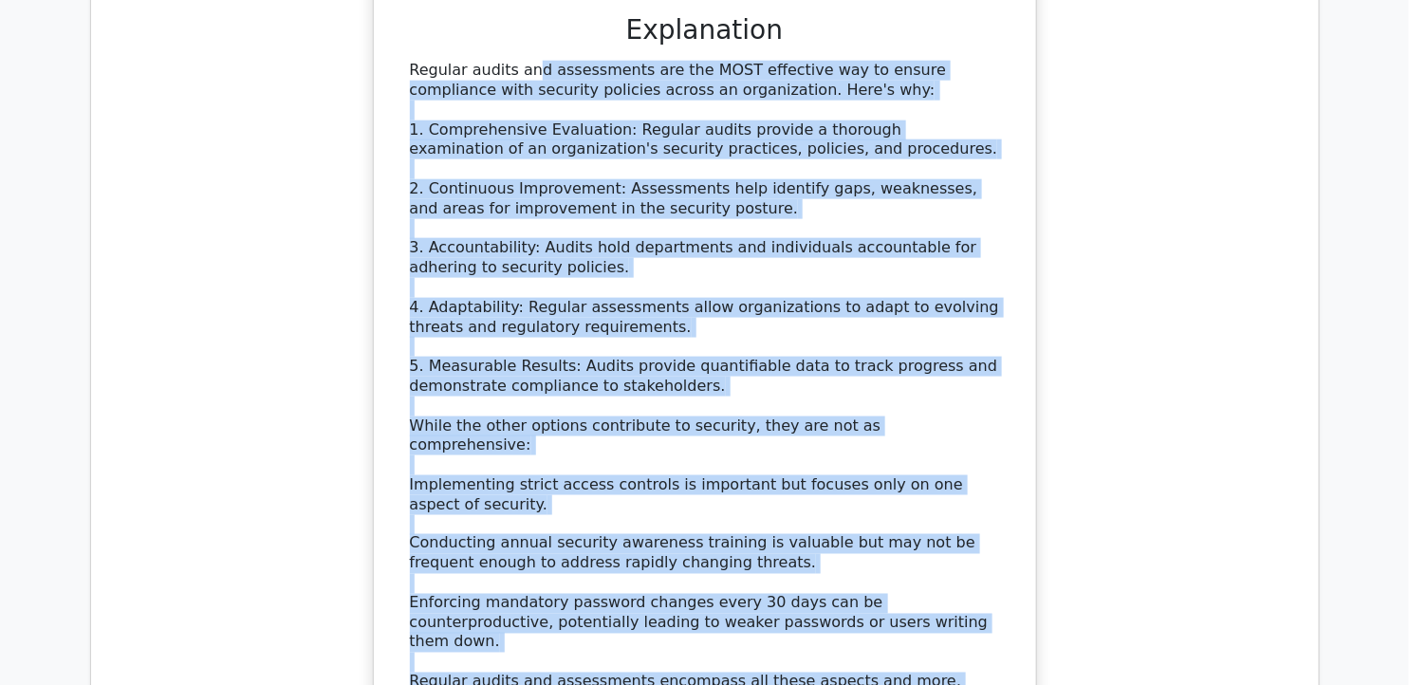
scroll to position [23540, 0]
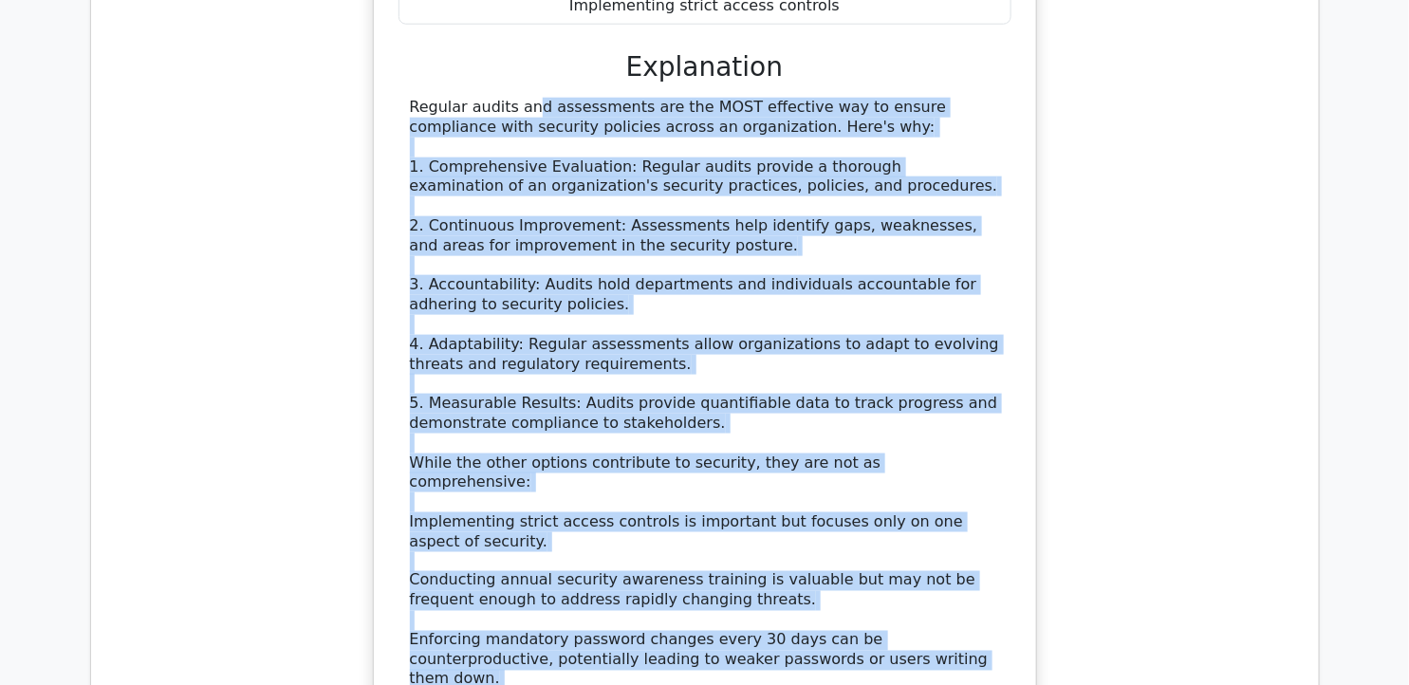
drag, startPoint x: 412, startPoint y: 148, endPoint x: 847, endPoint y: 459, distance: 535.4
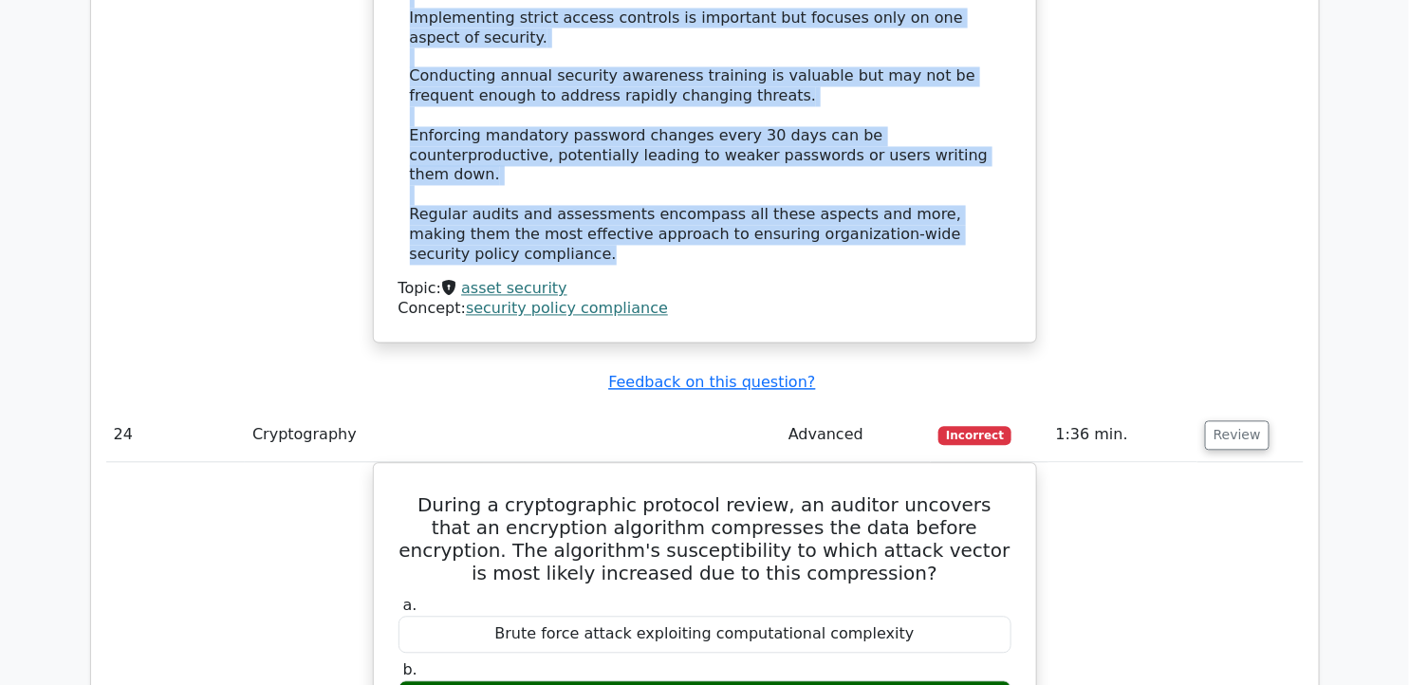
scroll to position [24090, 0]
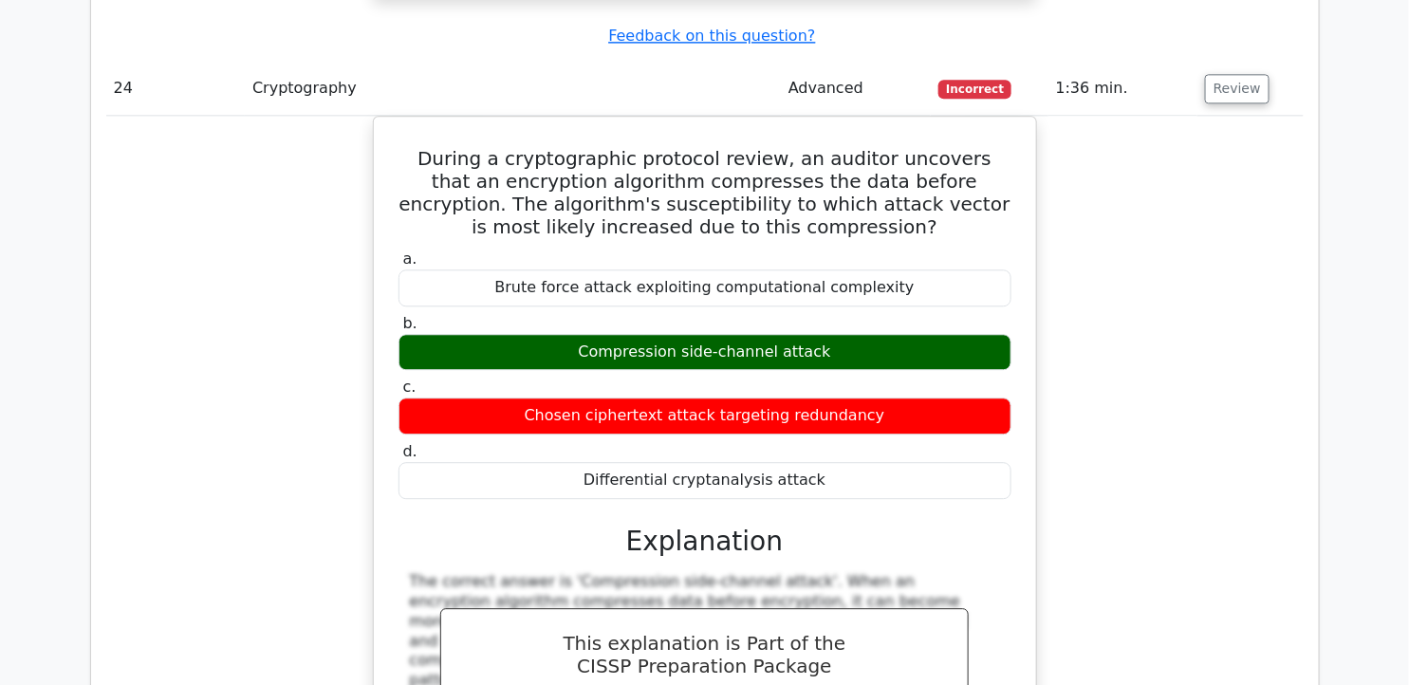
scroll to position [24441, 0]
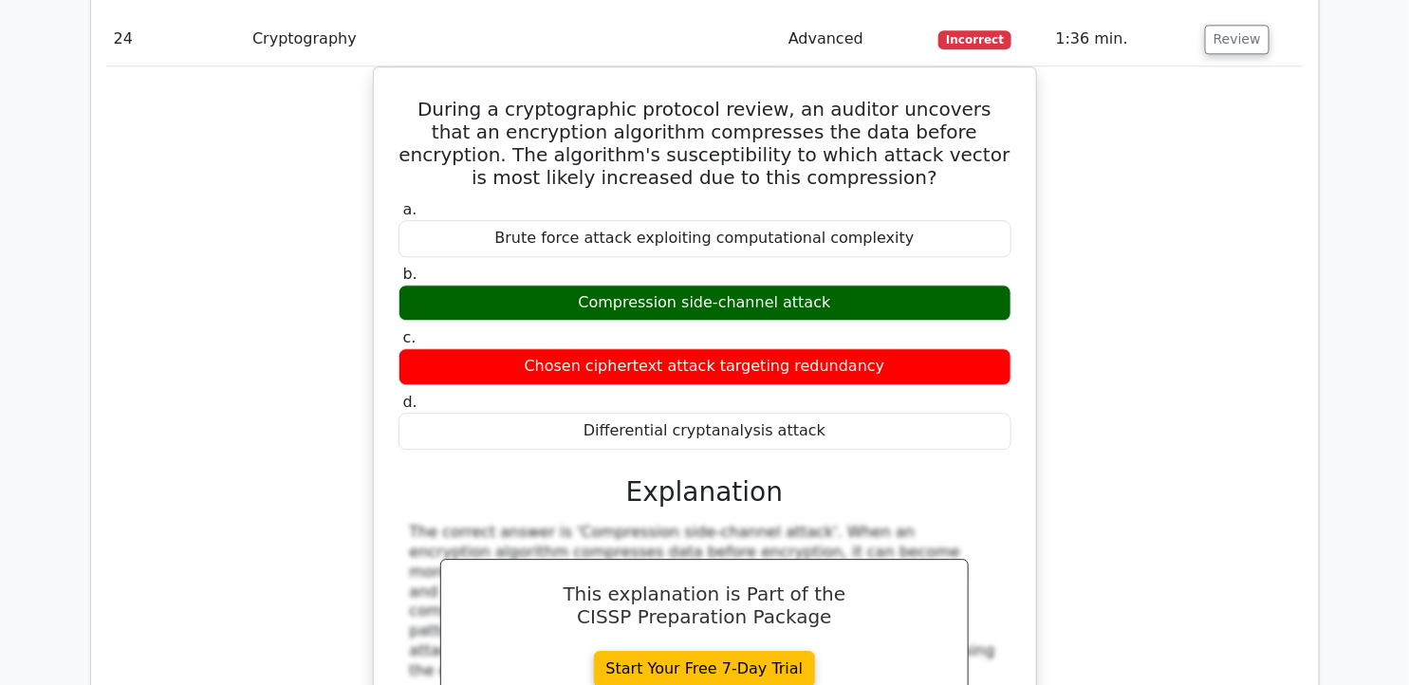
drag, startPoint x: 587, startPoint y: 215, endPoint x: 1017, endPoint y: 485, distance: 508.2
